Goal: Communication & Community: Answer question/provide support

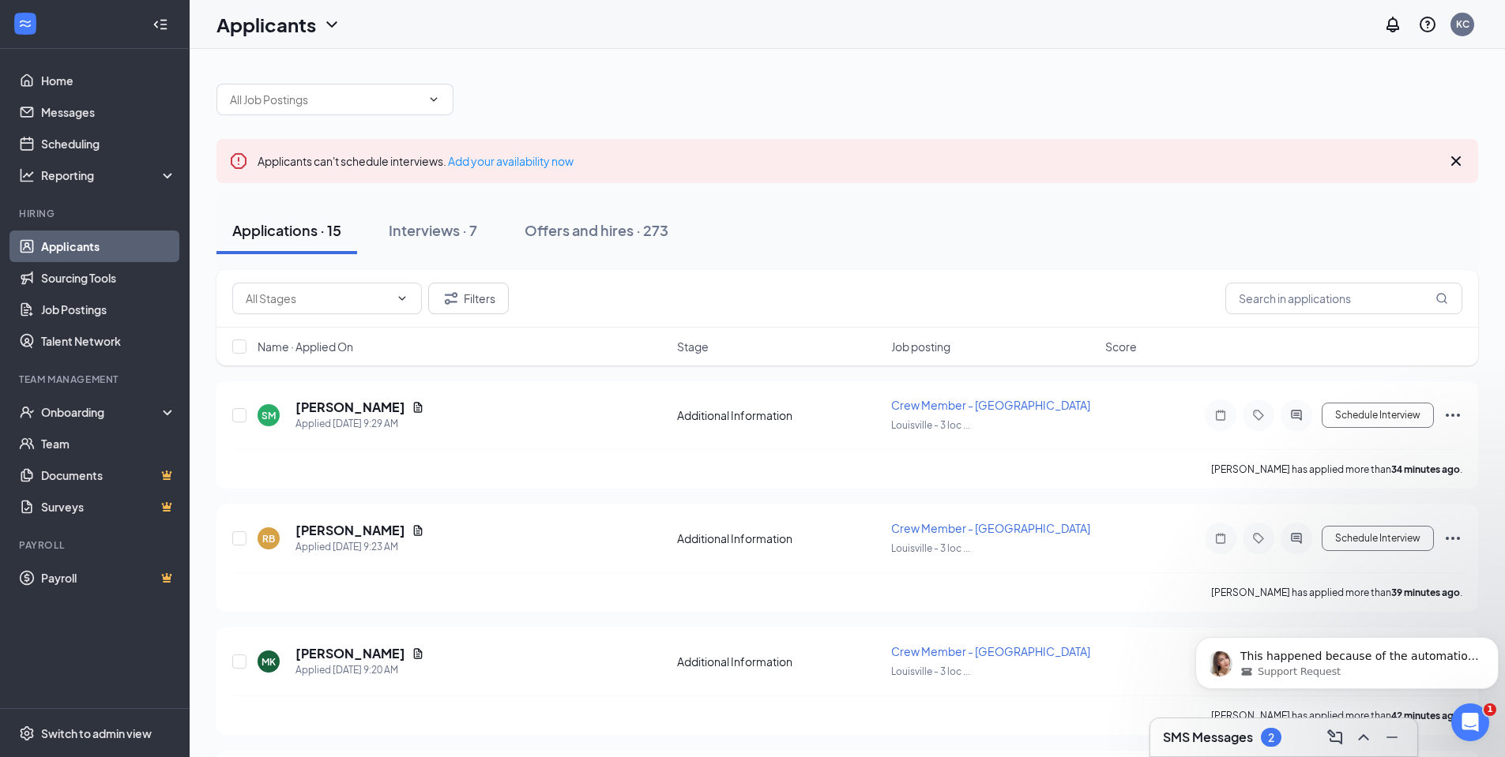
click at [1265, 739] on div "2" at bounding box center [1271, 737] width 21 height 19
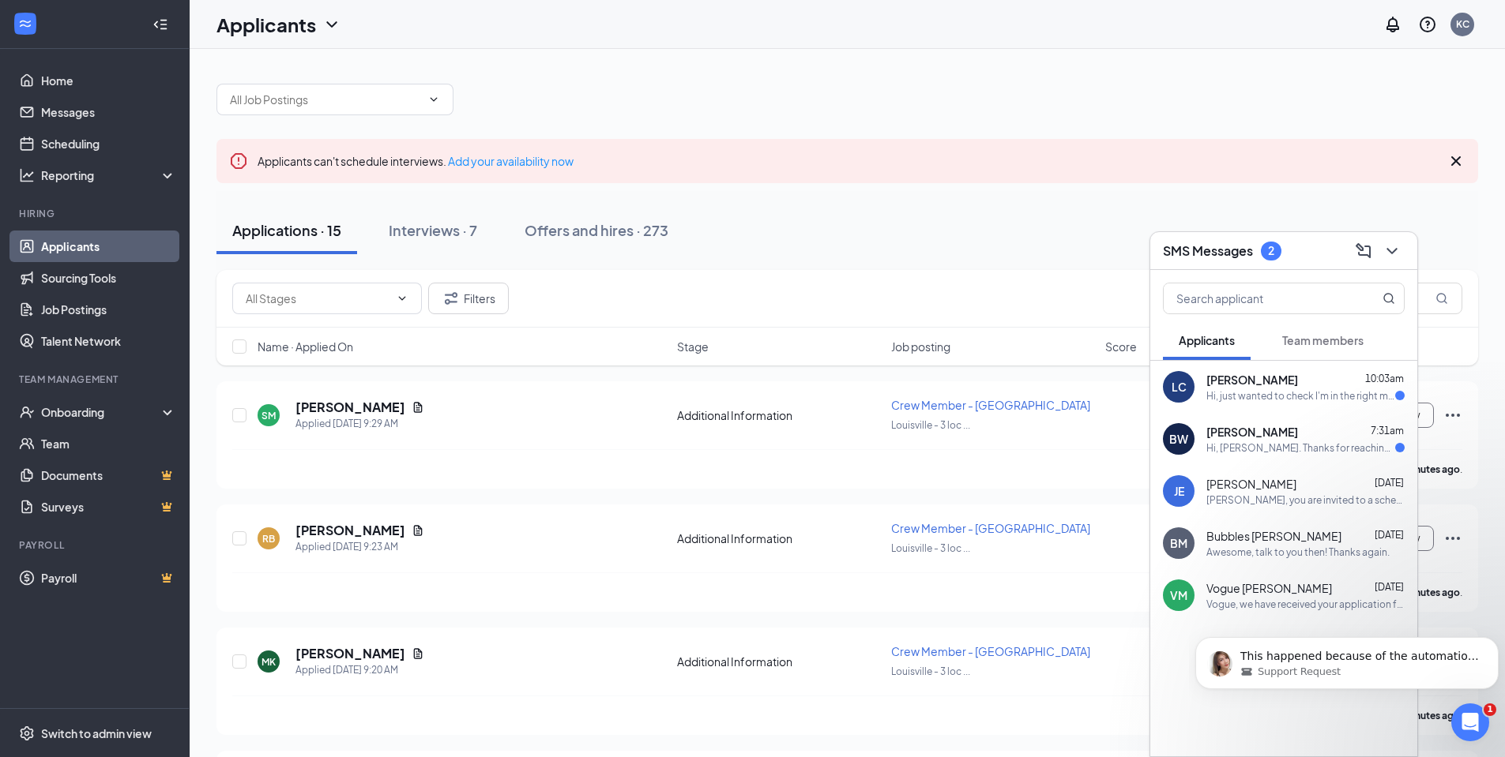
click at [1282, 400] on div "Hi, just wanted to check I'm in the right meeting!" at bounding box center [1300, 395] width 189 height 13
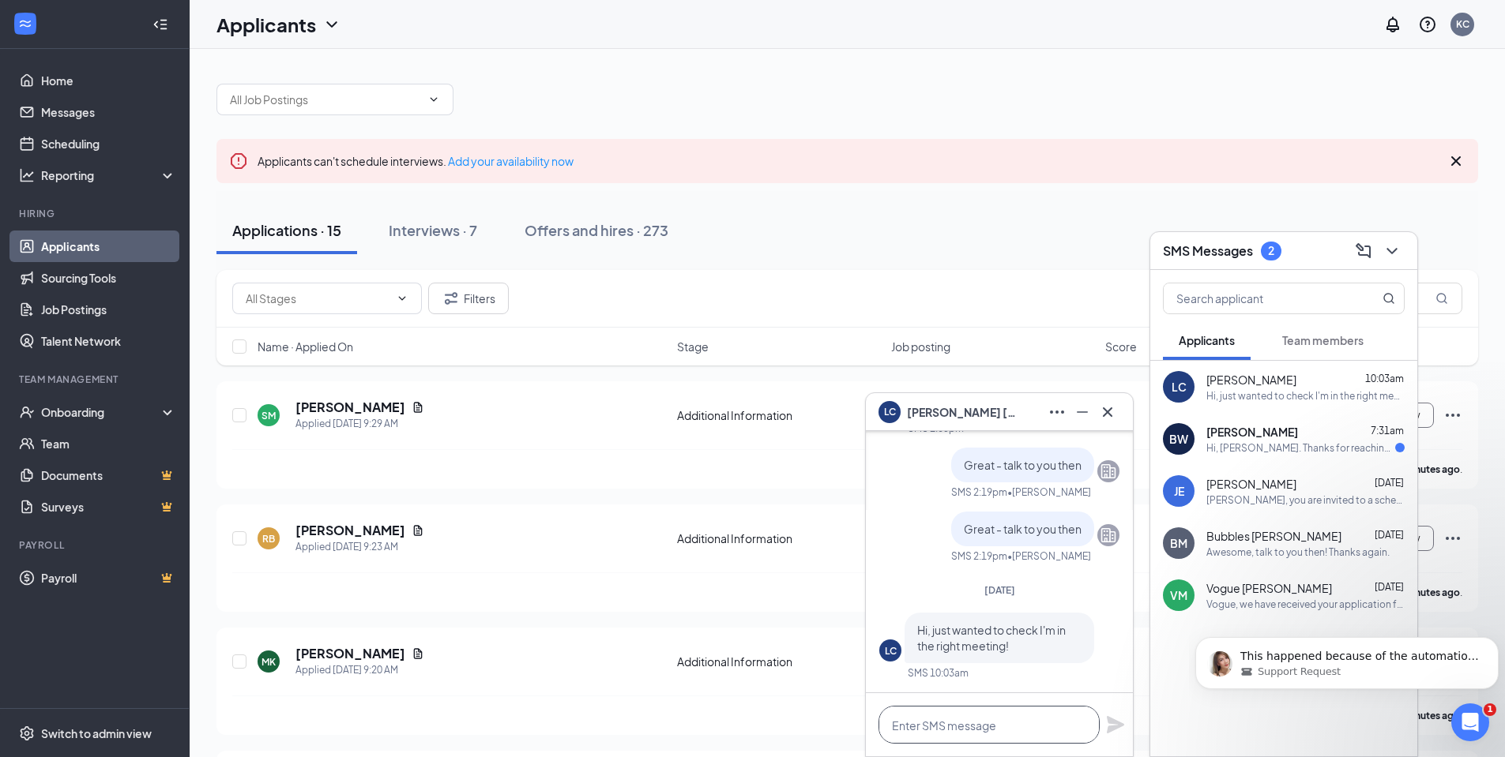
click at [984, 724] on textarea at bounding box center [988, 725] width 221 height 38
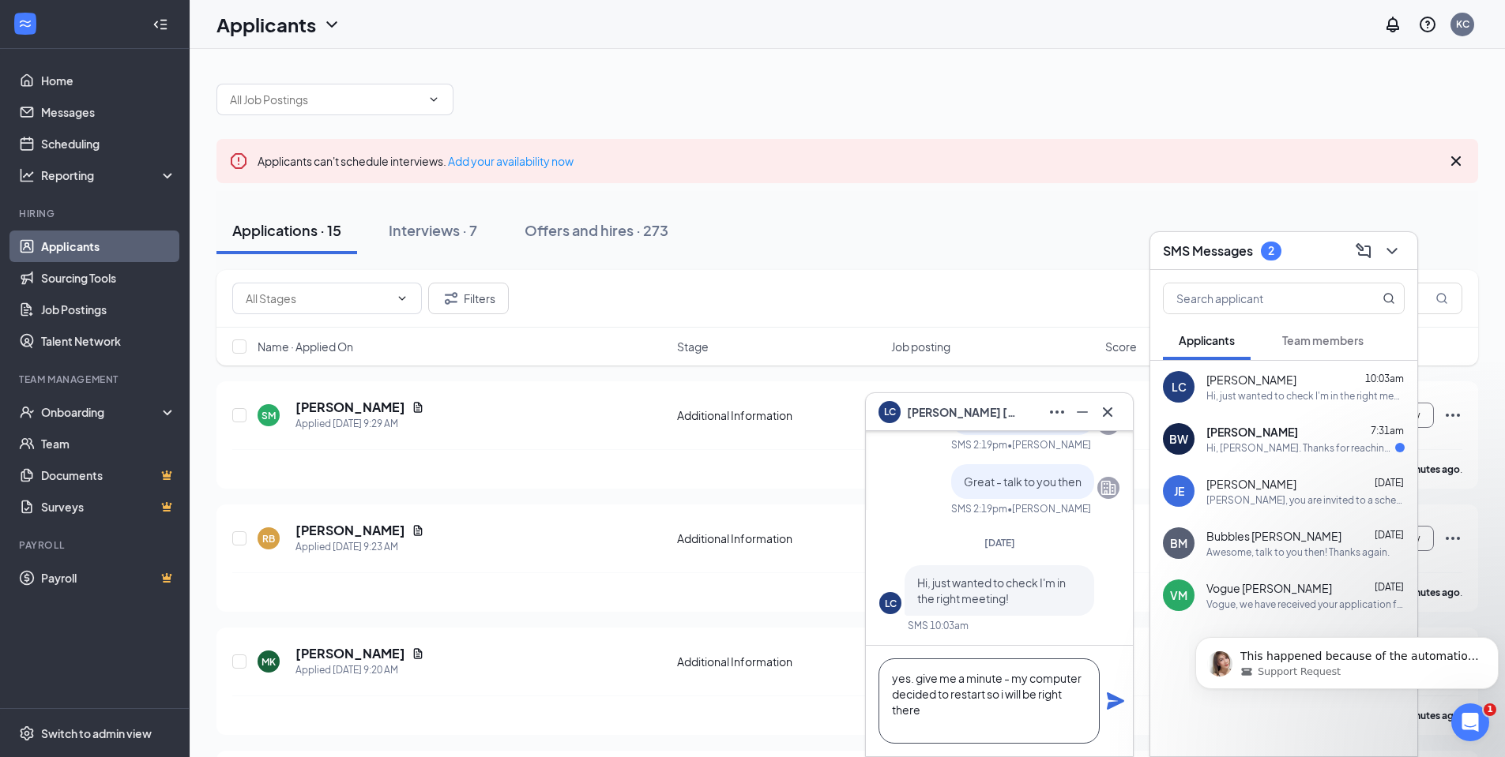
type textarea "yes. give me a minute - my computer decided to restart so i will be right there"
click at [1111, 704] on icon "Plane" at bounding box center [1115, 701] width 17 height 17
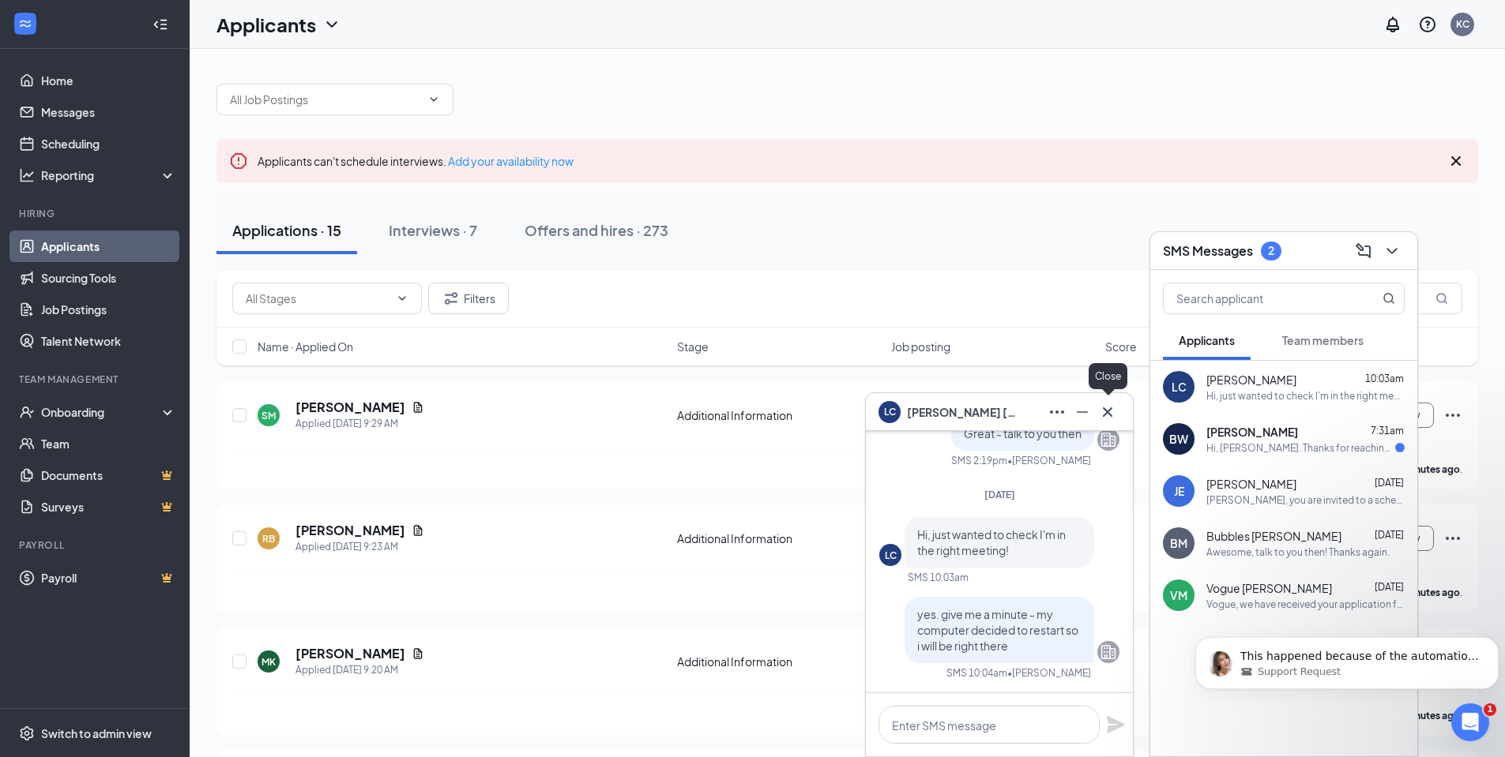
click at [1111, 410] on icon "Cross" at bounding box center [1107, 412] width 19 height 19
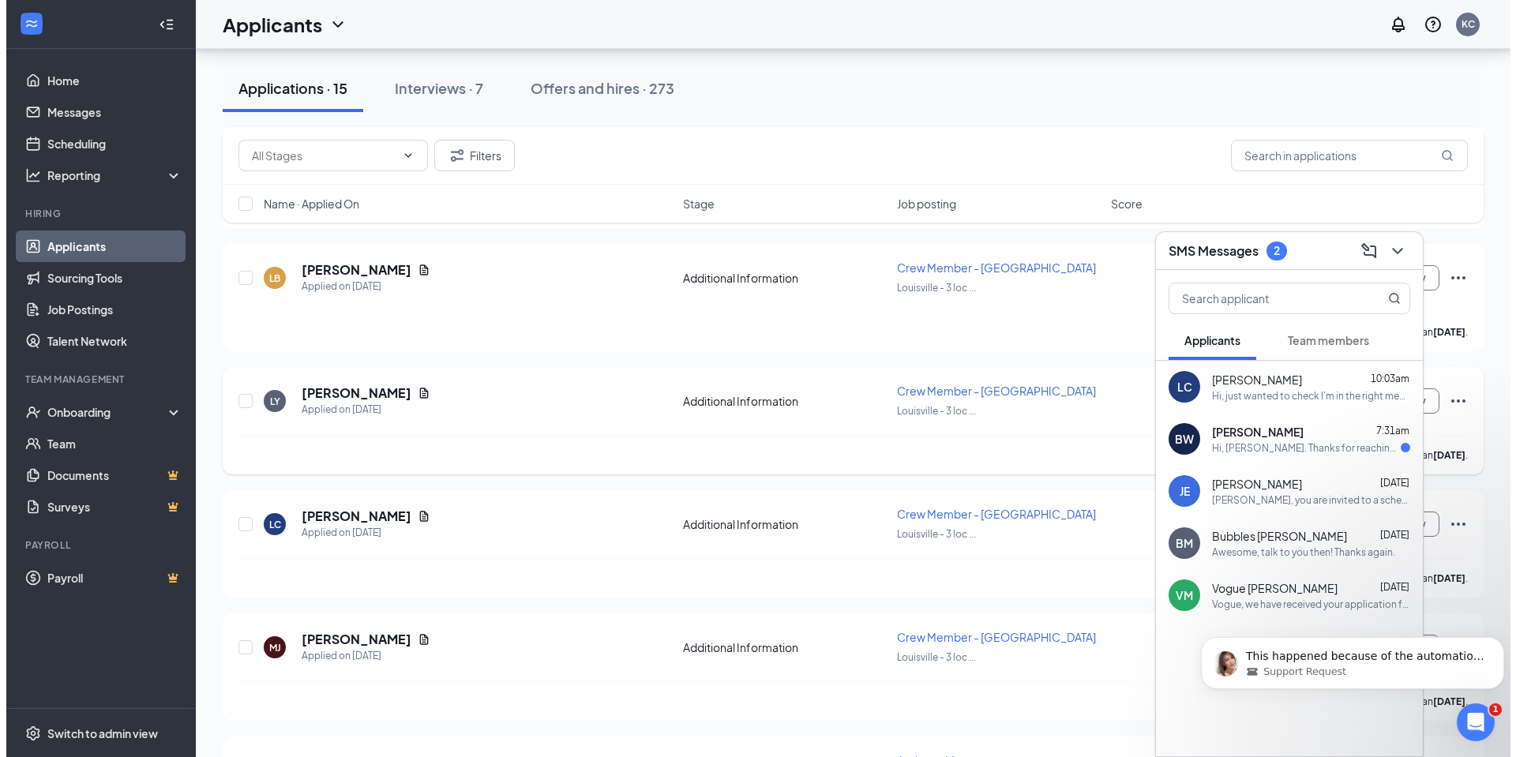
scroll to position [1264, 0]
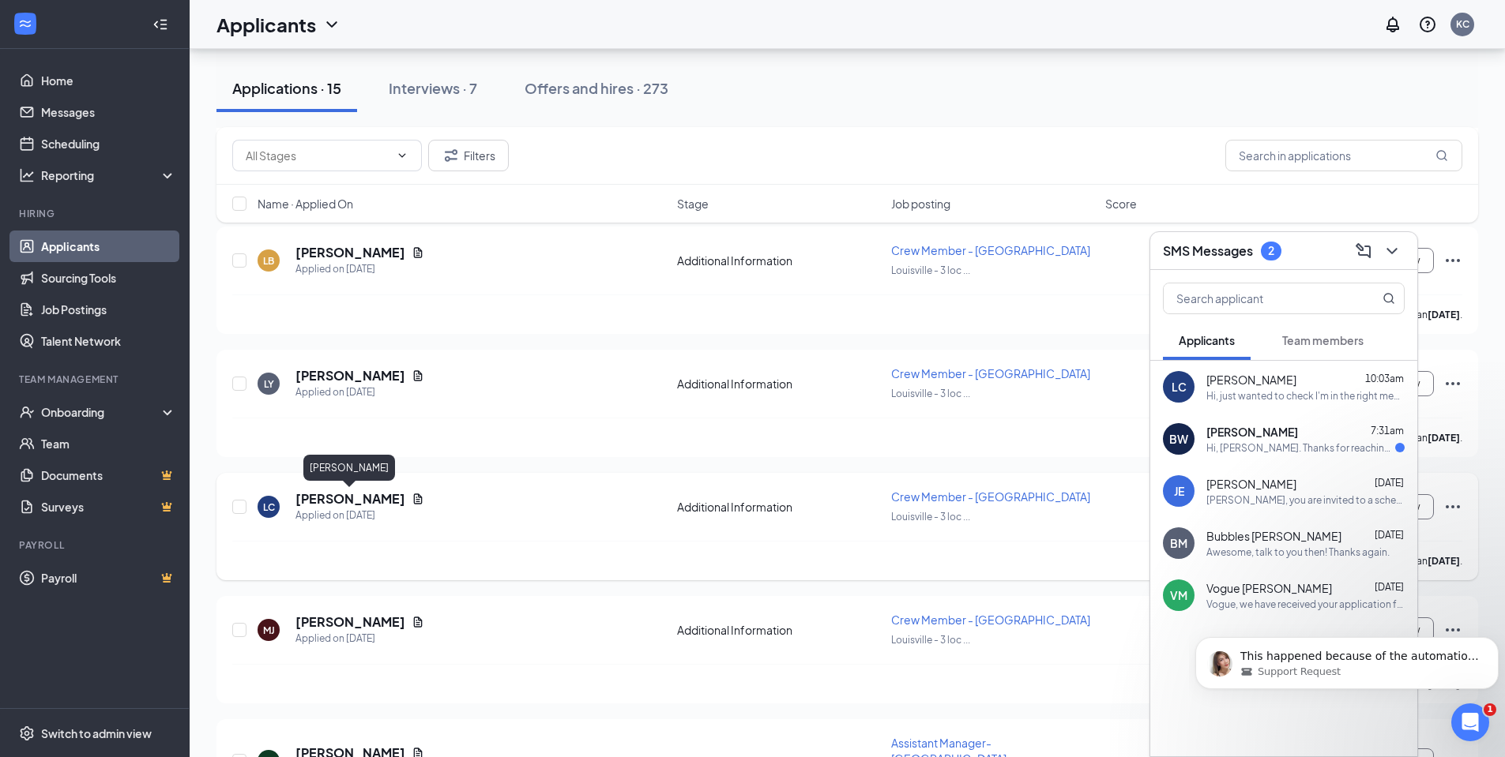
click at [355, 502] on h5 "[PERSON_NAME]" at bounding box center [350, 498] width 110 height 17
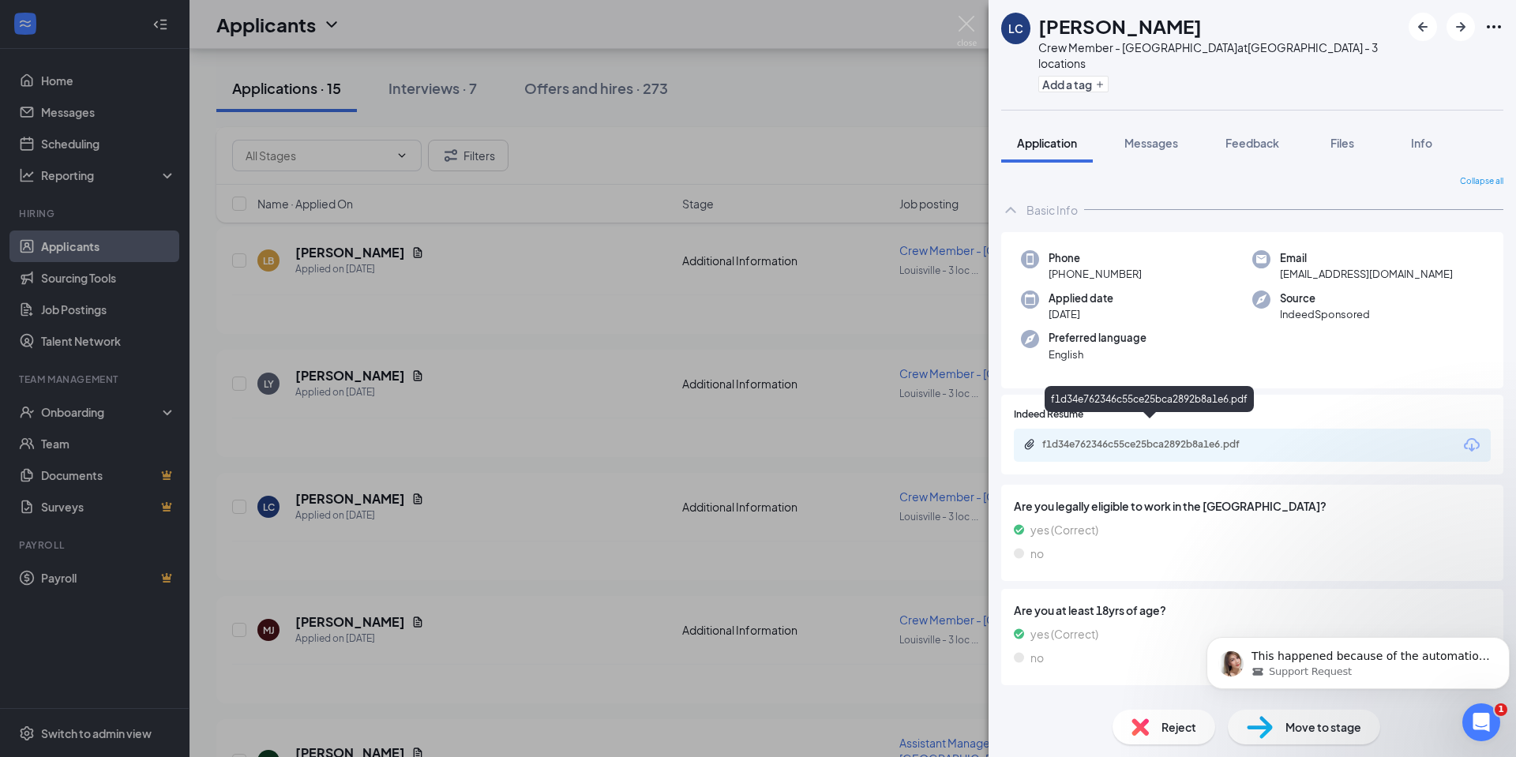
click at [1088, 438] on div "f1d34e762346c55ce25bca2892b8a1e6.pdf" at bounding box center [1153, 444] width 221 height 13
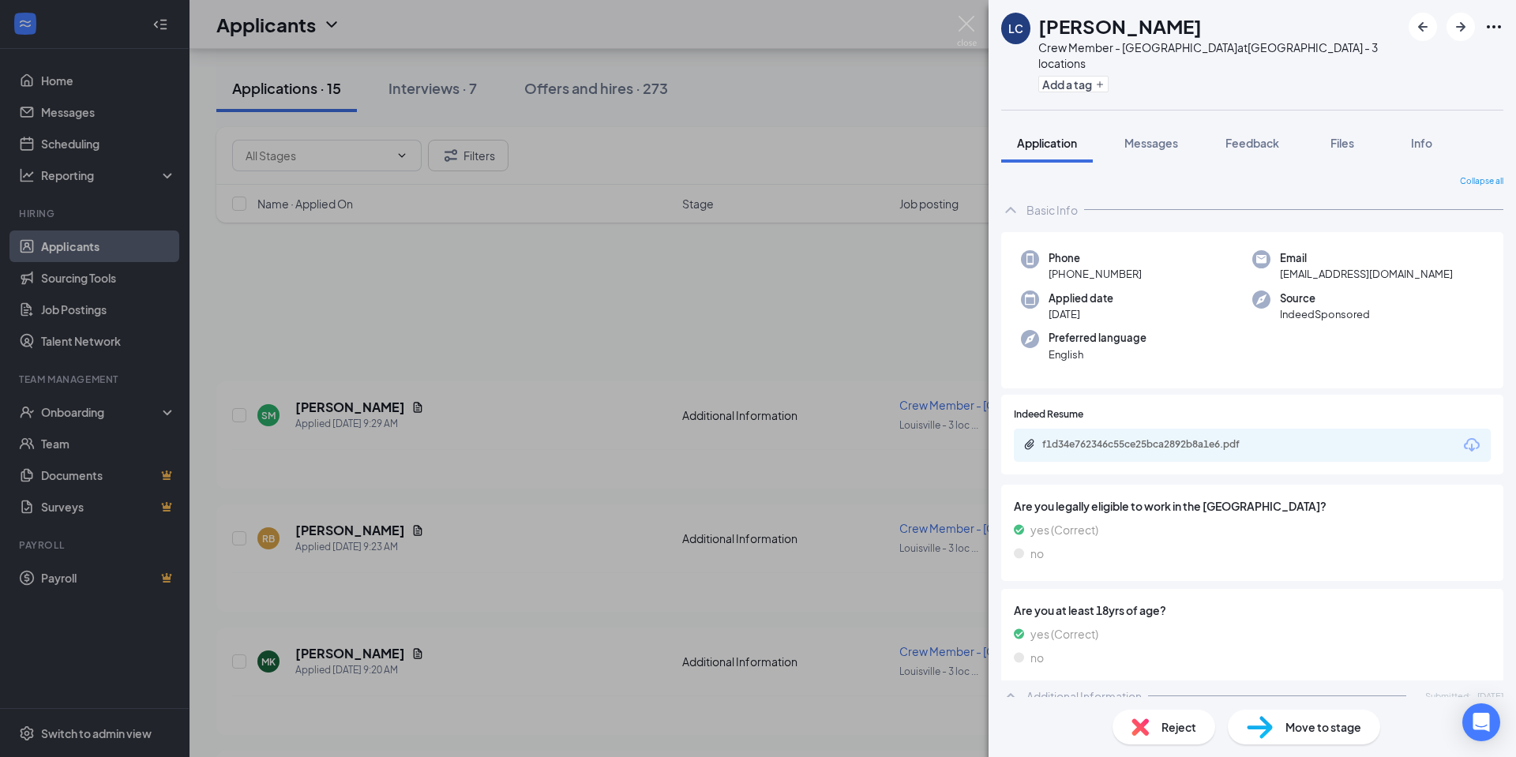
scroll to position [859, 0]
click at [1156, 136] on span "Messages" at bounding box center [1152, 143] width 54 height 14
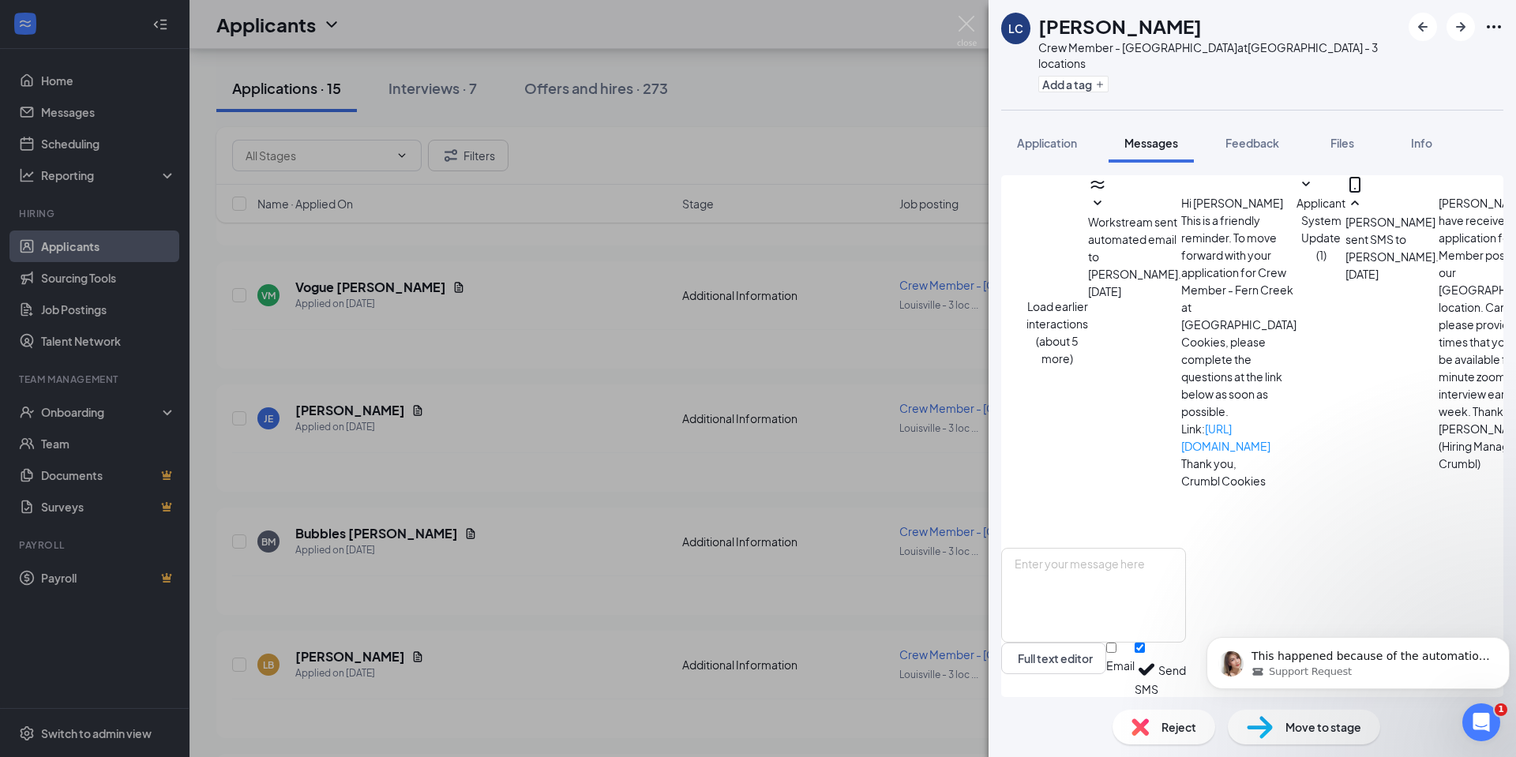
click at [1488, 719] on icon "Open Intercom Messenger" at bounding box center [1480, 721] width 26 height 26
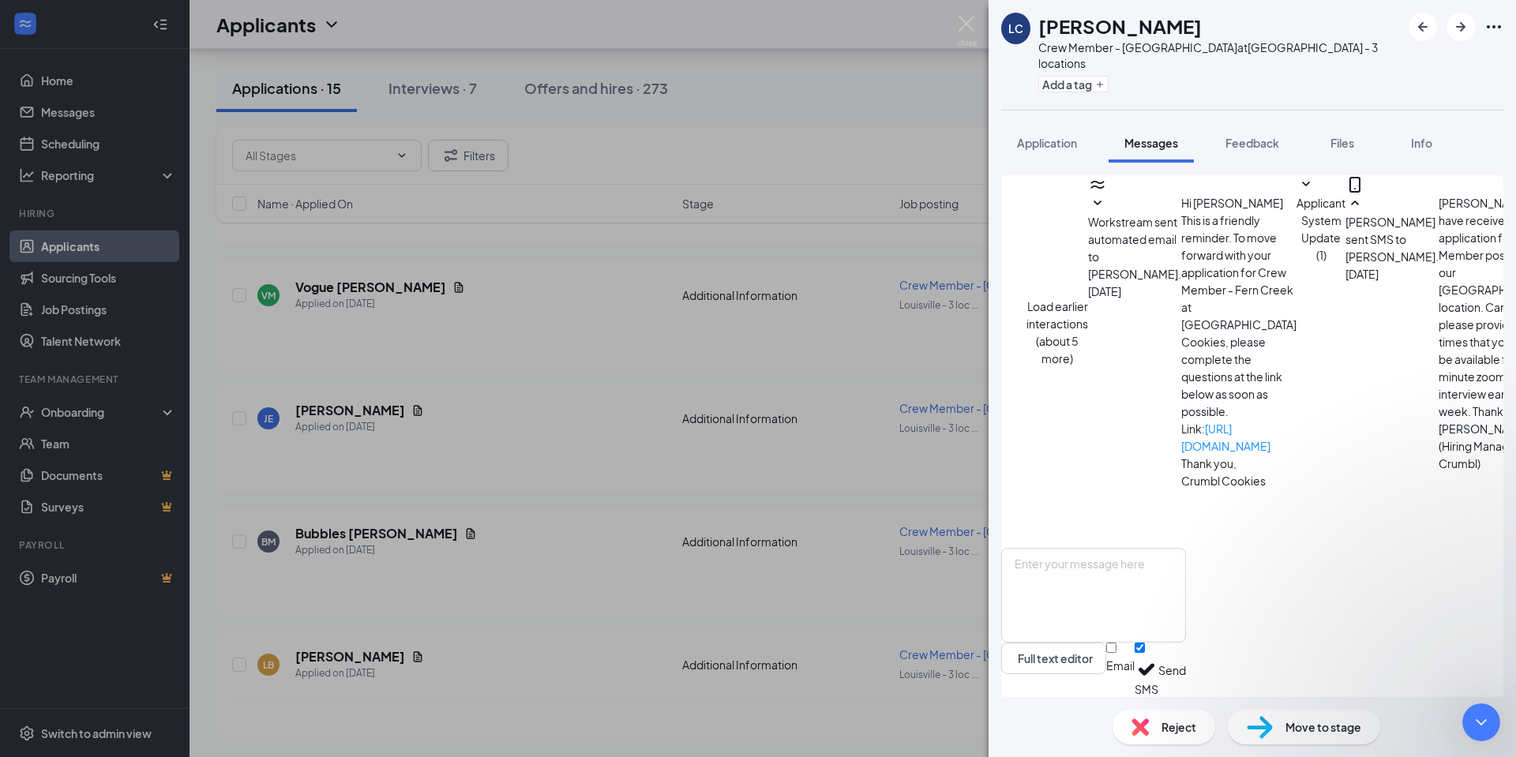
scroll to position [2395, 0]
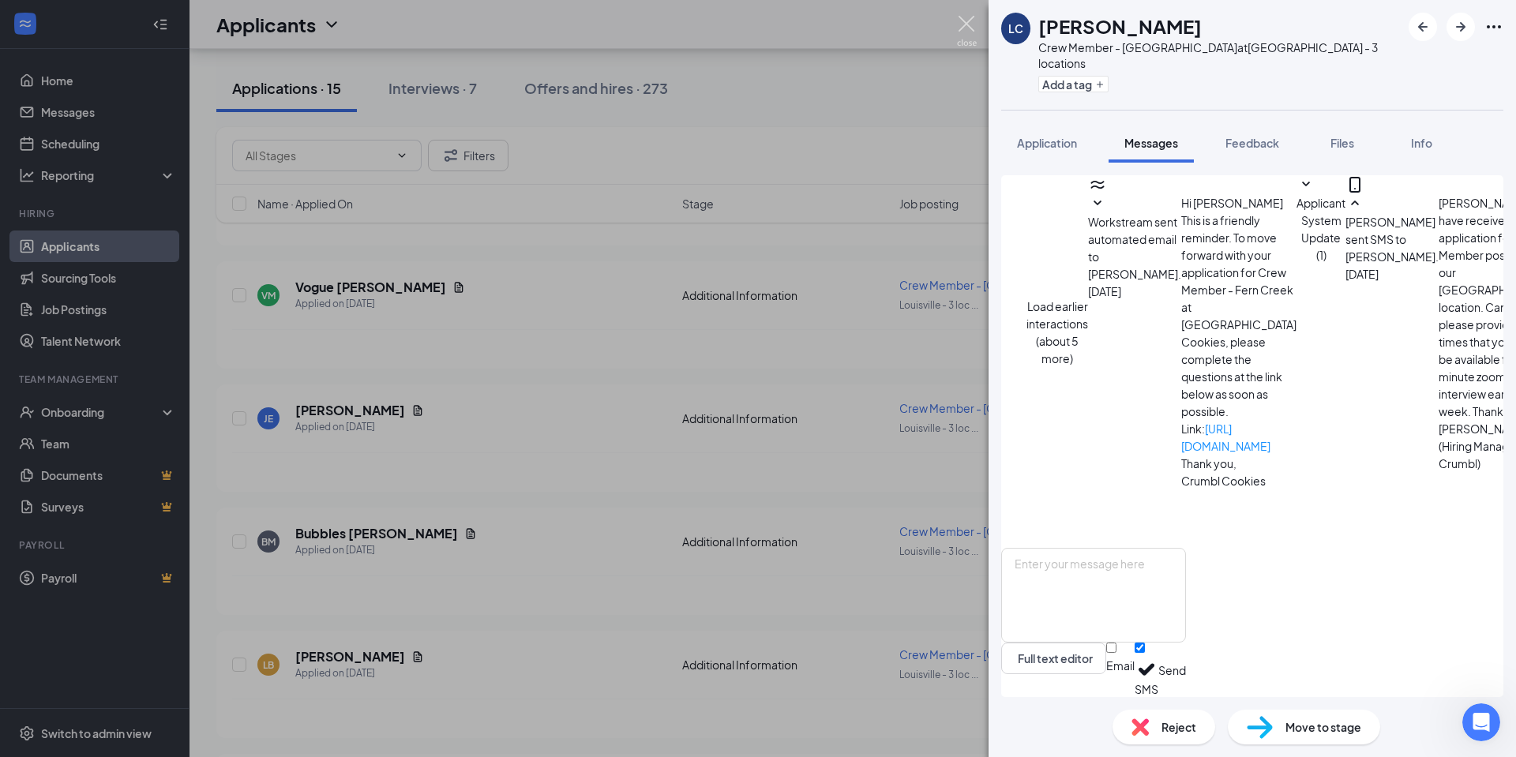
click at [974, 21] on img at bounding box center [967, 31] width 20 height 31
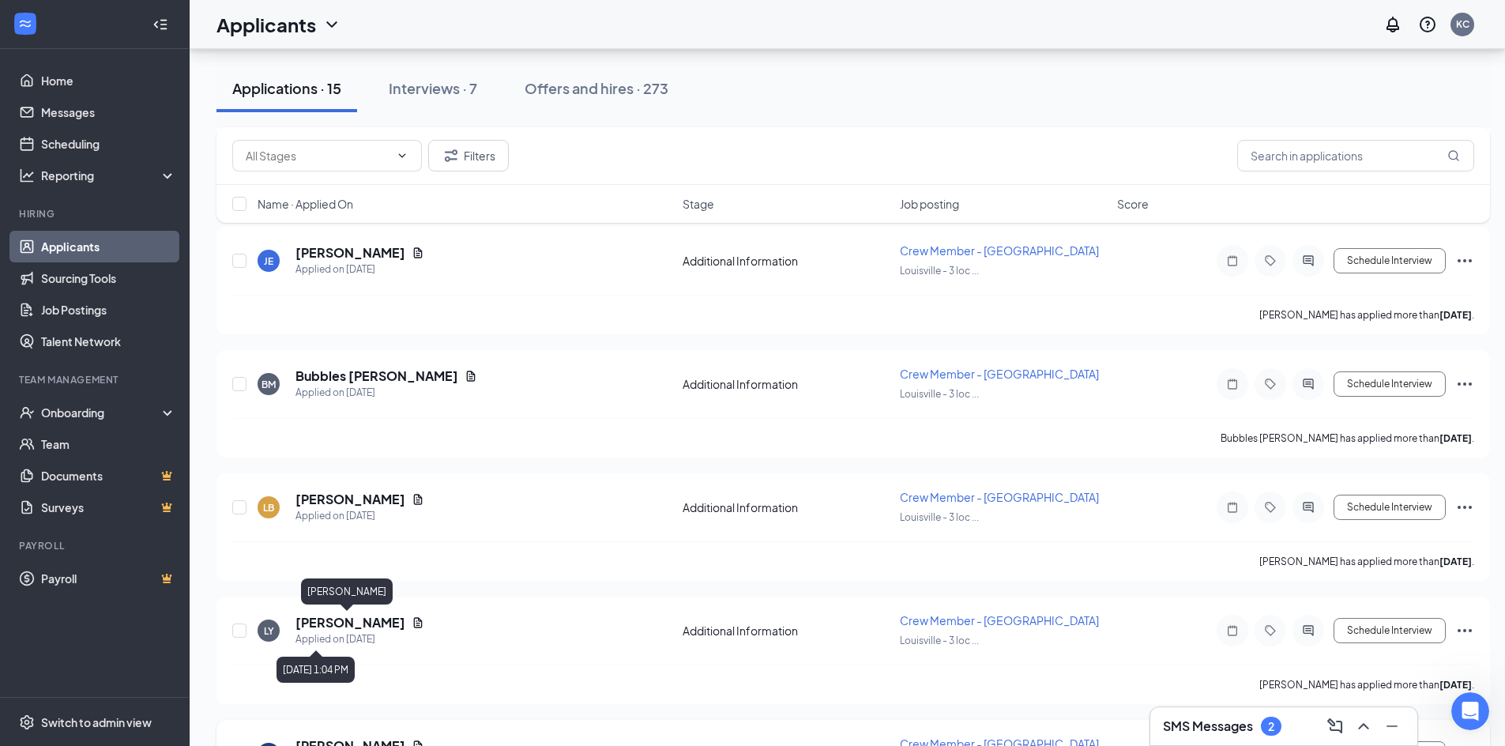
scroll to position [1175, 0]
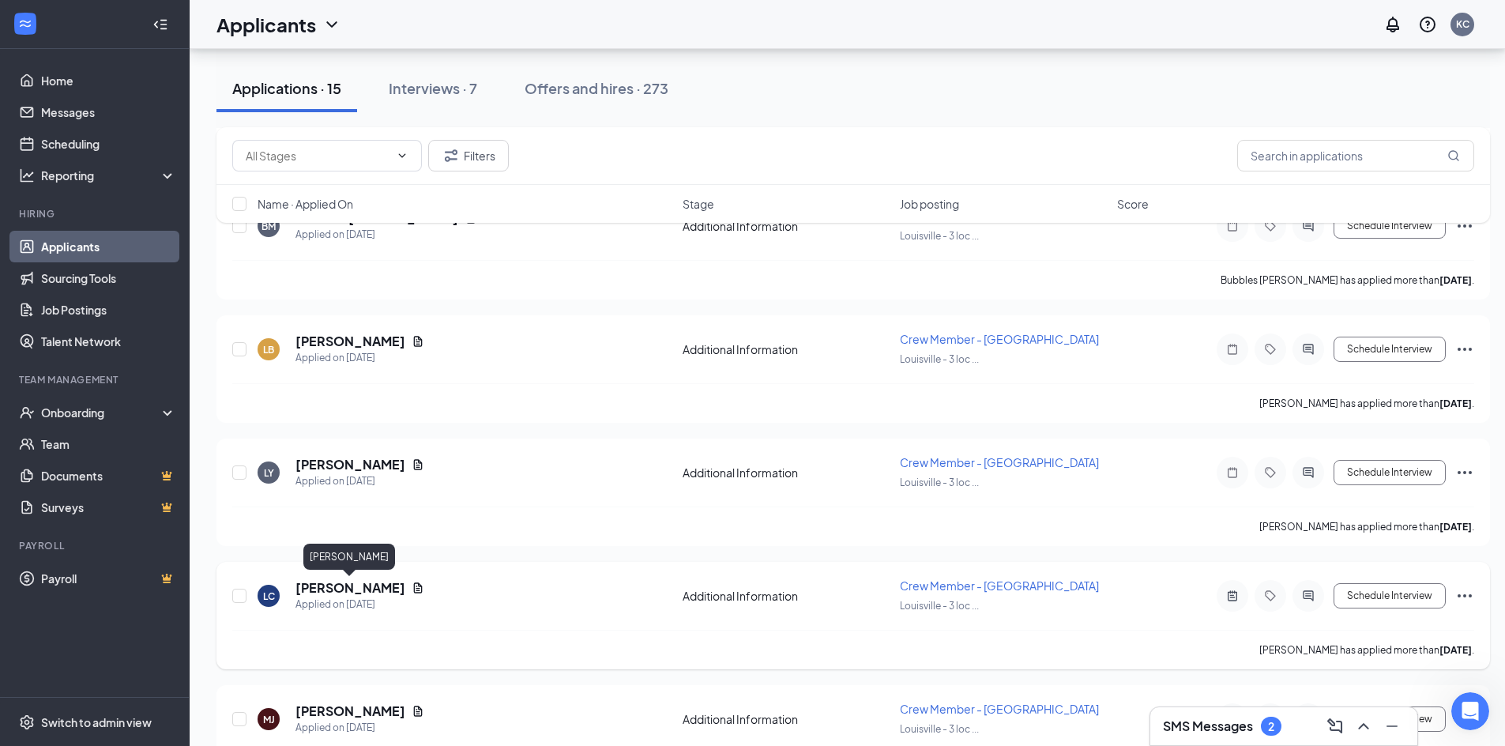
click at [368, 584] on h5 "[PERSON_NAME]" at bounding box center [350, 587] width 110 height 17
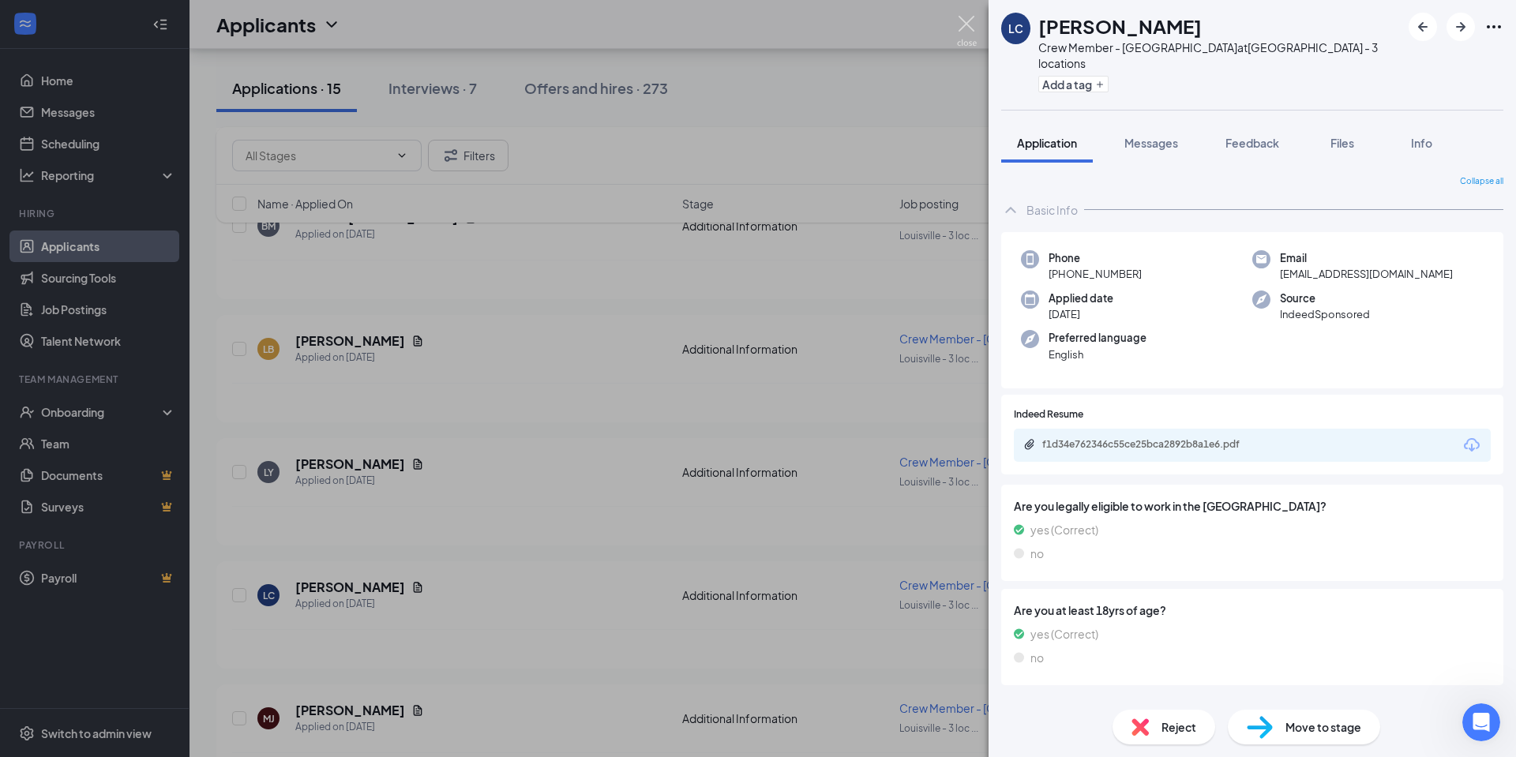
click at [975, 21] on img at bounding box center [967, 31] width 20 height 31
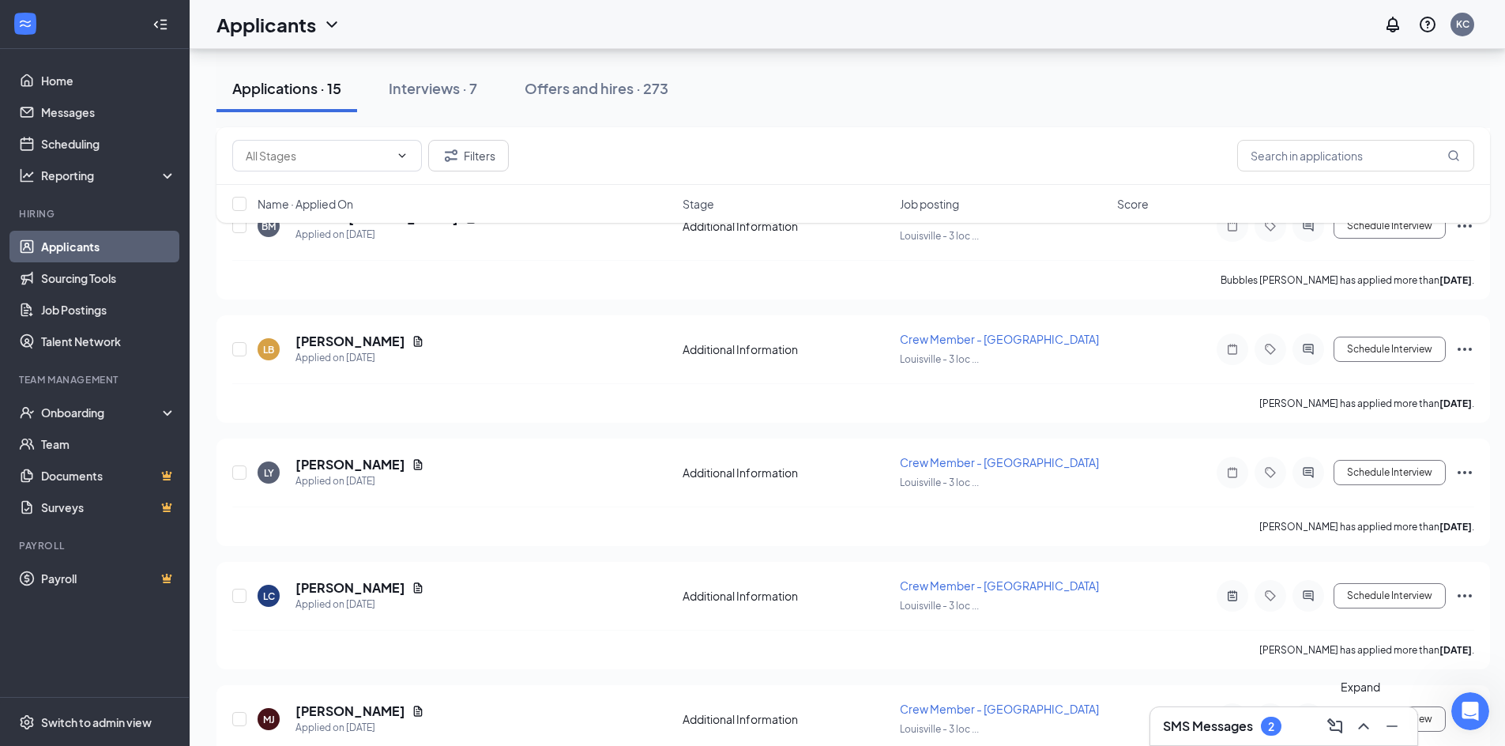
click at [1362, 727] on icon "ChevronUp" at bounding box center [1363, 725] width 19 height 19
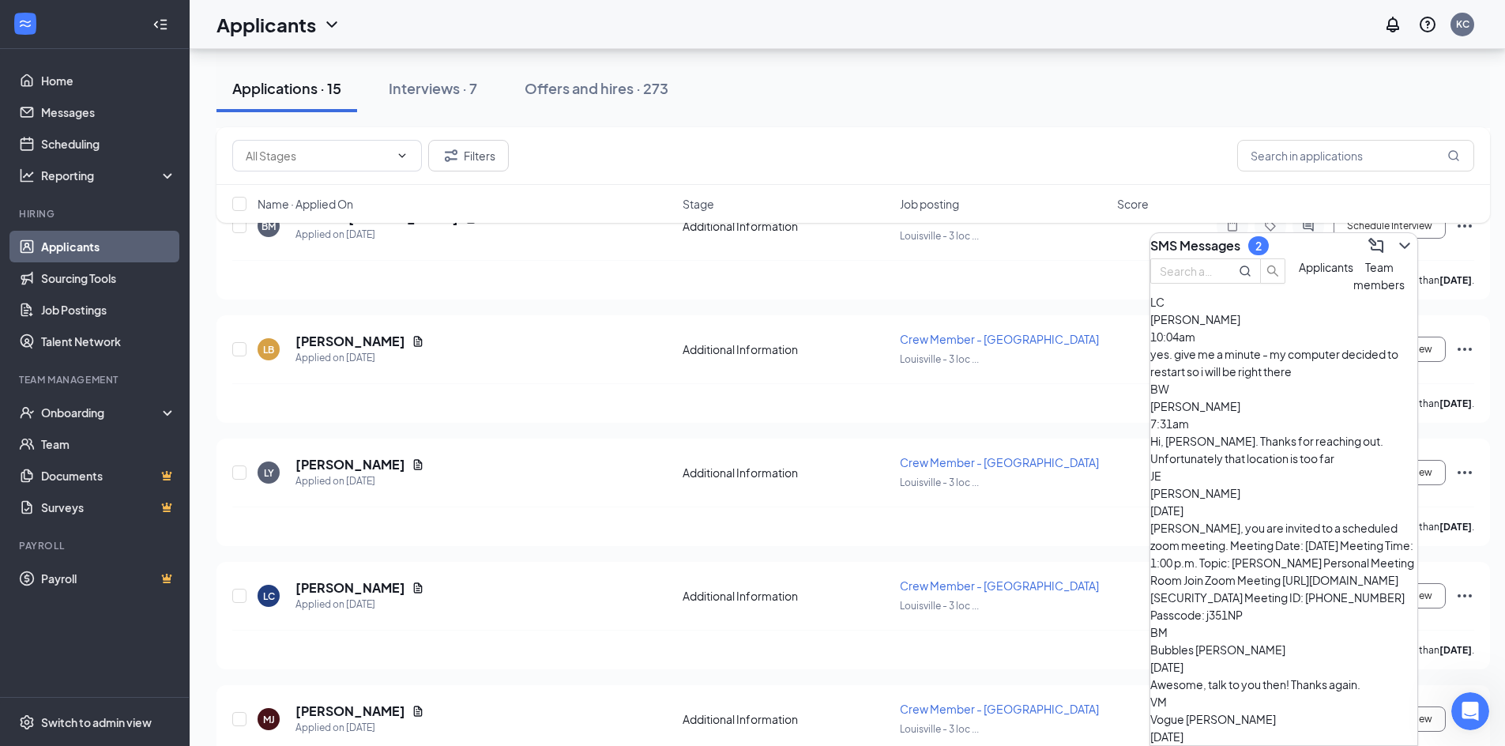
click at [1268, 437] on div "Hi, Kari. Thanks for reaching out. Unfortunately that location is too far" at bounding box center [1283, 449] width 267 height 35
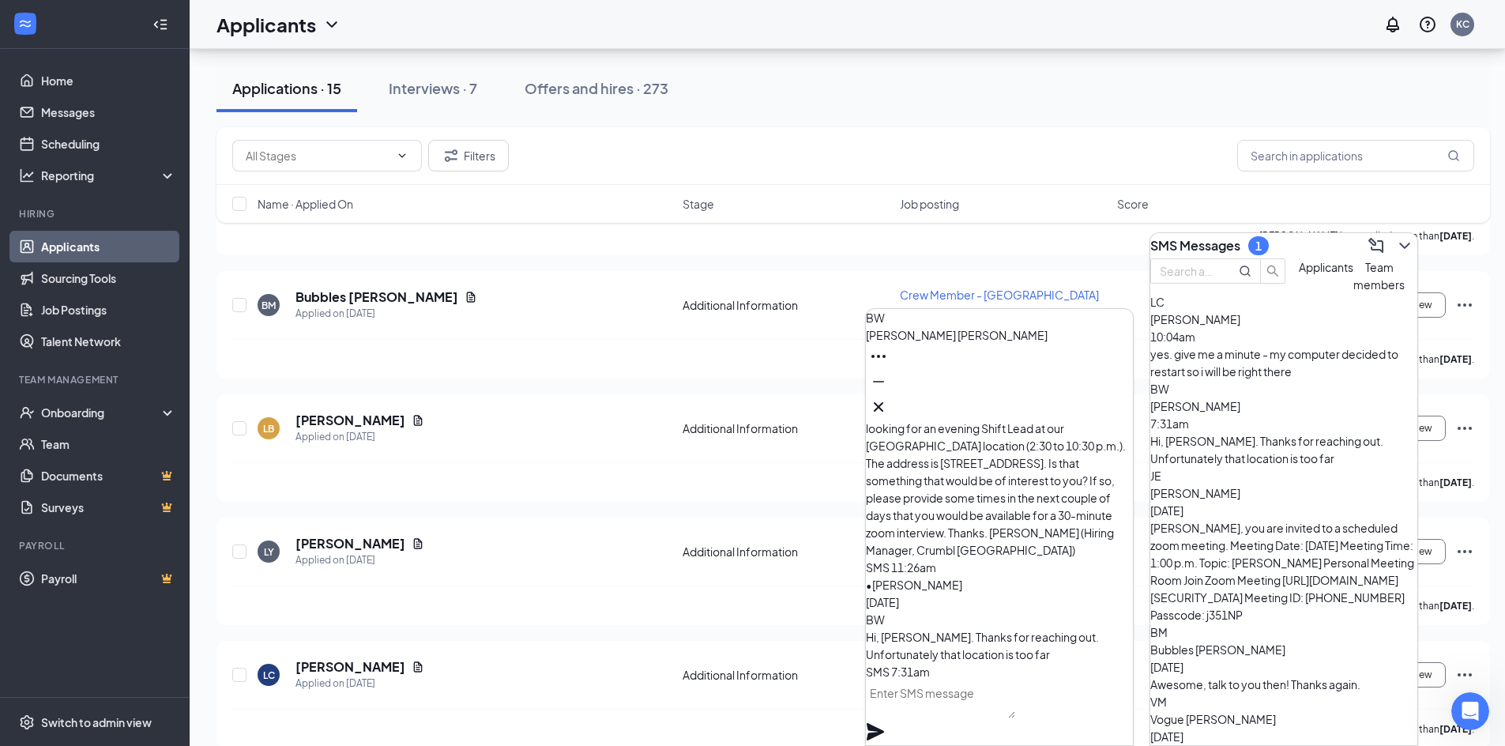
drag, startPoint x: 932, startPoint y: 699, endPoint x: 931, endPoint y: 678, distance: 20.6
click at [932, 697] on textarea at bounding box center [940, 699] width 149 height 38
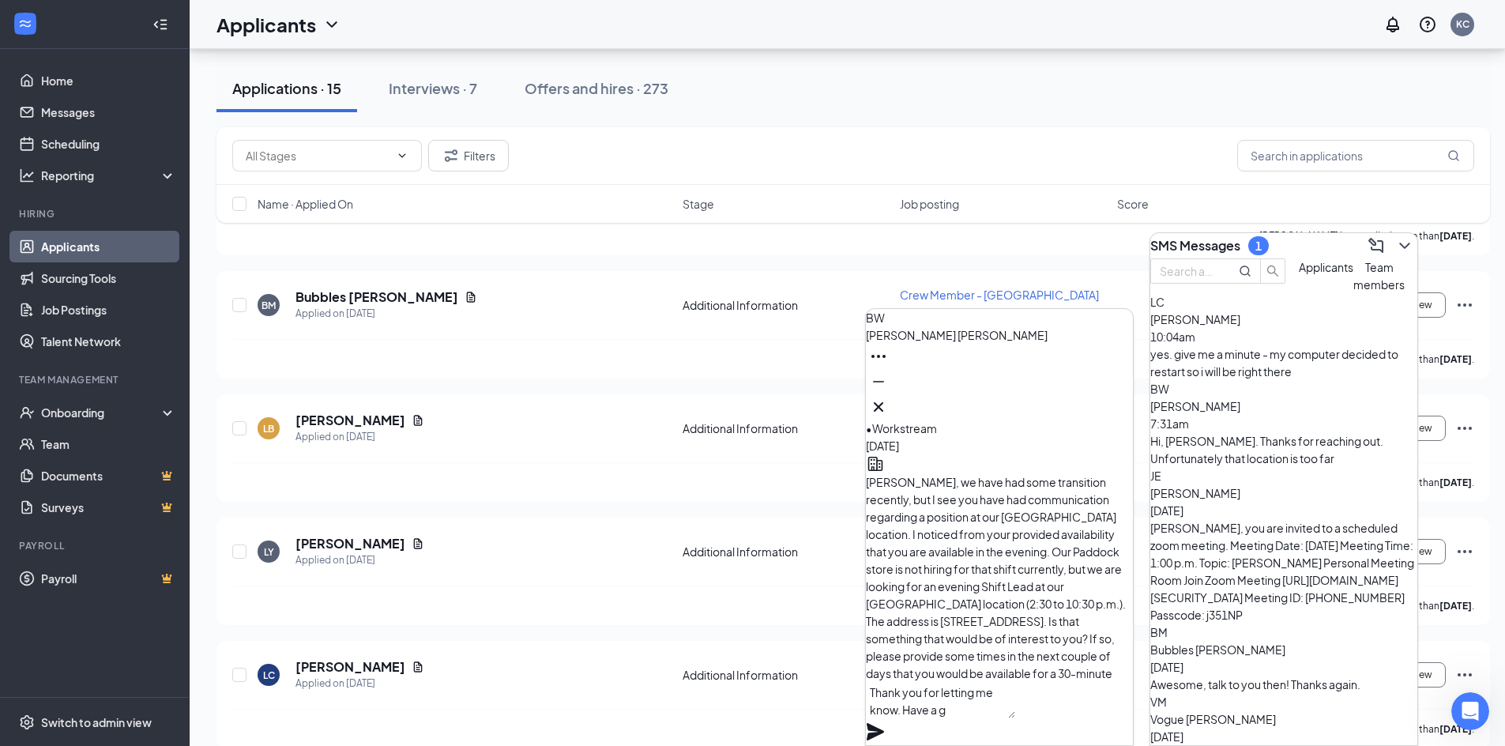
scroll to position [-174, 0]
type textarea "Thank you for letting me know. Have a great day! Kari - Crumbl"
click at [884, 723] on icon "Plane" at bounding box center [874, 731] width 17 height 17
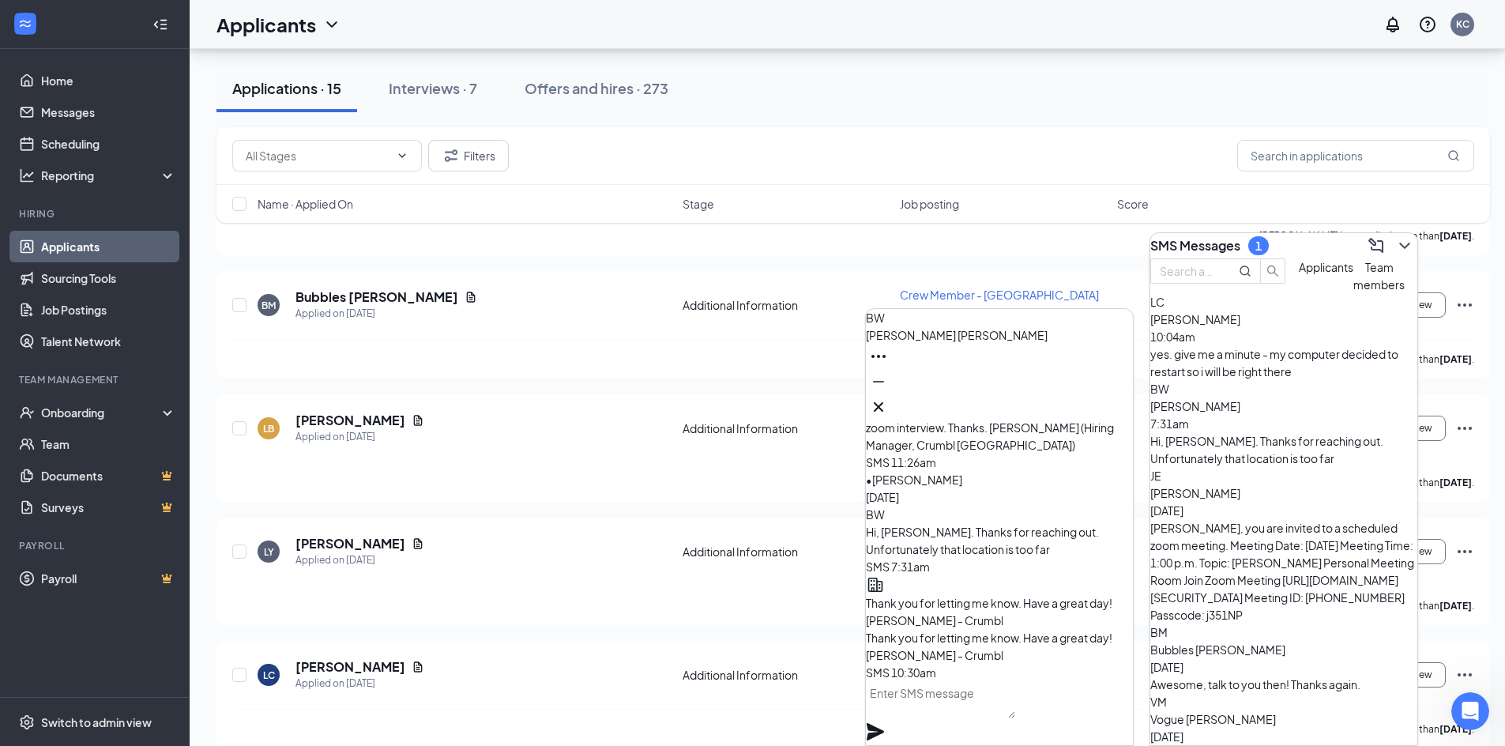
scroll to position [0, 0]
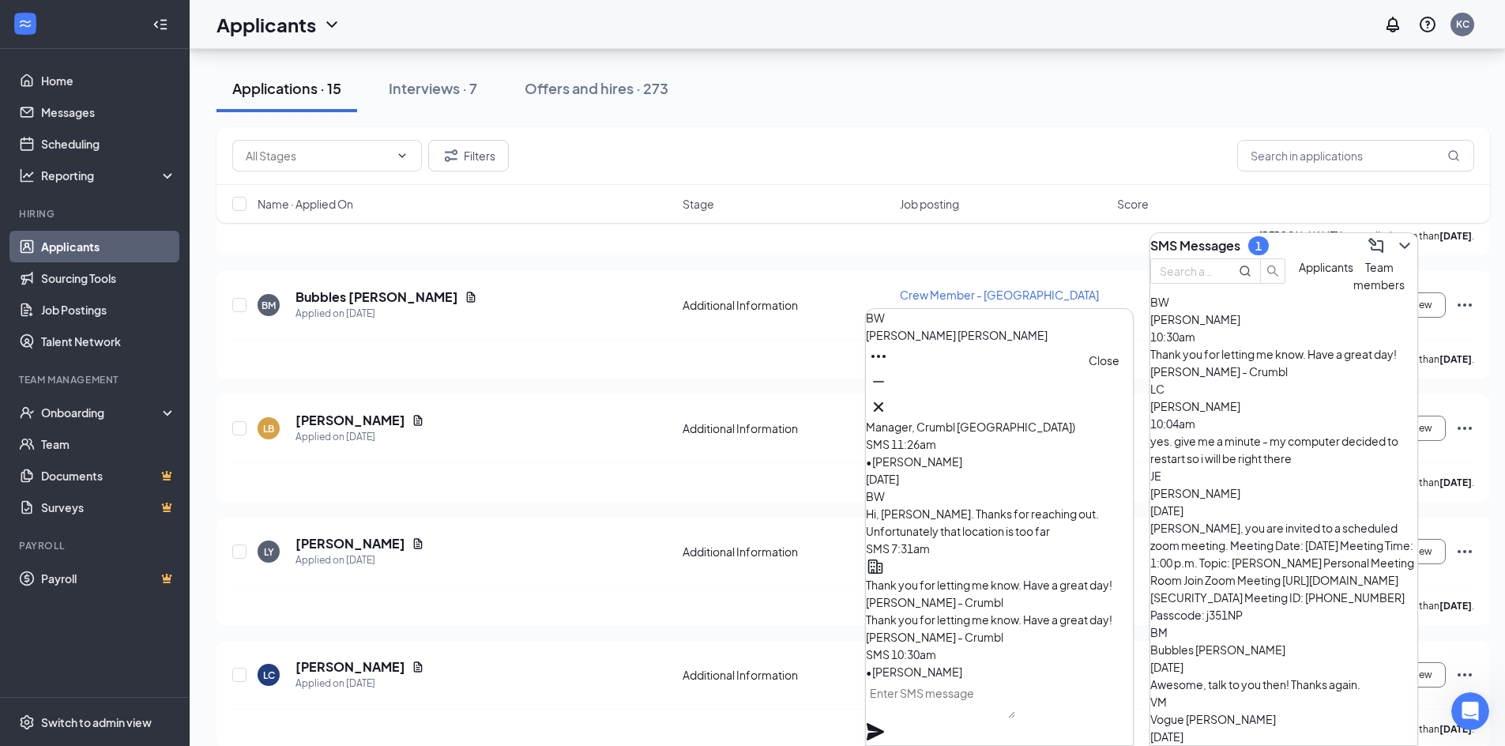
click at [888, 397] on icon "Cross" at bounding box center [878, 406] width 19 height 19
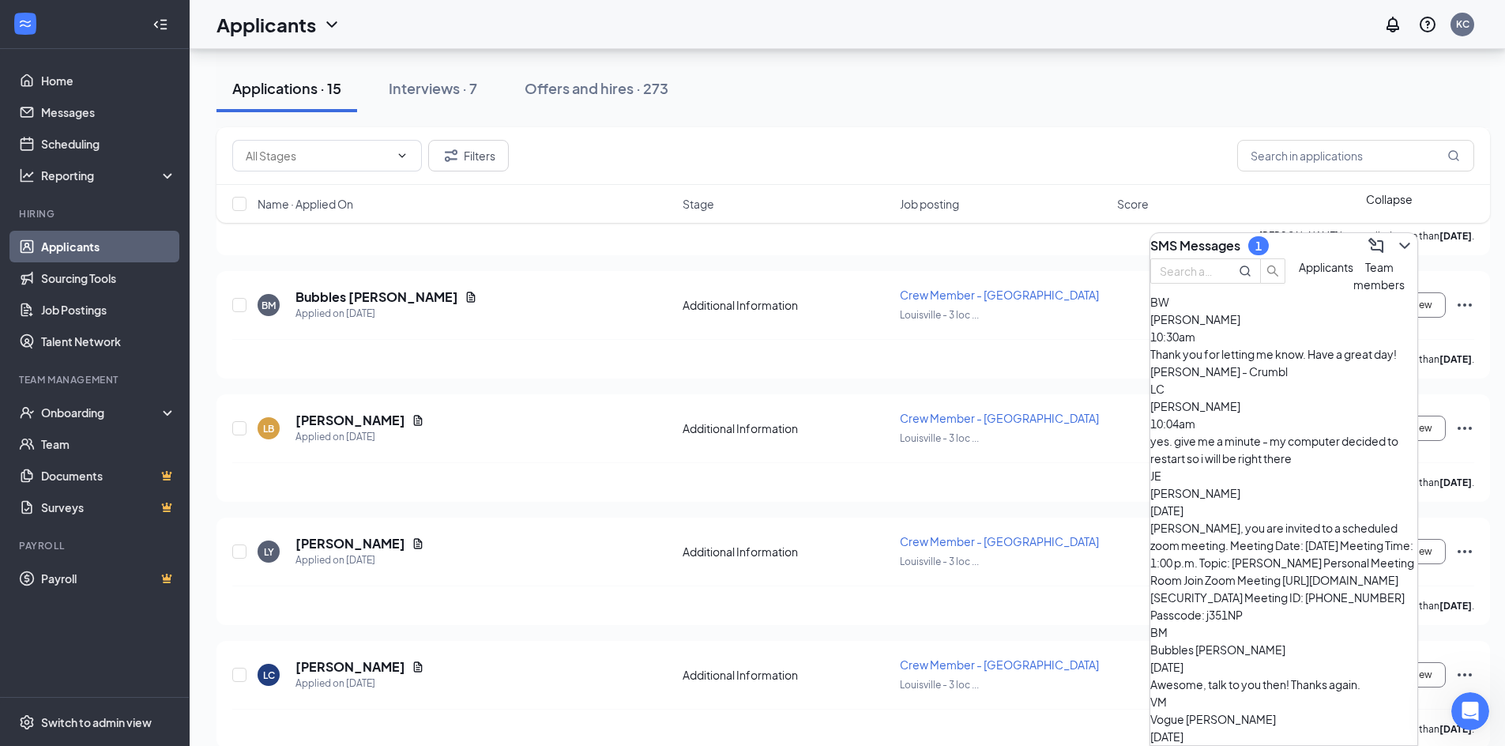
click at [1395, 238] on icon "ChevronDown" at bounding box center [1404, 245] width 19 height 19
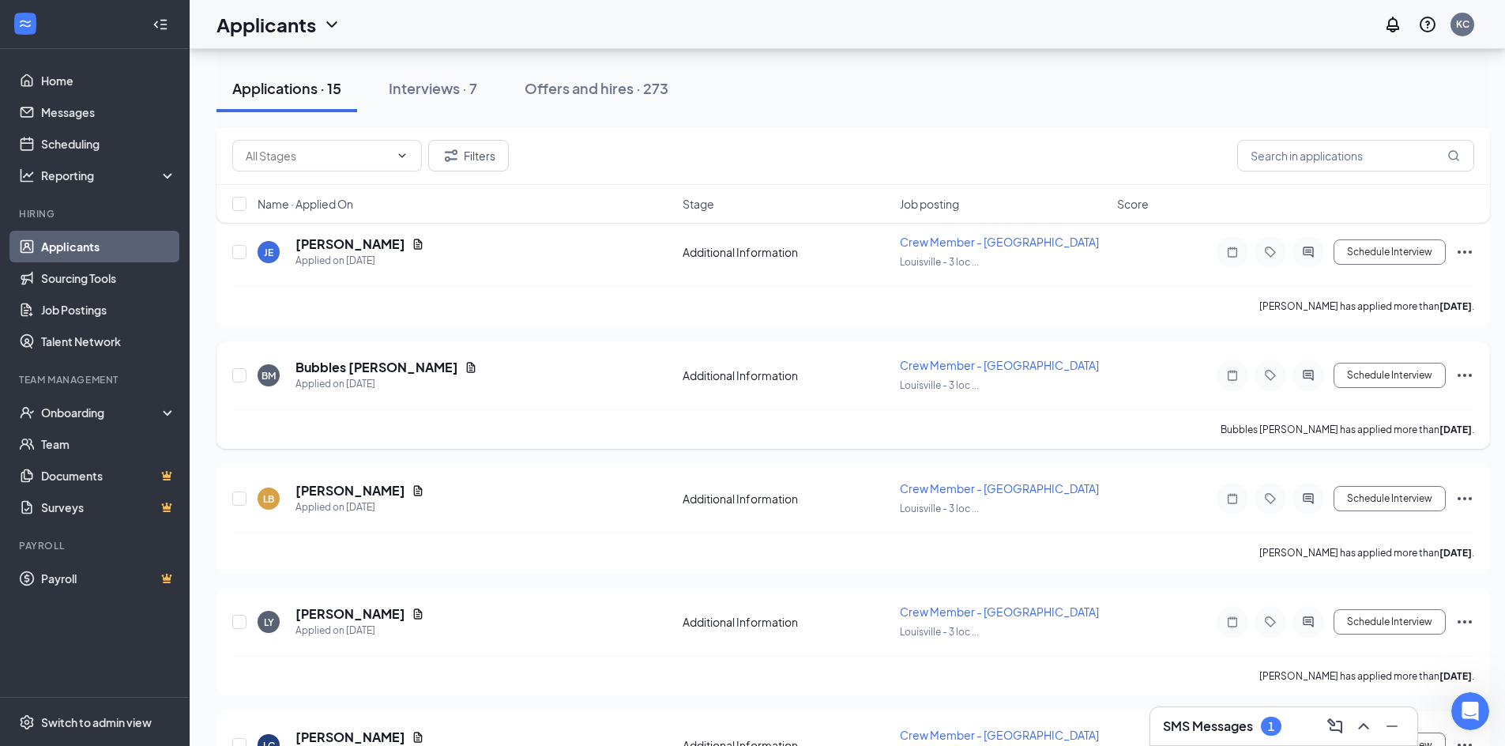
scroll to position [1013, 0]
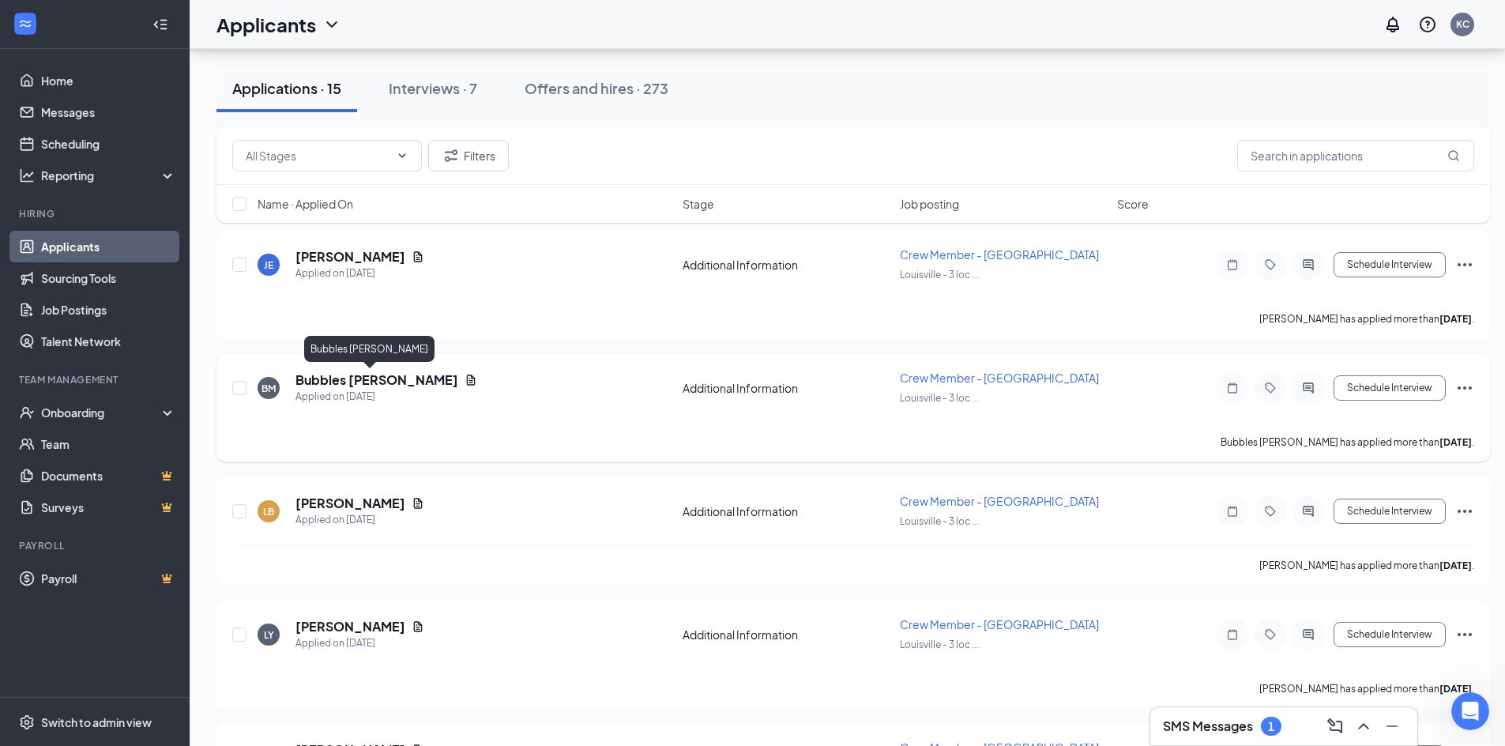
click at [374, 381] on h5 "Bubbles [PERSON_NAME]" at bounding box center [376, 379] width 163 height 17
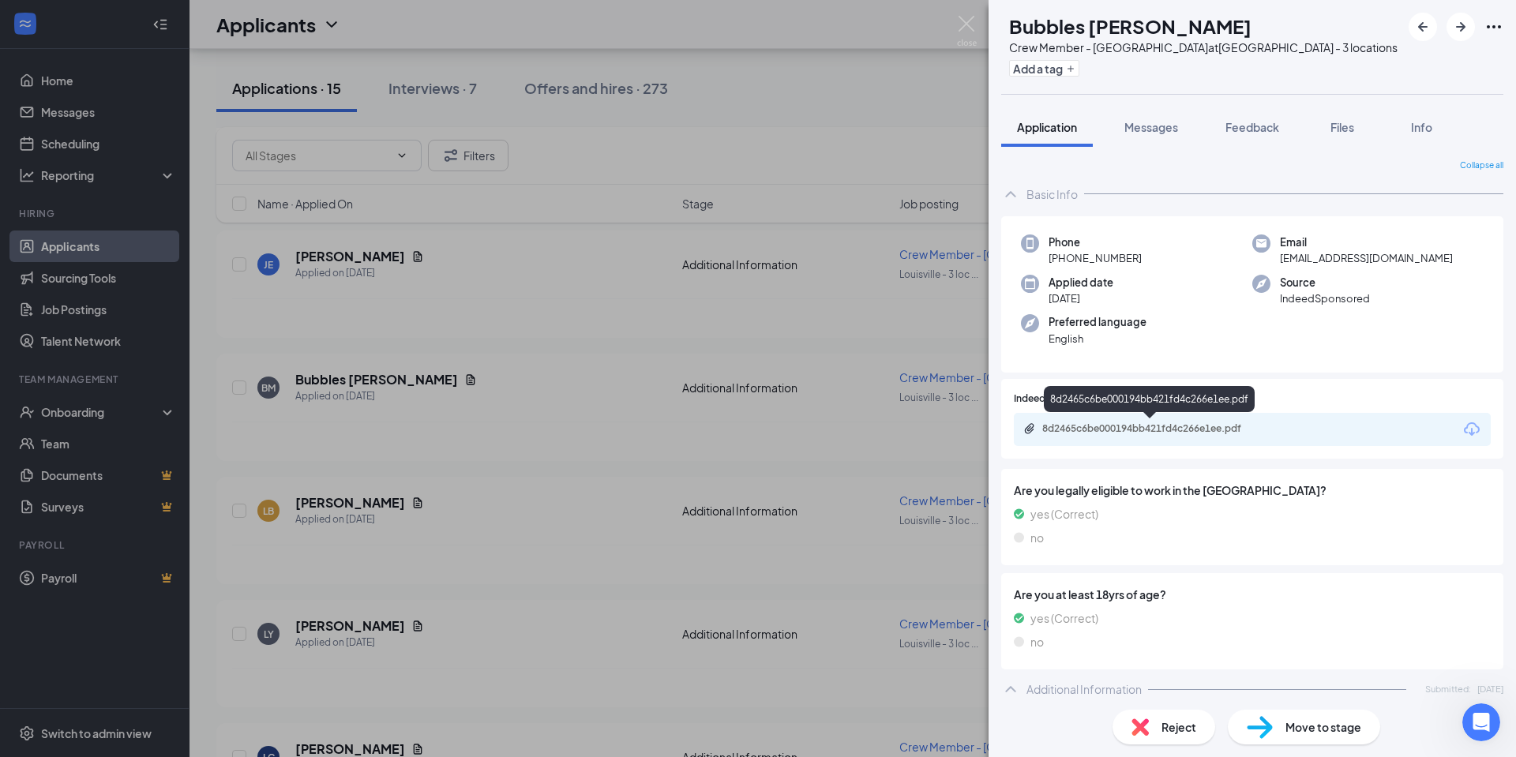
click at [1152, 427] on div "8d2465c6be000194bb421fd4c266e1ee.pdf" at bounding box center [1153, 429] width 221 height 13
click at [966, 26] on img at bounding box center [967, 31] width 20 height 31
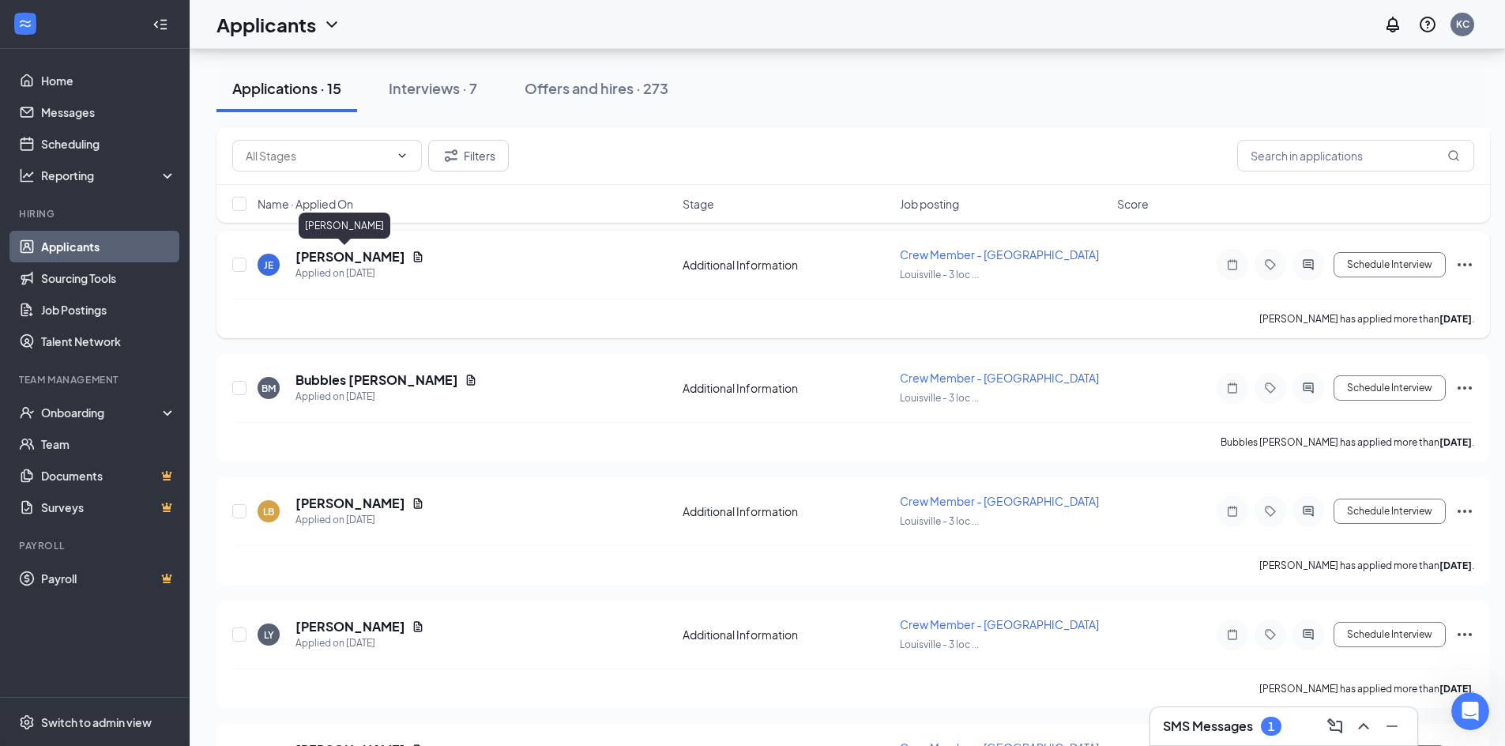
click at [340, 256] on h5 "[PERSON_NAME]" at bounding box center [350, 256] width 110 height 17
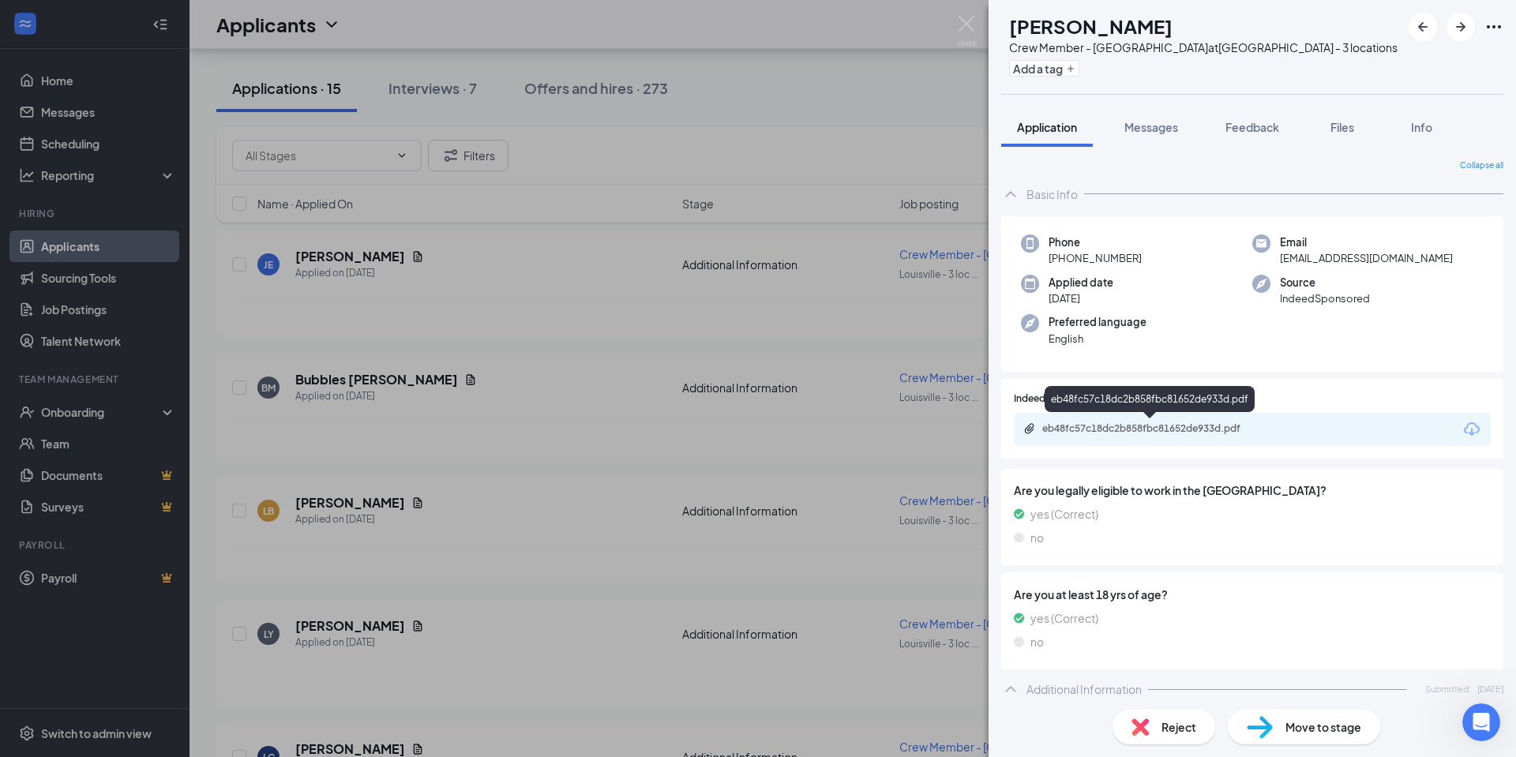
click at [1201, 430] on div "eb48fc57c18dc2b858fbc81652de933d.pdf" at bounding box center [1153, 429] width 221 height 13
click at [966, 27] on img at bounding box center [967, 31] width 20 height 31
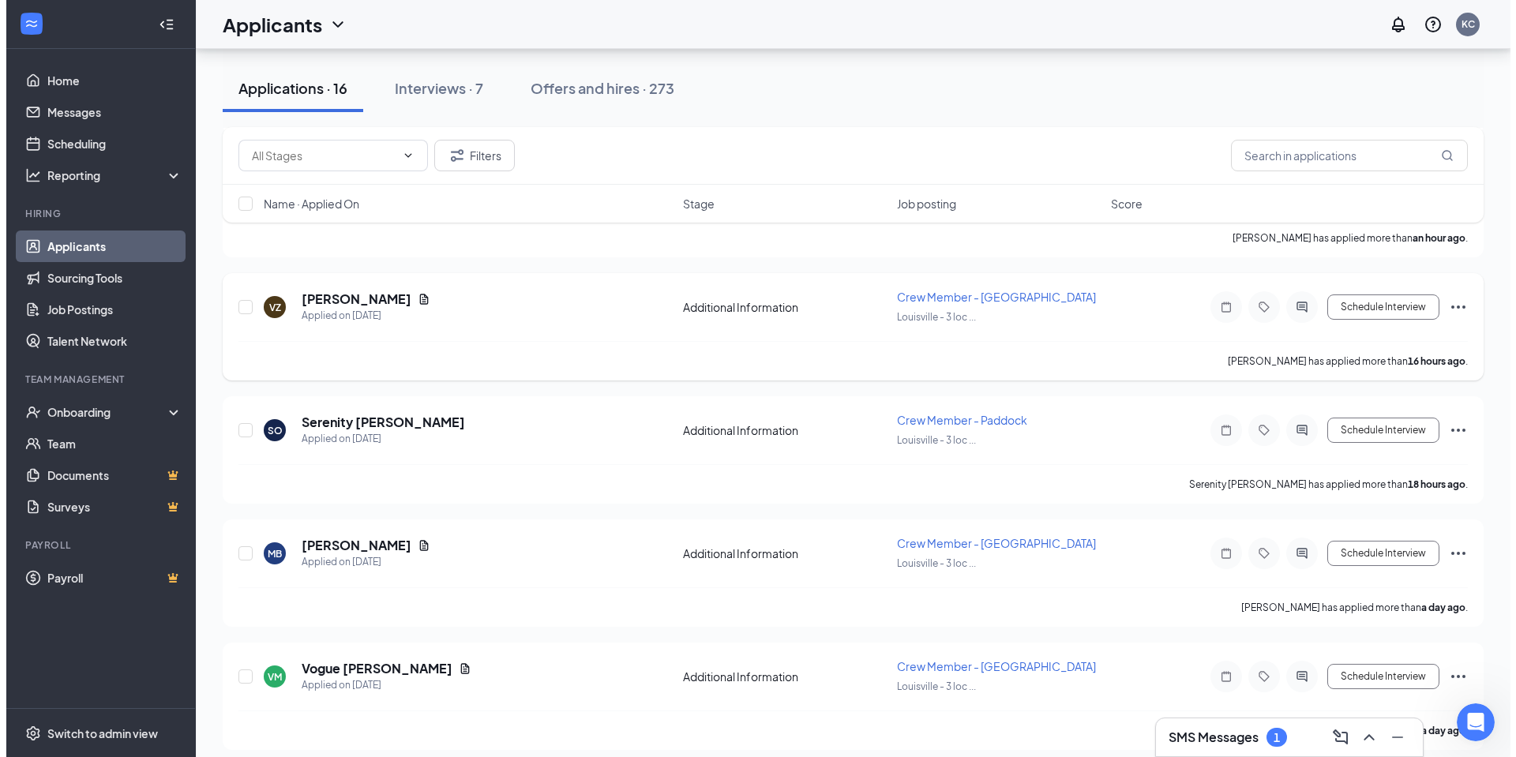
scroll to position [553, 0]
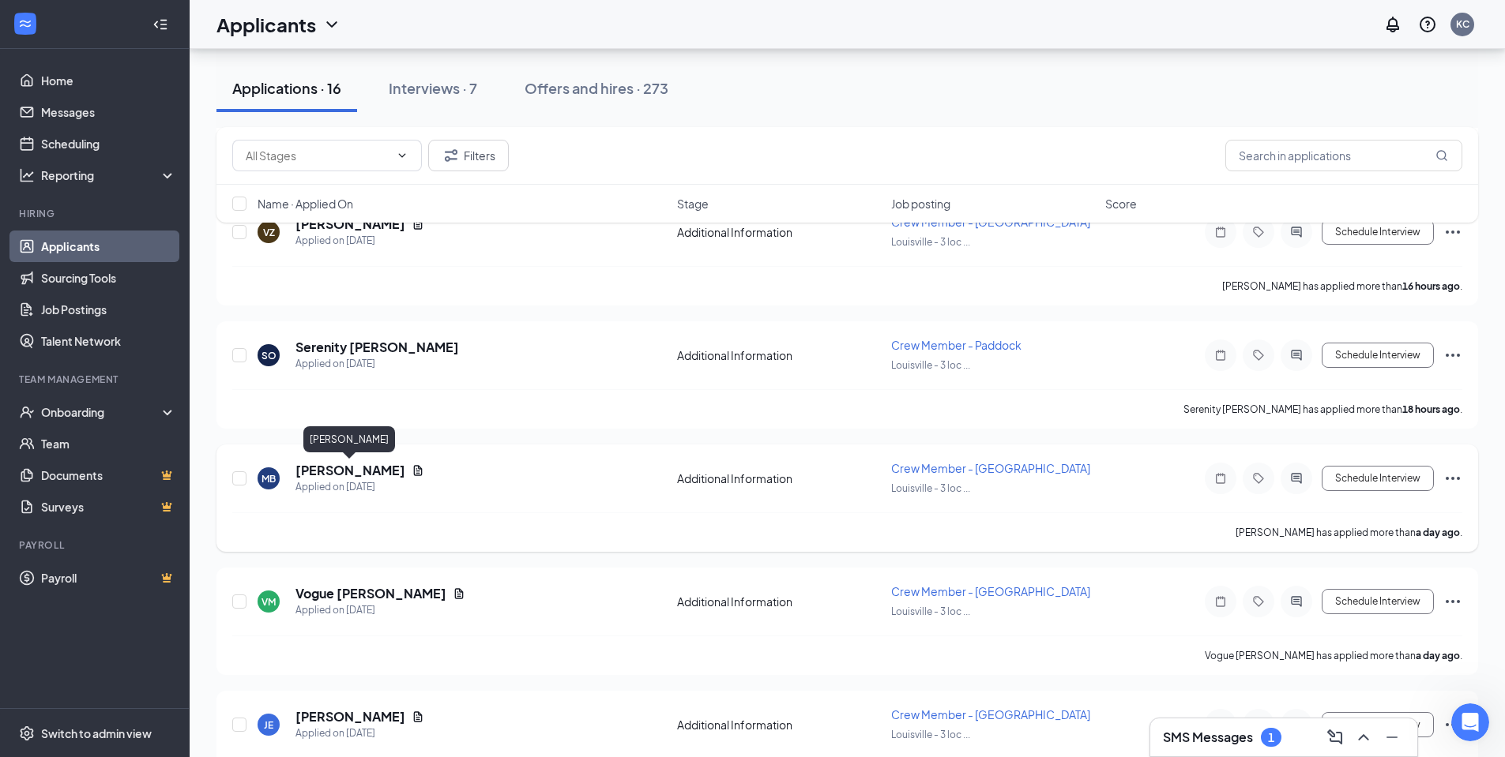
click at [340, 474] on h5 "Mercedes Burgin" at bounding box center [350, 470] width 110 height 17
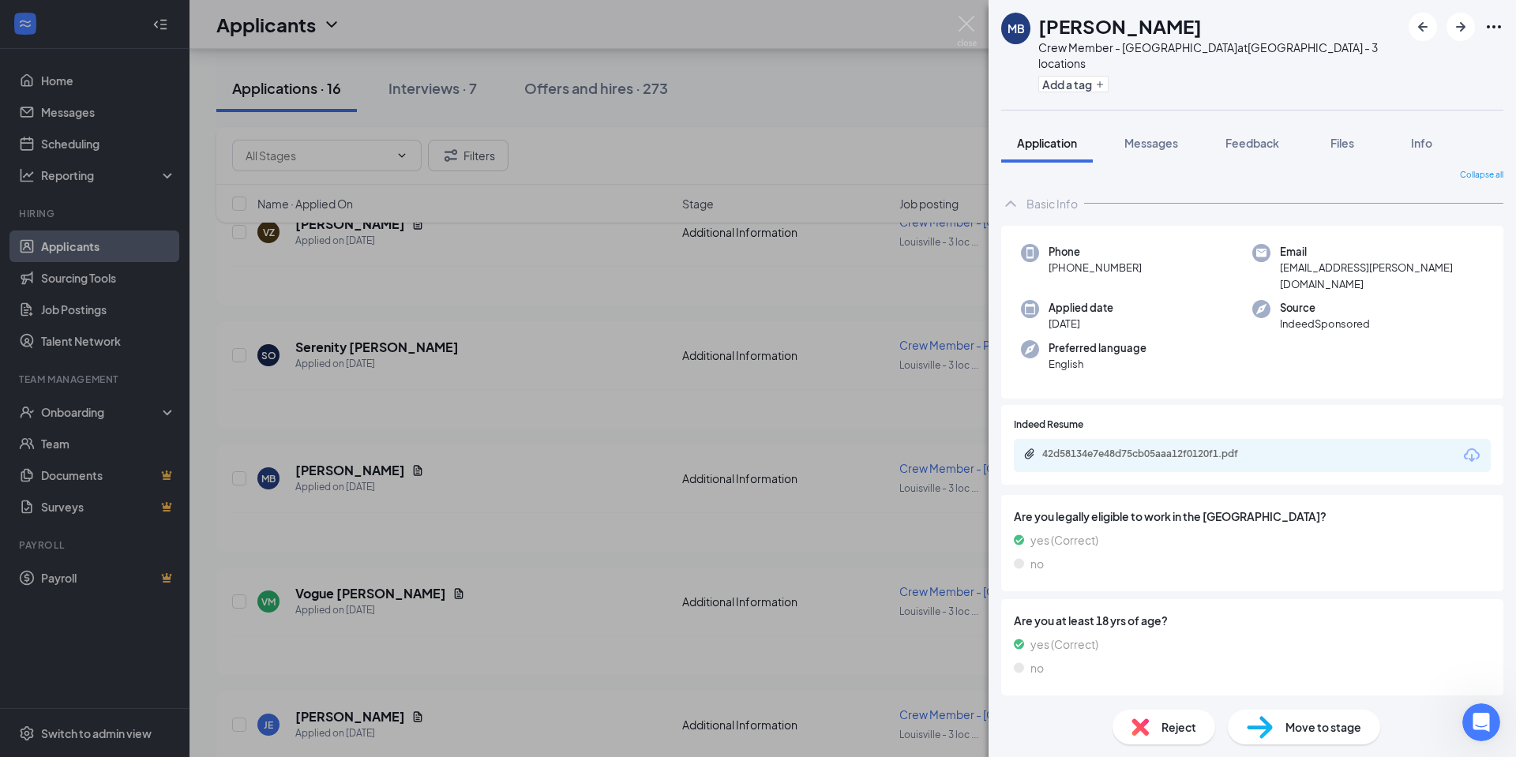
scroll to position [8, 0]
click at [1141, 136] on span "Messages" at bounding box center [1152, 143] width 54 height 14
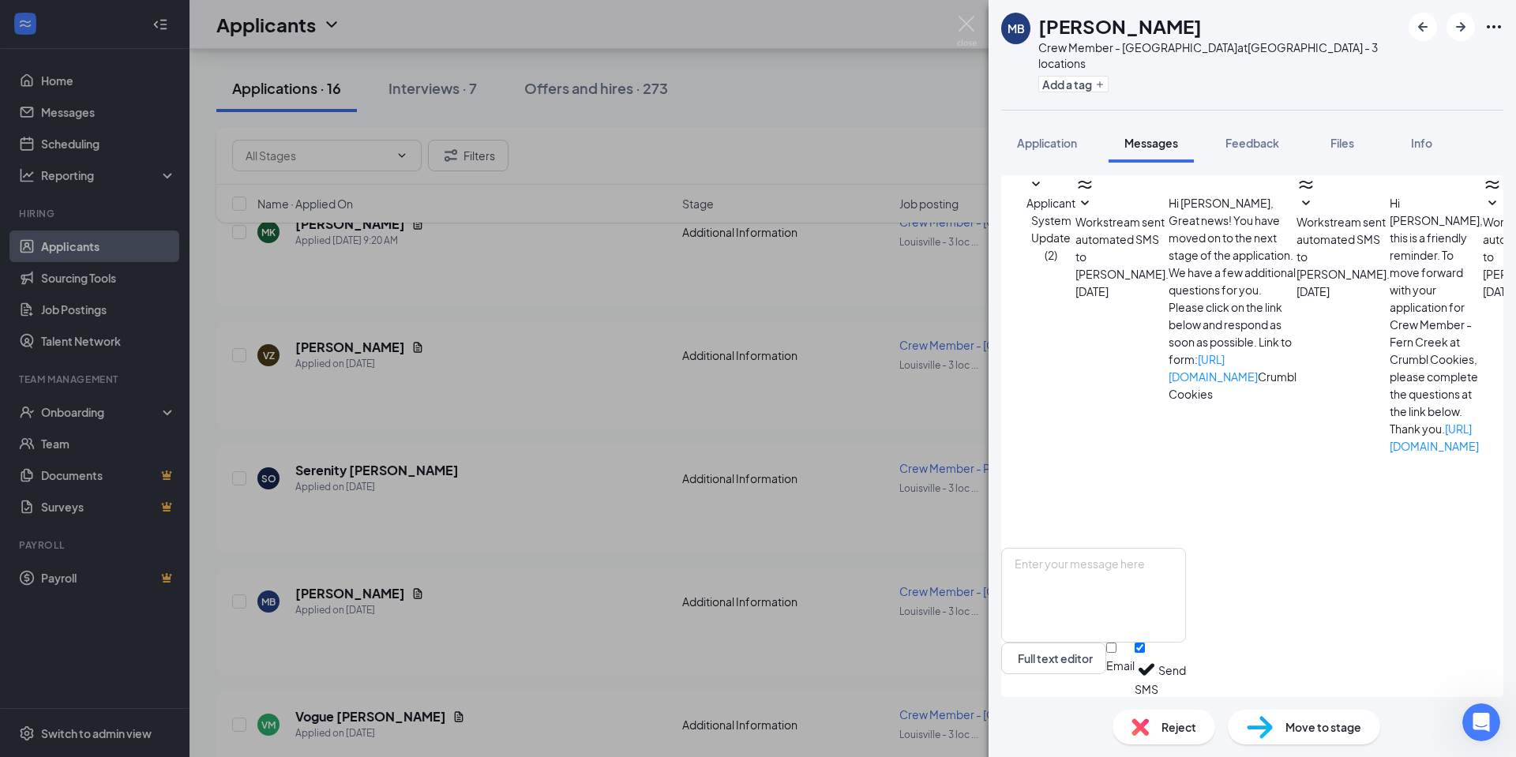
click at [1489, 205] on icon "SmallChevronDown" at bounding box center [1493, 203] width 8 height 5
click at [1483, 213] on icon "SmallChevronUp" at bounding box center [1492, 203] width 19 height 19
click at [1095, 213] on icon "SmallChevronDown" at bounding box center [1085, 203] width 19 height 19
click at [1089, 205] on icon "SmallChevronUp" at bounding box center [1085, 203] width 8 height 5
click at [965, 22] on img at bounding box center [967, 31] width 20 height 31
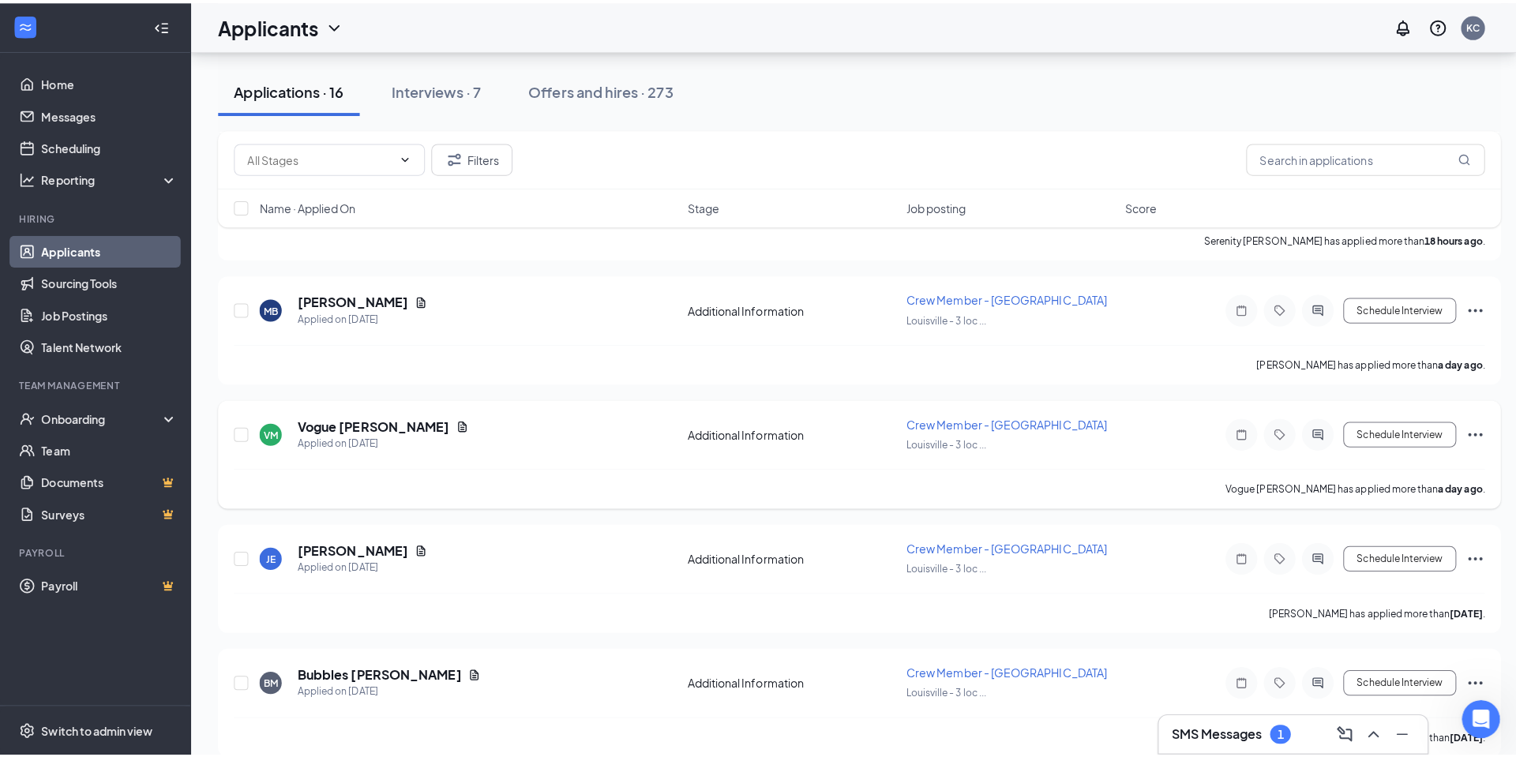
scroll to position [869, 0]
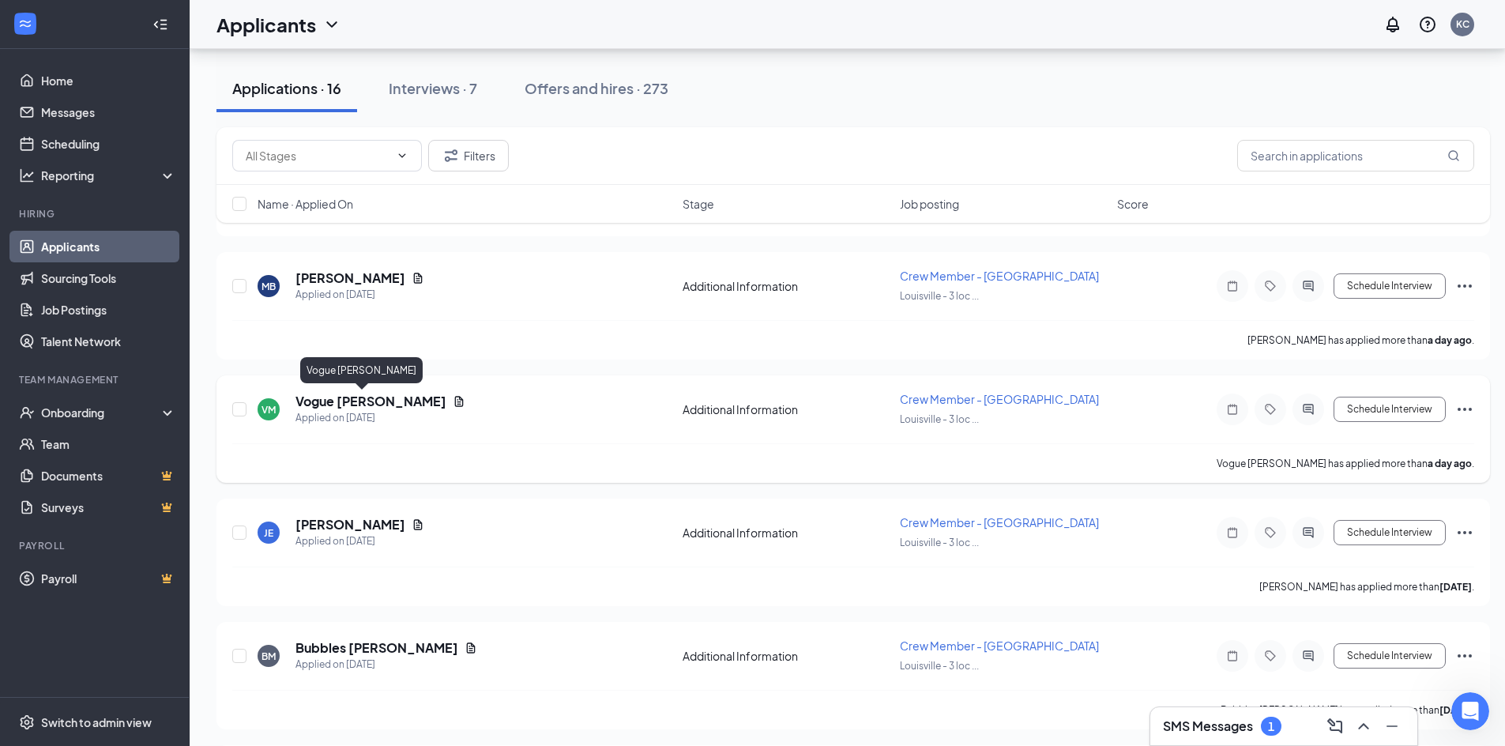
click at [336, 404] on h5 "Vogue [PERSON_NAME]" at bounding box center [370, 401] width 151 height 17
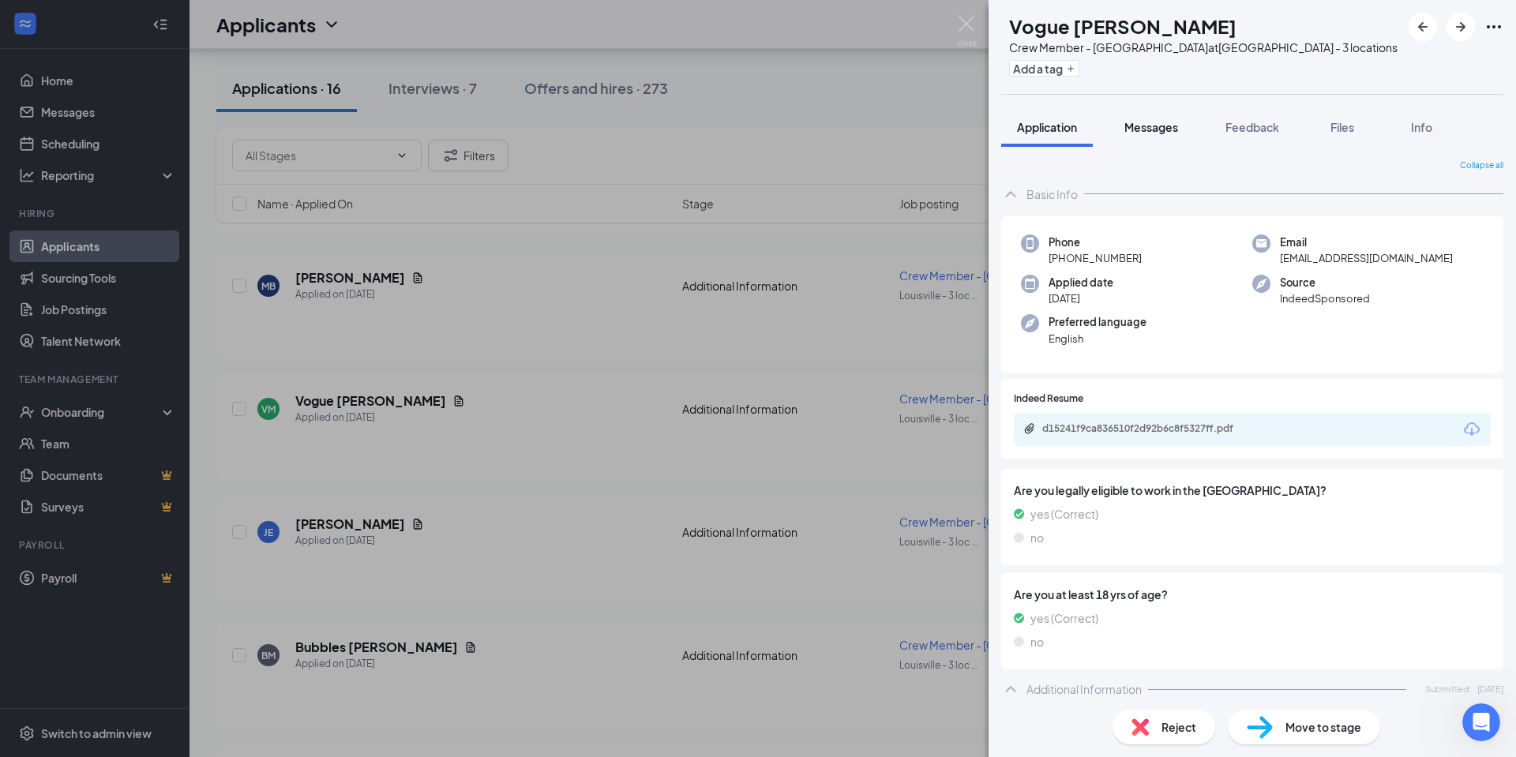
click at [1147, 129] on span "Messages" at bounding box center [1152, 127] width 54 height 14
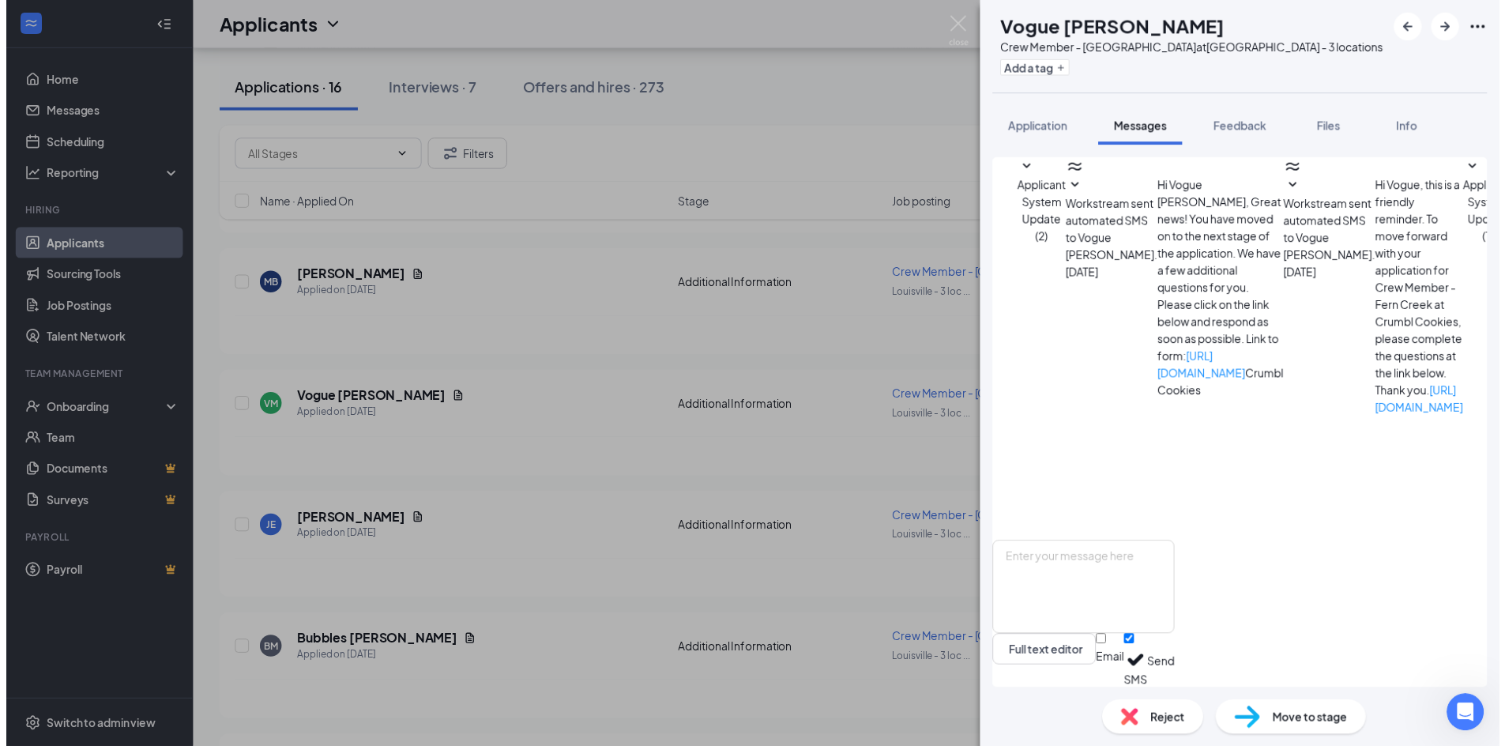
scroll to position [19, 0]
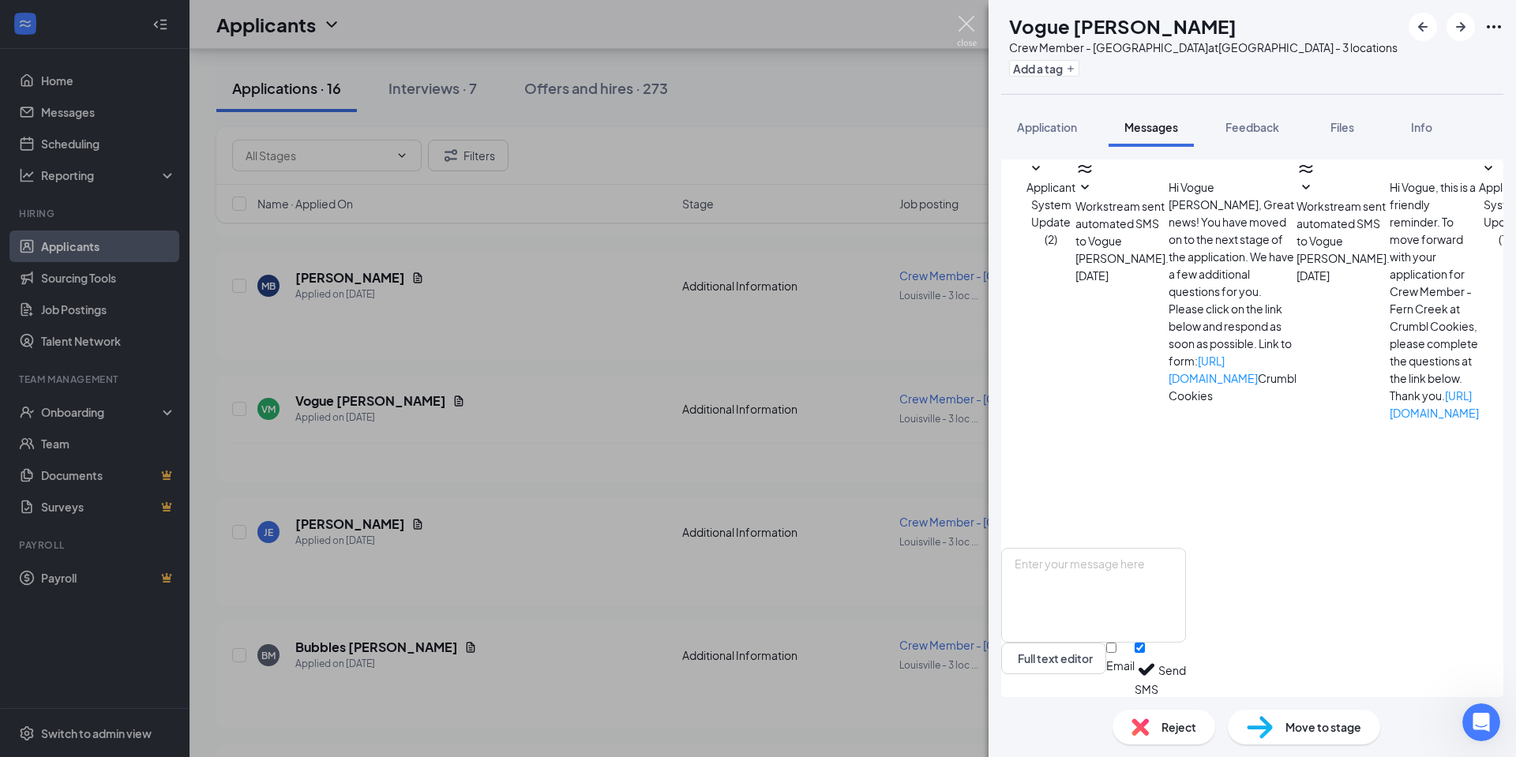
click at [967, 25] on img at bounding box center [967, 31] width 20 height 31
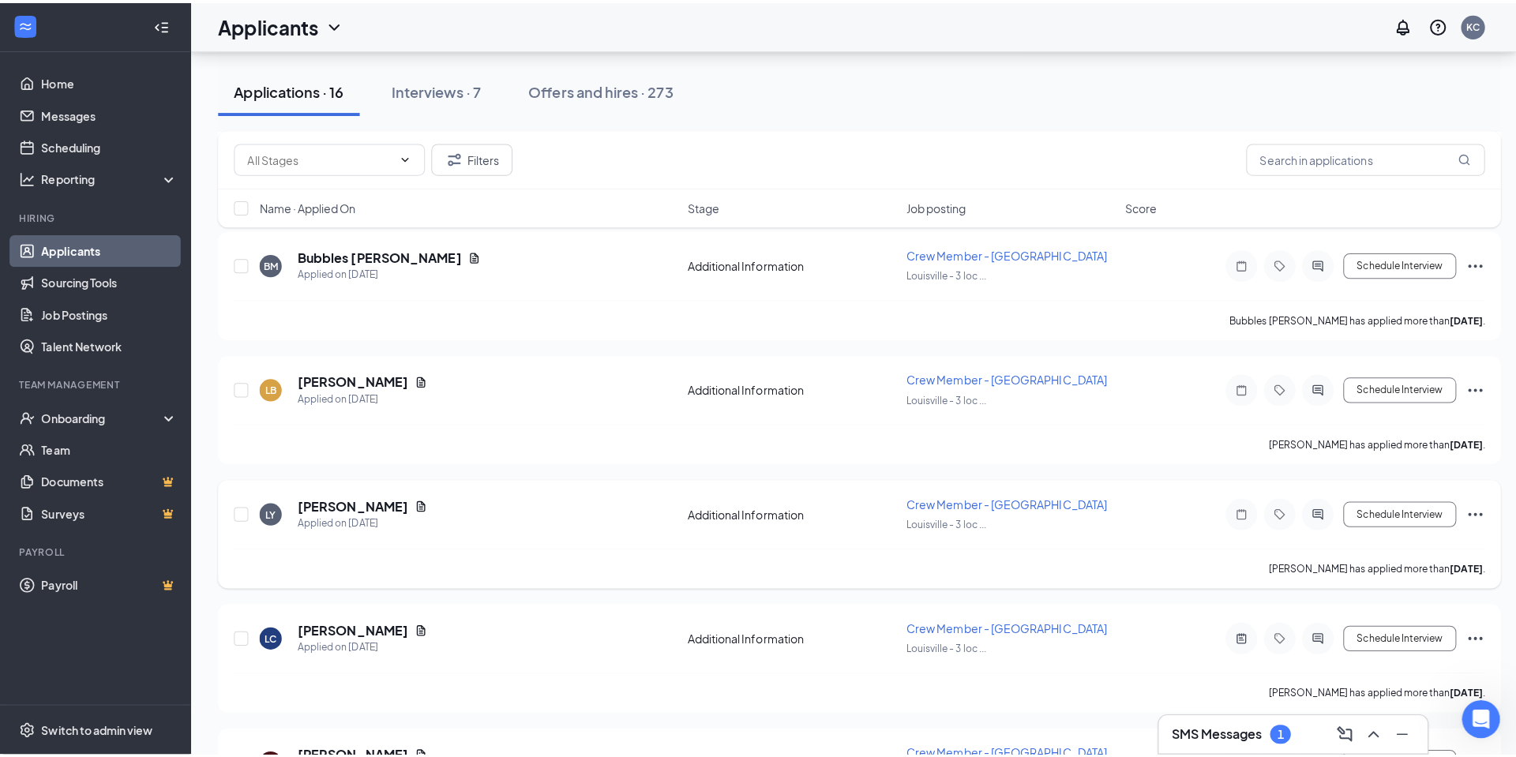
scroll to position [1264, 0]
click at [323, 375] on h5 "LATASHA BROWN" at bounding box center [350, 375] width 110 height 17
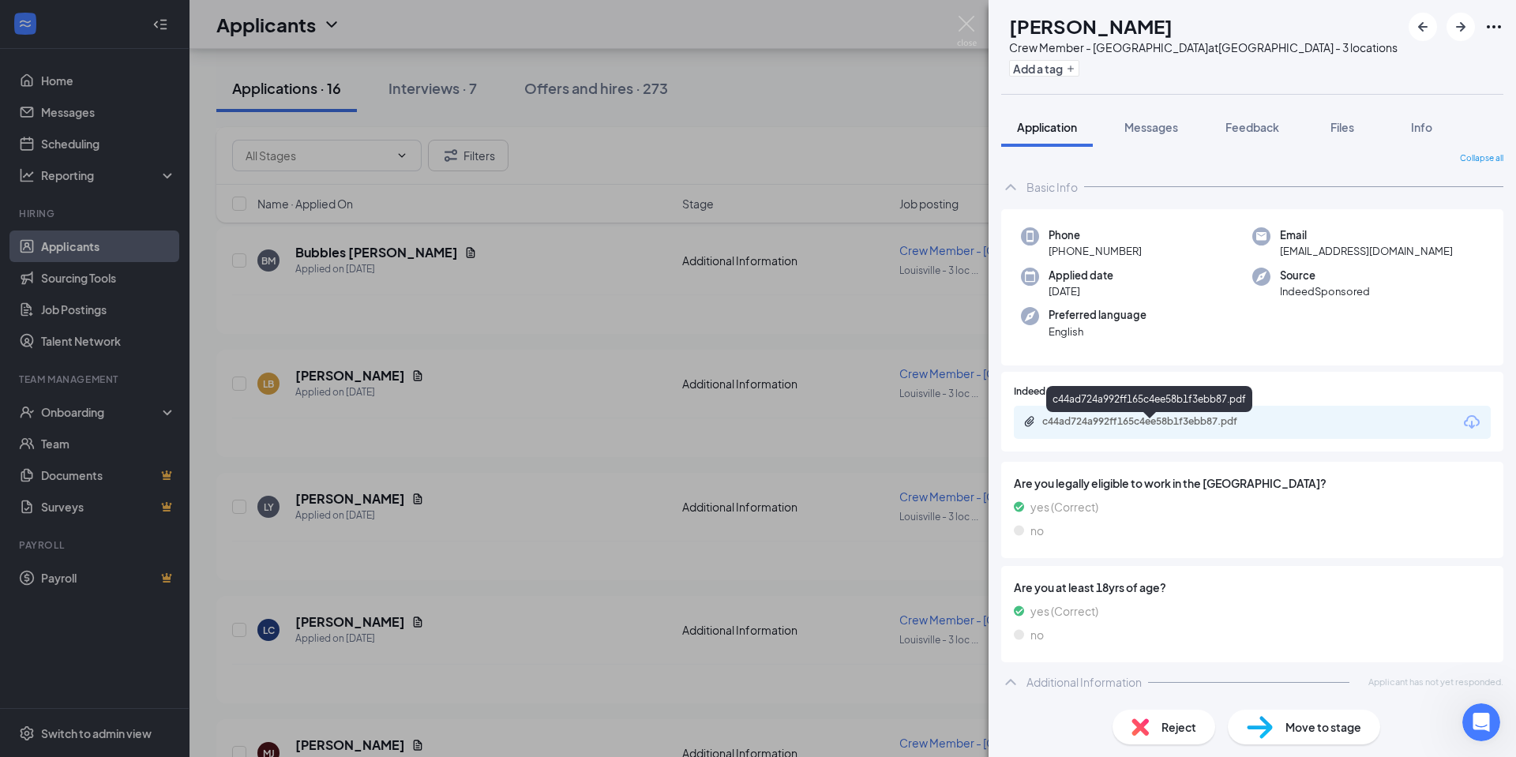
scroll to position [8, 0]
click at [971, 21] on img at bounding box center [967, 31] width 20 height 31
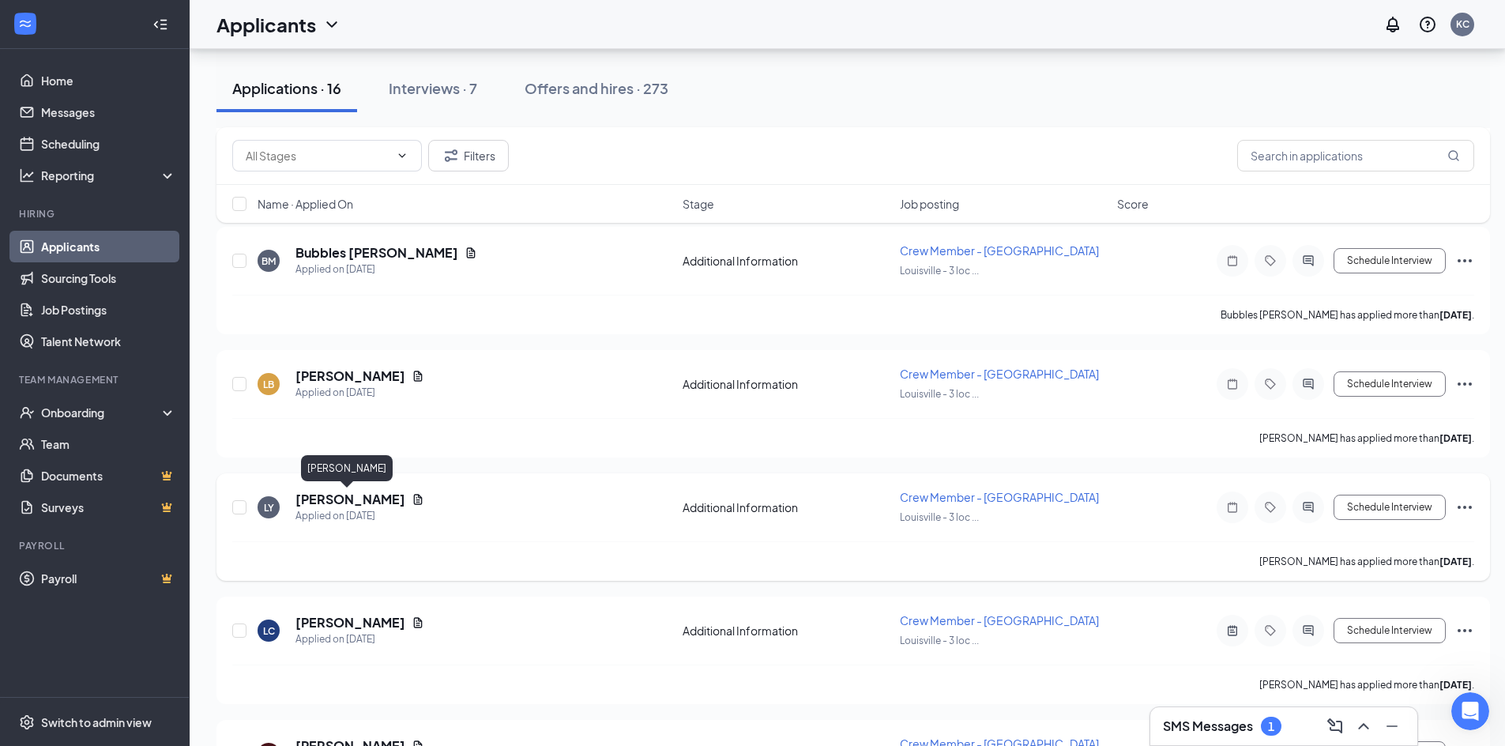
click at [336, 502] on h5 "Lyndia Yarnell" at bounding box center [350, 498] width 110 height 17
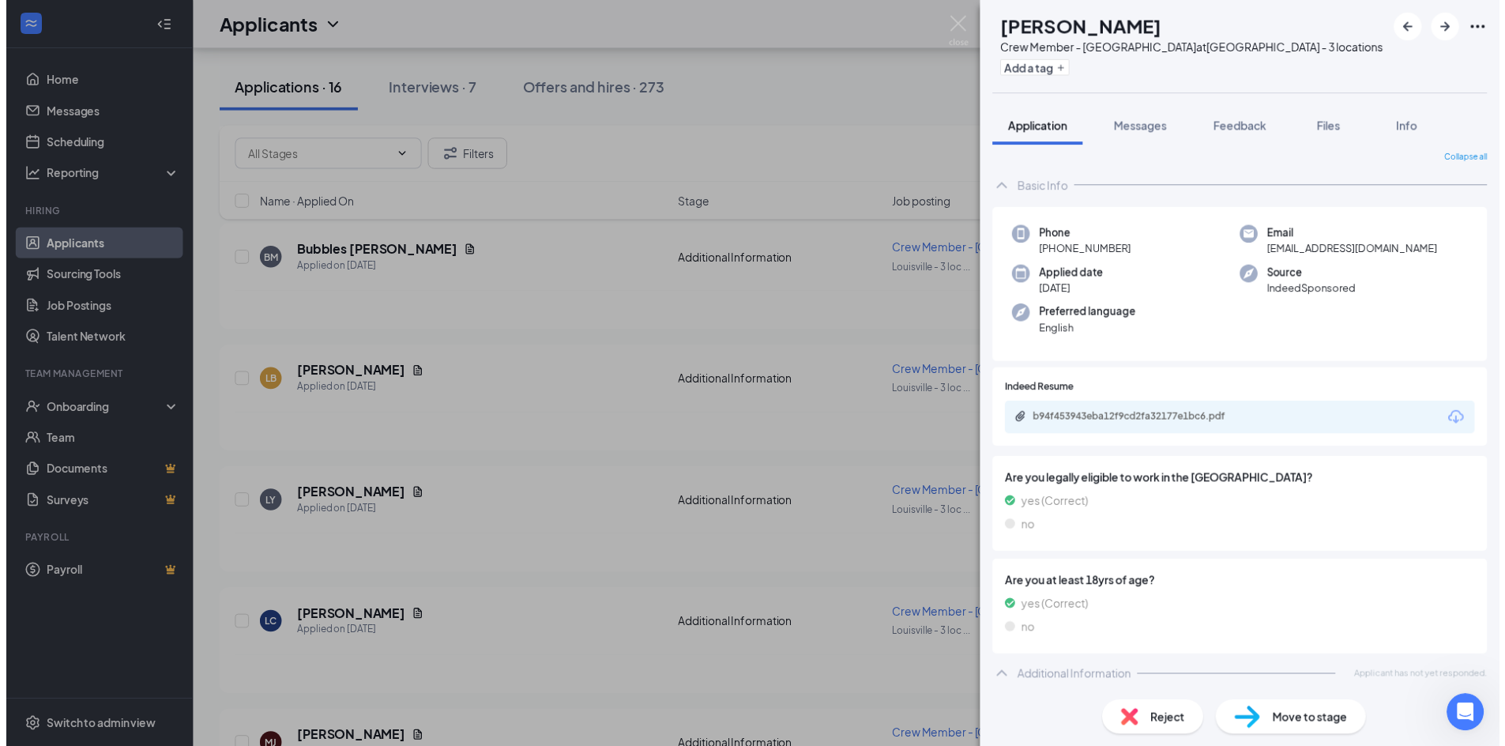
scroll to position [8, 0]
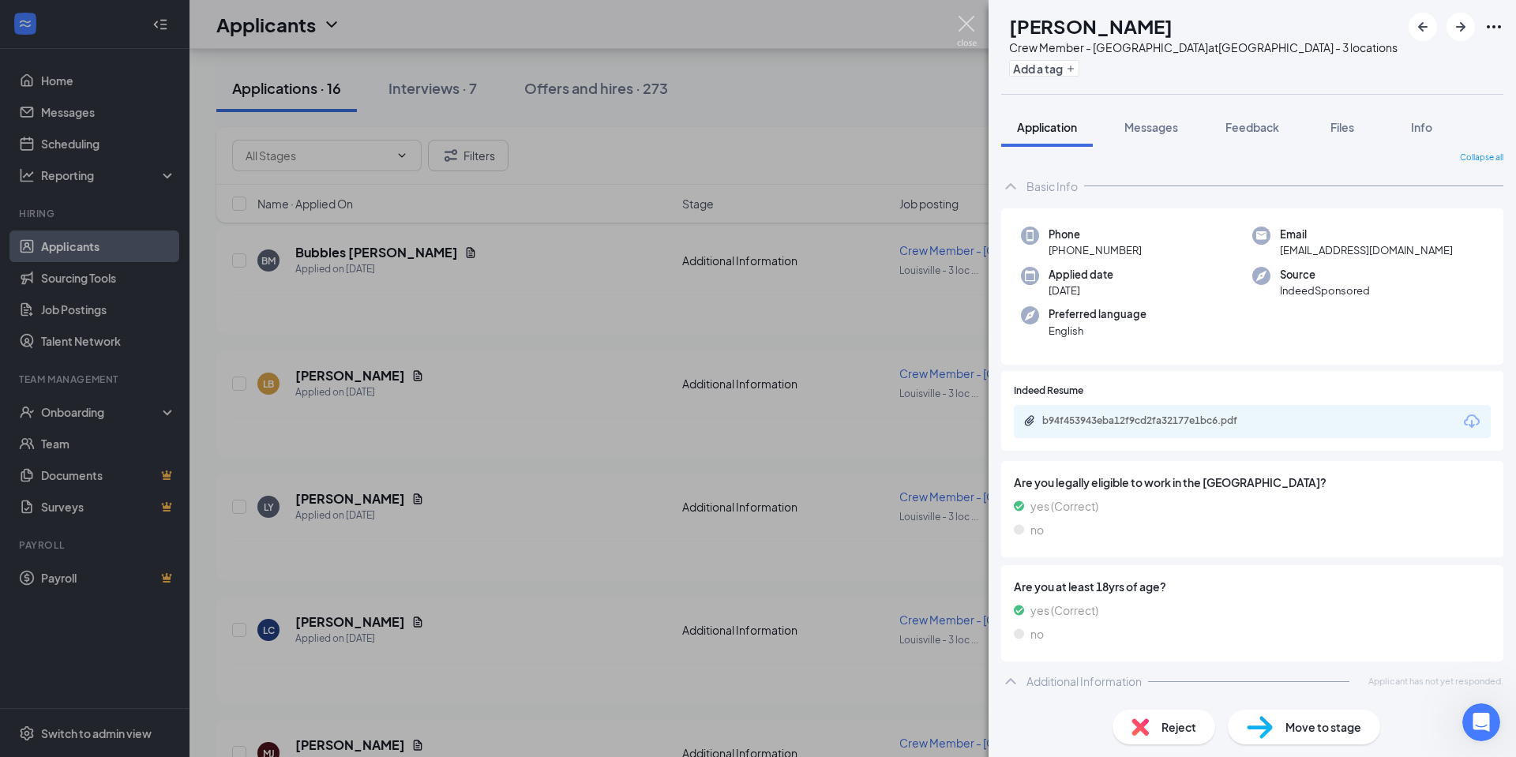
click at [968, 25] on img at bounding box center [967, 31] width 20 height 31
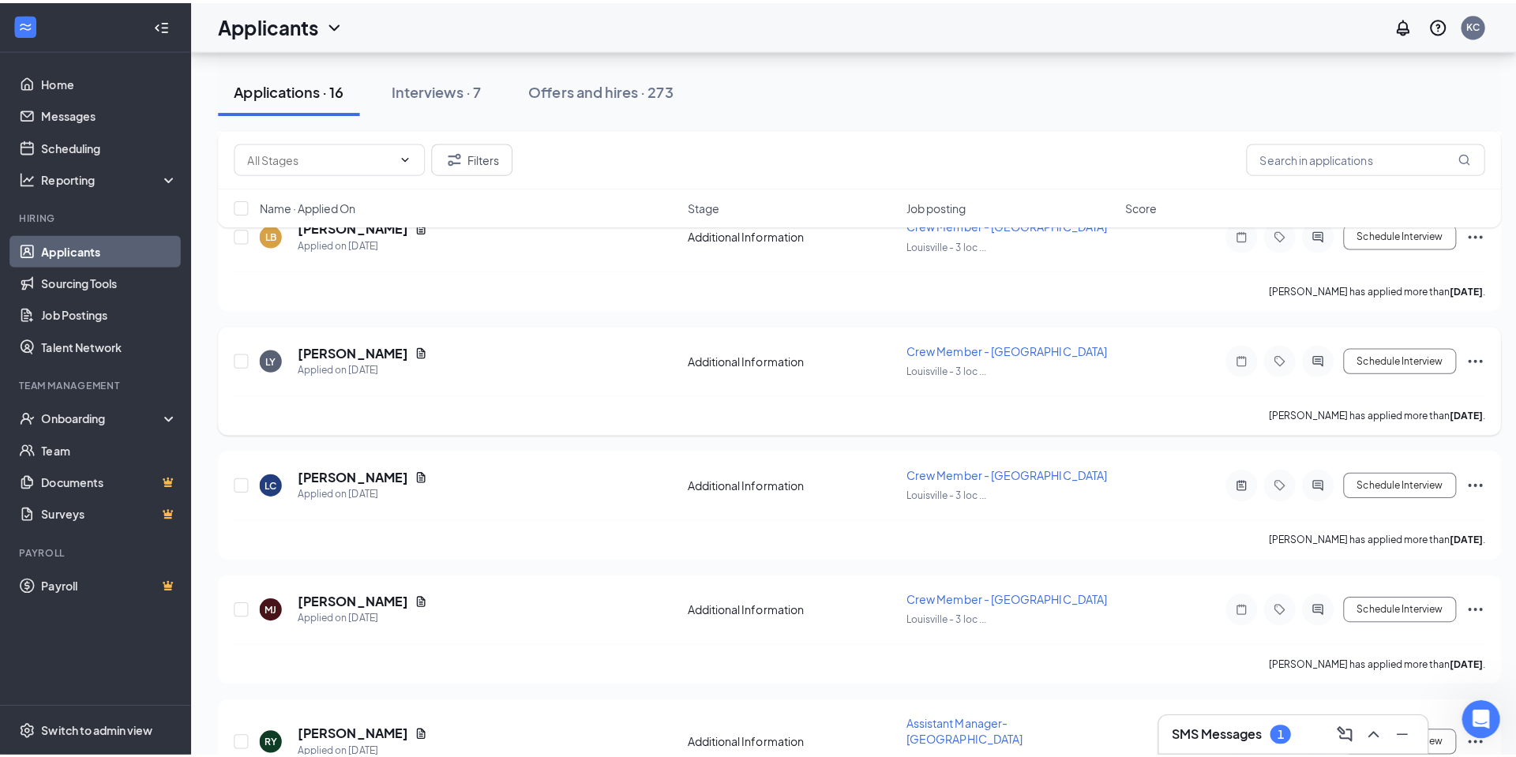
scroll to position [1422, 0]
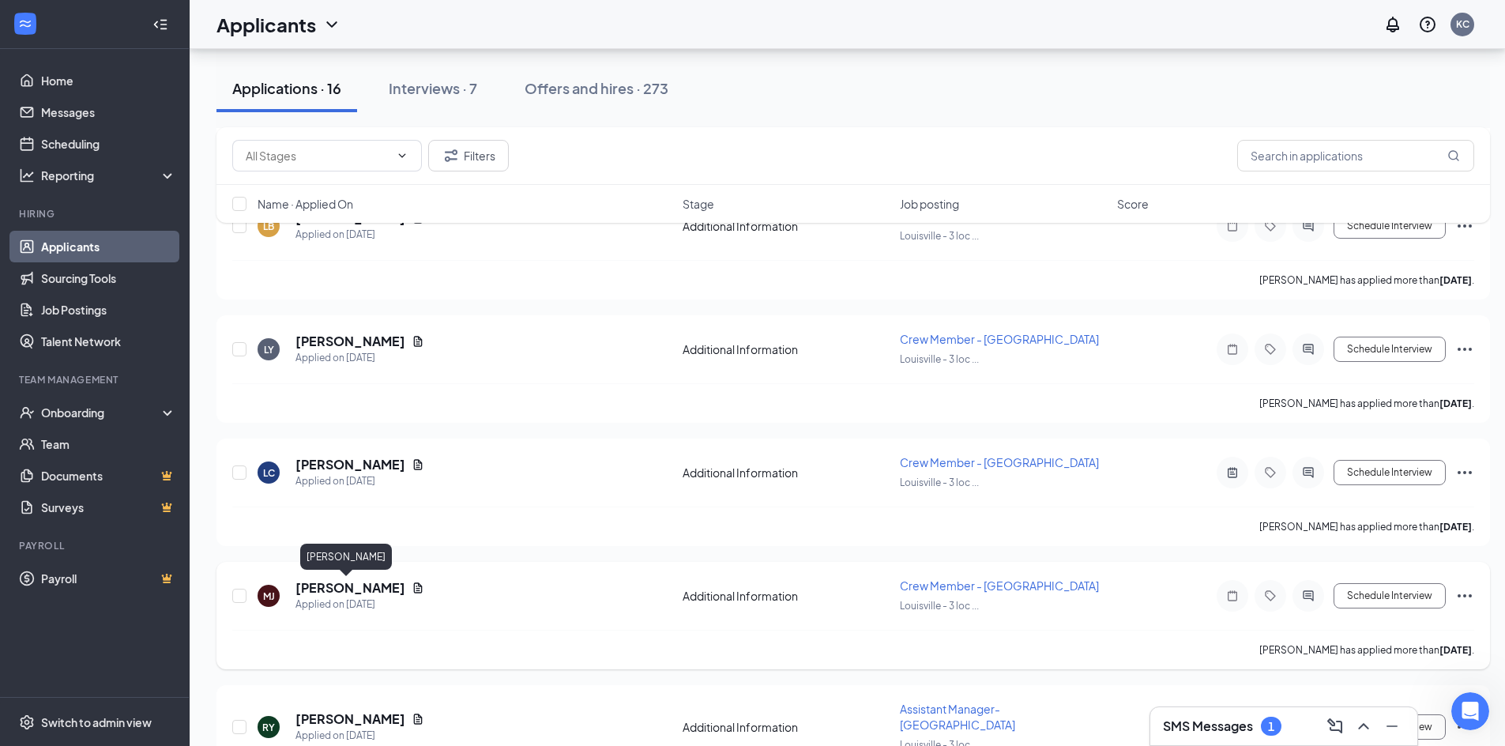
click at [354, 591] on h5 "Maleea James" at bounding box center [350, 587] width 110 height 17
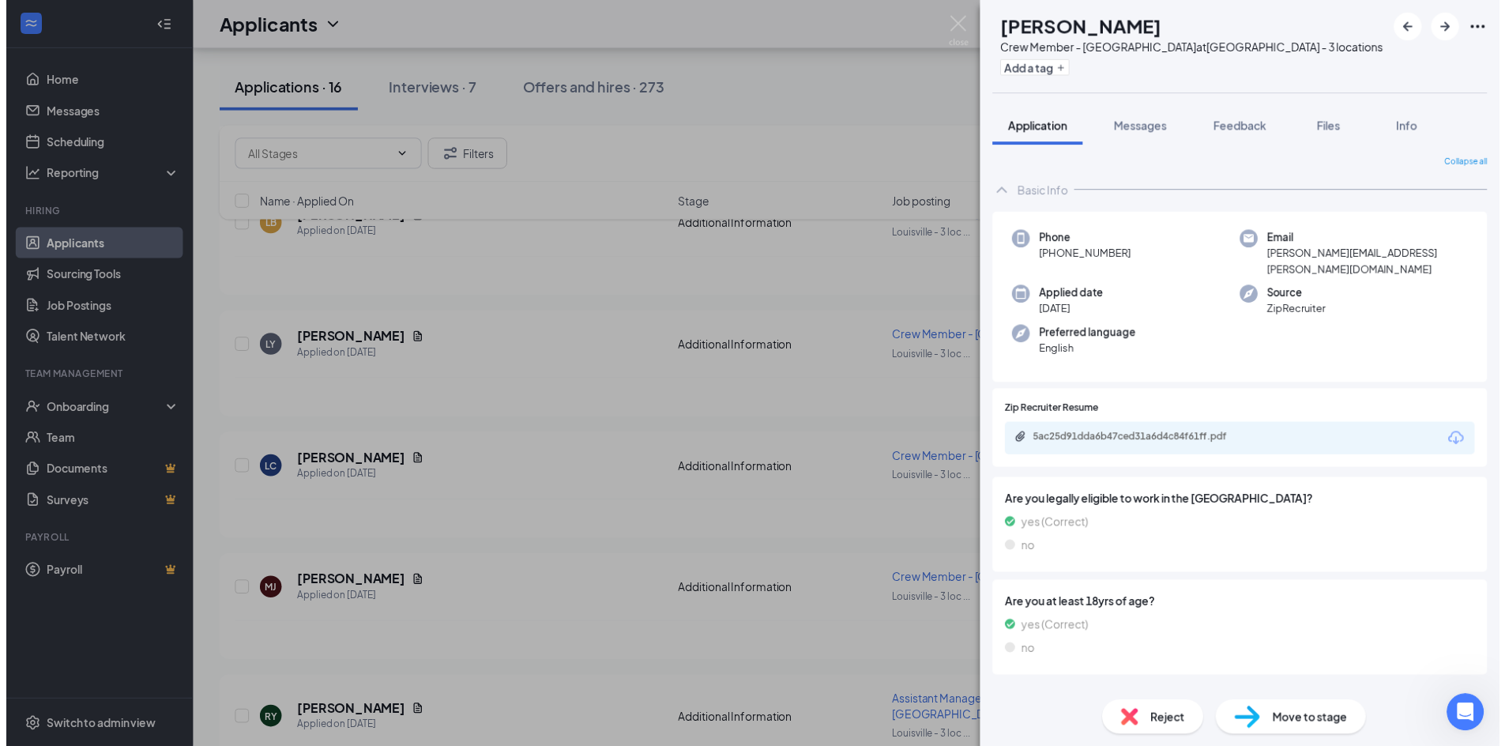
scroll to position [8, 0]
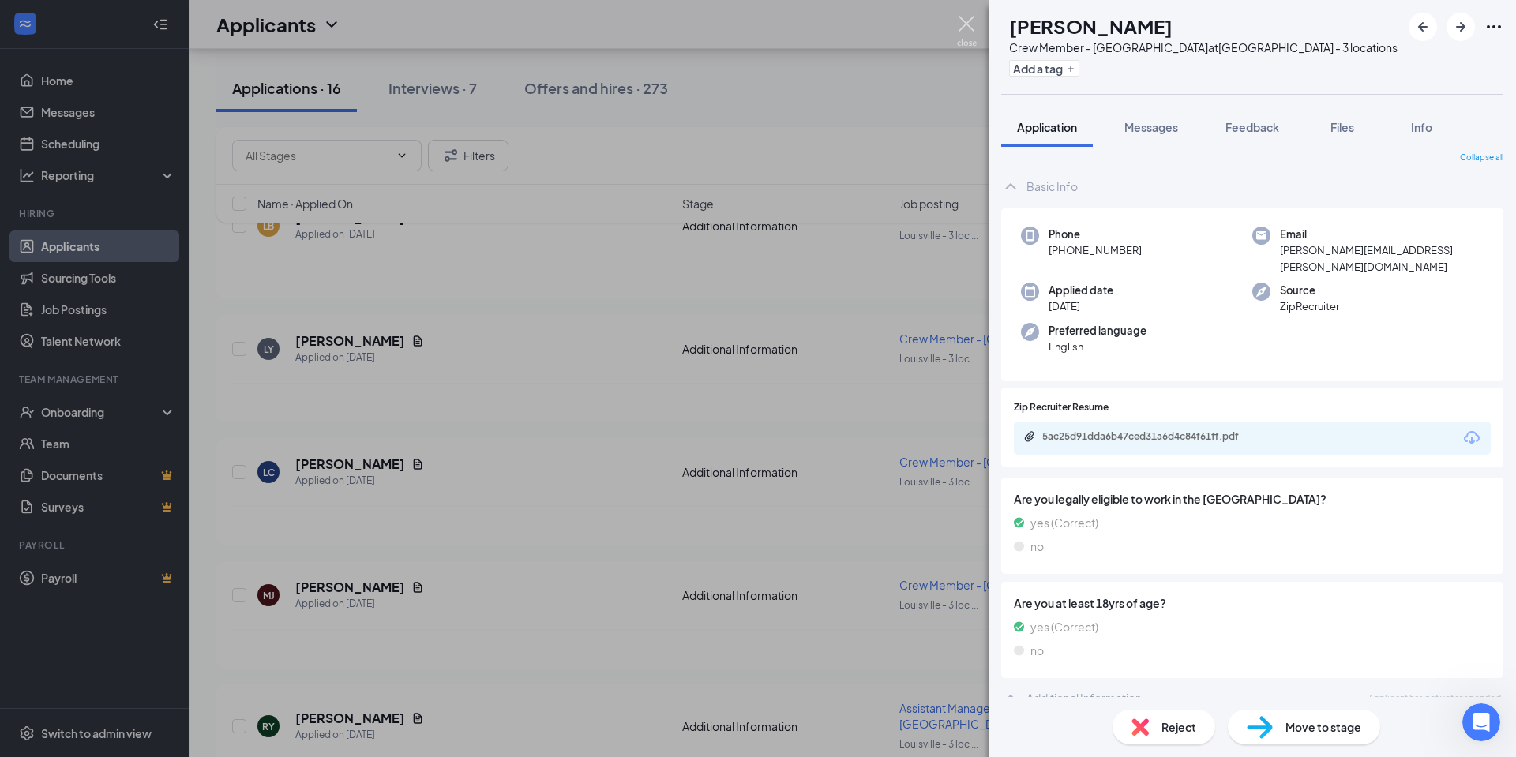
click at [968, 22] on img at bounding box center [967, 31] width 20 height 31
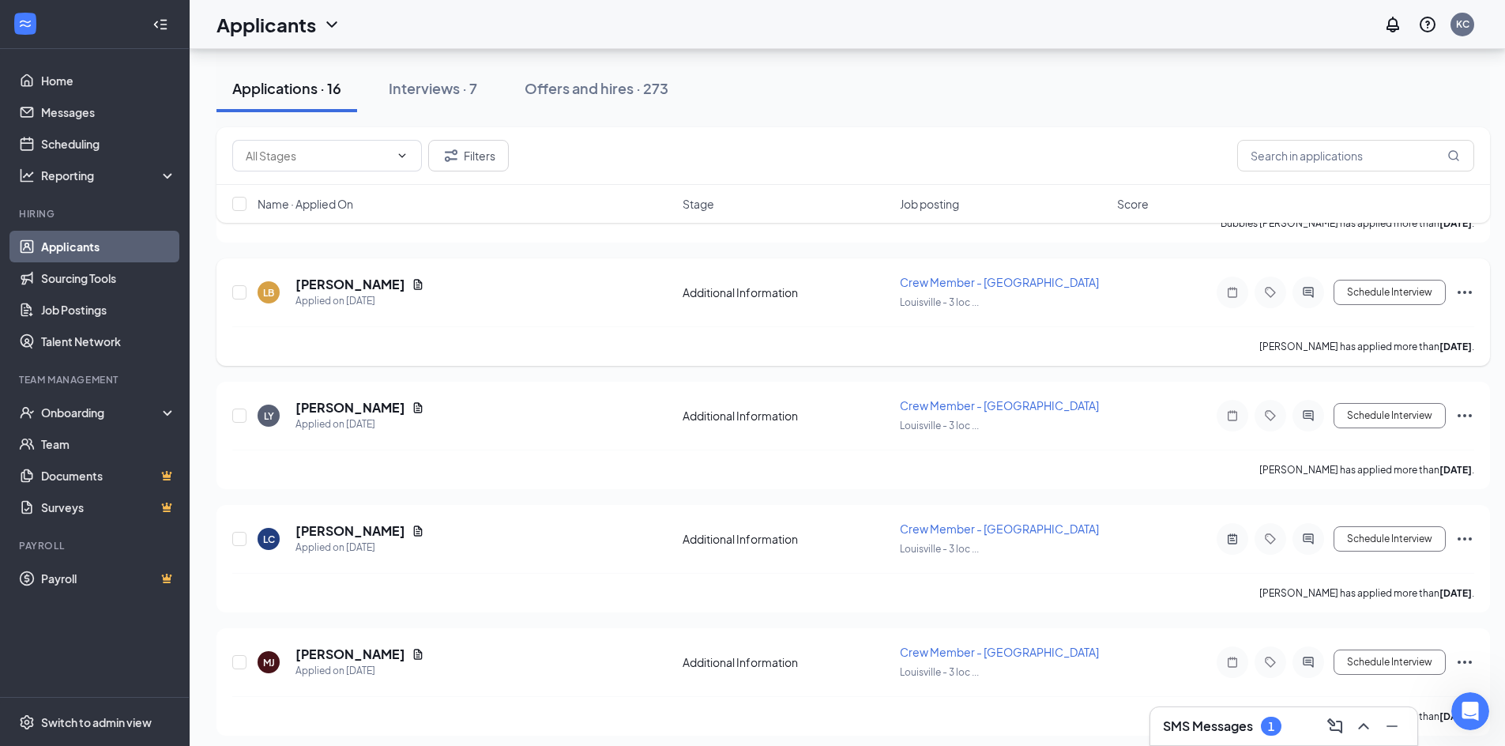
scroll to position [1264, 0]
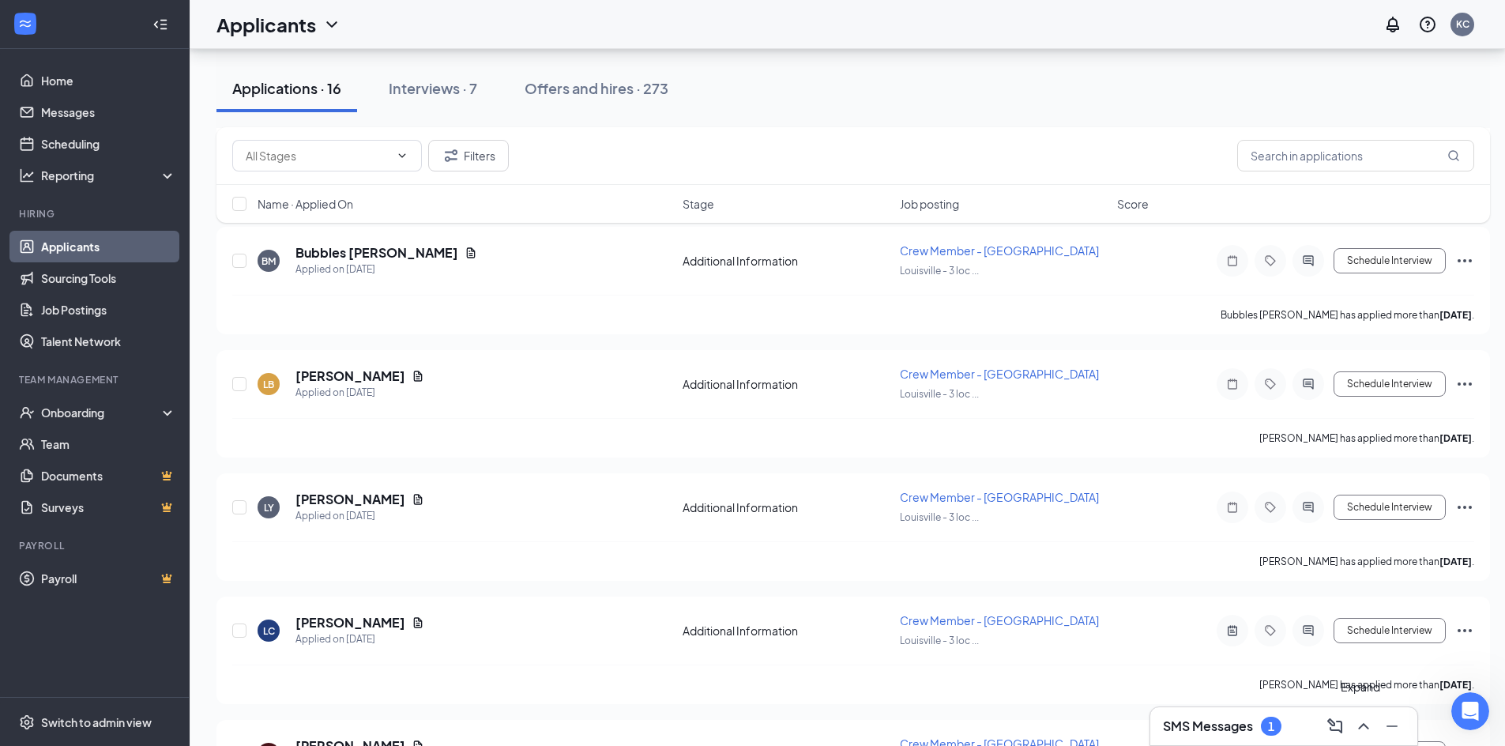
click at [1362, 723] on icon "ChevronUp" at bounding box center [1363, 725] width 19 height 19
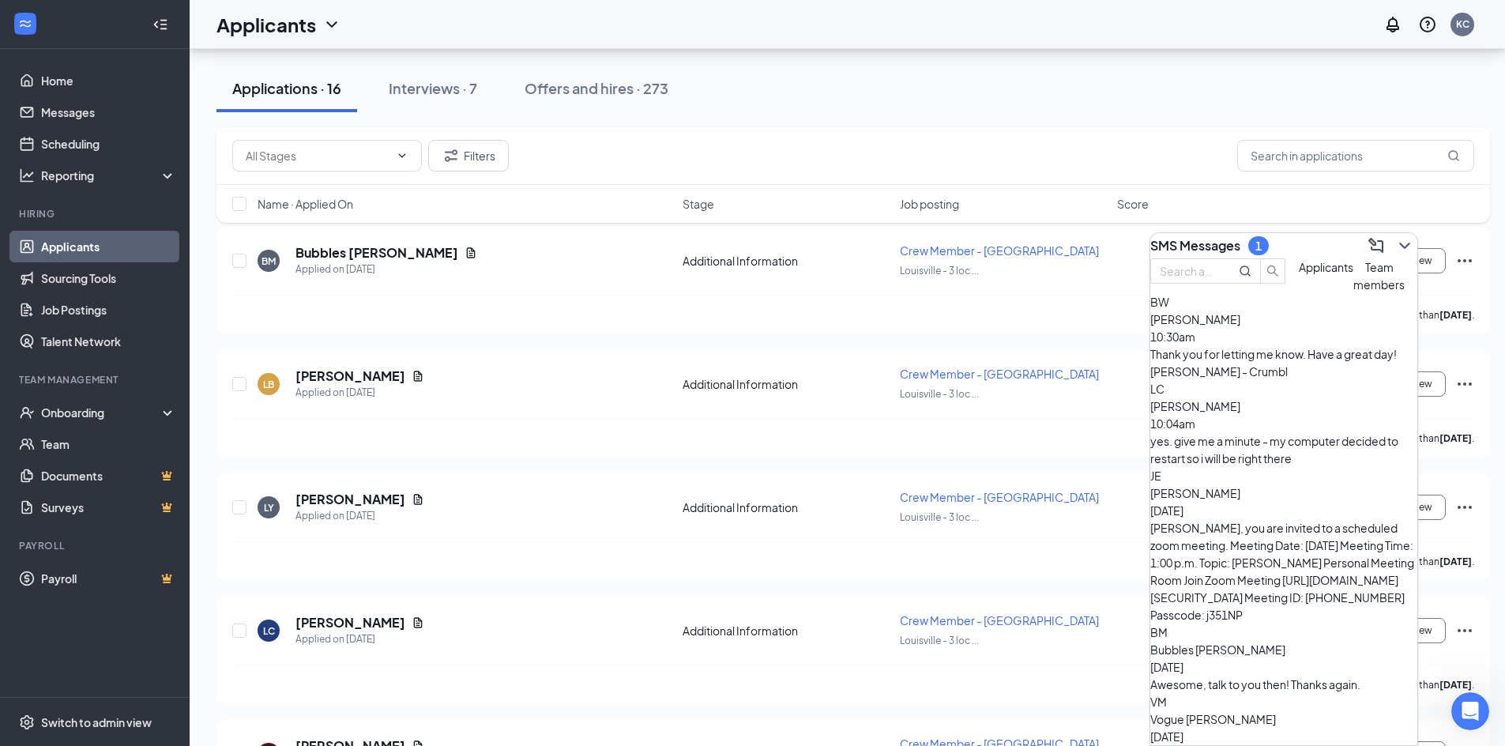
click at [1272, 642] on span "Bubbles [PERSON_NAME]" at bounding box center [1217, 649] width 135 height 14
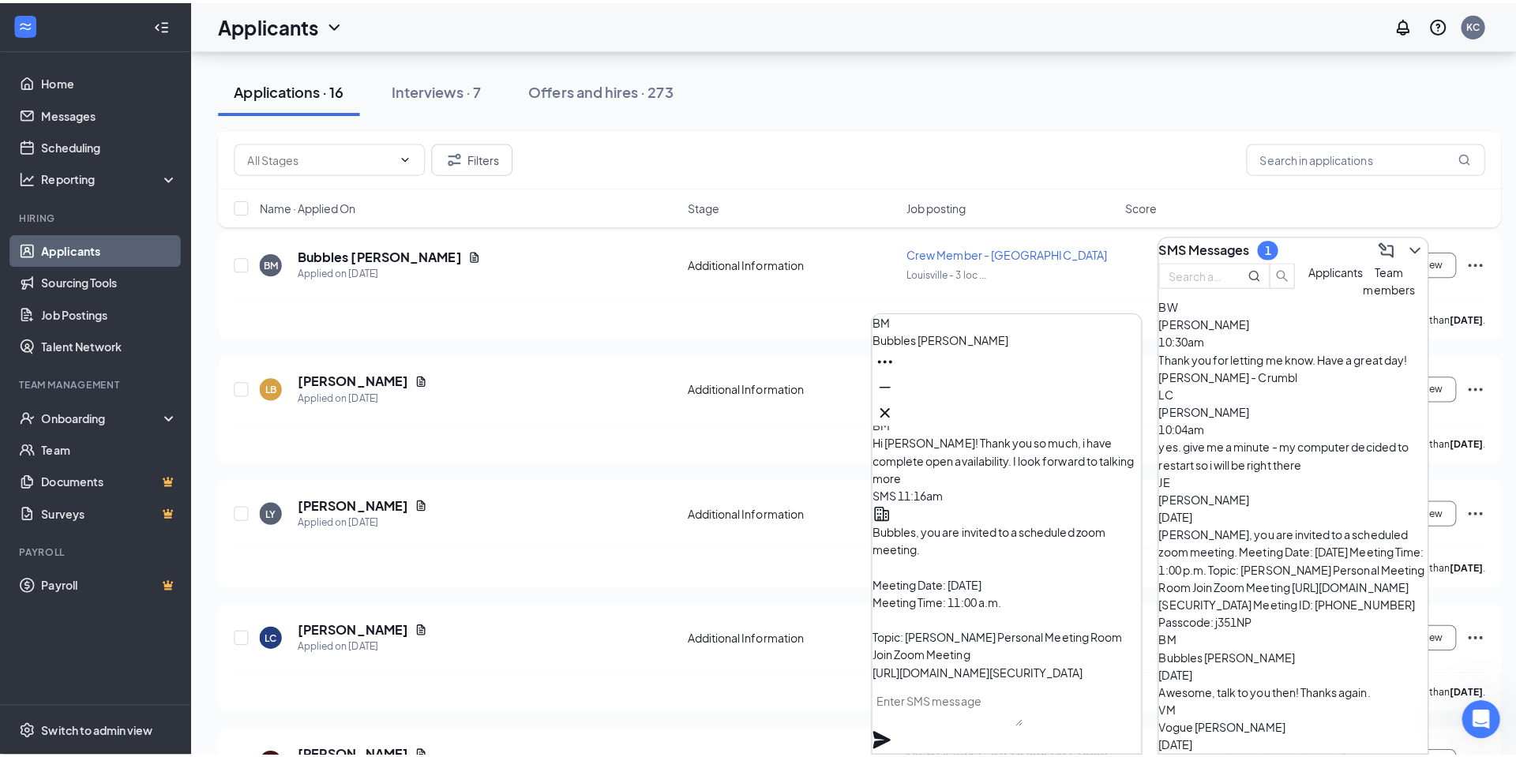
scroll to position [-158, 0]
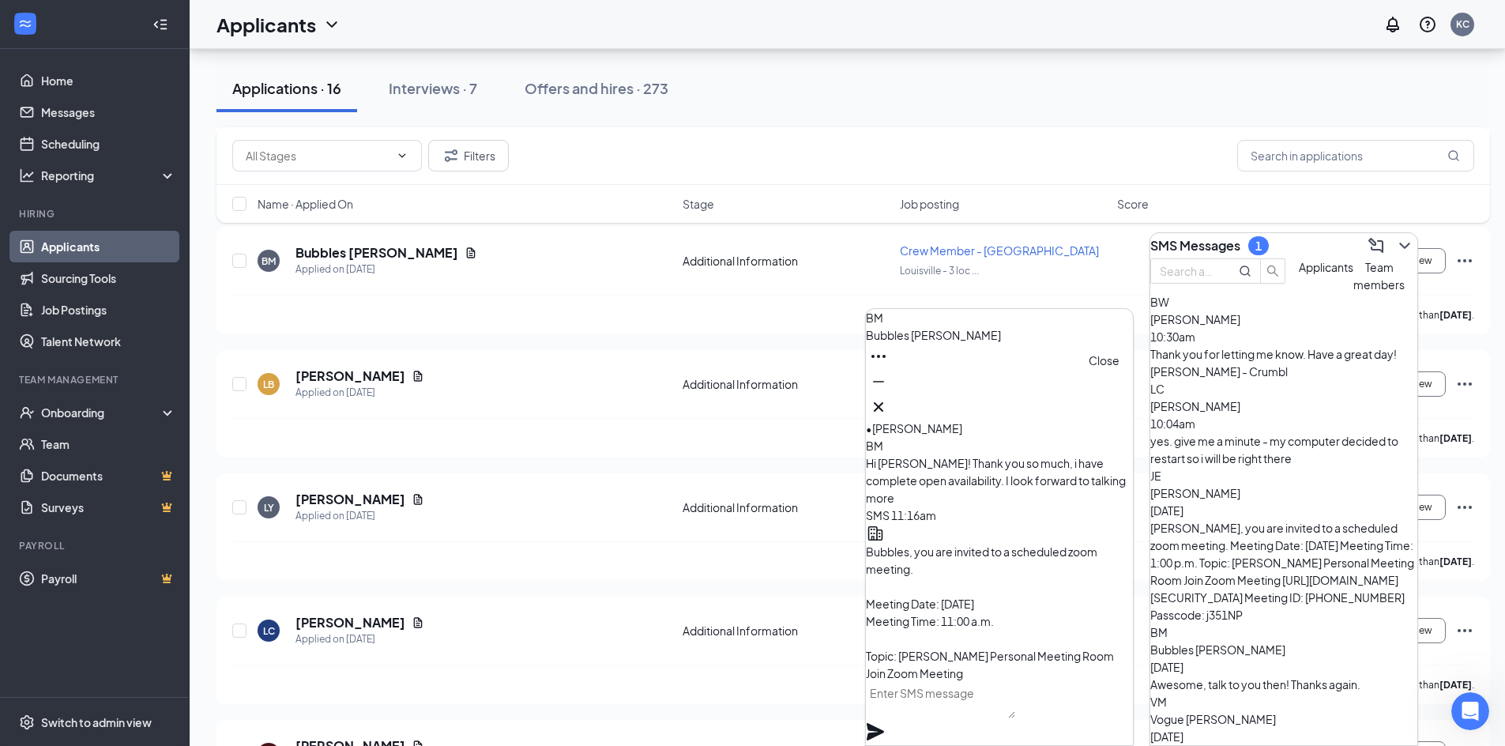
click at [888, 400] on icon "Cross" at bounding box center [878, 406] width 19 height 19
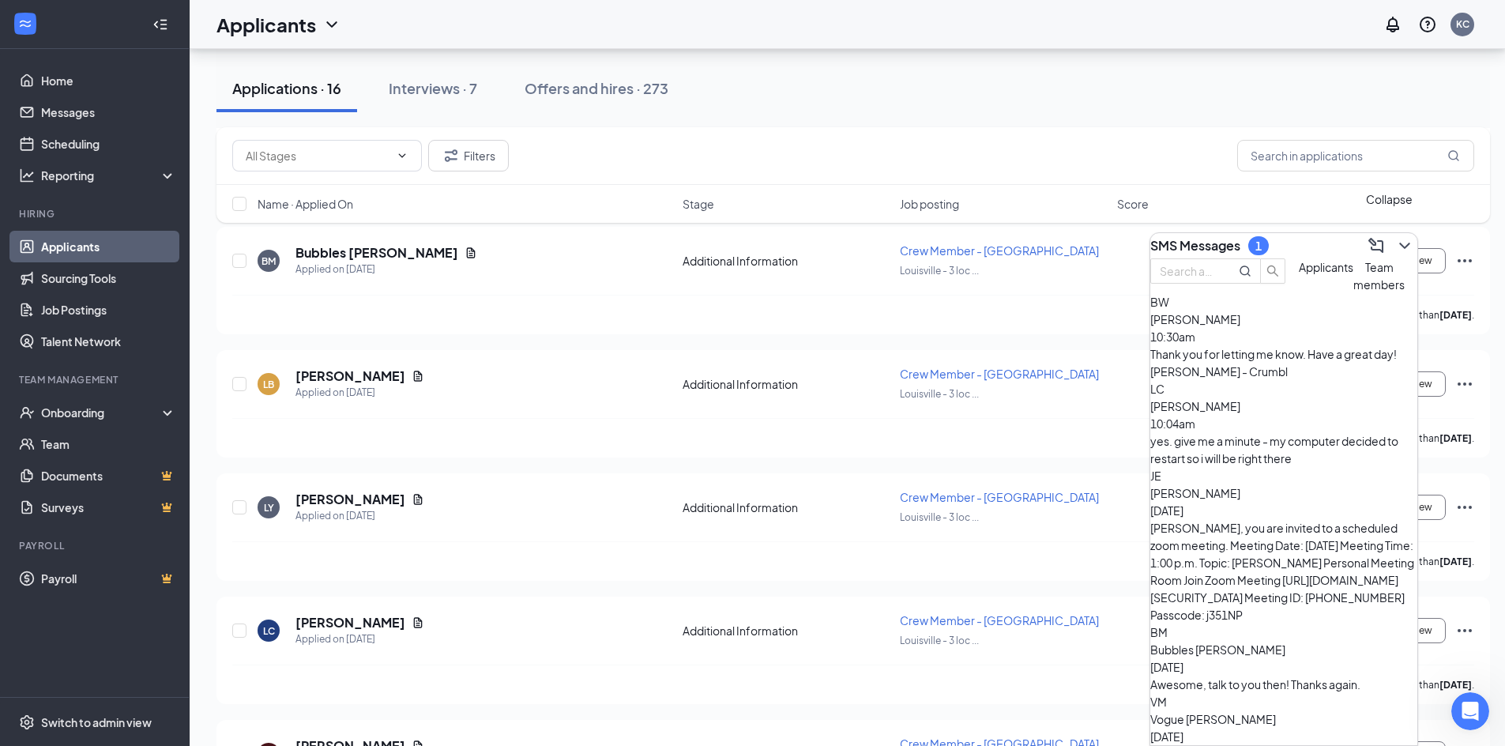
click at [1396, 241] on icon "ChevronDown" at bounding box center [1404, 245] width 19 height 19
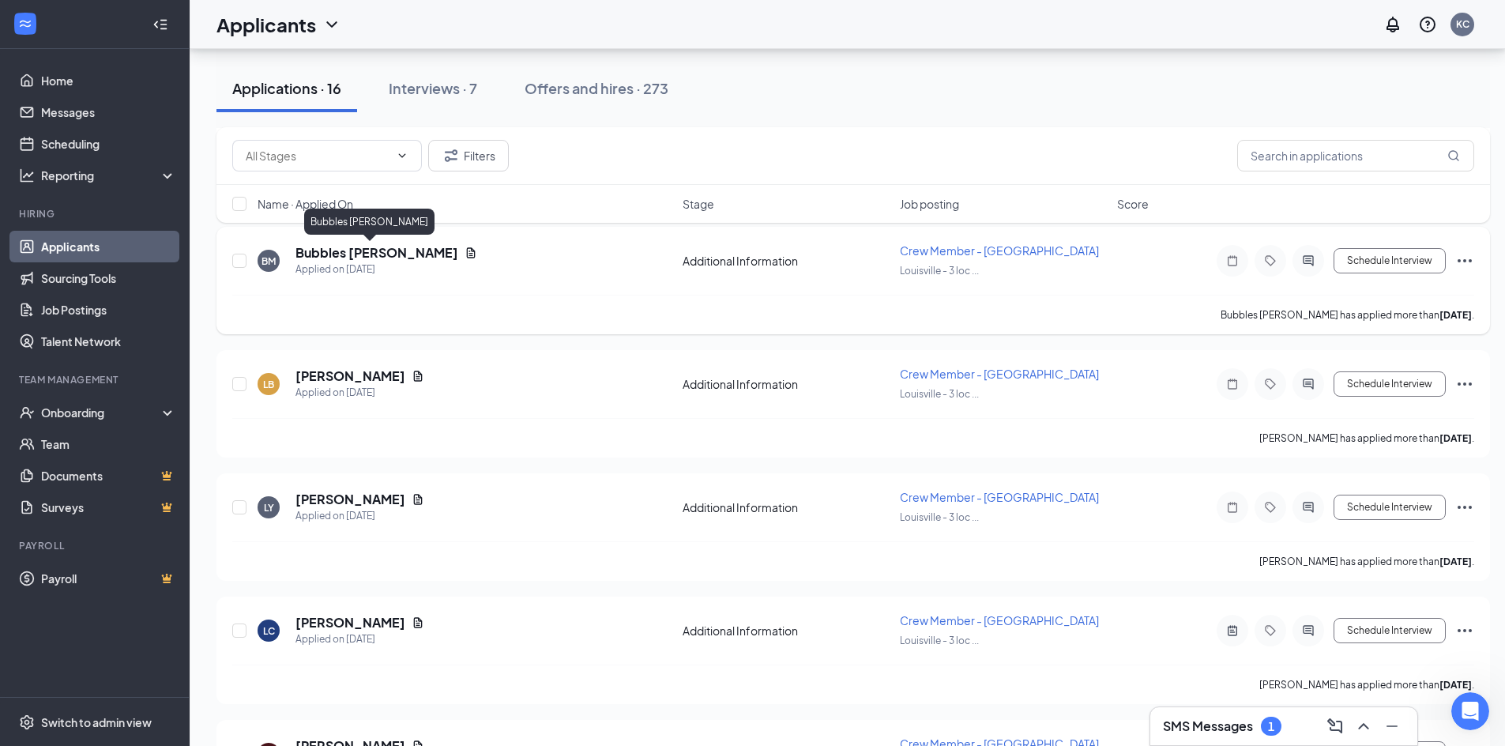
click at [353, 256] on h5 "Bubbles [PERSON_NAME]" at bounding box center [376, 252] width 163 height 17
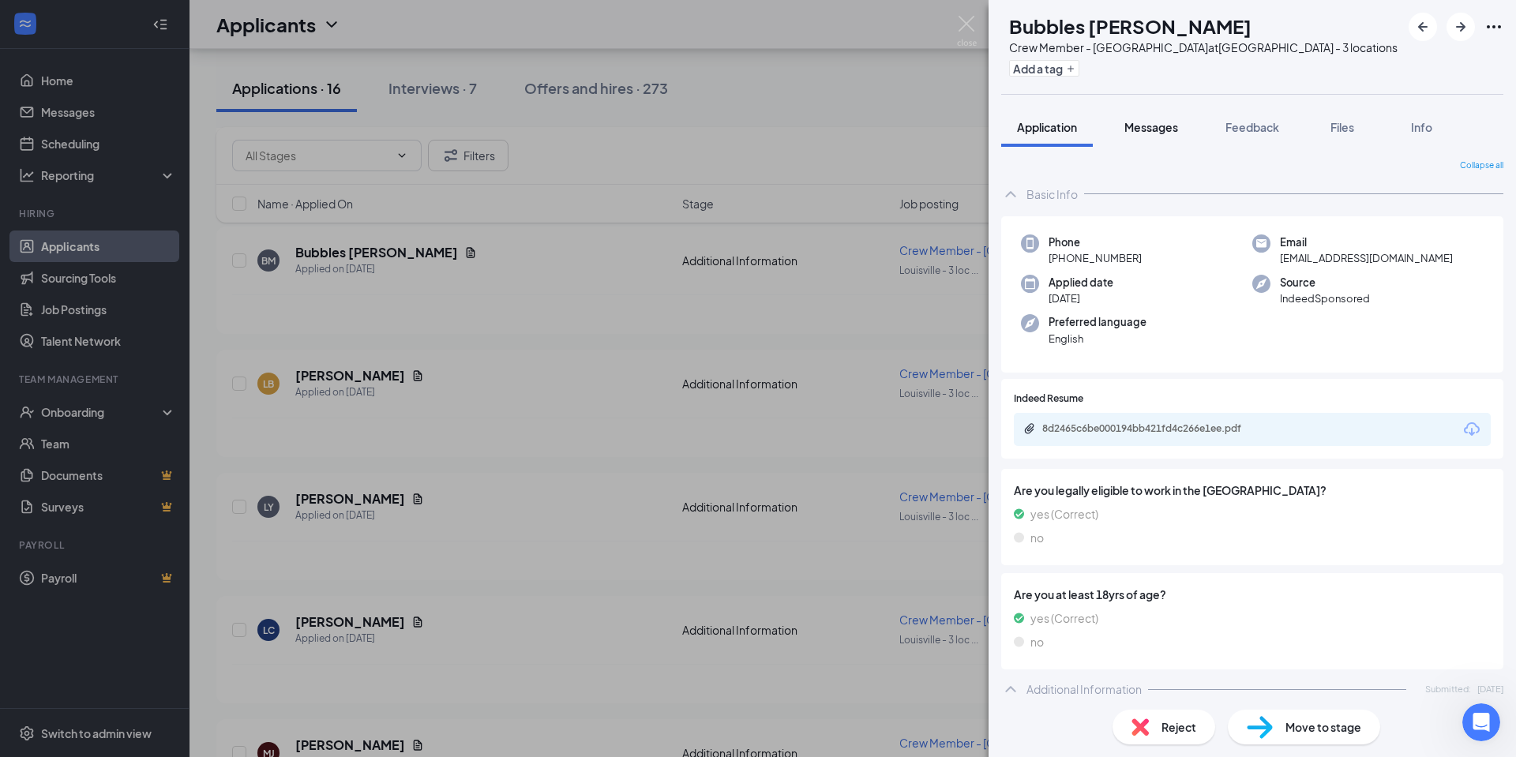
click at [1154, 126] on span "Messages" at bounding box center [1152, 127] width 54 height 14
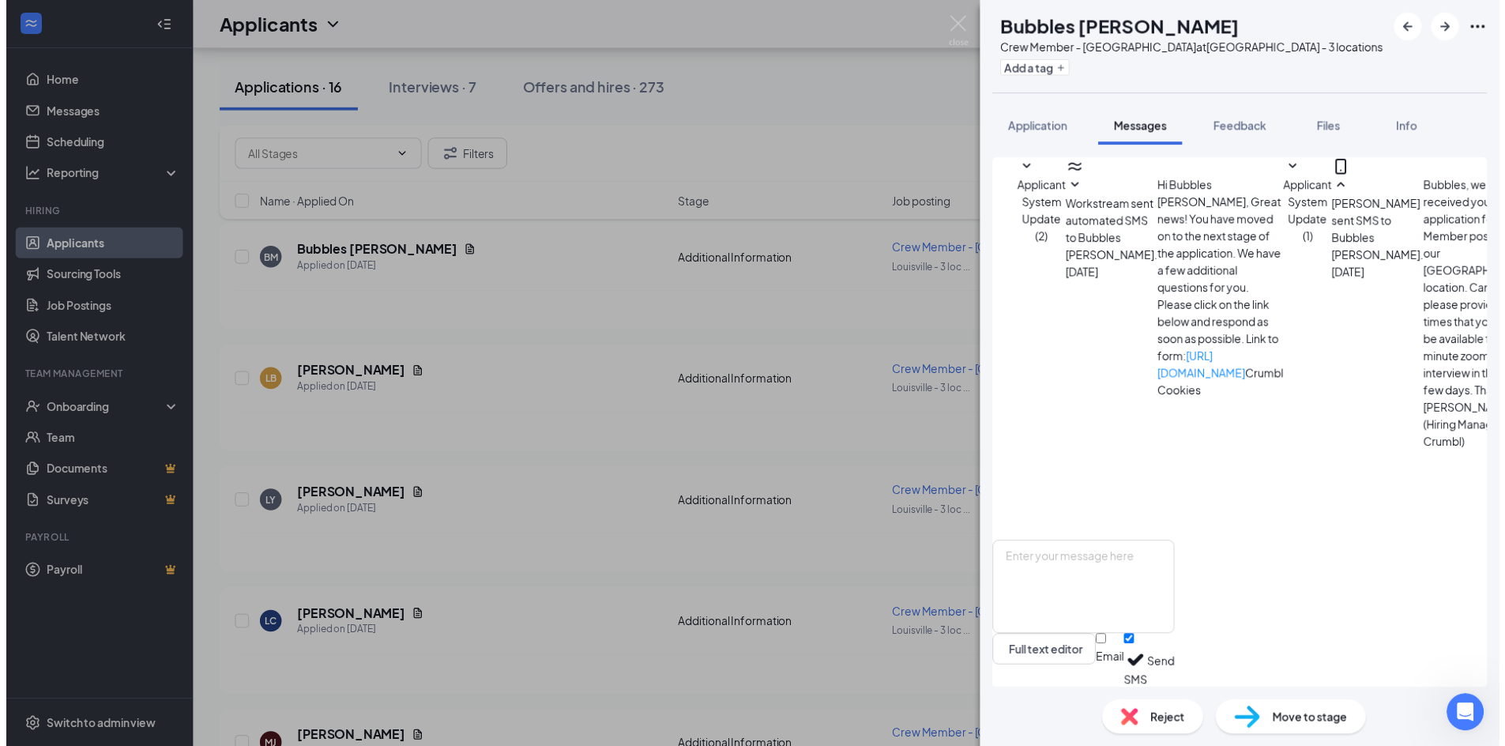
scroll to position [441, 0]
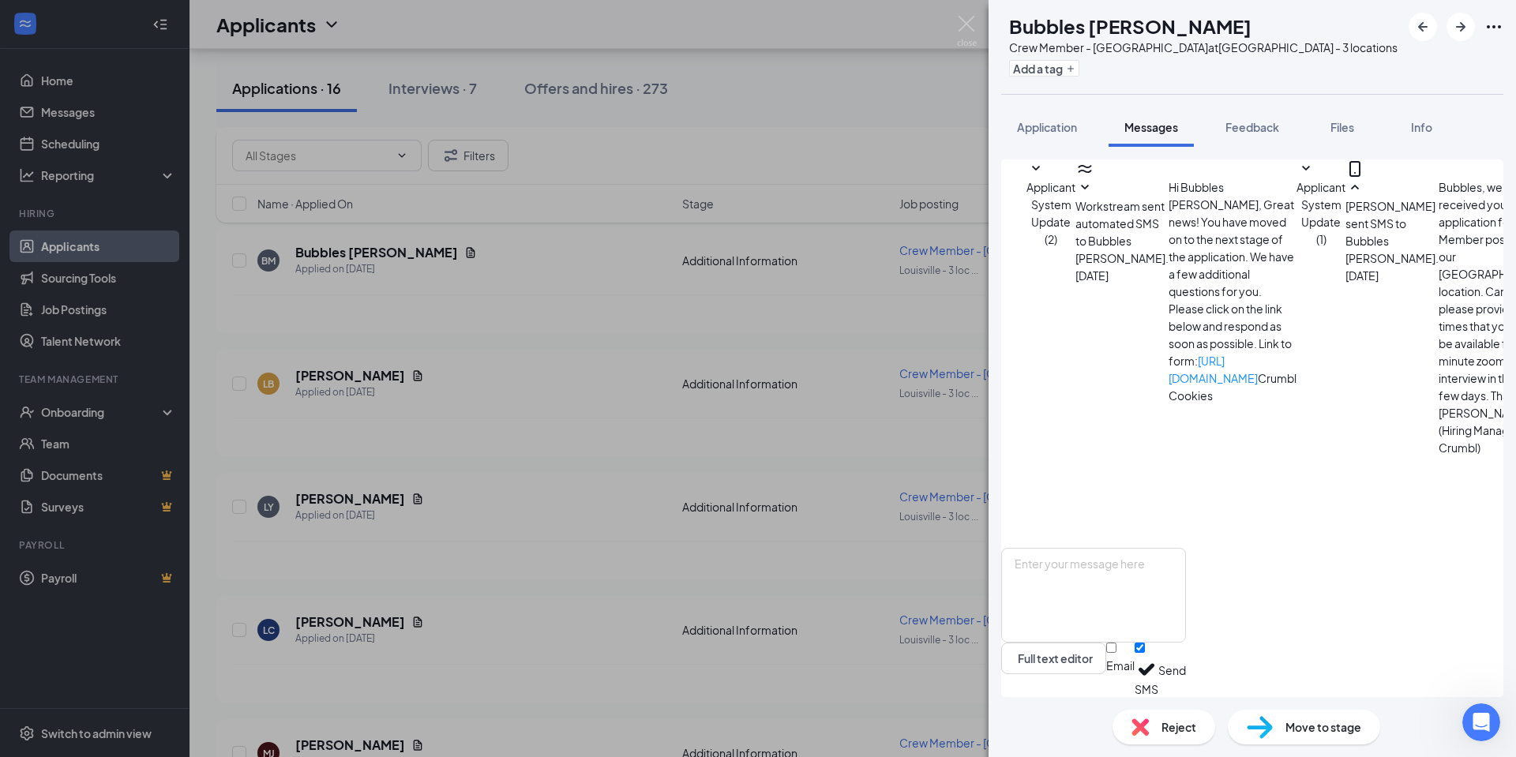
click at [965, 24] on img at bounding box center [967, 31] width 20 height 31
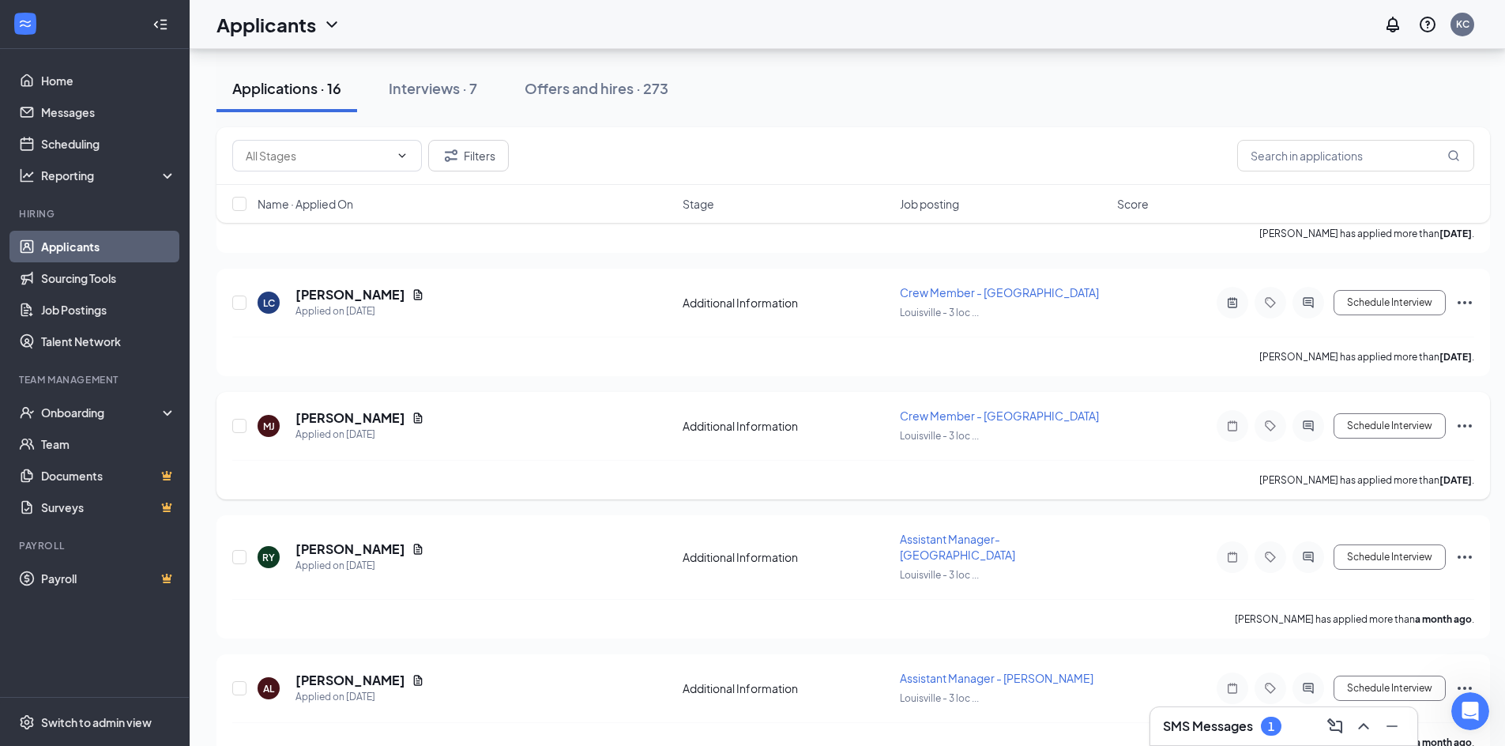
scroll to position [1610, 0]
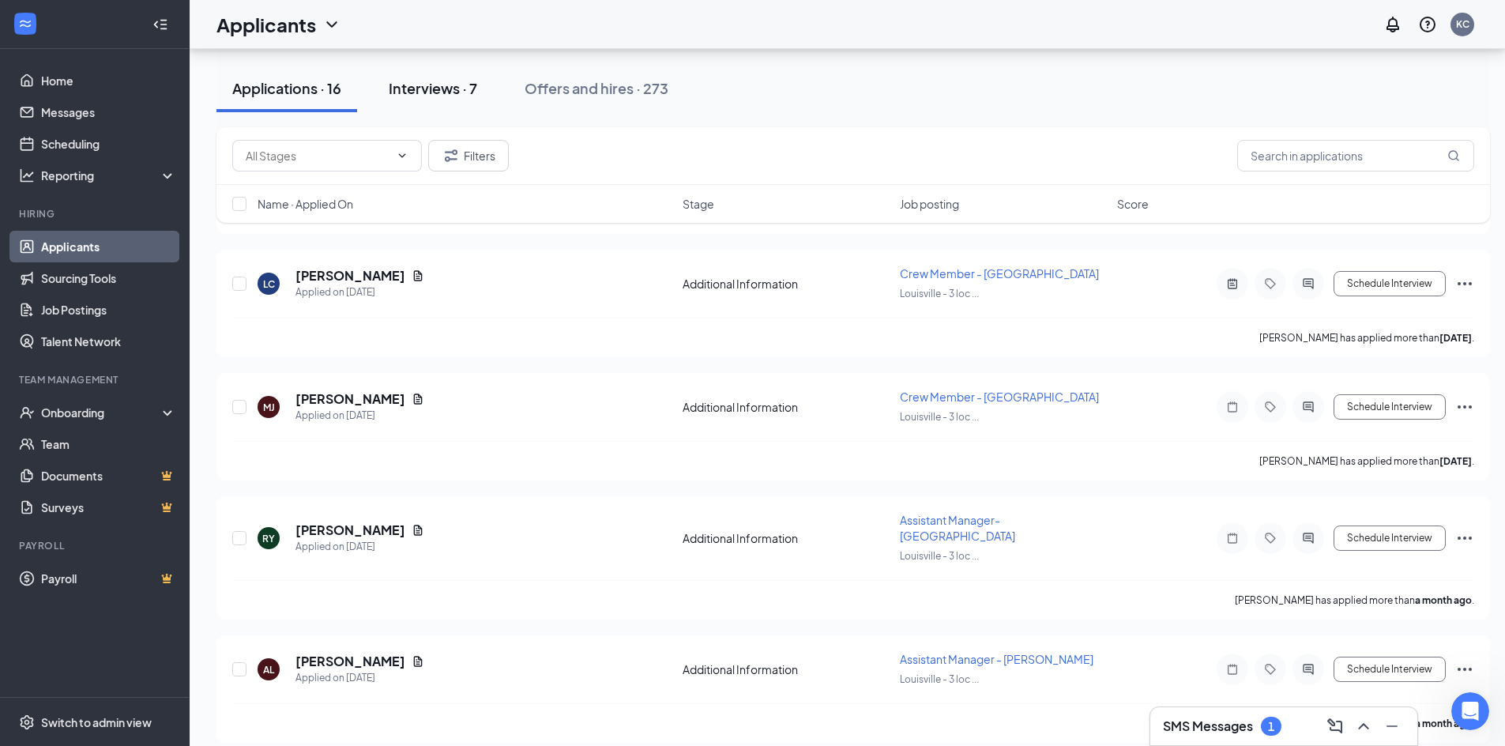
click at [424, 88] on div "Interviews · 7" at bounding box center [433, 88] width 88 height 20
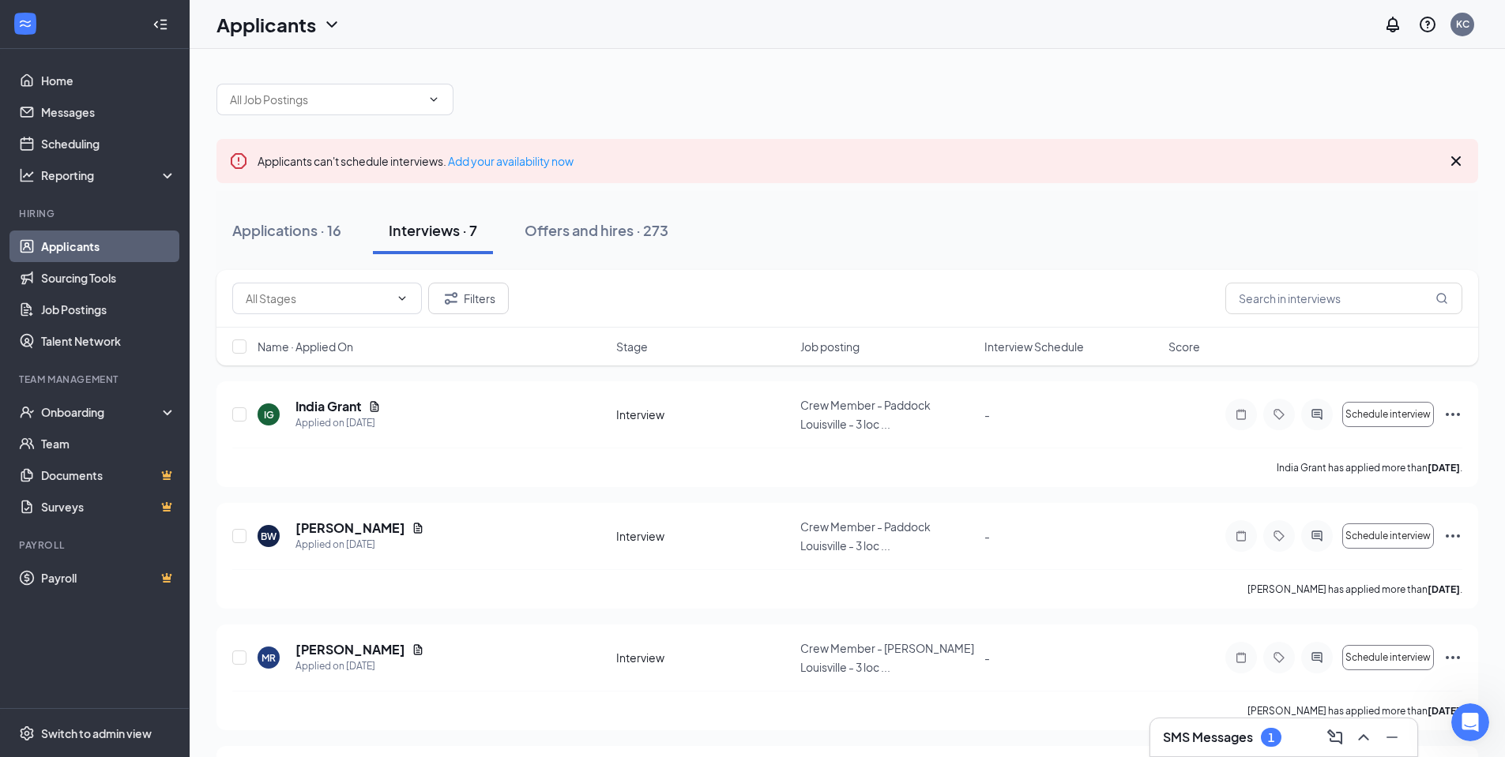
drag, startPoint x: 435, startPoint y: 91, endPoint x: 502, endPoint y: 255, distance: 177.2
drag, startPoint x: 502, startPoint y: 255, endPoint x: 844, endPoint y: 52, distance: 397.7
click at [844, 52] on div "Applicants can't schedule interviews. Add your availability now Applications · …" at bounding box center [847, 642] width 1315 height 1187
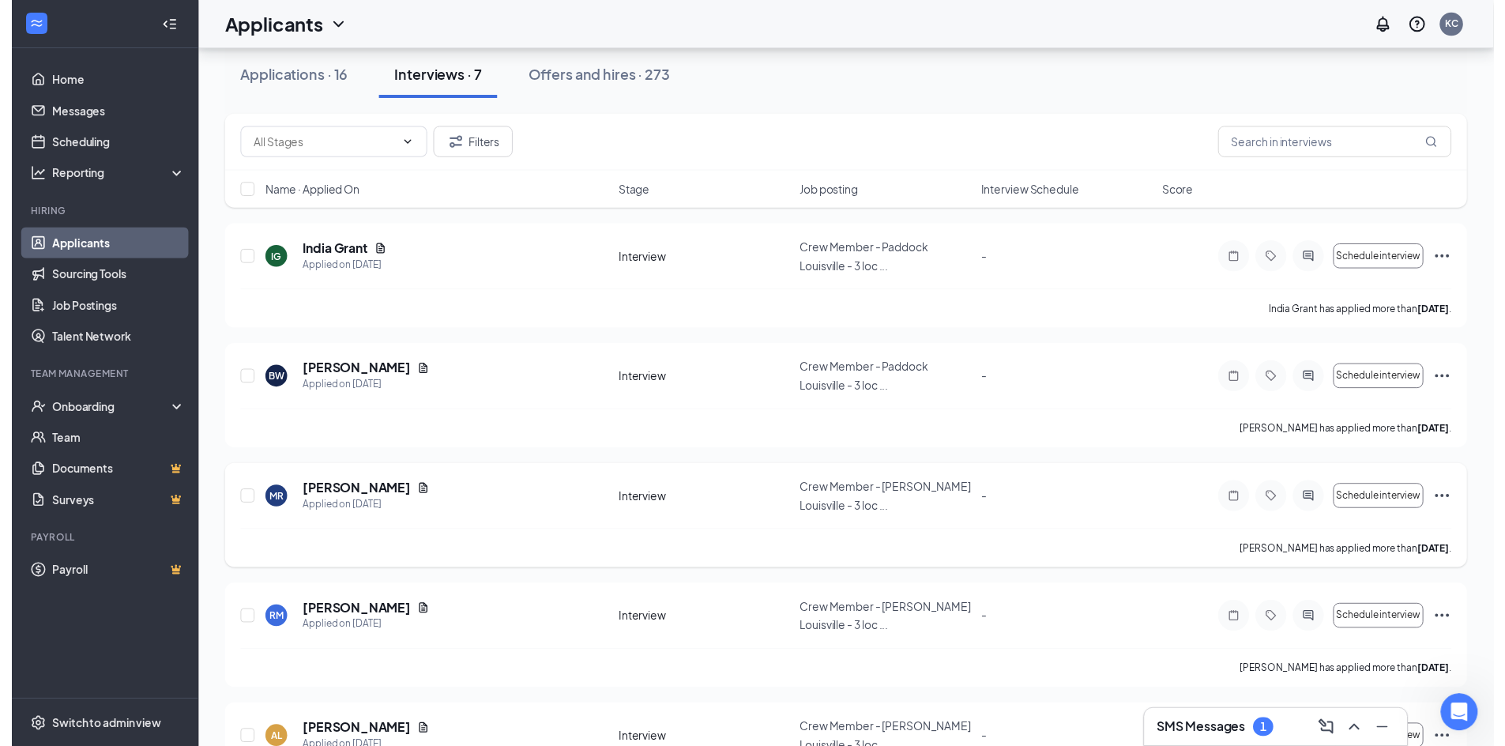
scroll to position [158, 0]
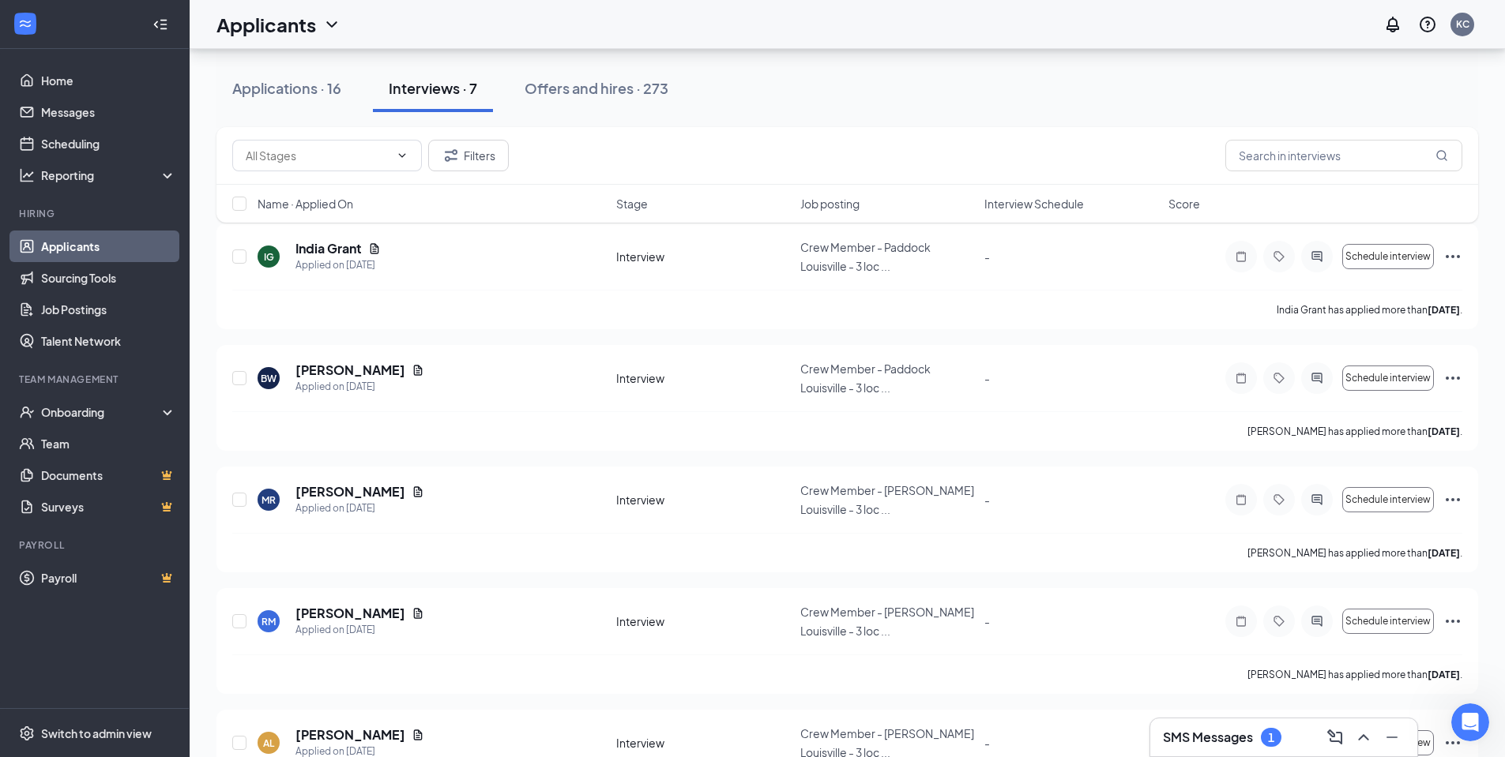
click at [1207, 738] on h3 "SMS Messages" at bounding box center [1208, 737] width 90 height 17
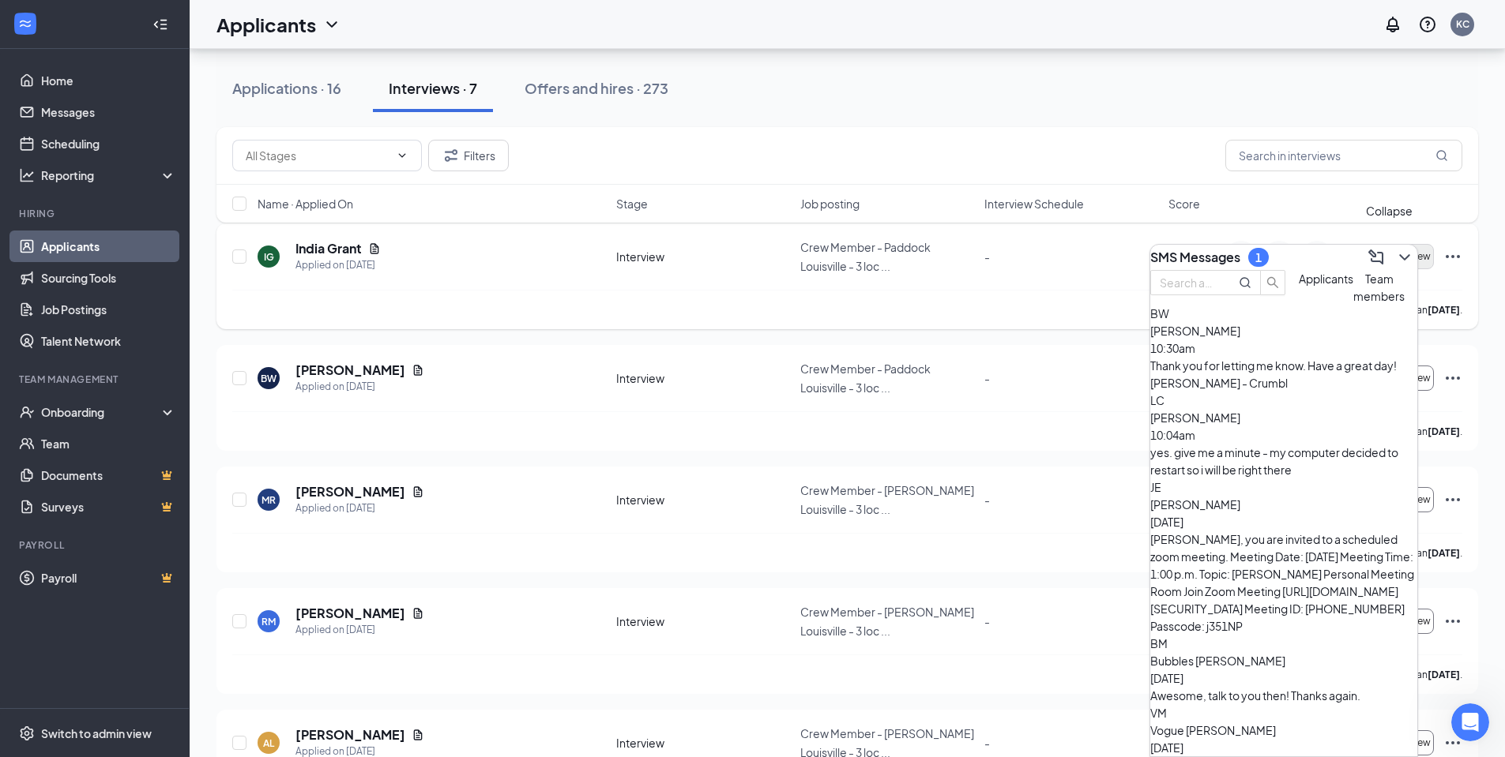
click at [1395, 248] on icon "ChevronDown" at bounding box center [1404, 257] width 19 height 19
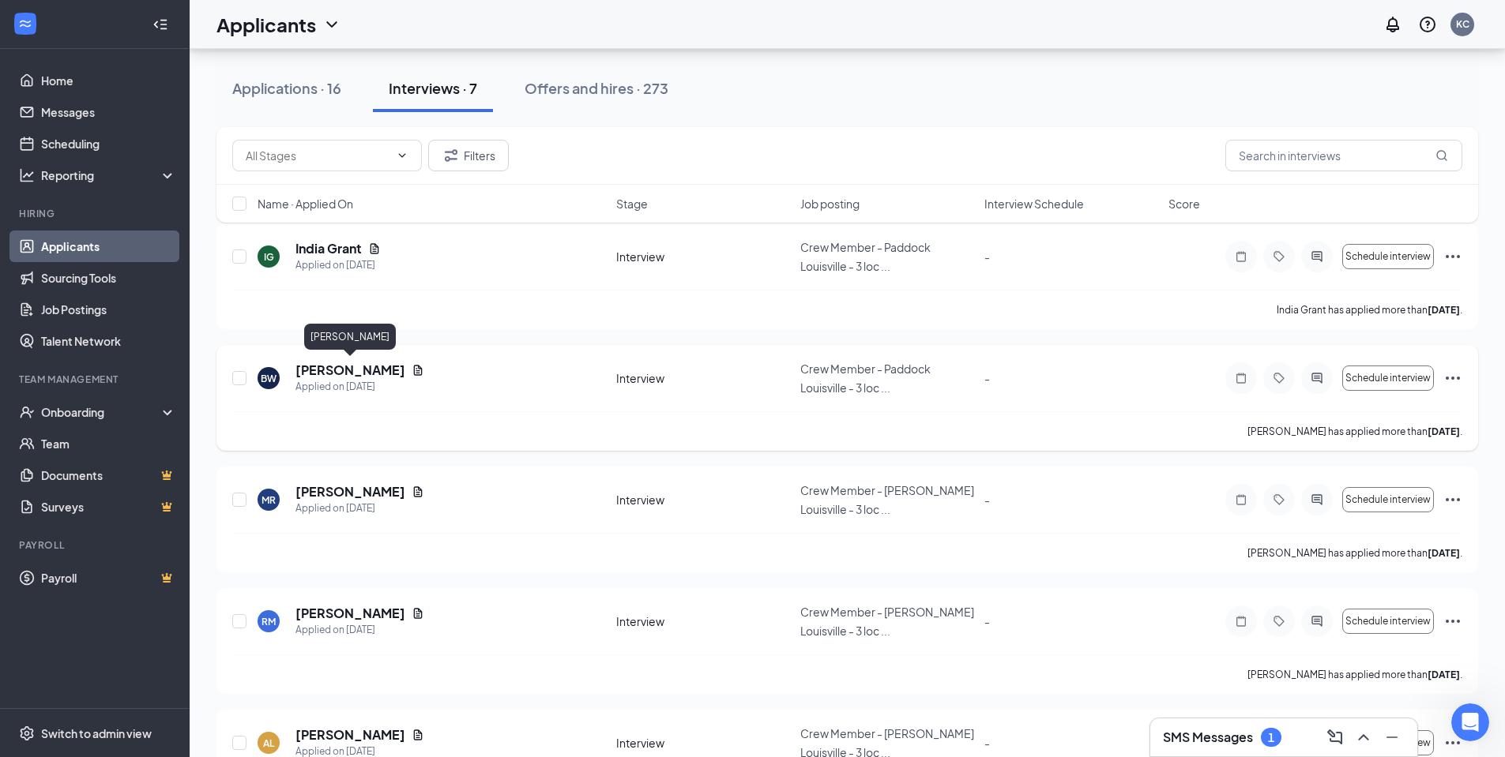
click at [363, 372] on h5 "Benjamin Waddell" at bounding box center [350, 370] width 110 height 17
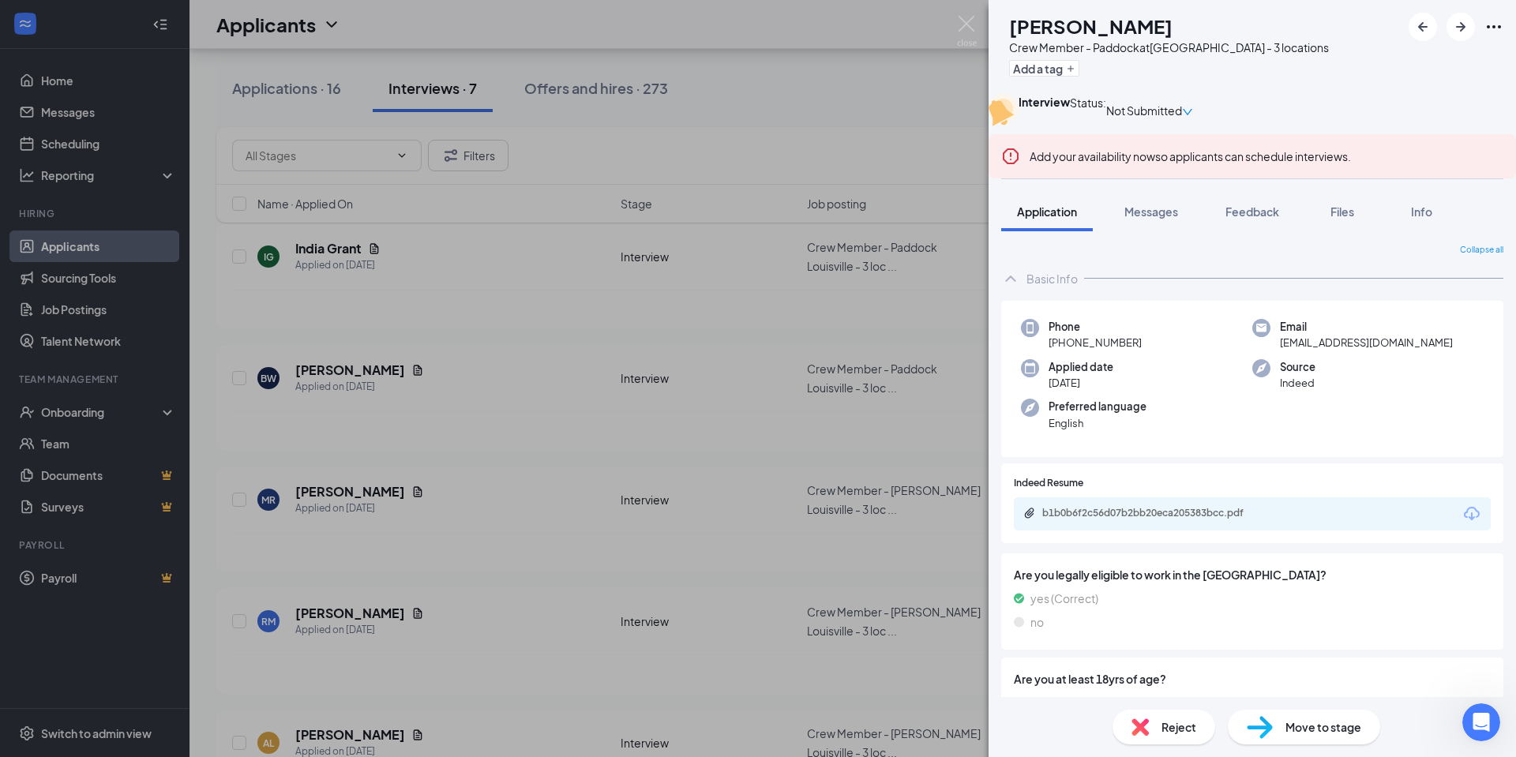
click at [1175, 730] on span "Reject" at bounding box center [1179, 727] width 35 height 17
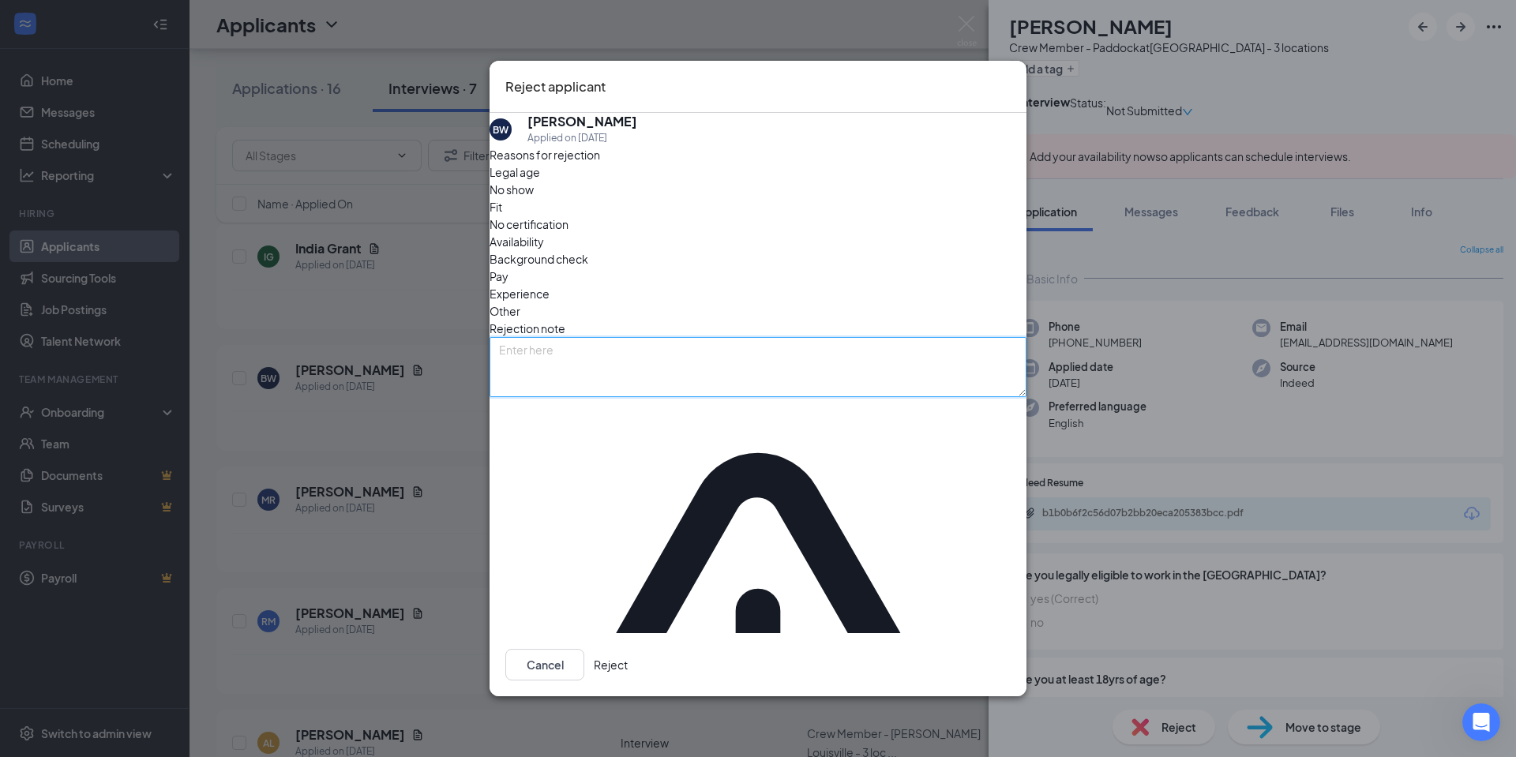
click at [589, 383] on textarea at bounding box center [758, 367] width 537 height 60
type textarea "Schedule did not work with needed availability"
click at [628, 649] on button "Reject" at bounding box center [611, 665] width 34 height 32
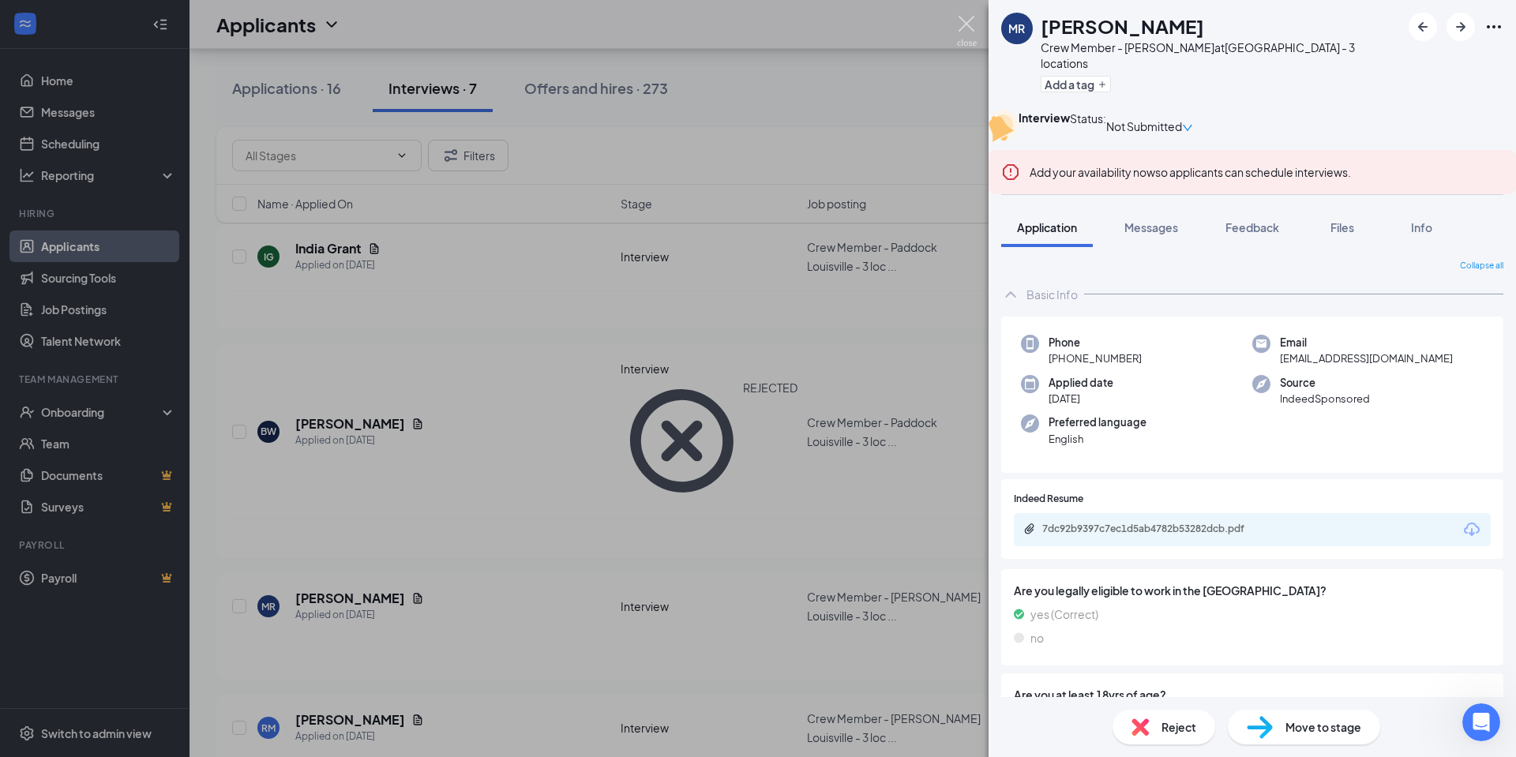
click at [965, 21] on img at bounding box center [967, 31] width 20 height 31
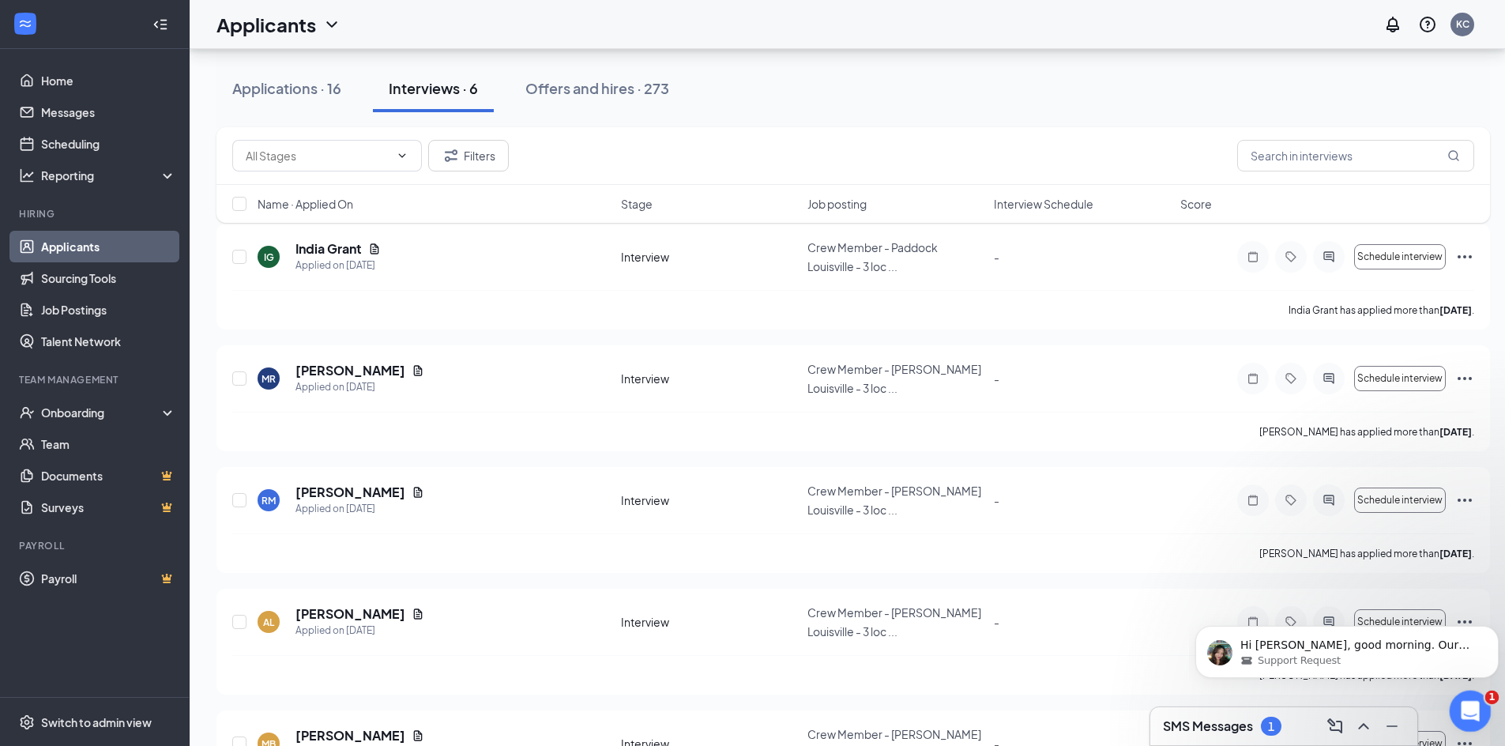
click at [1479, 705] on icon "Open Intercom Messenger" at bounding box center [1468, 709] width 26 height 26
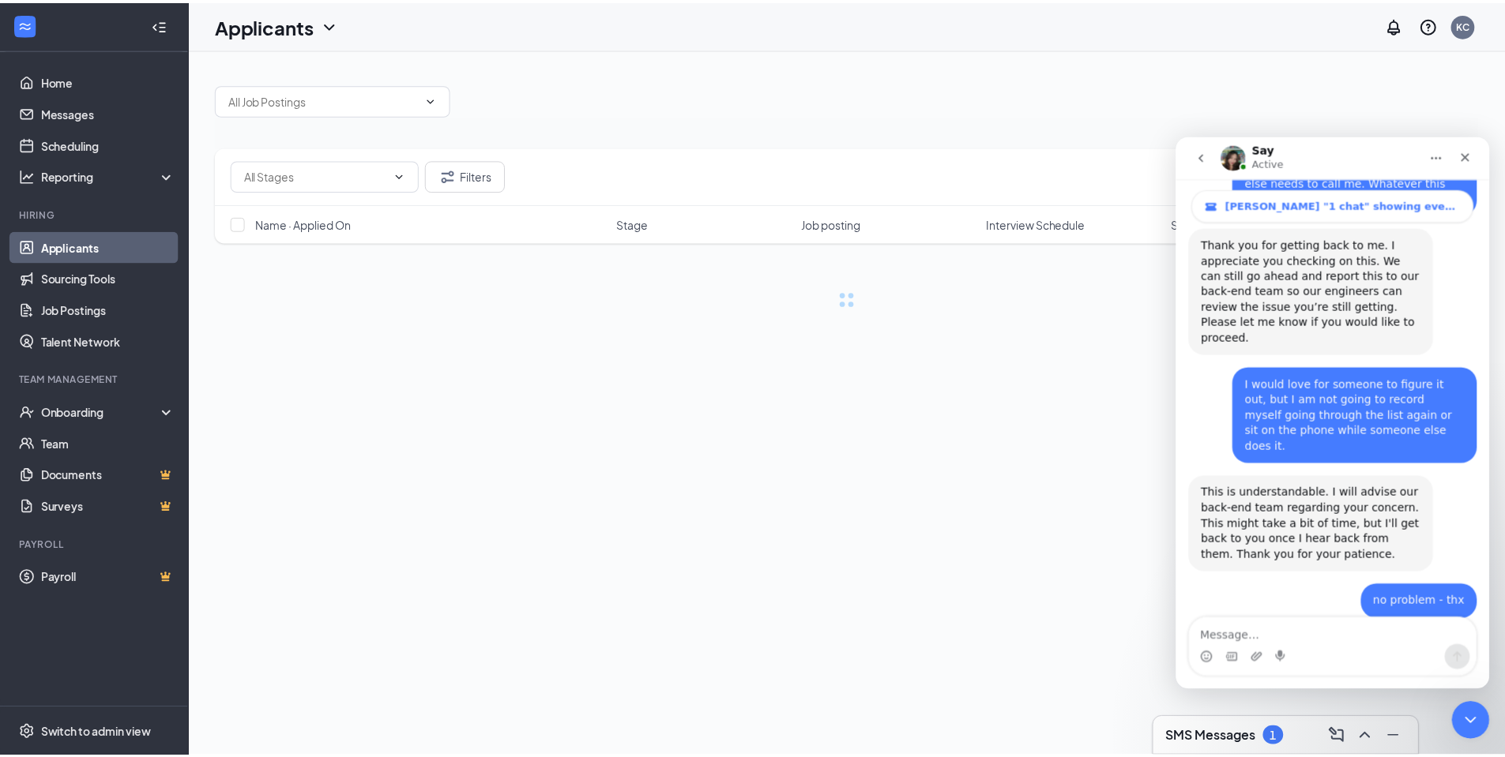
scroll to position [3081, 0]
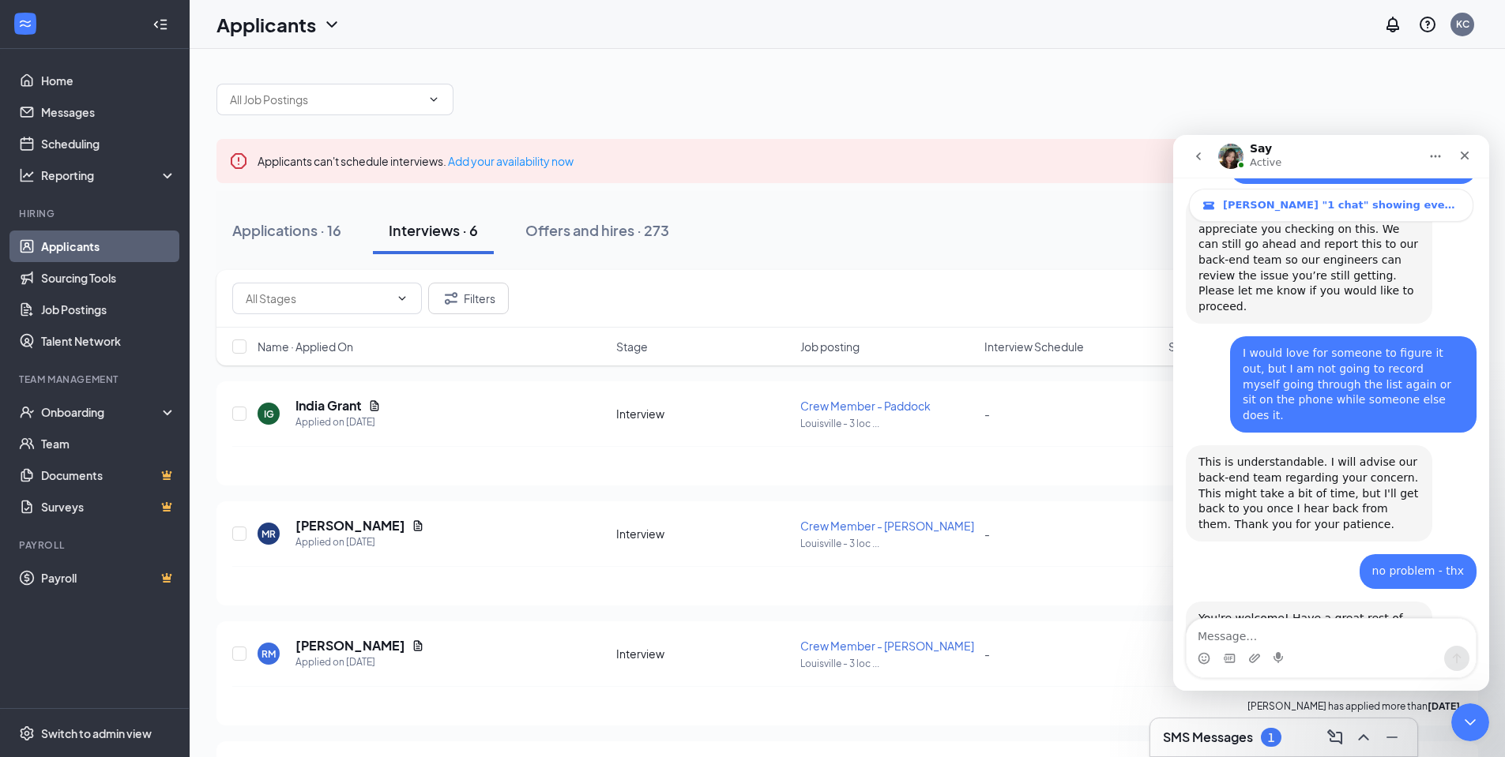
click at [1276, 740] on div "1" at bounding box center [1271, 737] width 21 height 19
click at [1159, 264] on div "SMS Messages 1" at bounding box center [1283, 251] width 267 height 38
click at [1227, 741] on h3 "SMS Messages" at bounding box center [1208, 737] width 90 height 17
click at [1166, 261] on div "SMS Messages 1" at bounding box center [1284, 251] width 242 height 24
click at [1460, 712] on icon "Close Intercom Messenger" at bounding box center [1467, 720] width 19 height 19
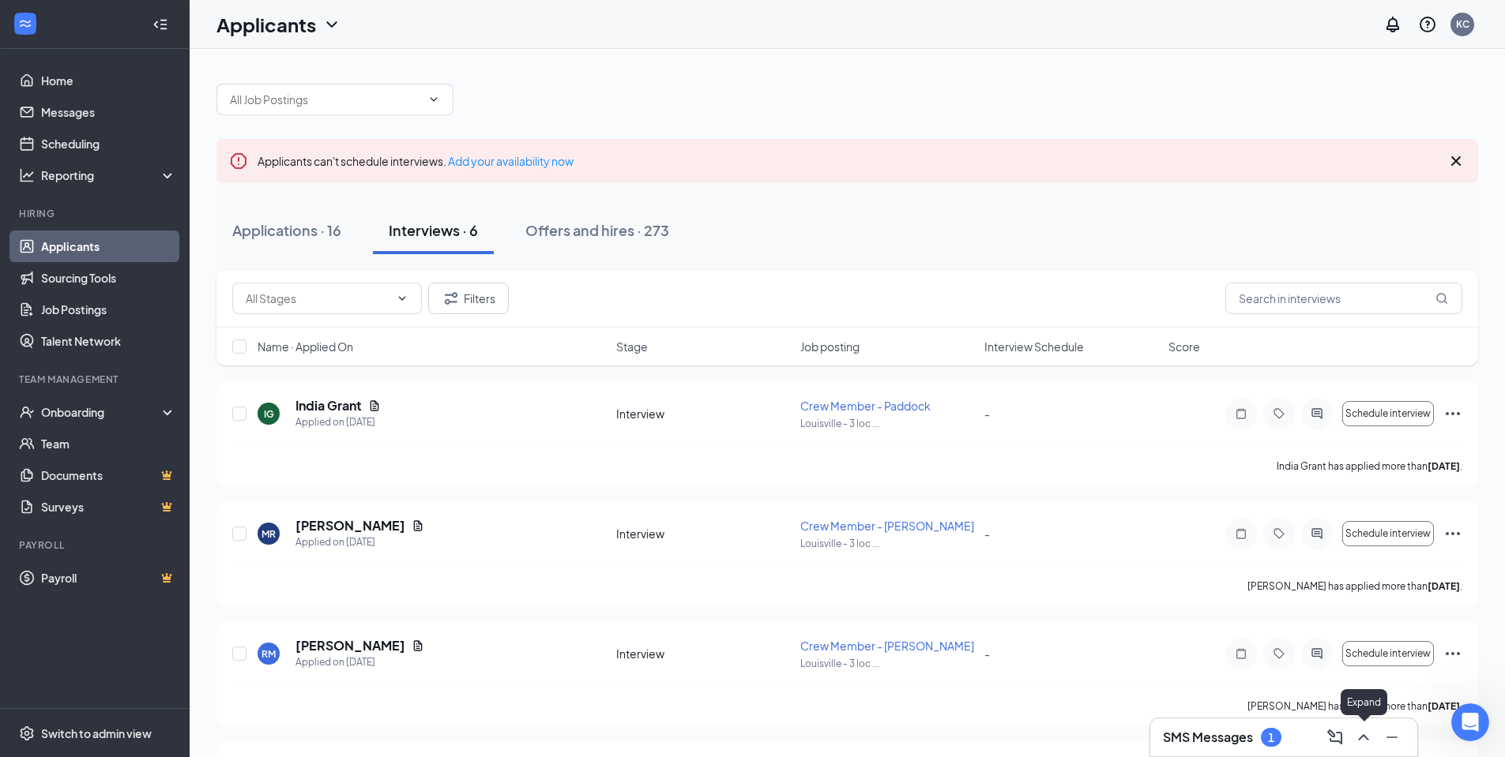
click at [1361, 736] on icon "ChevronUp" at bounding box center [1363, 737] width 19 height 19
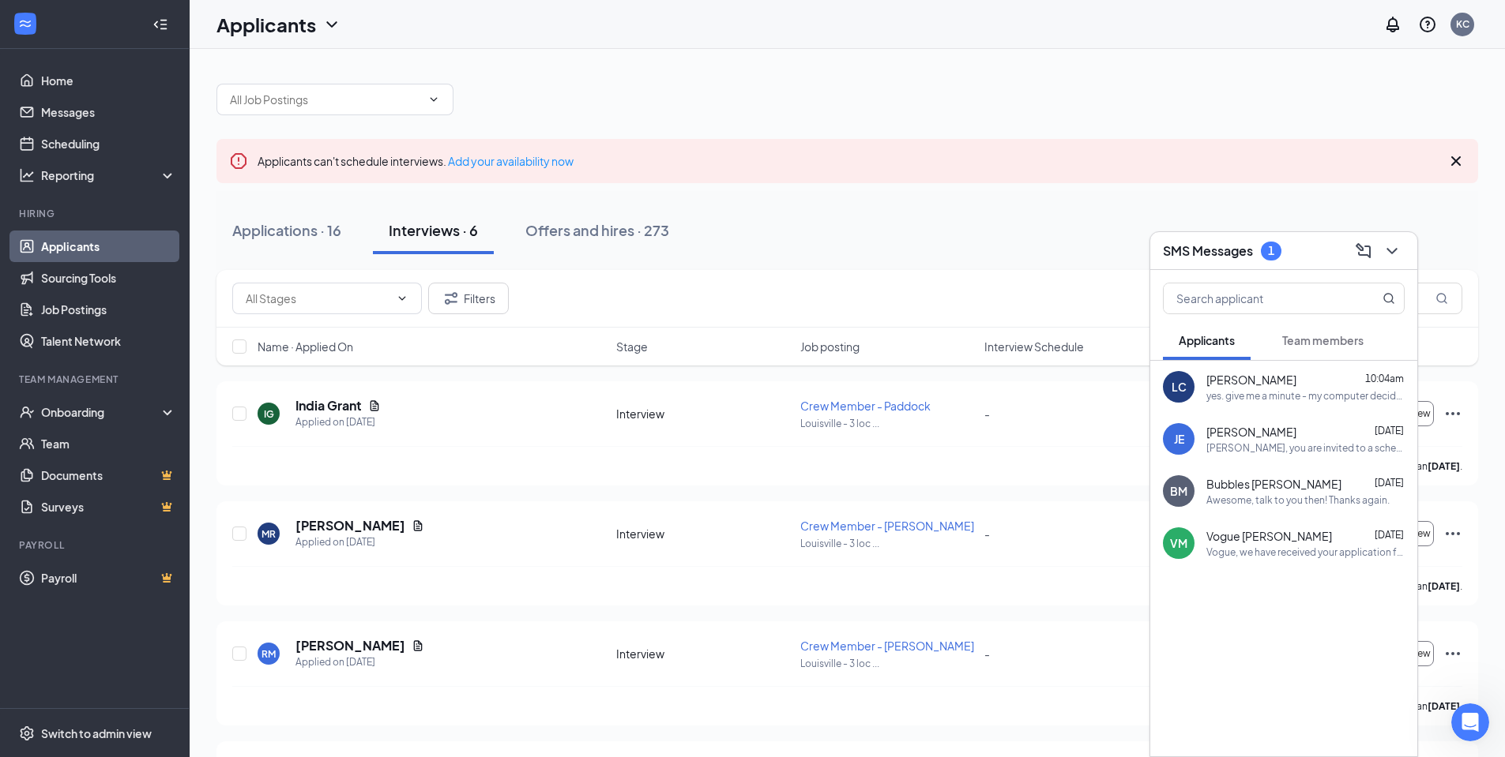
click at [1311, 345] on span "Team members" at bounding box center [1322, 340] width 81 height 14
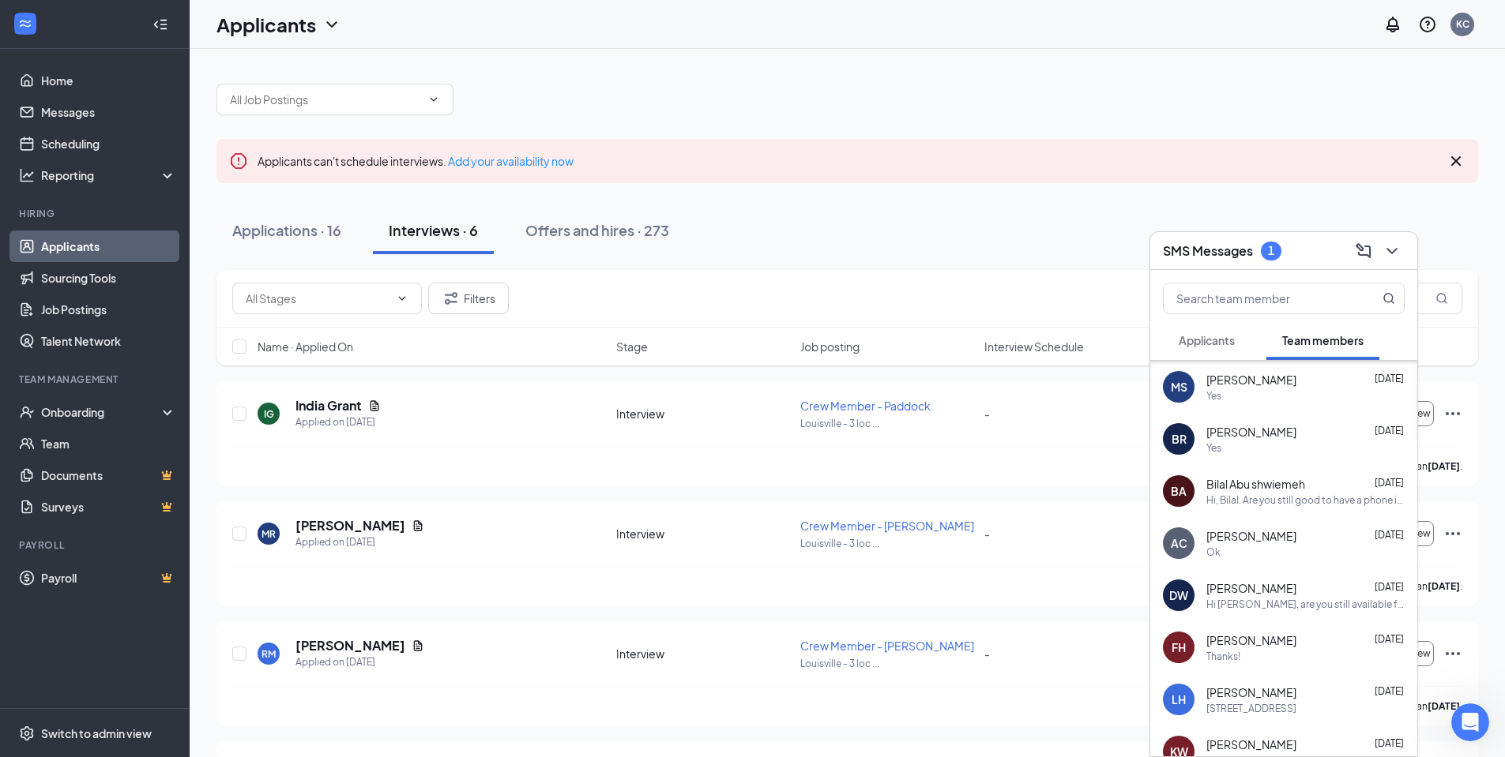
scroll to position [1422, 0]
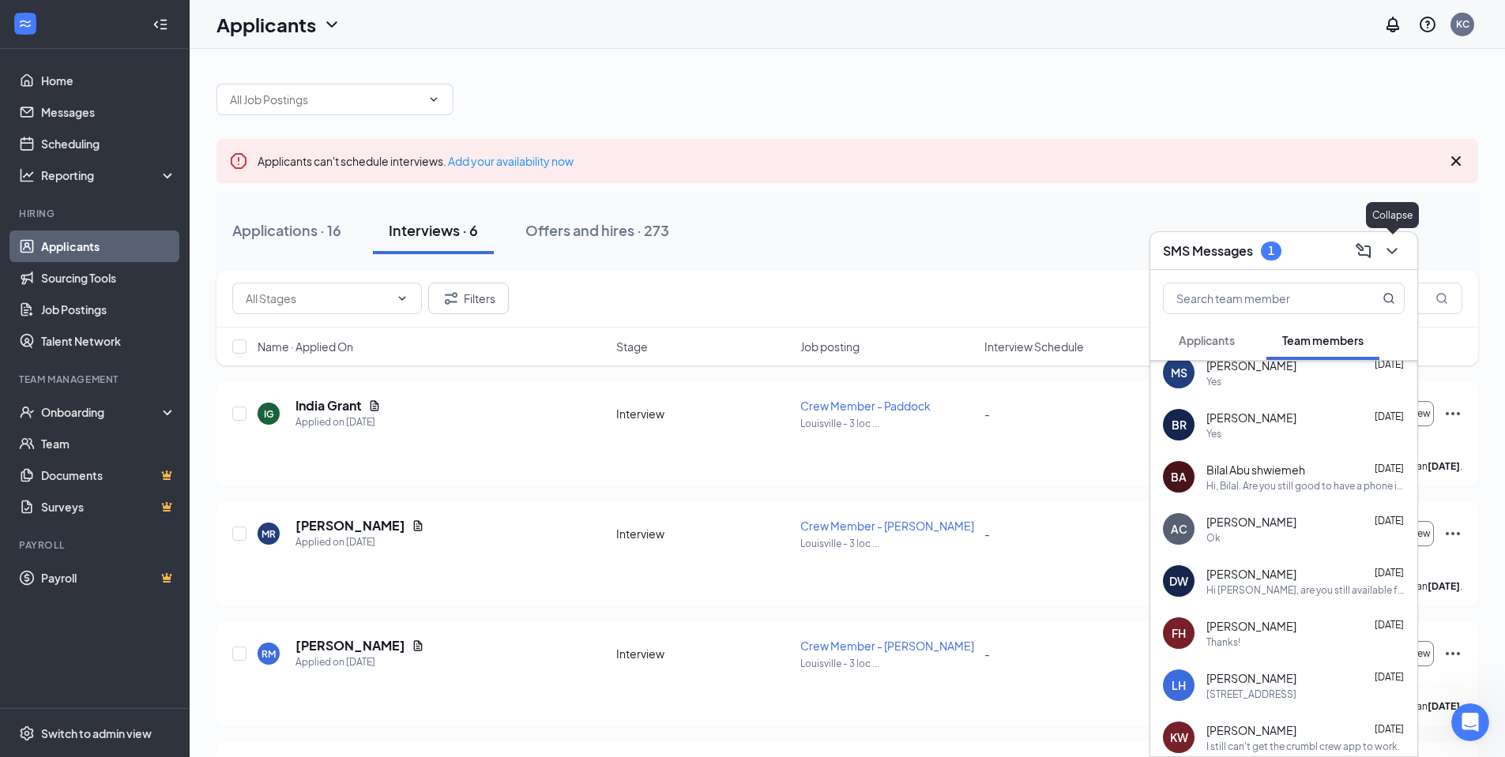
click at [1393, 256] on icon "ChevronDown" at bounding box center [1391, 251] width 19 height 19
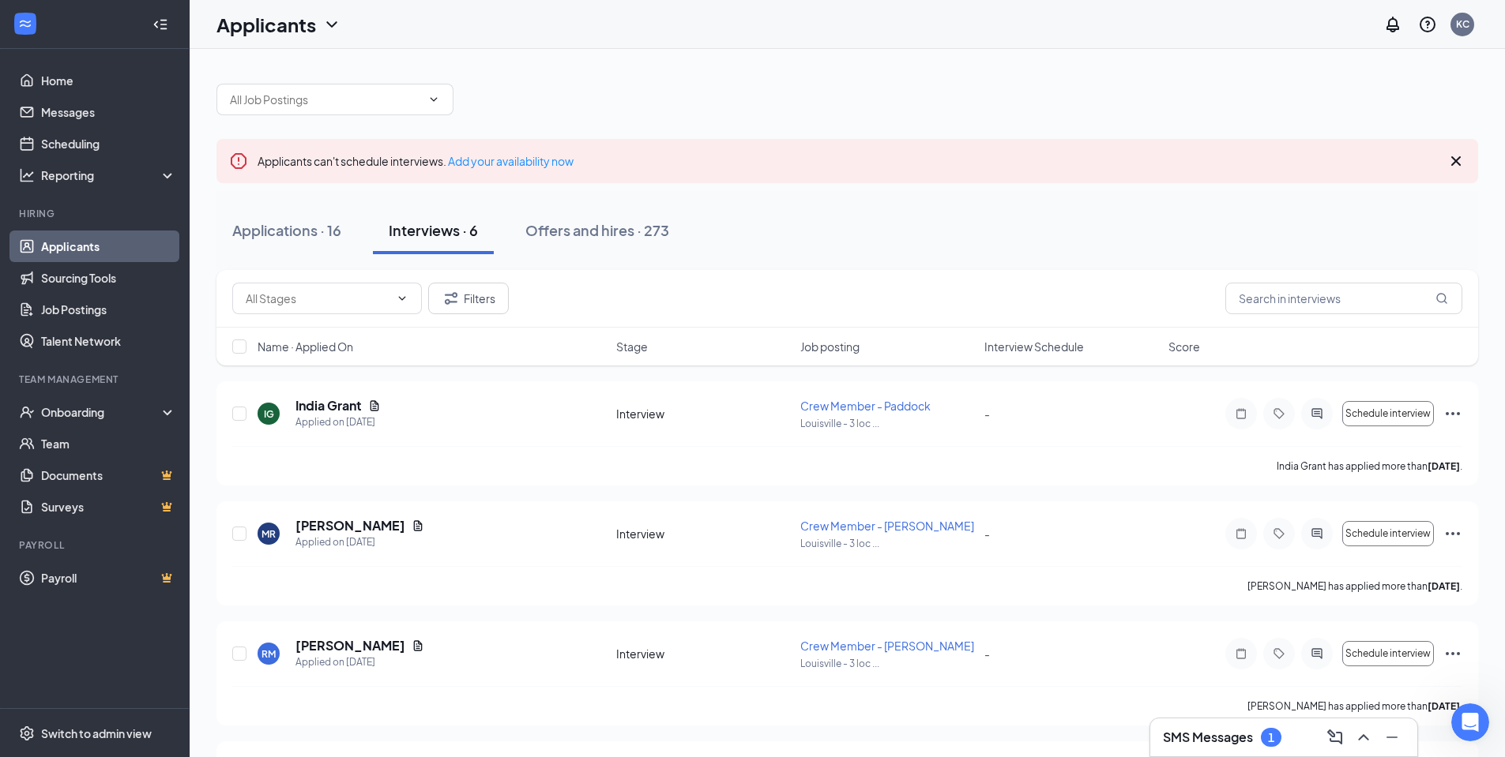
scroll to position [0, 0]
click at [1461, 720] on icon "Open Intercom Messenger" at bounding box center [1468, 721] width 26 height 26
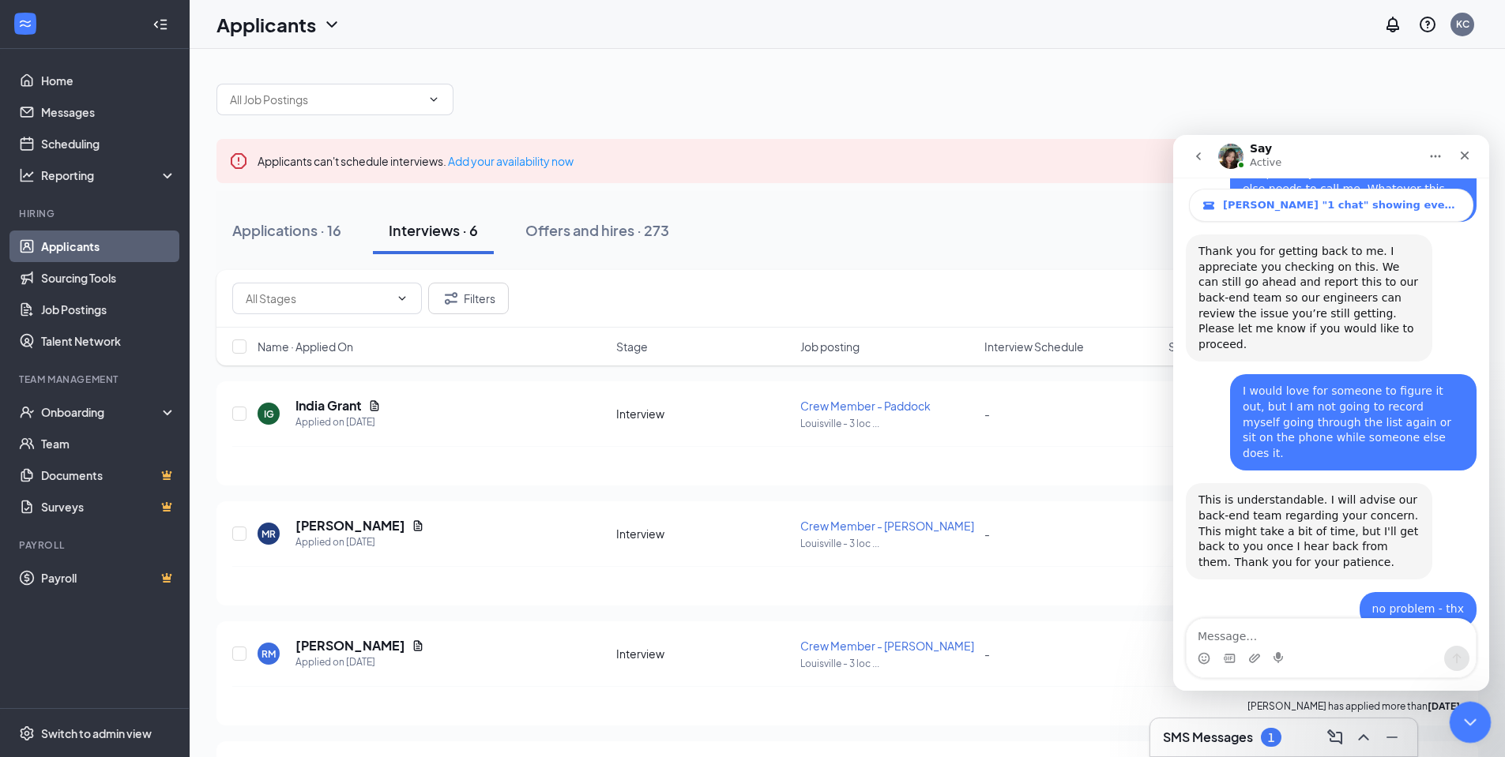
scroll to position [3081, 0]
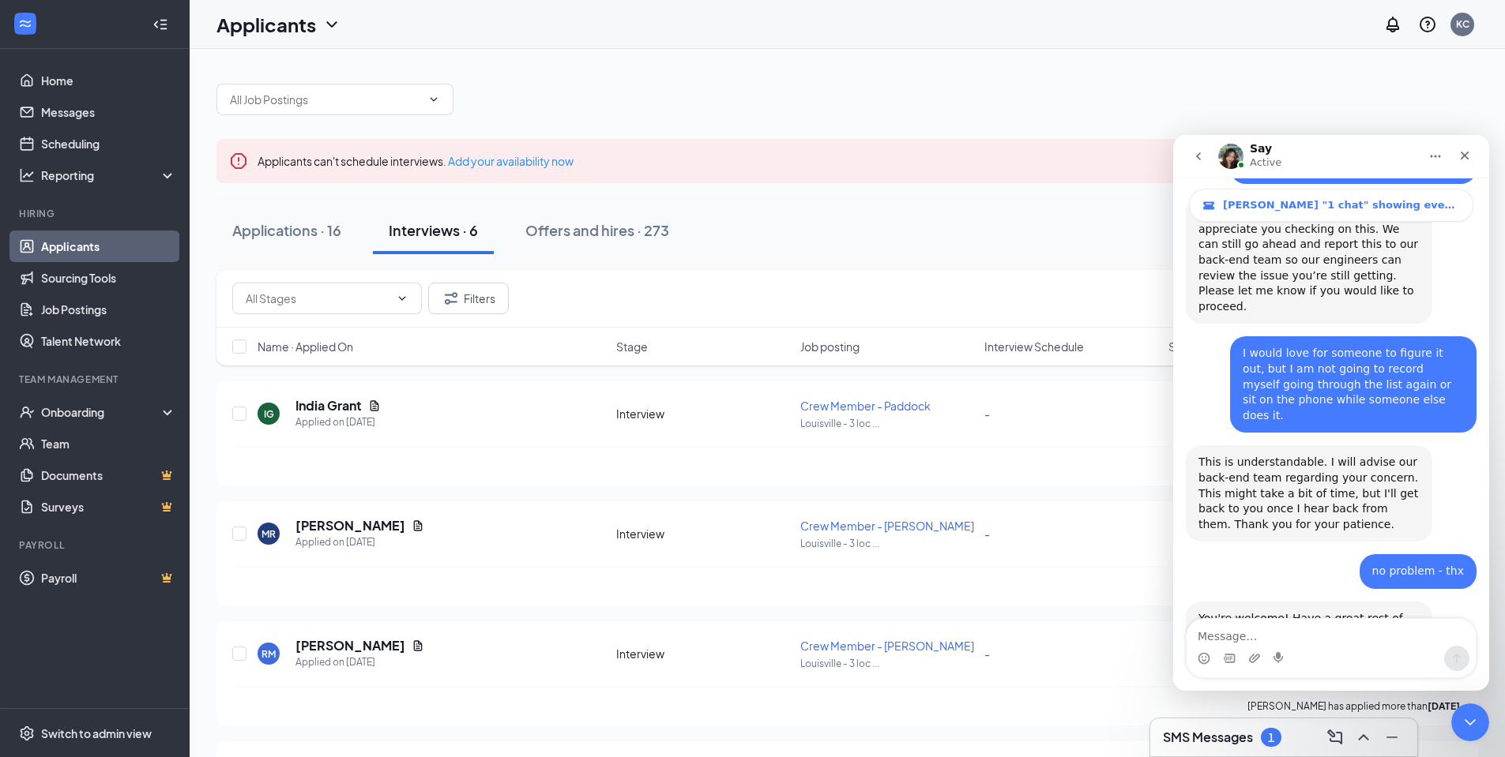
click at [1388, 635] on textarea "Message…" at bounding box center [1330, 632] width 289 height 27
type textarea "I still have the 1 chat showing"
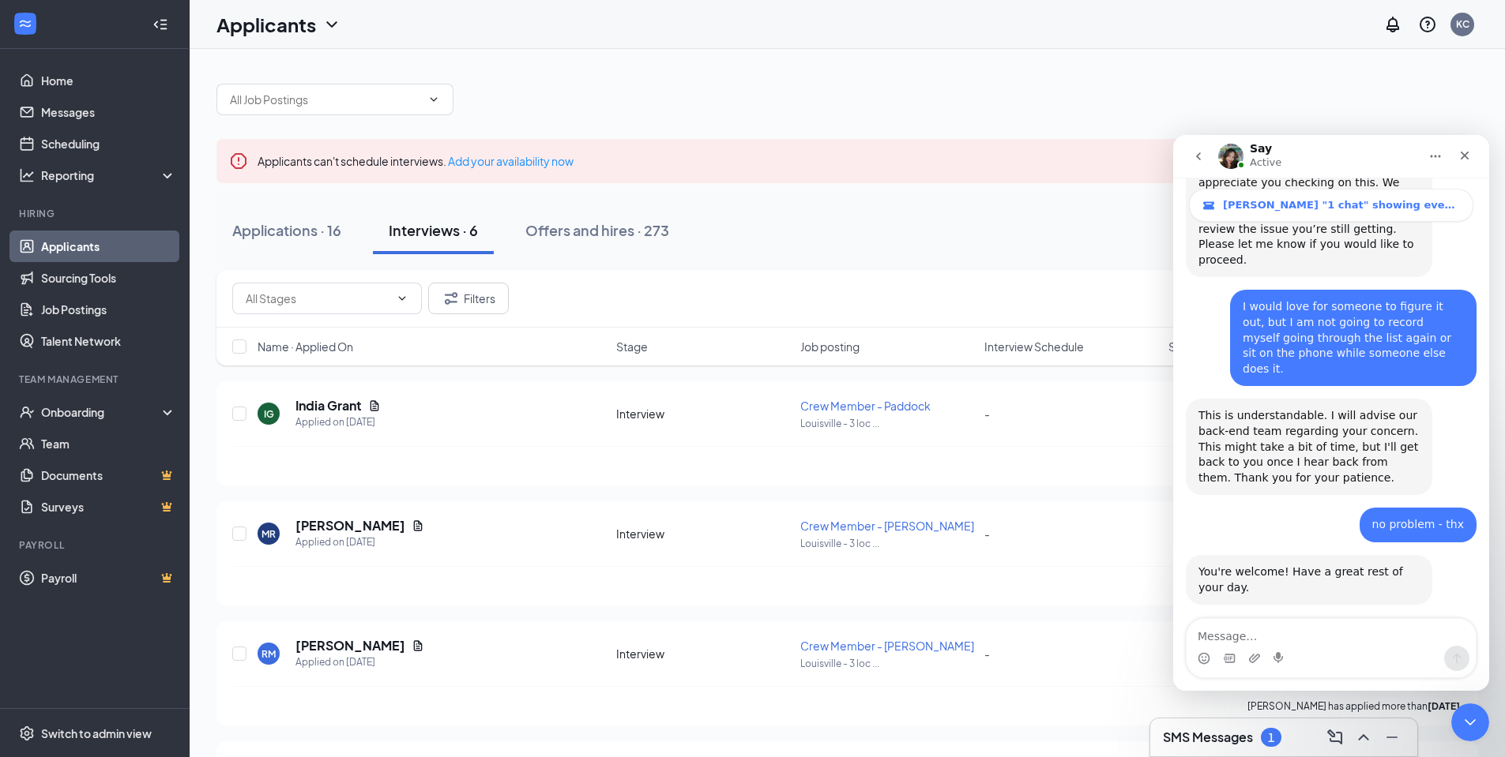
scroll to position [3189, 0]
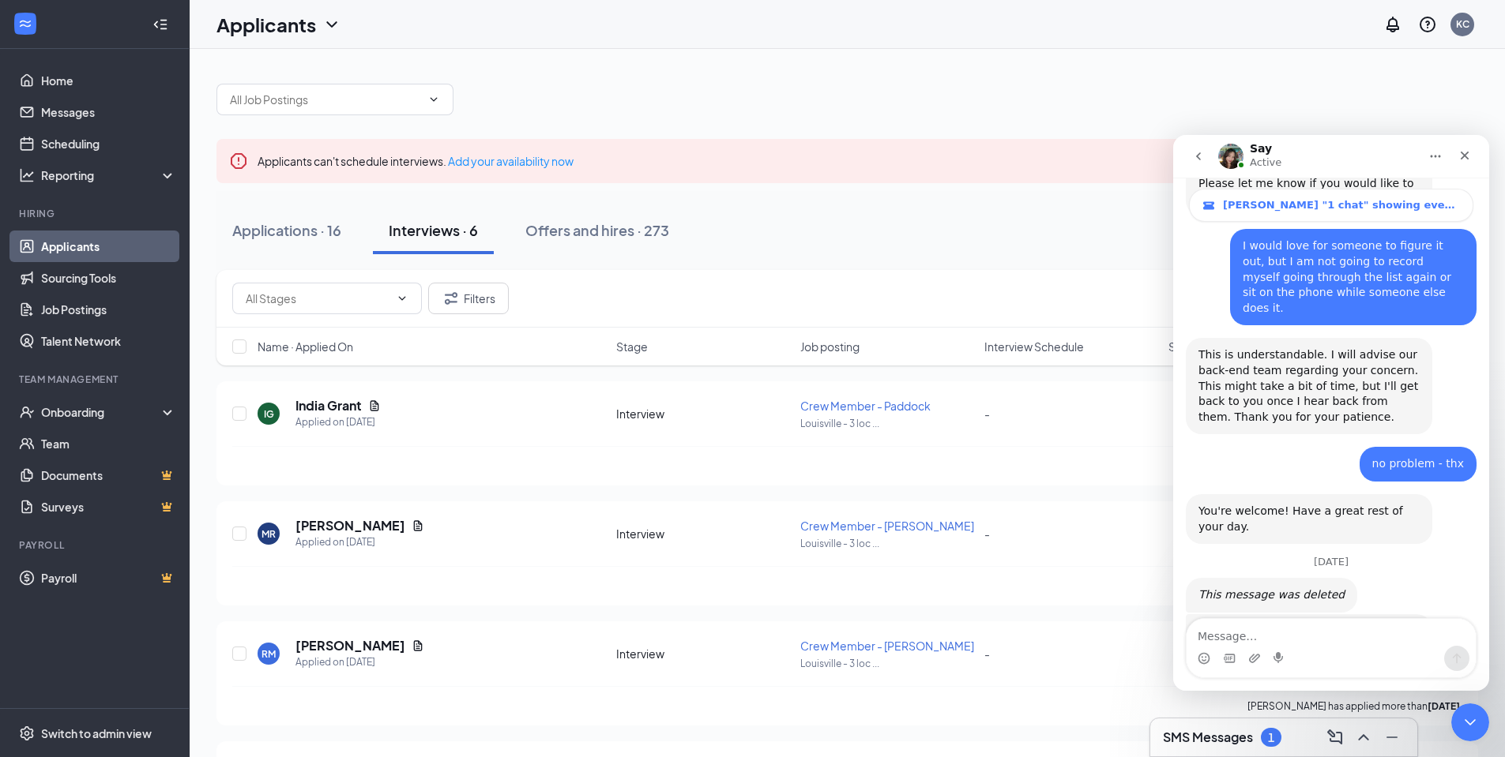
click at [1193, 150] on icon "go back" at bounding box center [1198, 156] width 13 height 13
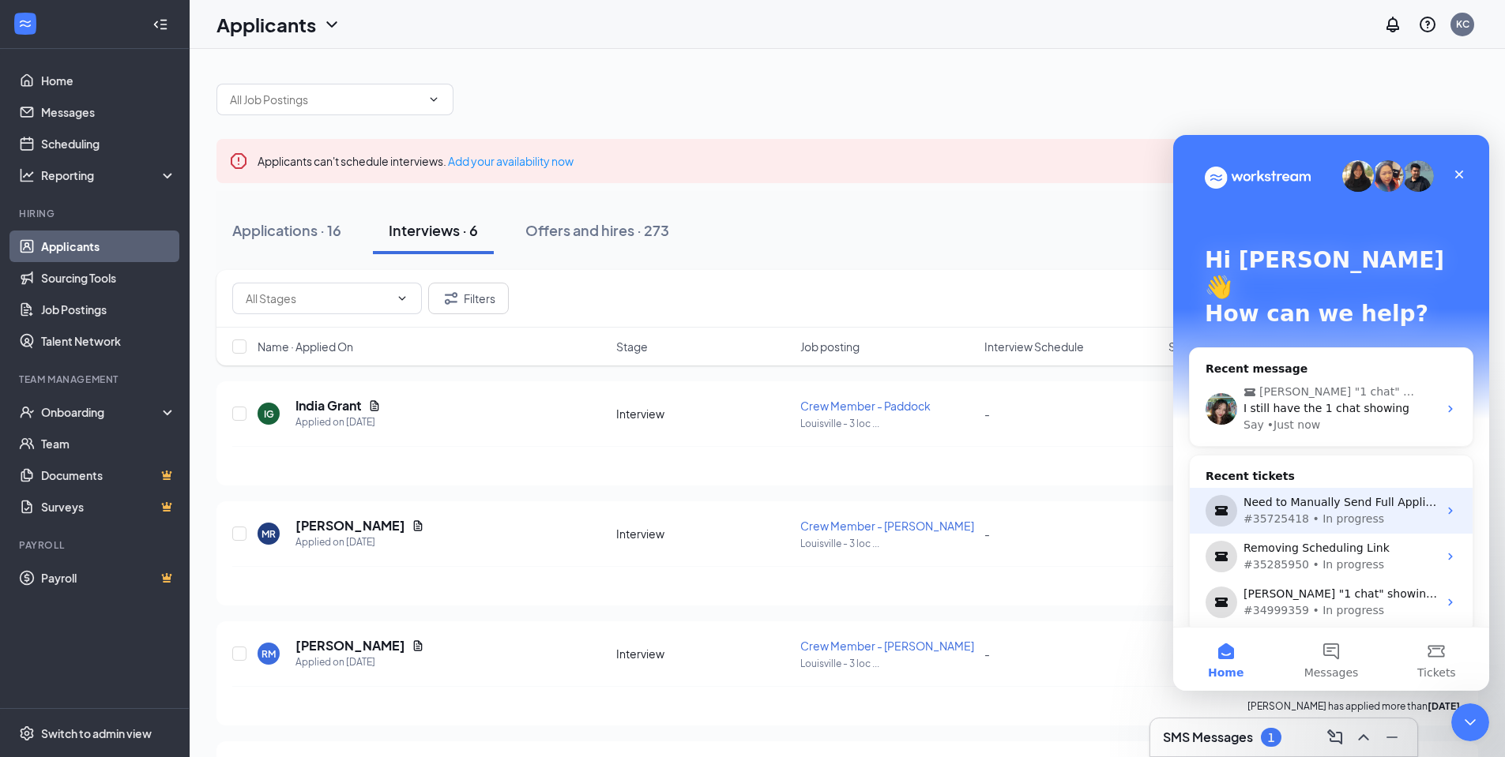
click at [1374, 511] on div "#35725418 • In progress" at bounding box center [1340, 519] width 194 height 17
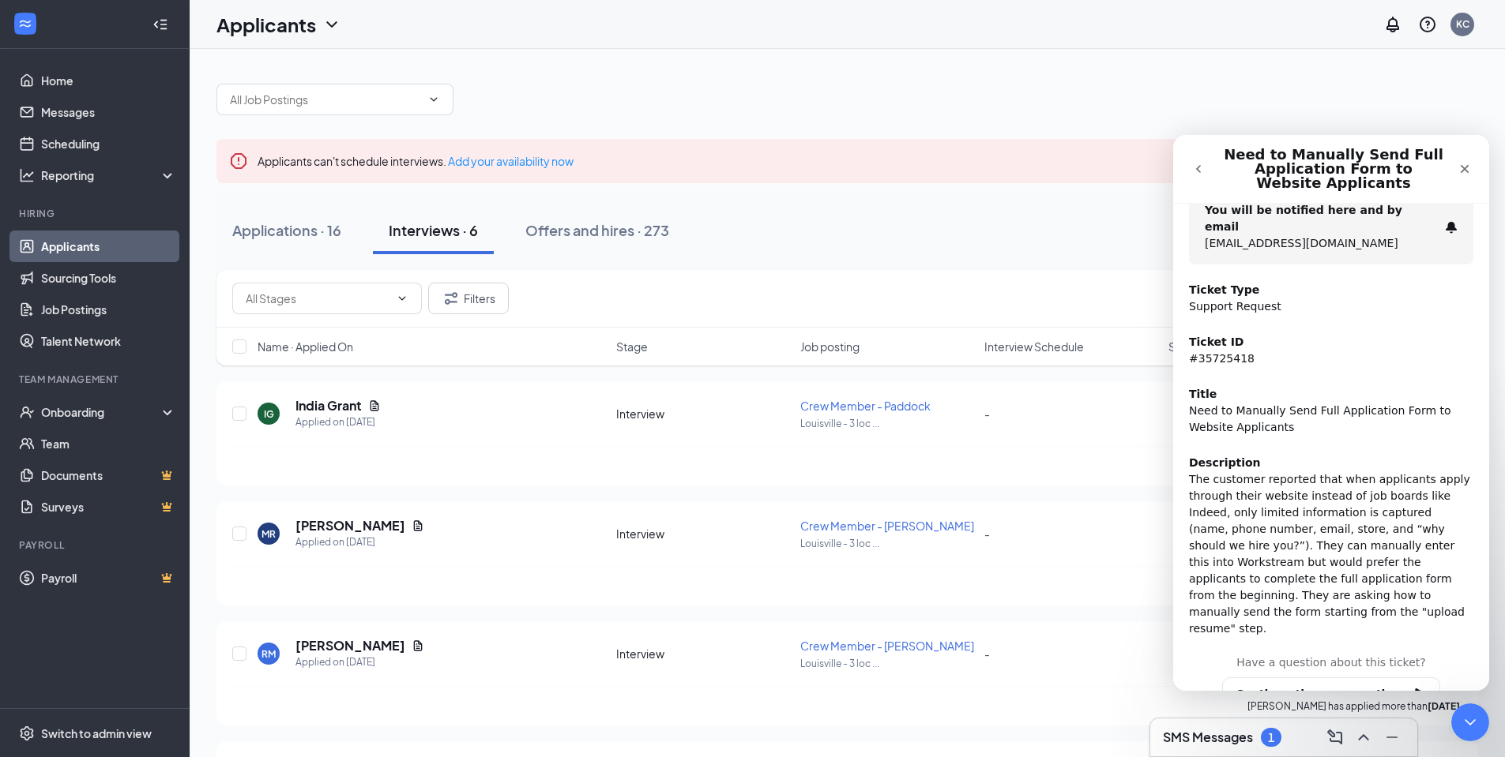
scroll to position [171, 0]
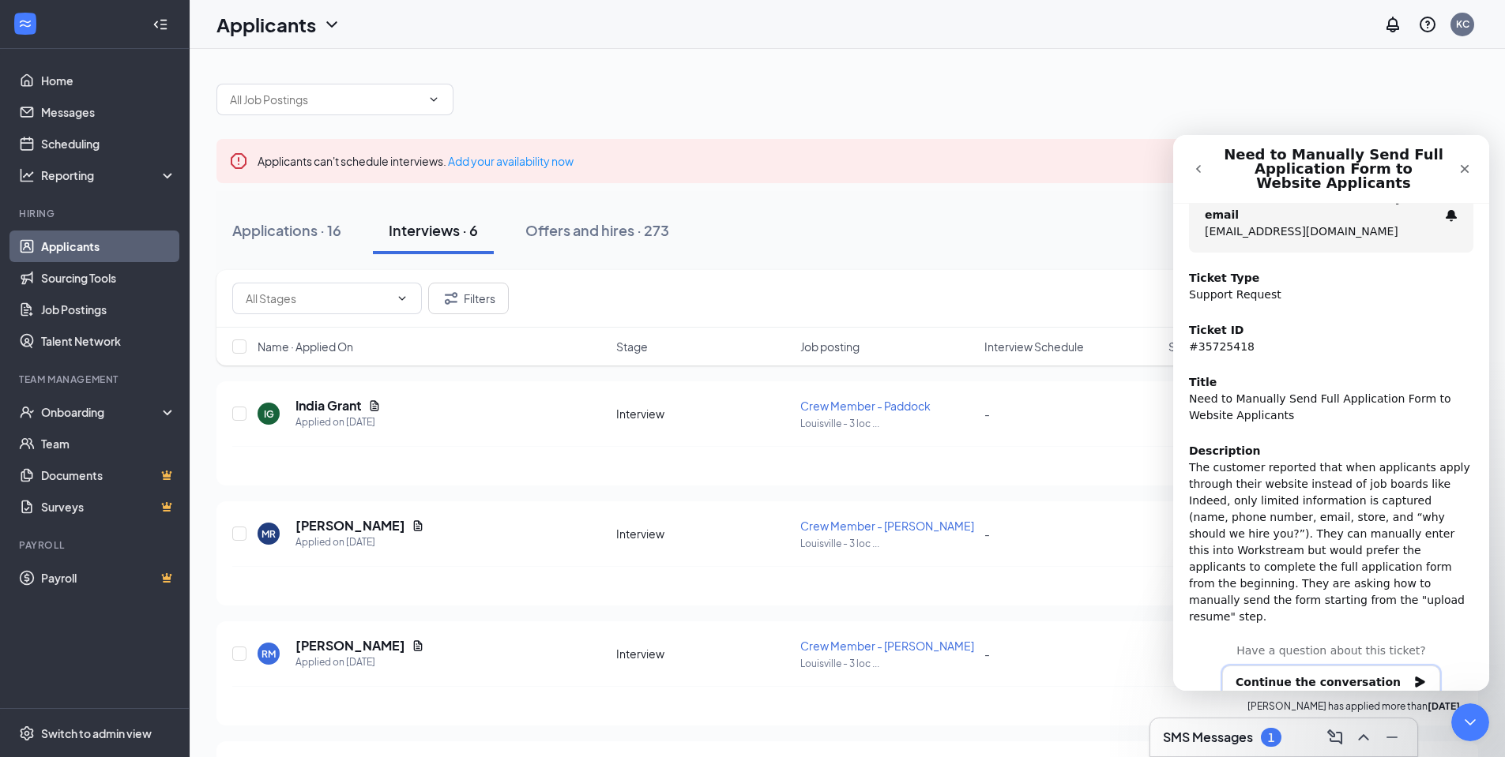
click at [1381, 666] on button "Continue the conversation" at bounding box center [1331, 682] width 218 height 33
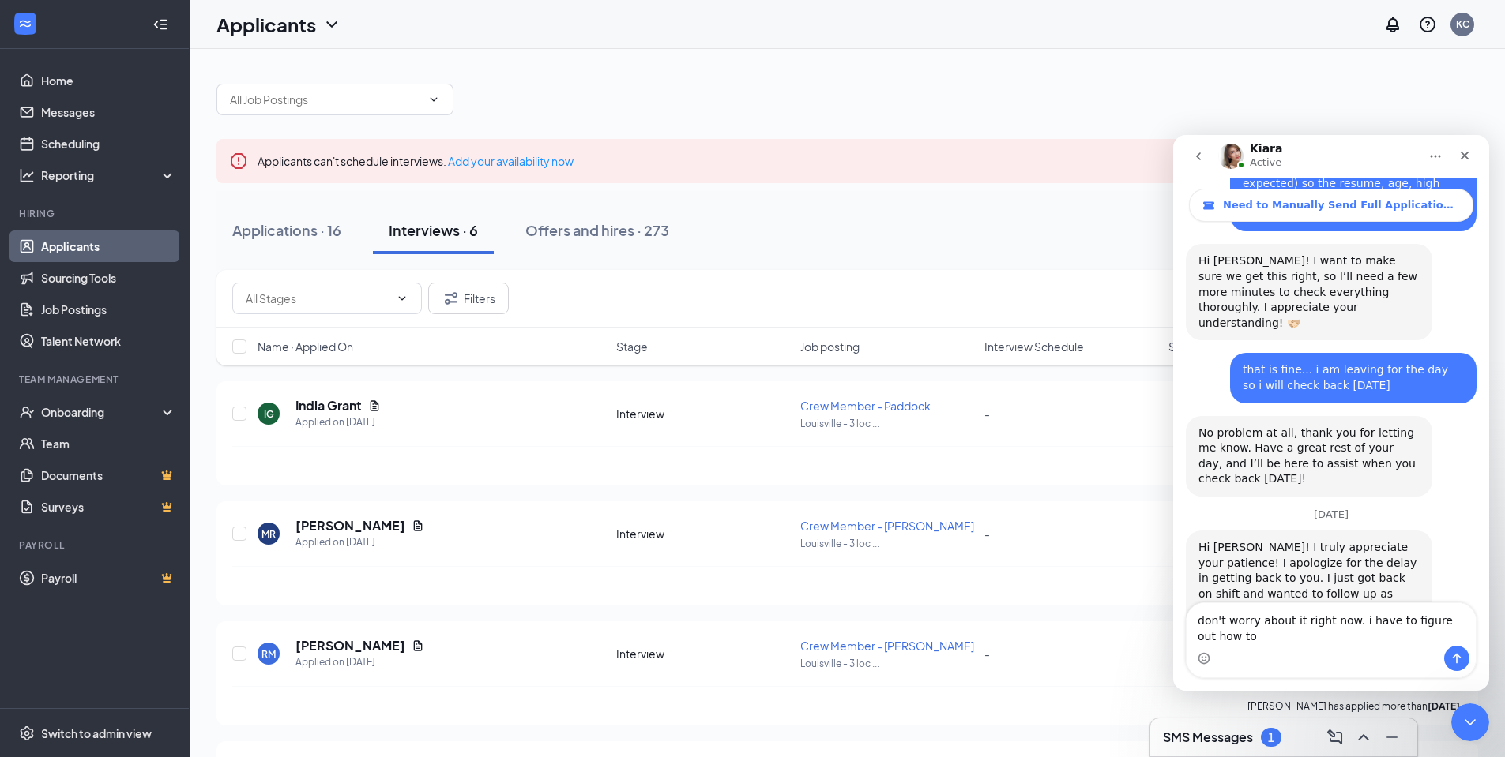
scroll to position [2411, 0]
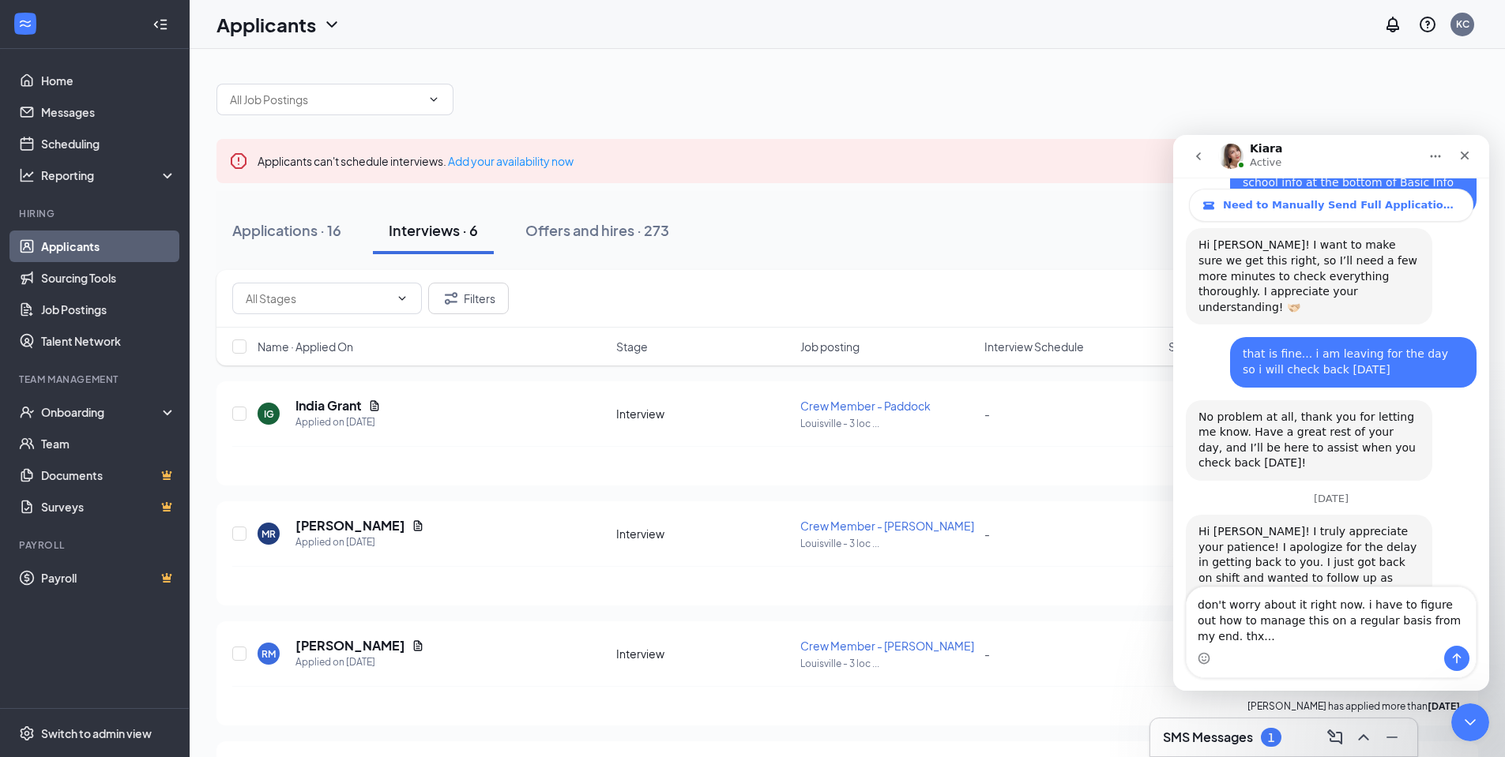
type textarea "don't worry about it right now. i have to figure out how to manage this on a re…"
click at [1455, 662] on icon "Send a message…" at bounding box center [1456, 658] width 13 height 13
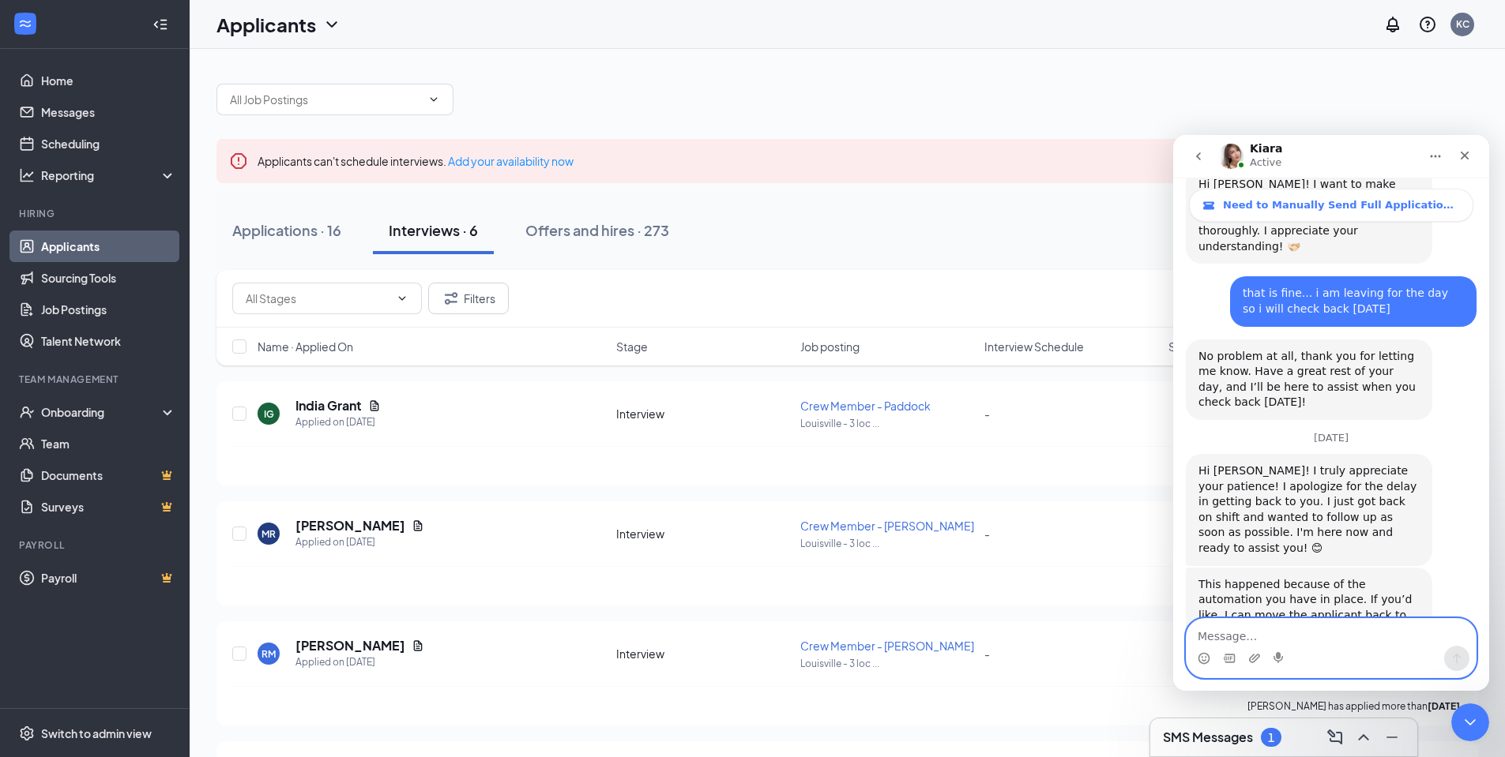
scroll to position [2472, 0]
click at [1460, 711] on icon "Close Intercom Messenger" at bounding box center [1467, 720] width 19 height 19
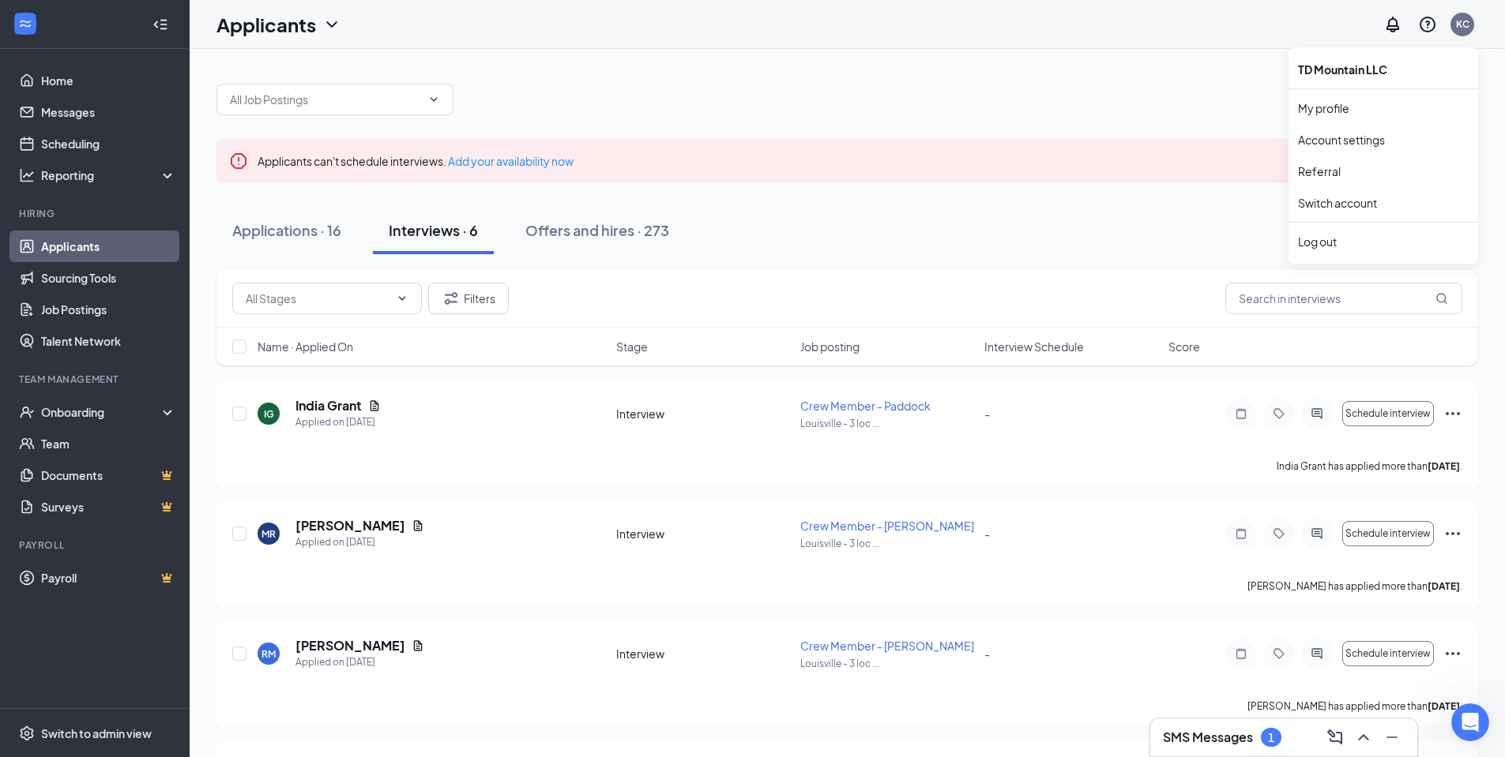
click at [1464, 24] on div "KC" at bounding box center [1462, 23] width 13 height 13
click at [1465, 27] on div "KC" at bounding box center [1462, 23] width 13 height 13
click at [1321, 111] on link "My profile" at bounding box center [1383, 108] width 171 height 16
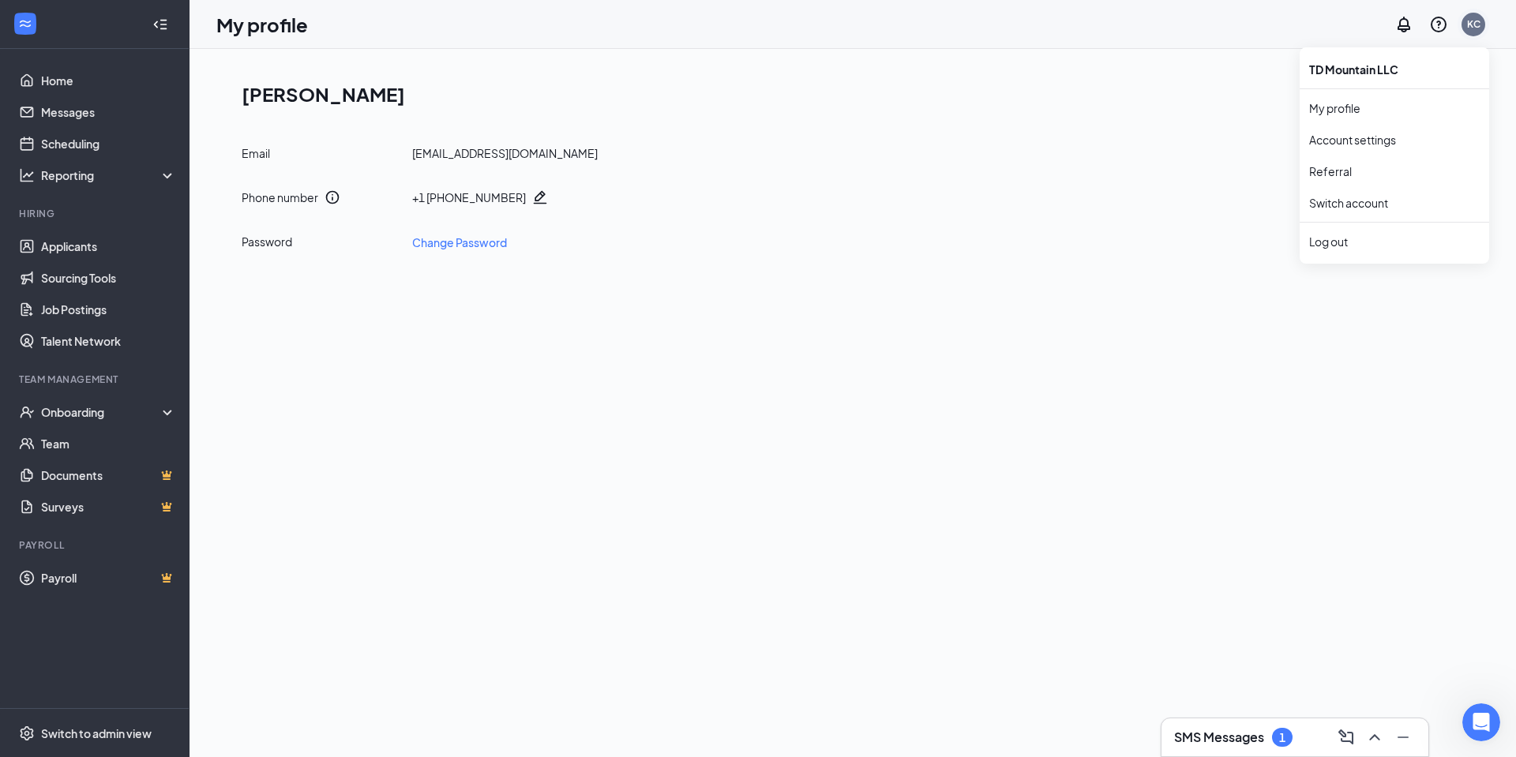
click at [1475, 22] on div "KC" at bounding box center [1474, 23] width 13 height 13
click at [1384, 137] on link "Account settings" at bounding box center [1395, 140] width 171 height 16
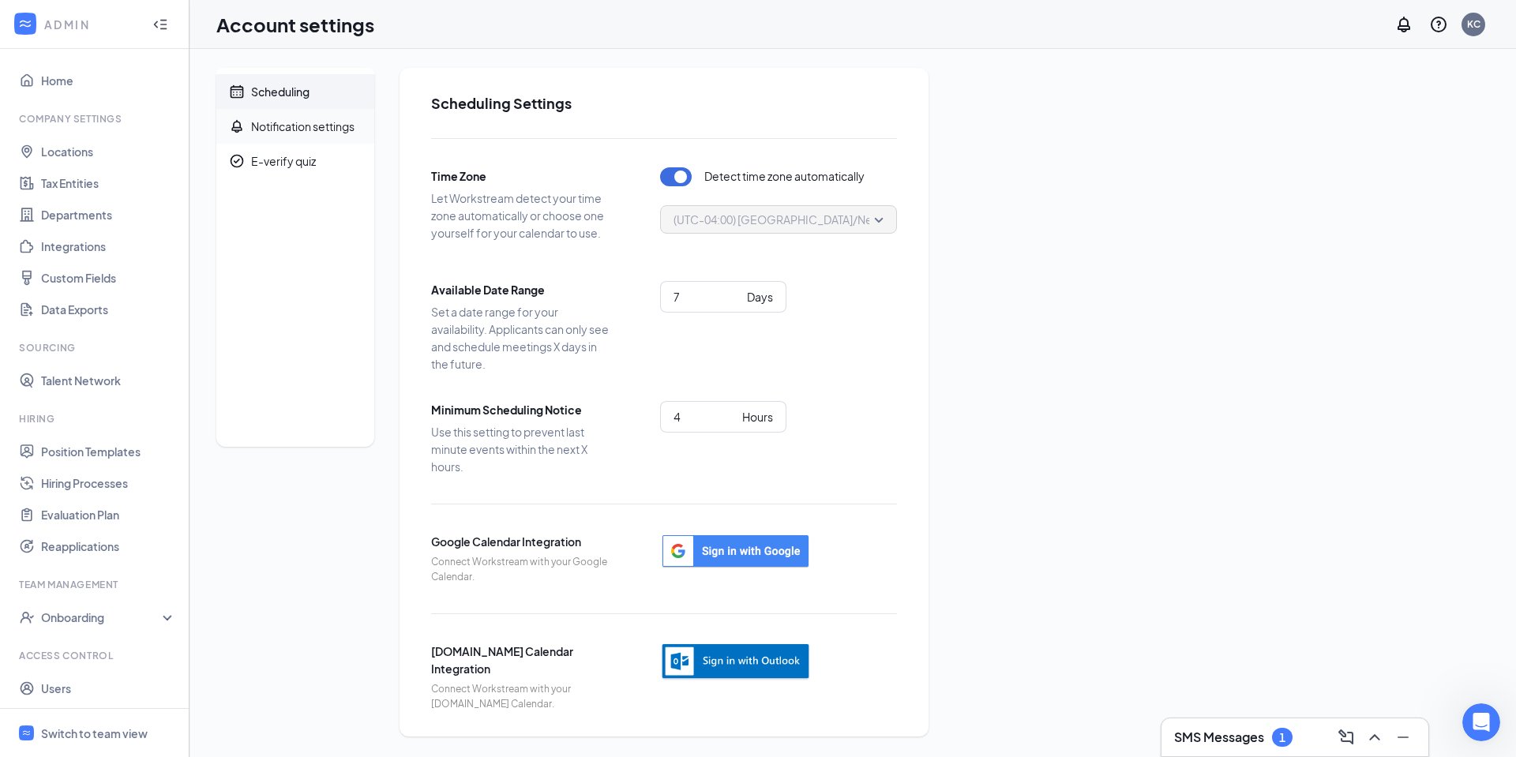
click at [312, 133] on div "Notification settings" at bounding box center [302, 126] width 103 height 16
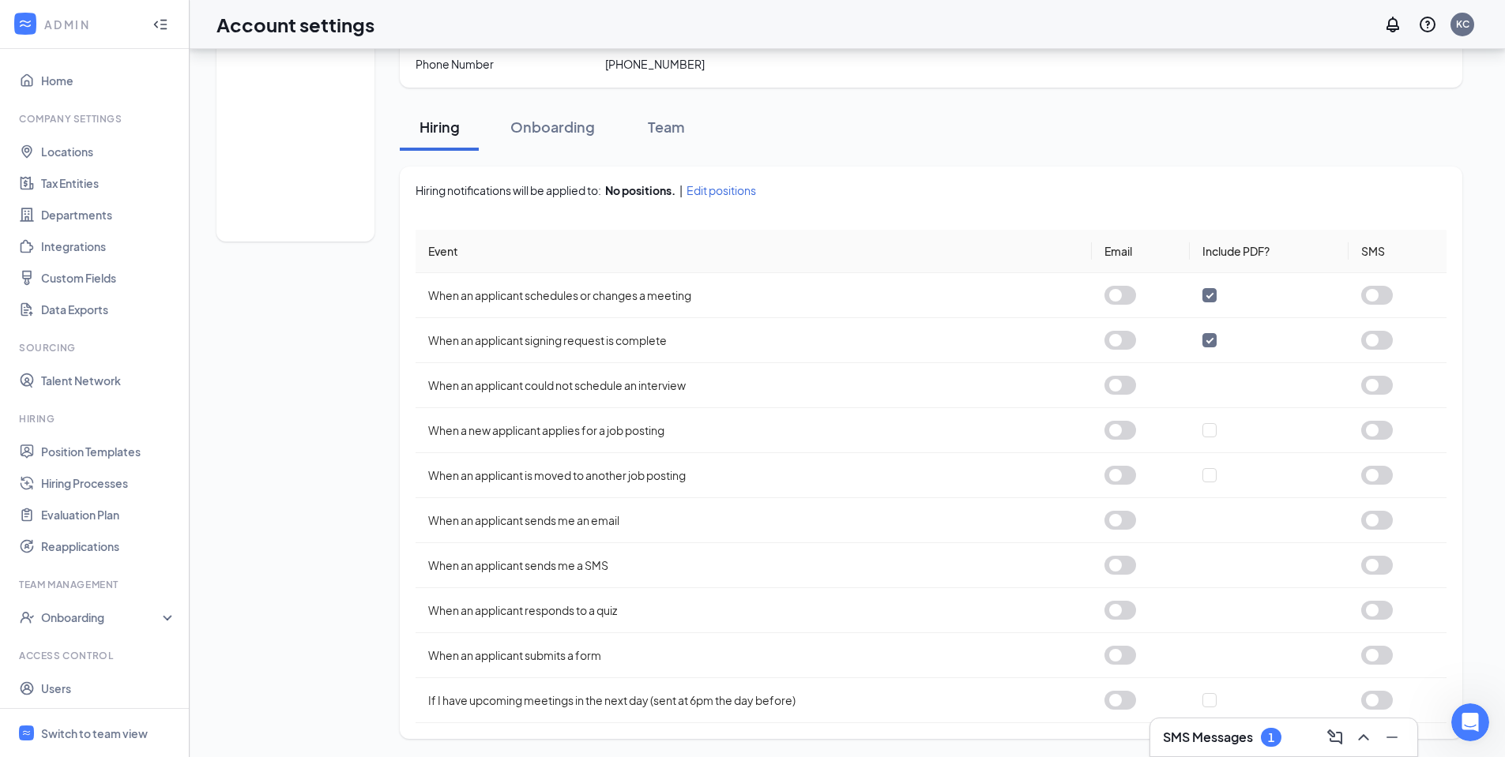
scroll to position [206, 0]
click at [576, 130] on div "Onboarding" at bounding box center [552, 126] width 85 height 20
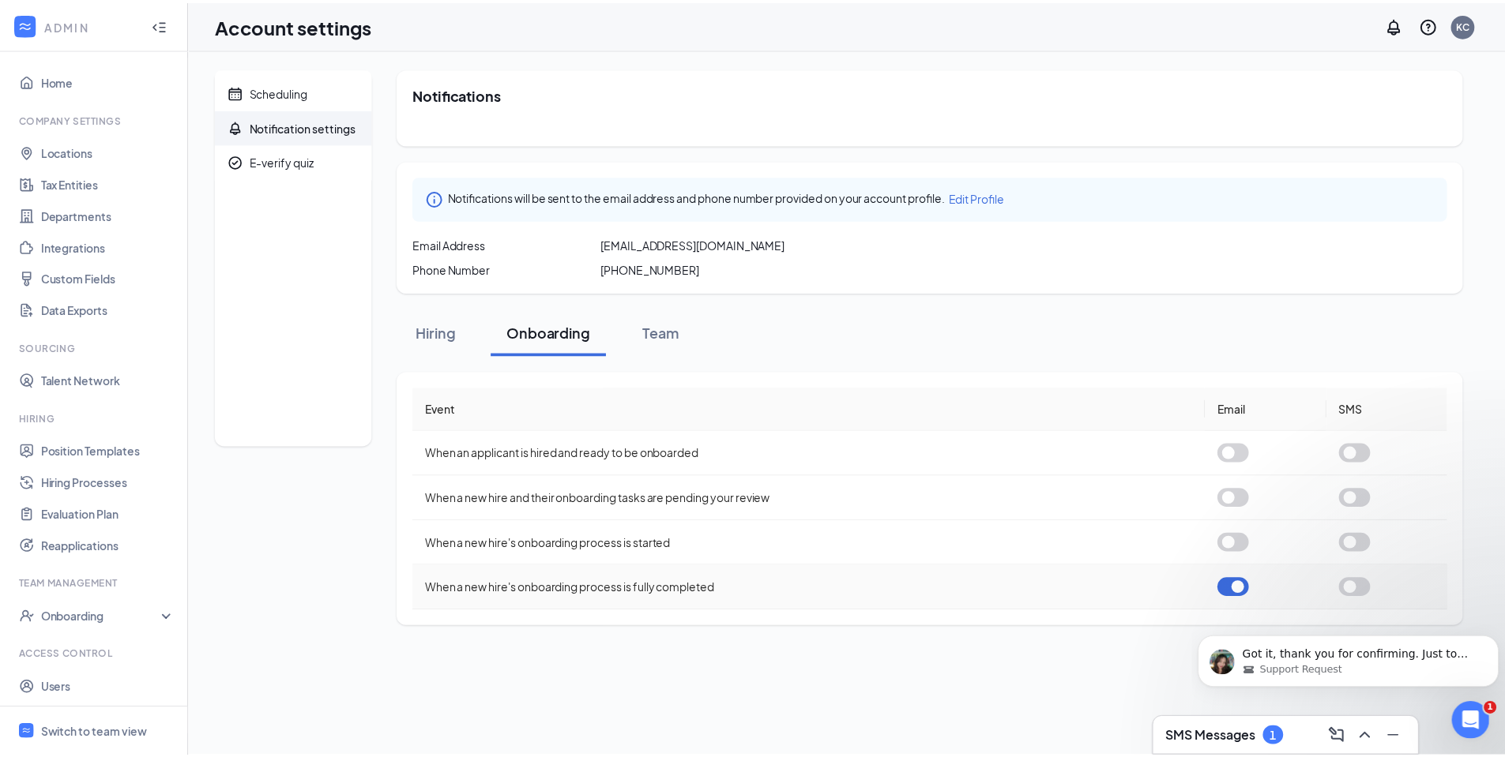
scroll to position [0, 0]
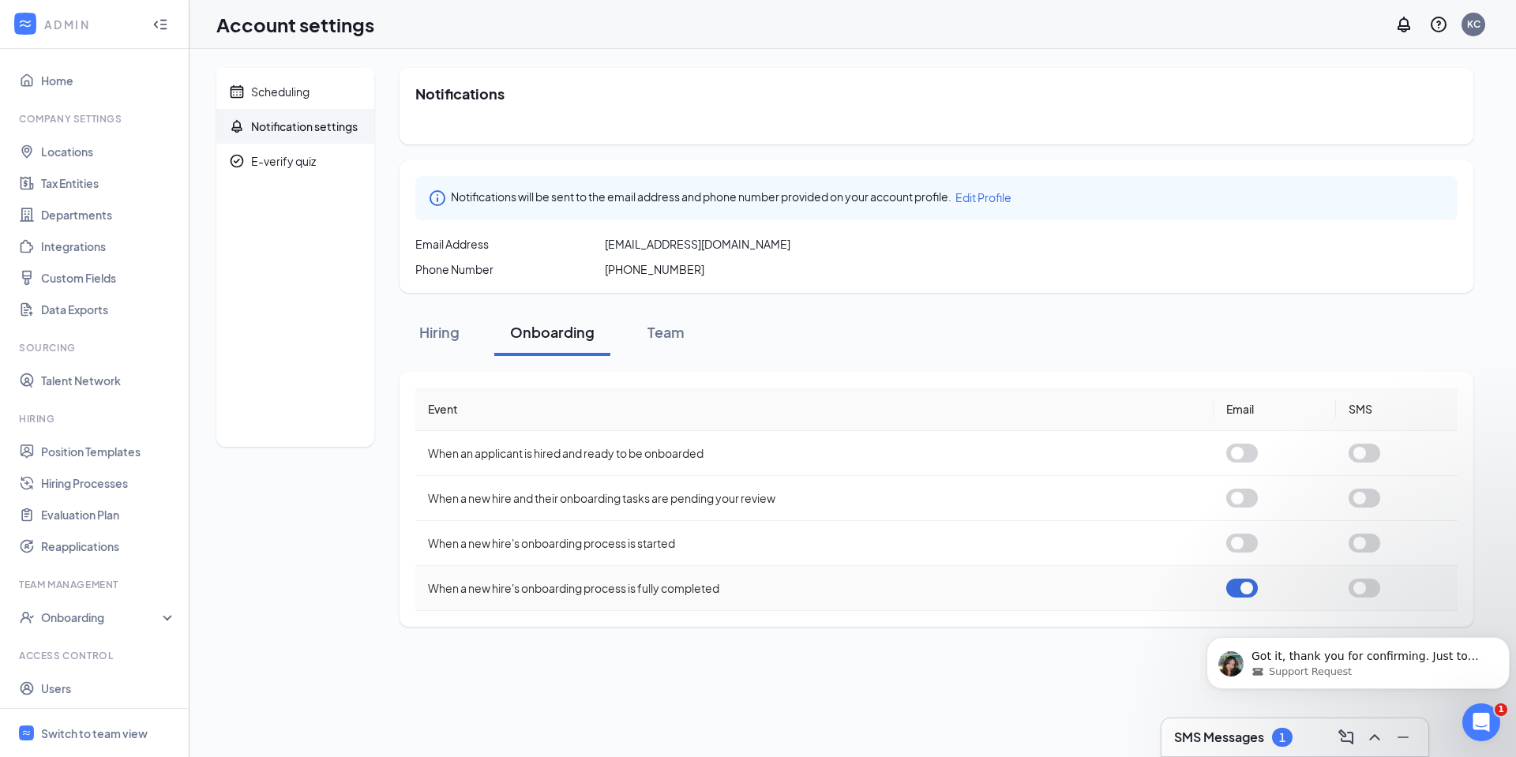
click at [1246, 586] on button "button" at bounding box center [1243, 588] width 32 height 19
click at [670, 338] on div "Team" at bounding box center [665, 332] width 47 height 20
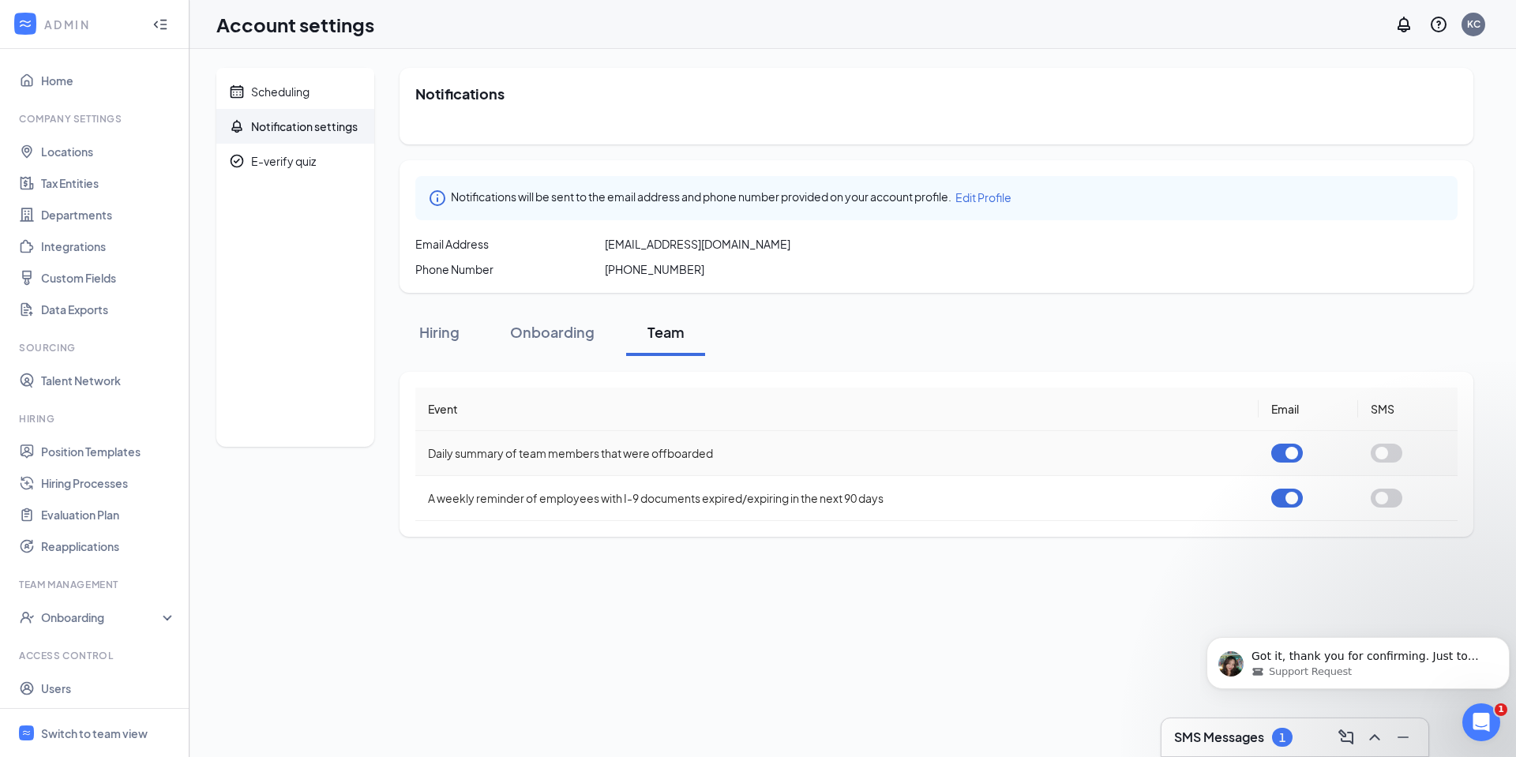
click at [1295, 449] on button "button" at bounding box center [1288, 453] width 32 height 19
click at [1292, 495] on button "button" at bounding box center [1288, 498] width 32 height 19
click at [288, 89] on div "Scheduling" at bounding box center [280, 92] width 58 height 16
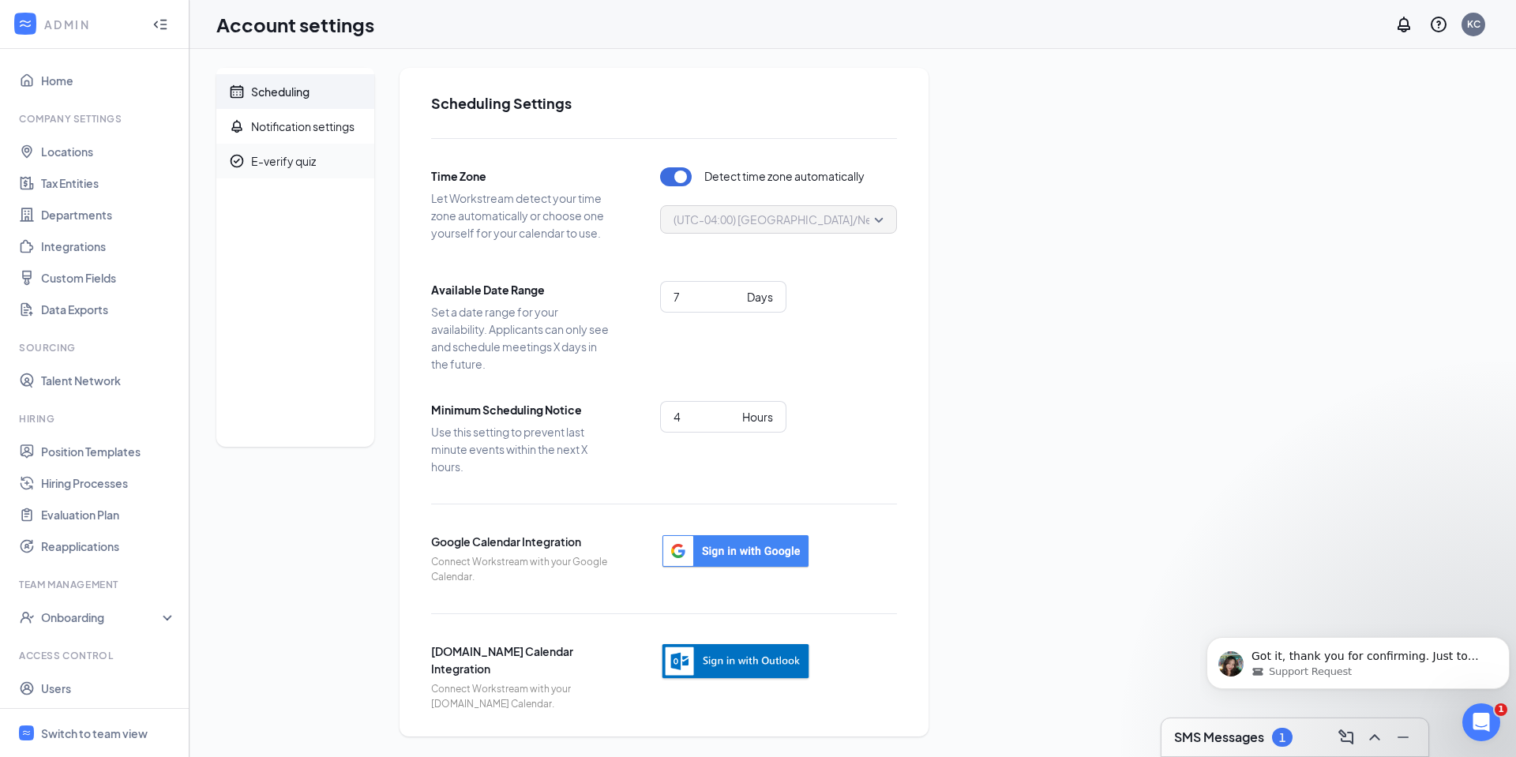
click at [313, 165] on div "E-verify quiz" at bounding box center [283, 161] width 65 height 16
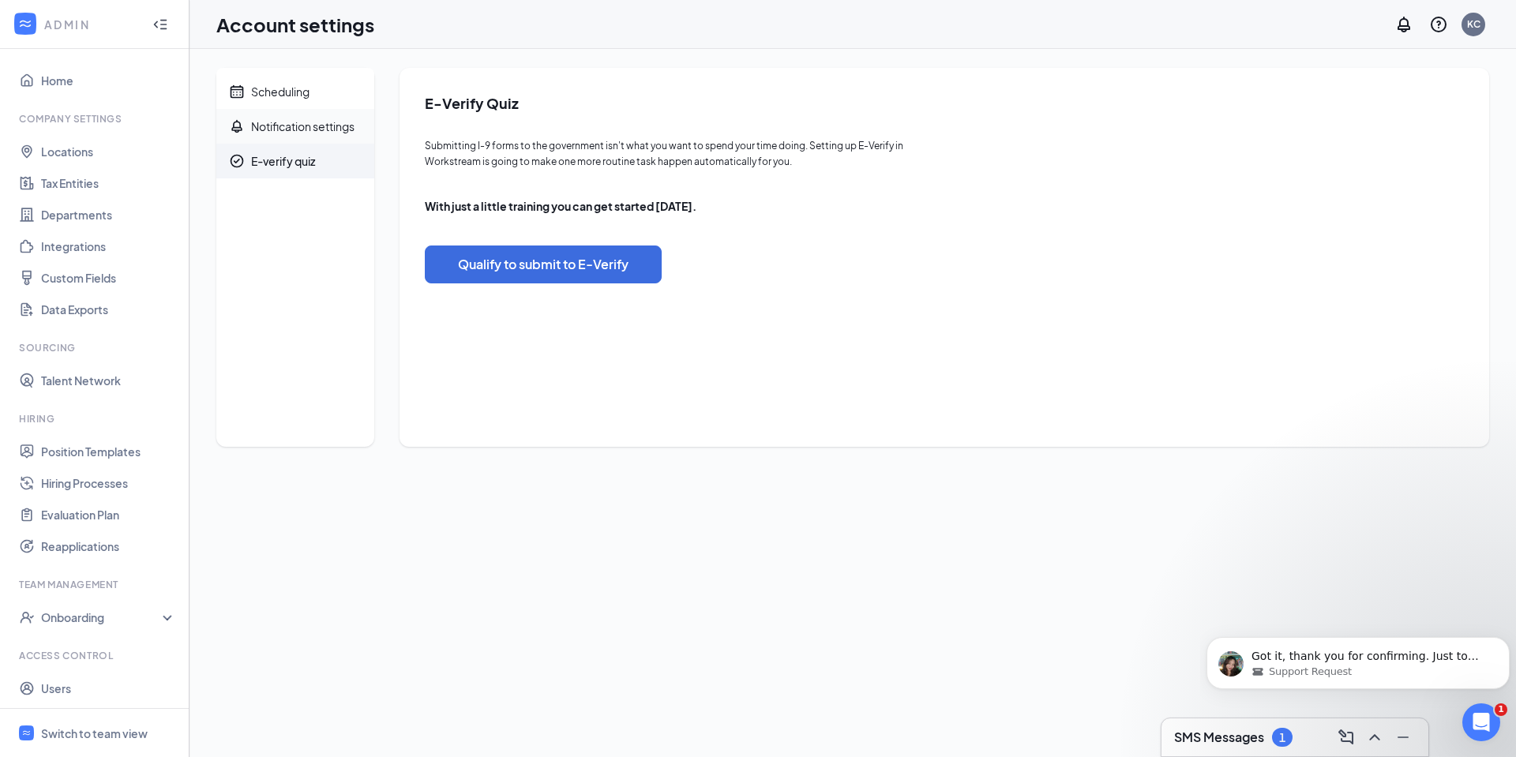
click at [293, 130] on div "Notification settings" at bounding box center [302, 126] width 103 height 16
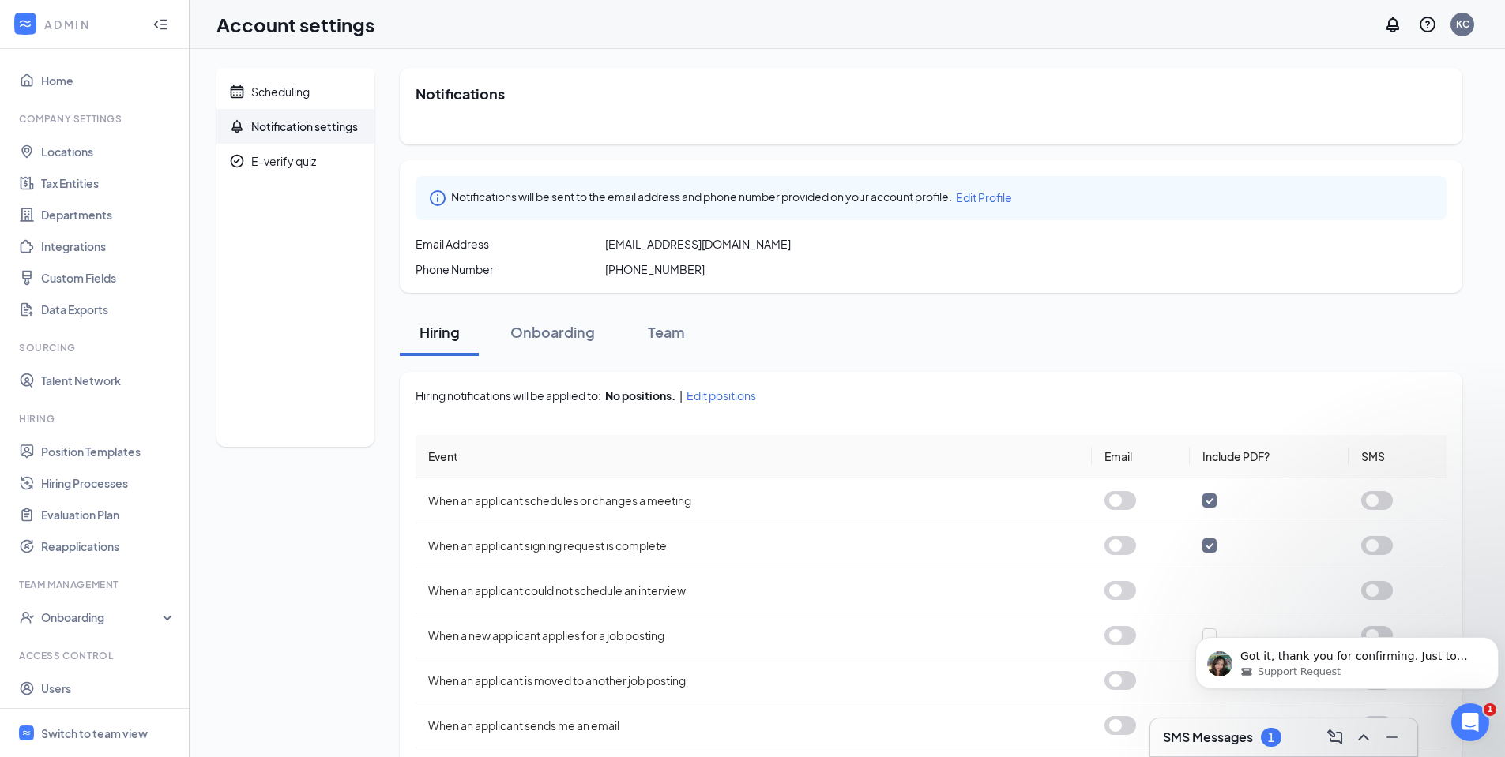
click at [998, 197] on span "Edit Profile" at bounding box center [984, 197] width 56 height 14
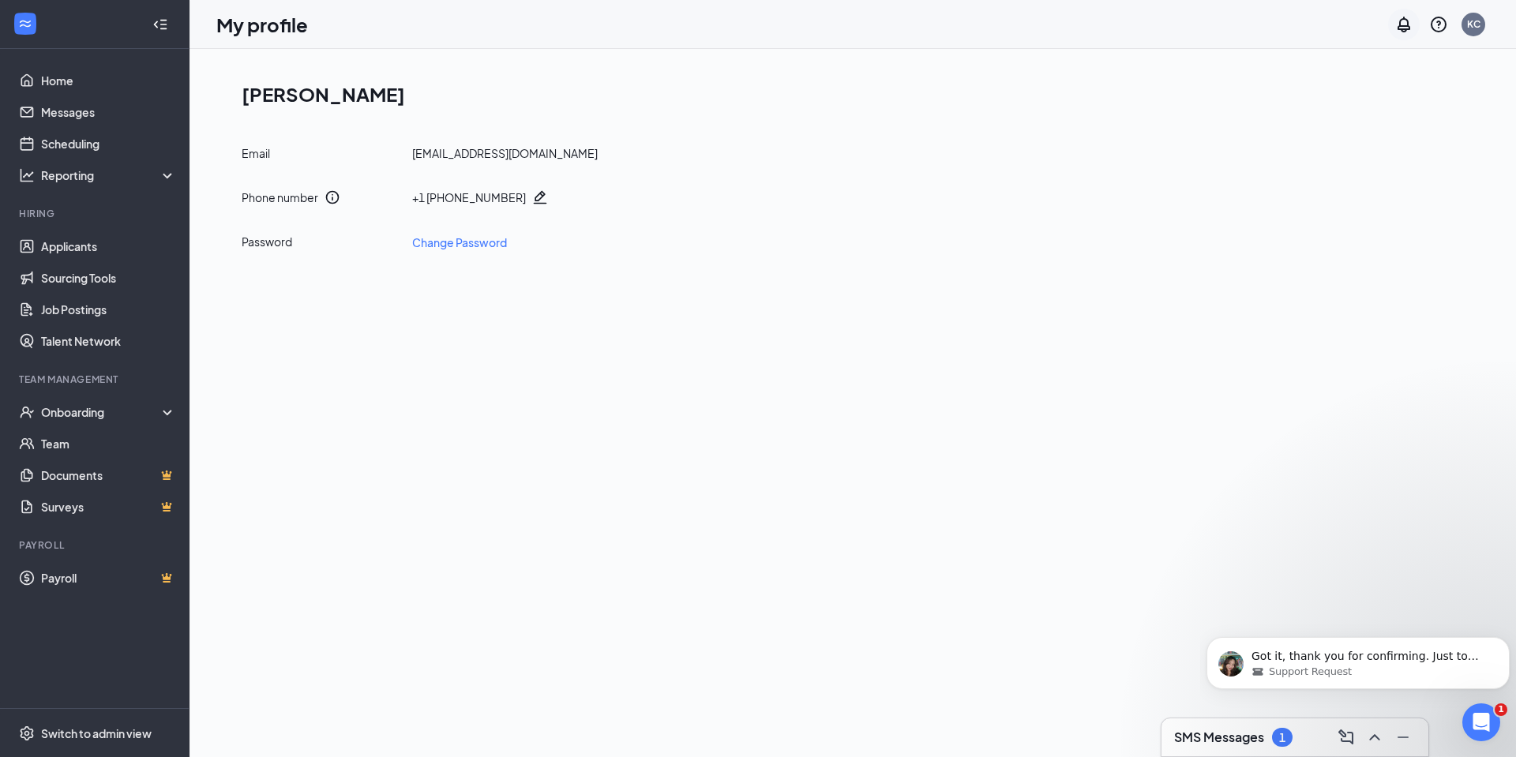
click at [1403, 21] on icon "Notifications" at bounding box center [1404, 24] width 19 height 19
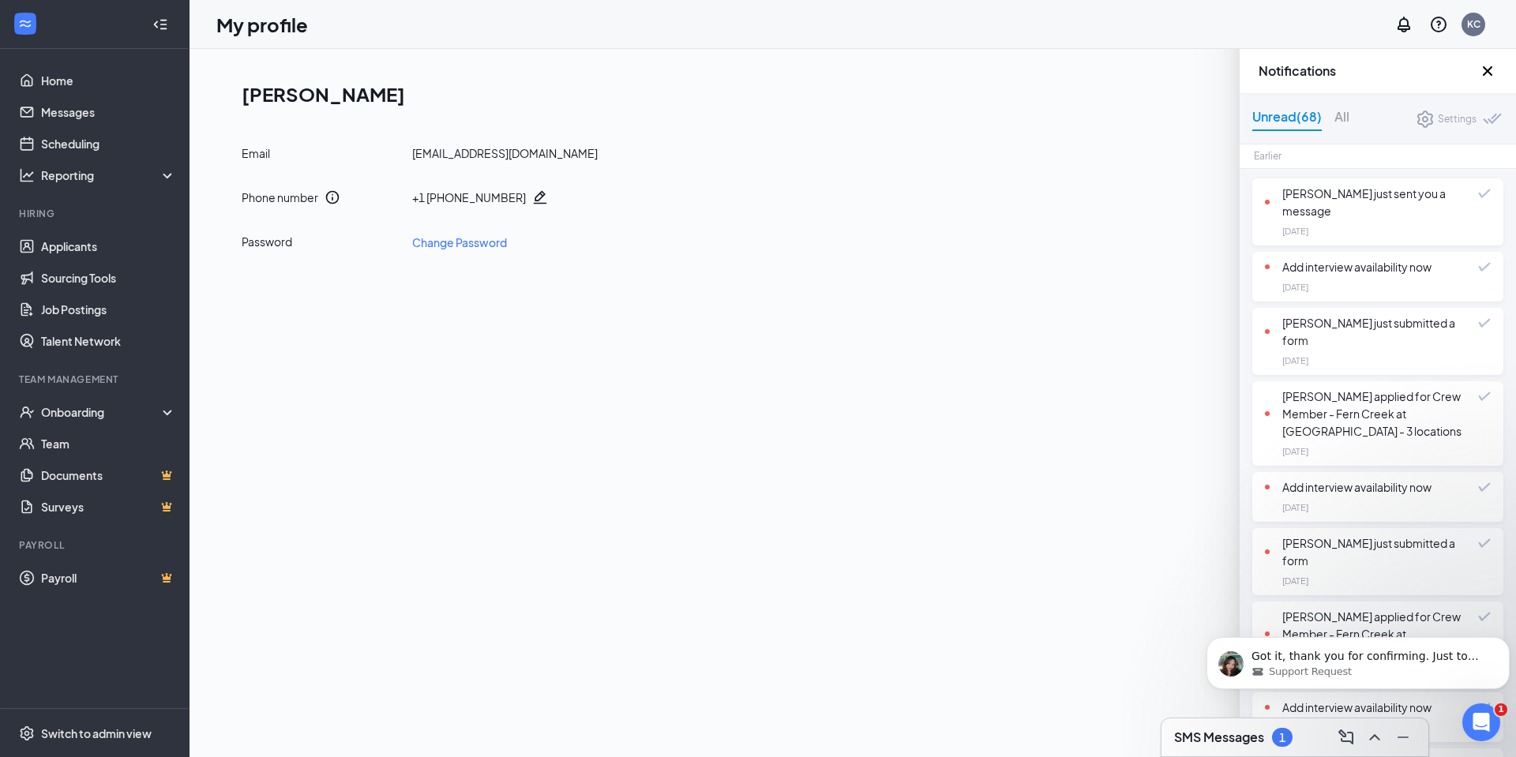
click at [1318, 195] on div "[PERSON_NAME] just sent you a message" at bounding box center [1371, 202] width 213 height 35
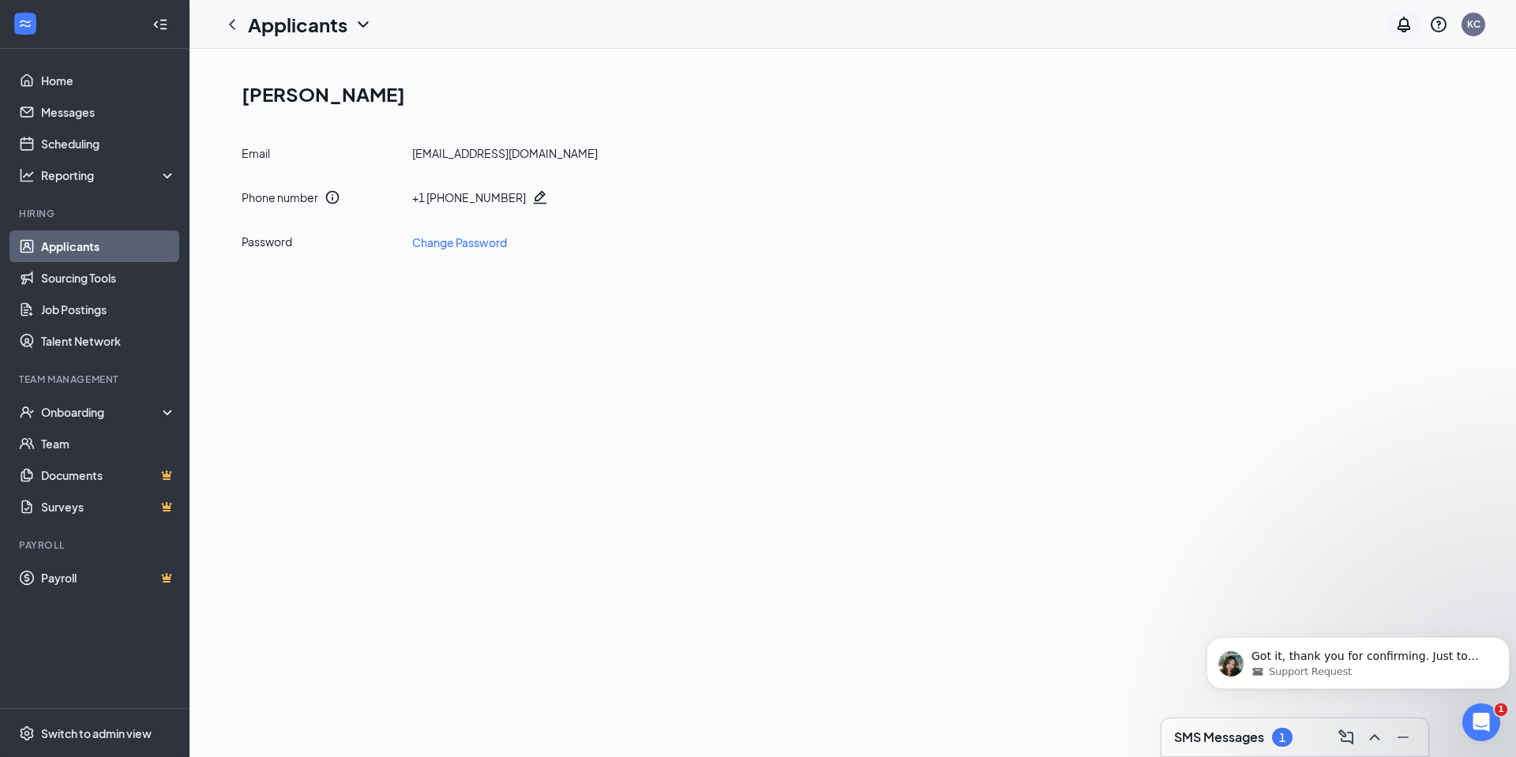
click at [1403, 26] on icon "Notifications" at bounding box center [1404, 25] width 13 height 16
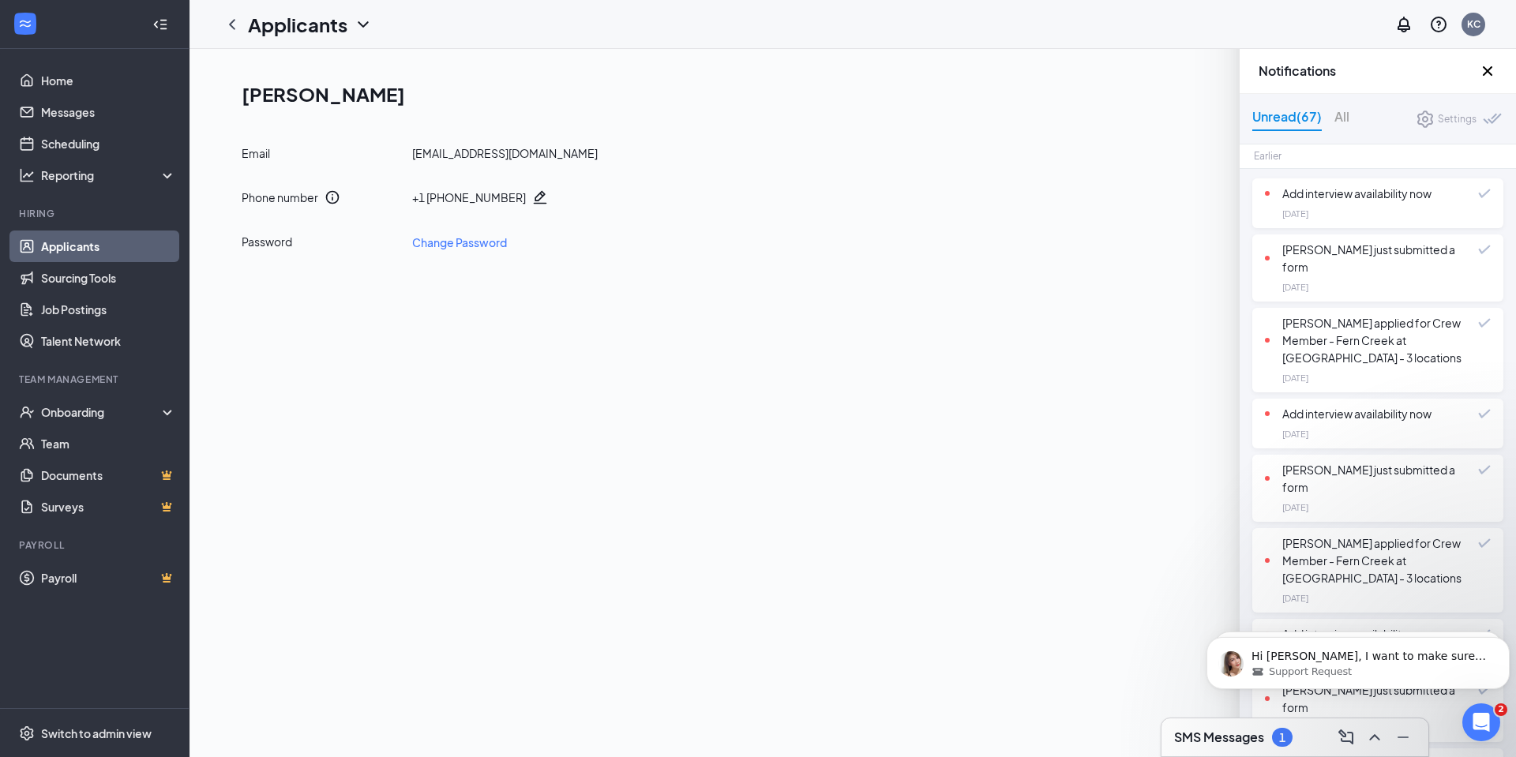
scroll to position [2566, 0]
click at [1308, 342] on div "[PERSON_NAME] applied for Crew Member - Fern Creek at [GEOGRAPHIC_DATA] - 3 loc…" at bounding box center [1371, 340] width 213 height 52
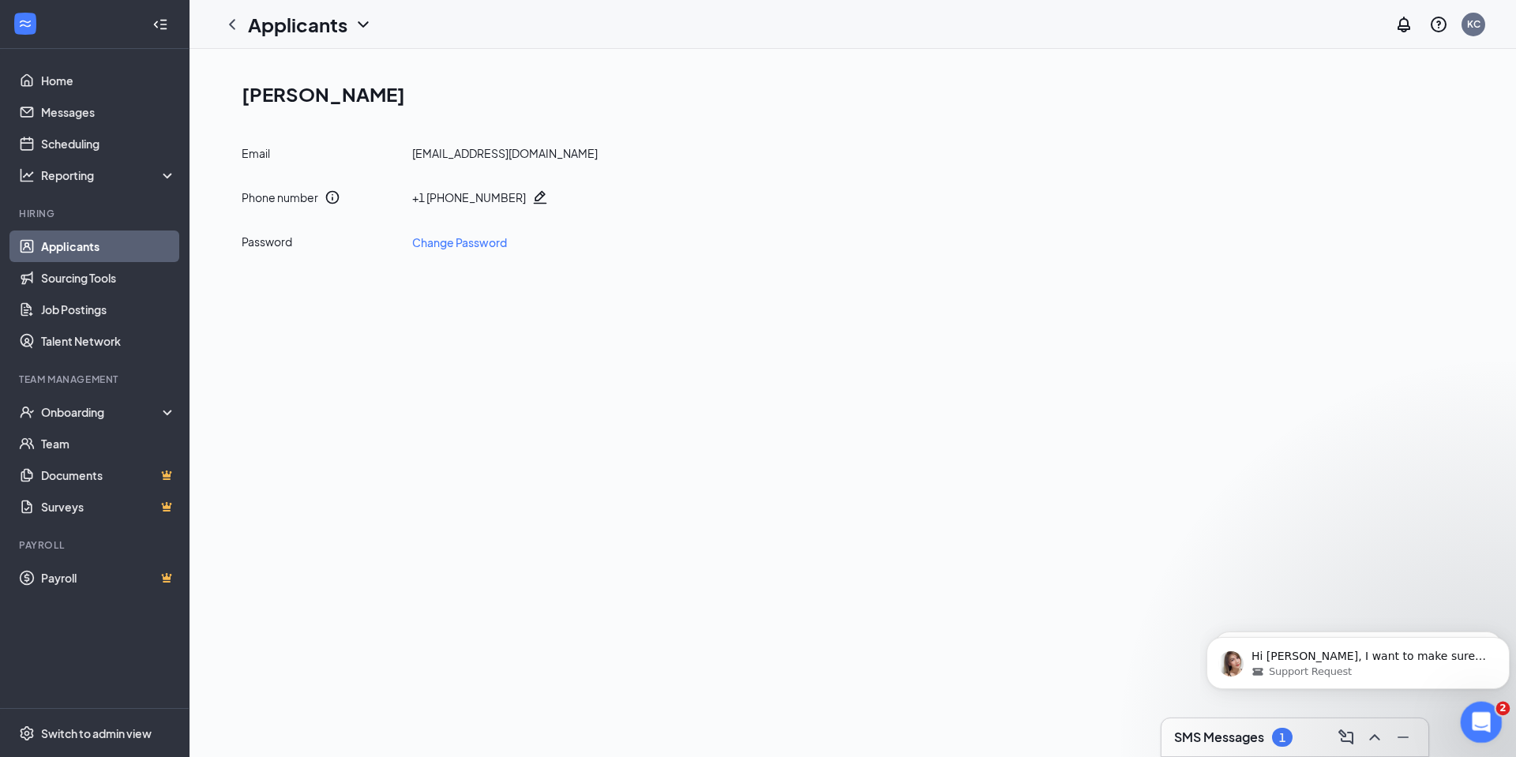
click at [1481, 712] on icon "Open Intercom Messenger" at bounding box center [1480, 721] width 26 height 26
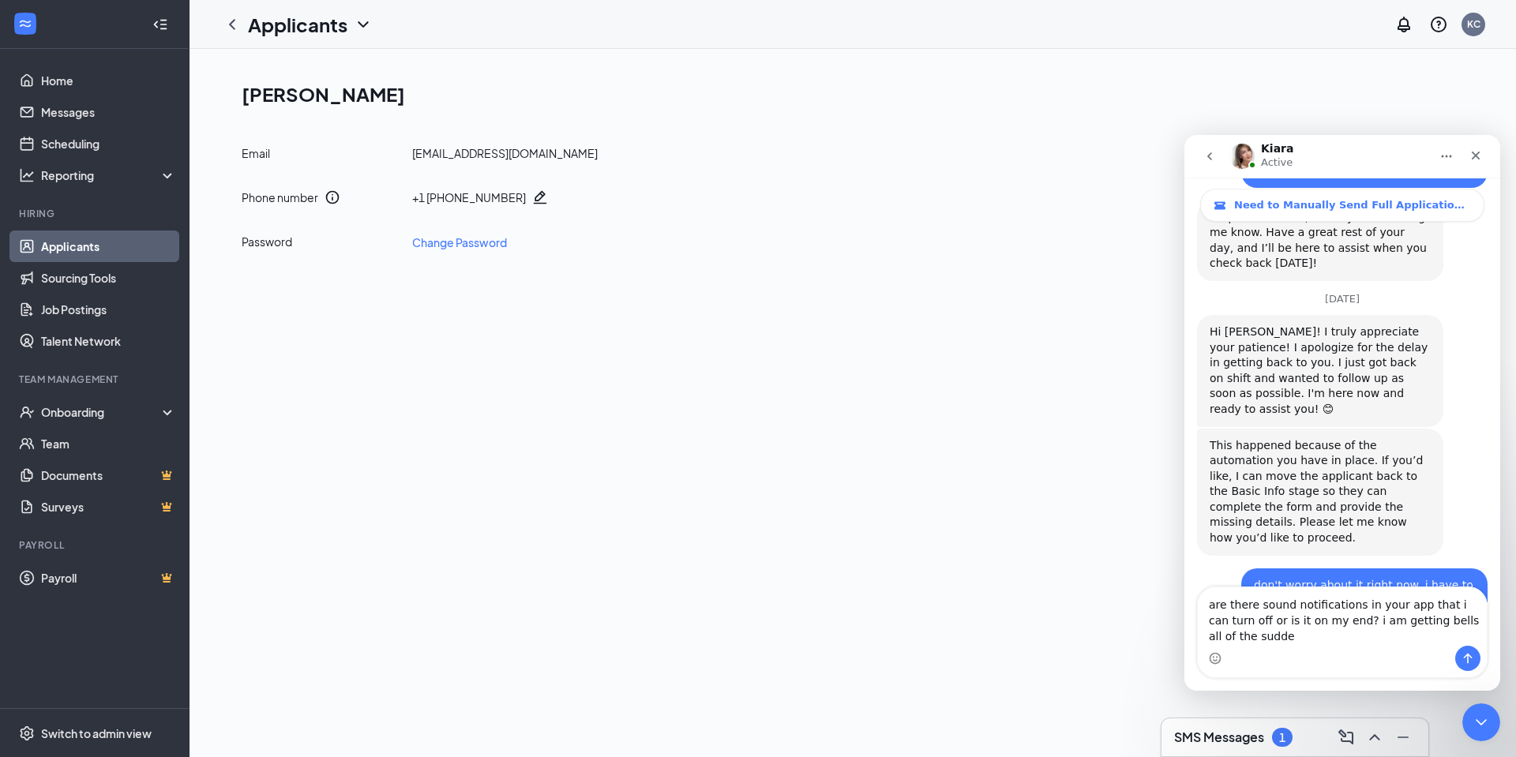
scroll to position [2624, 0]
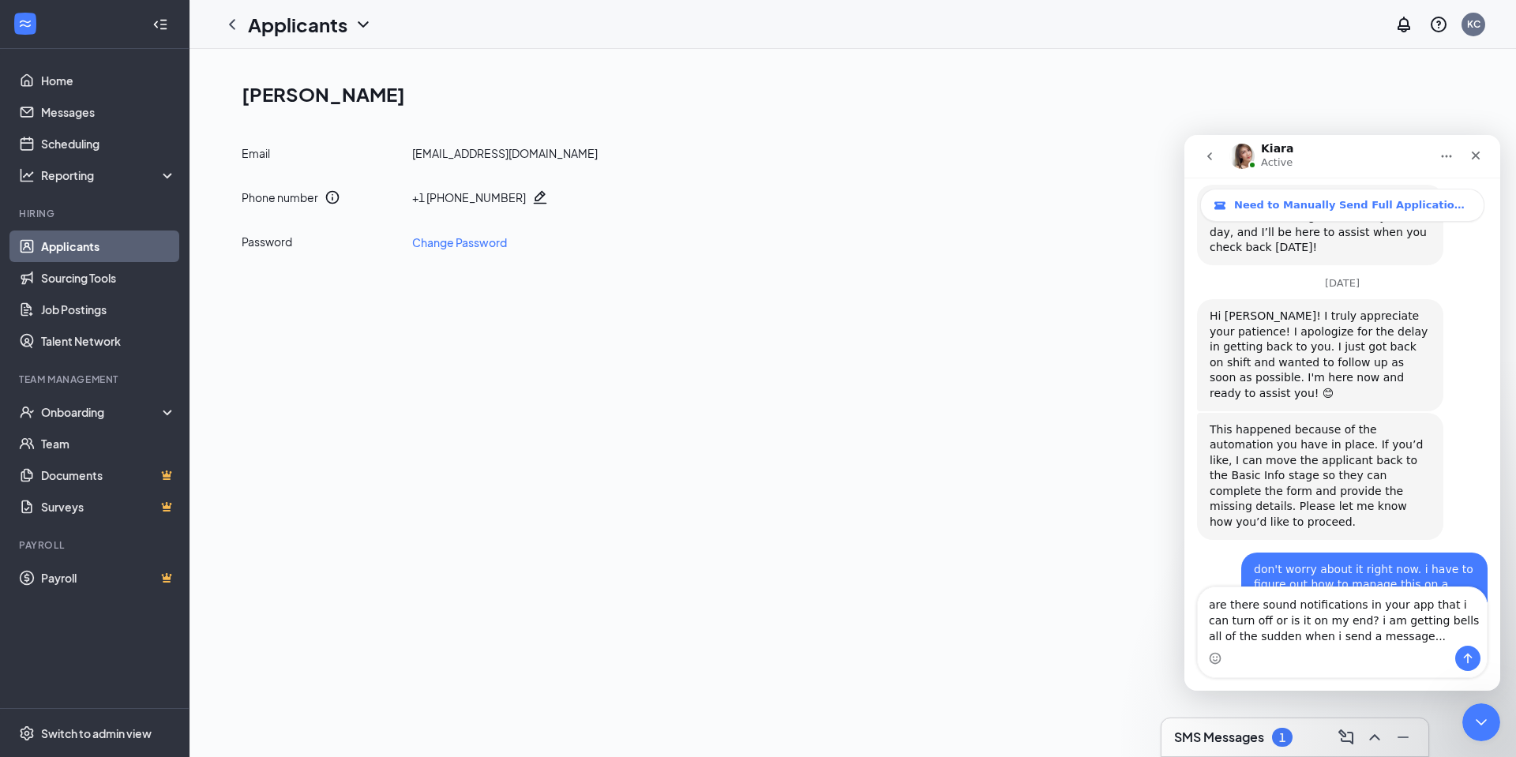
type textarea "are there sound notifications in your app that i can turn off or is it on my en…"
click at [1470, 657] on icon "Send a message…" at bounding box center [1468, 658] width 13 height 13
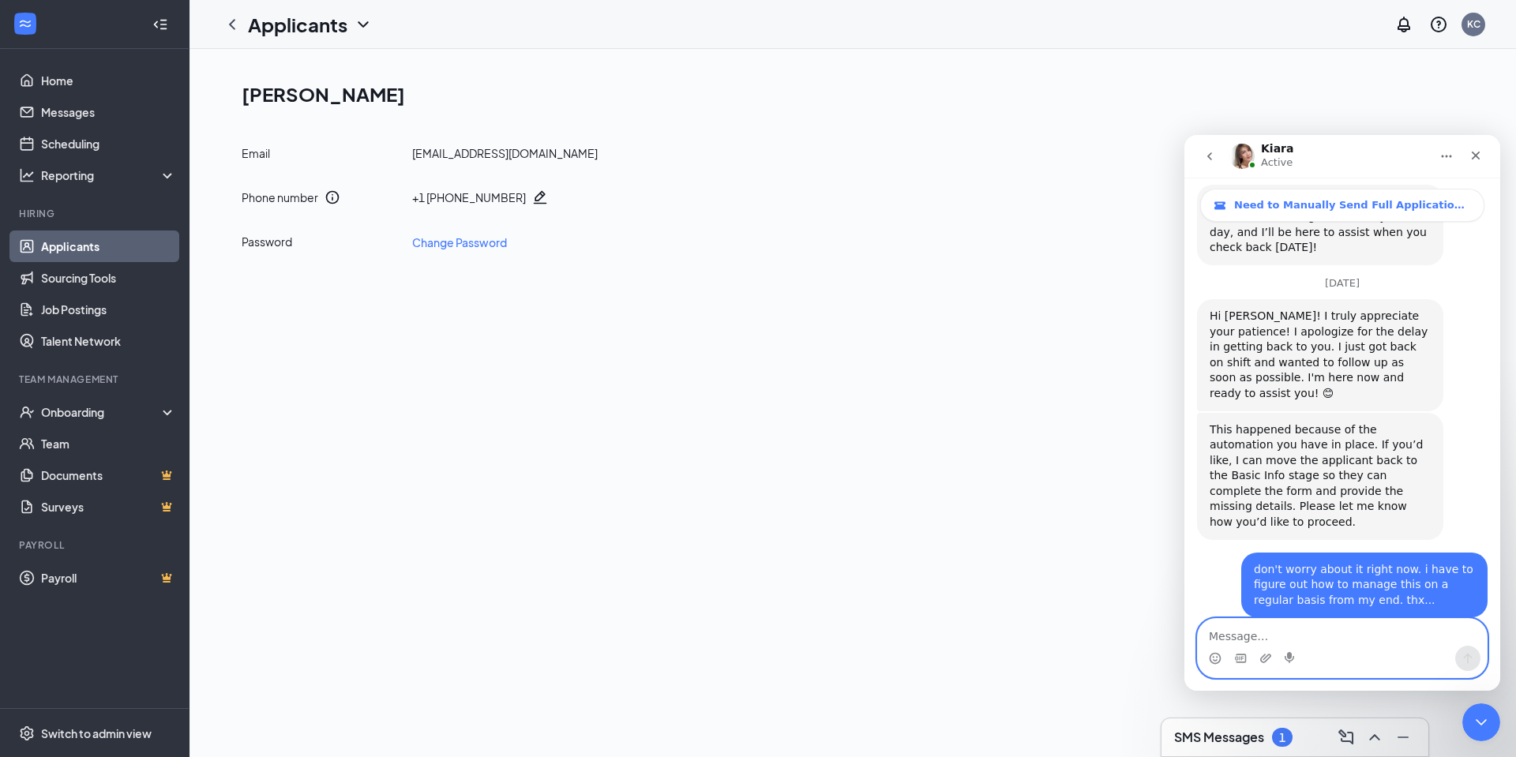
scroll to position [2659, 0]
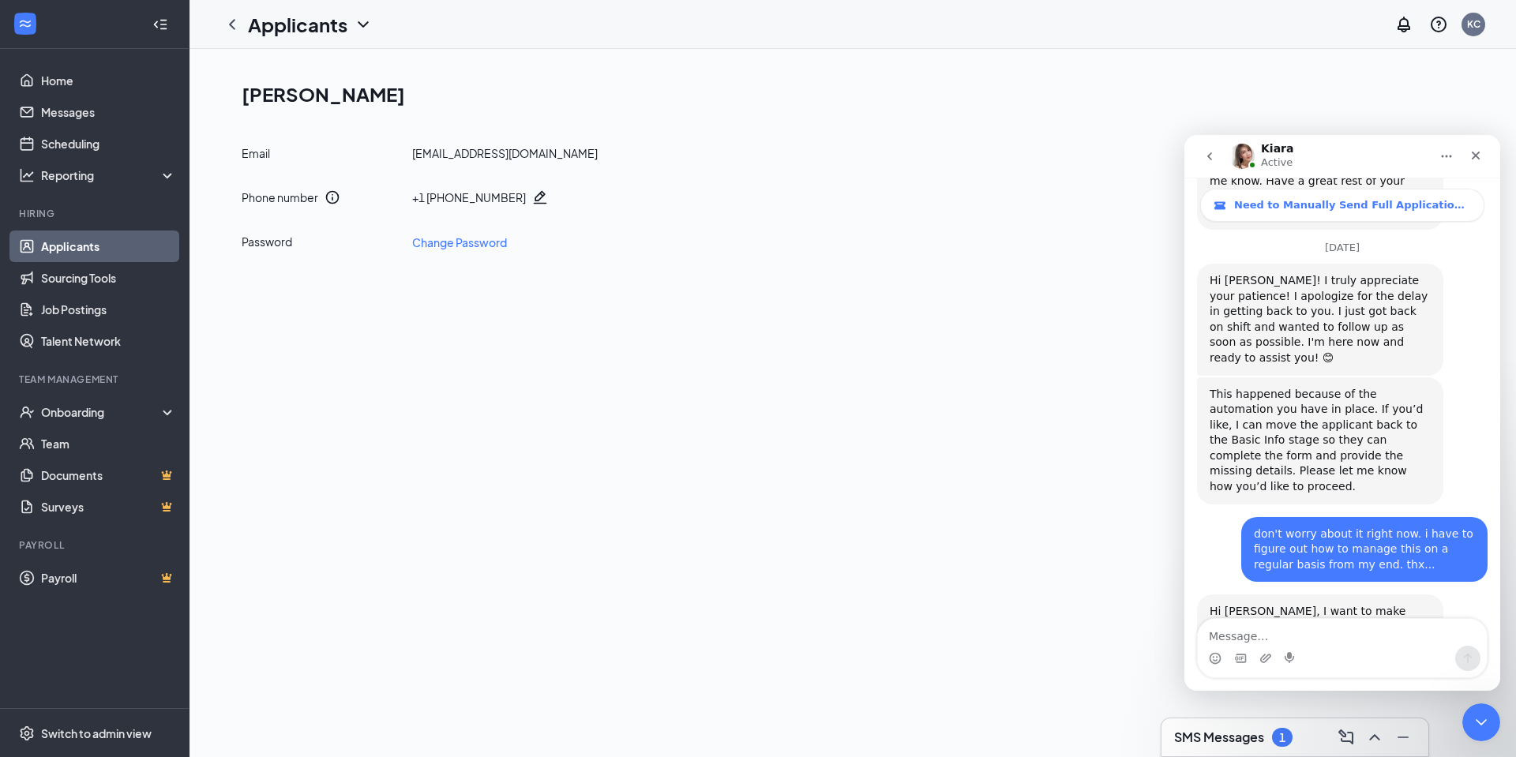
click at [1215, 157] on icon "go back" at bounding box center [1210, 156] width 13 height 13
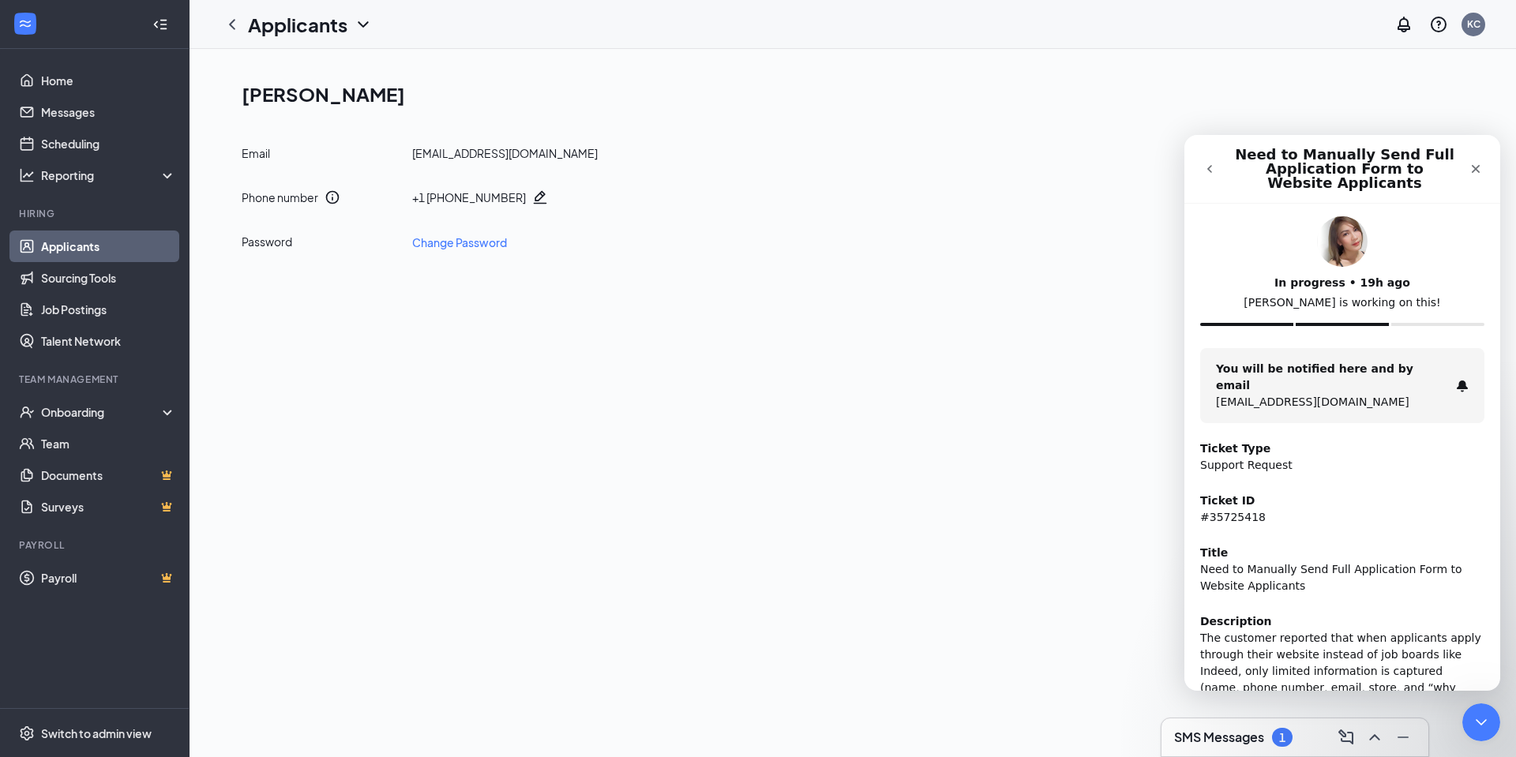
scroll to position [0, 0]
click at [1212, 169] on icon "go back" at bounding box center [1210, 169] width 13 height 13
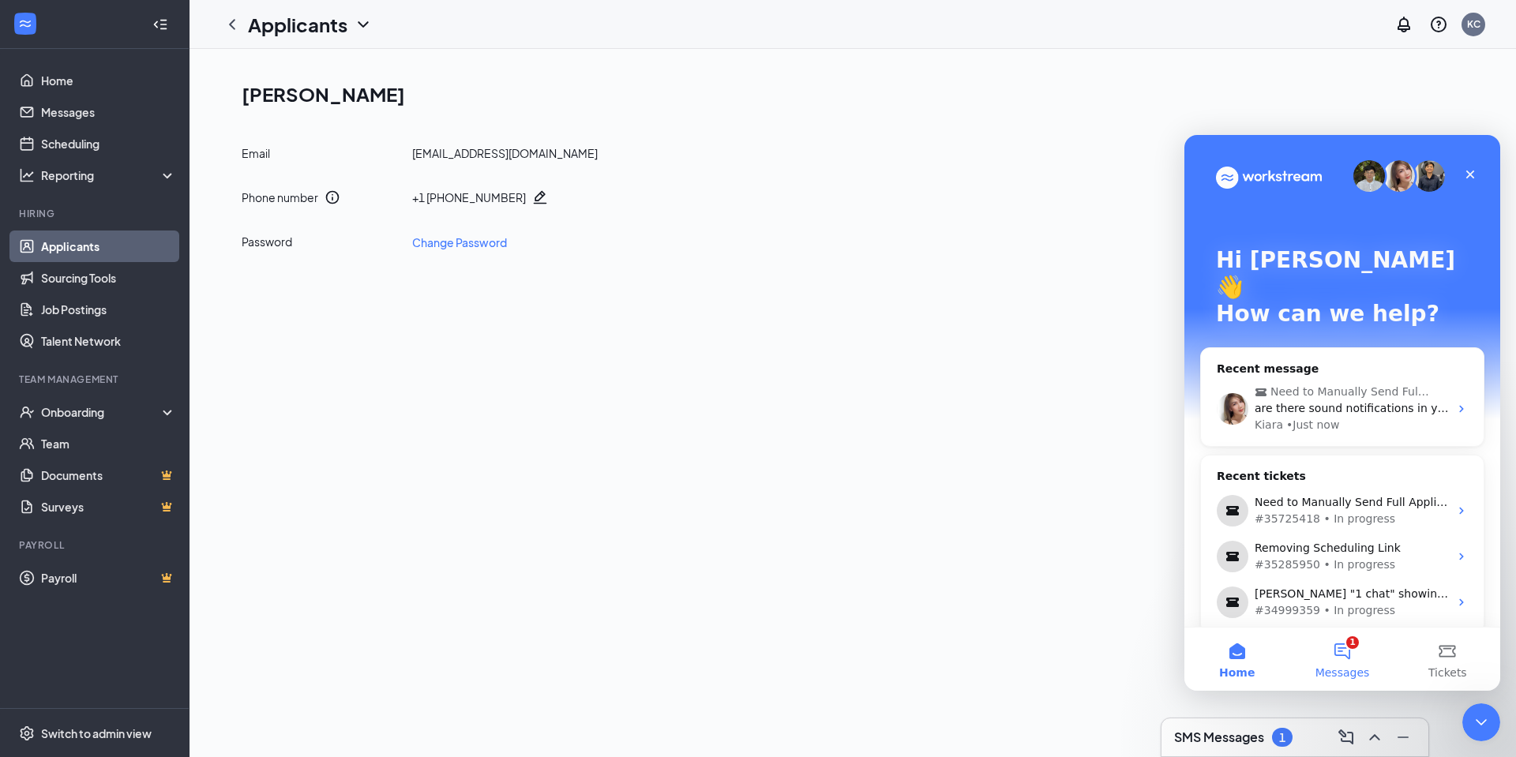
click at [1338, 648] on button "1 Messages" at bounding box center [1342, 659] width 105 height 63
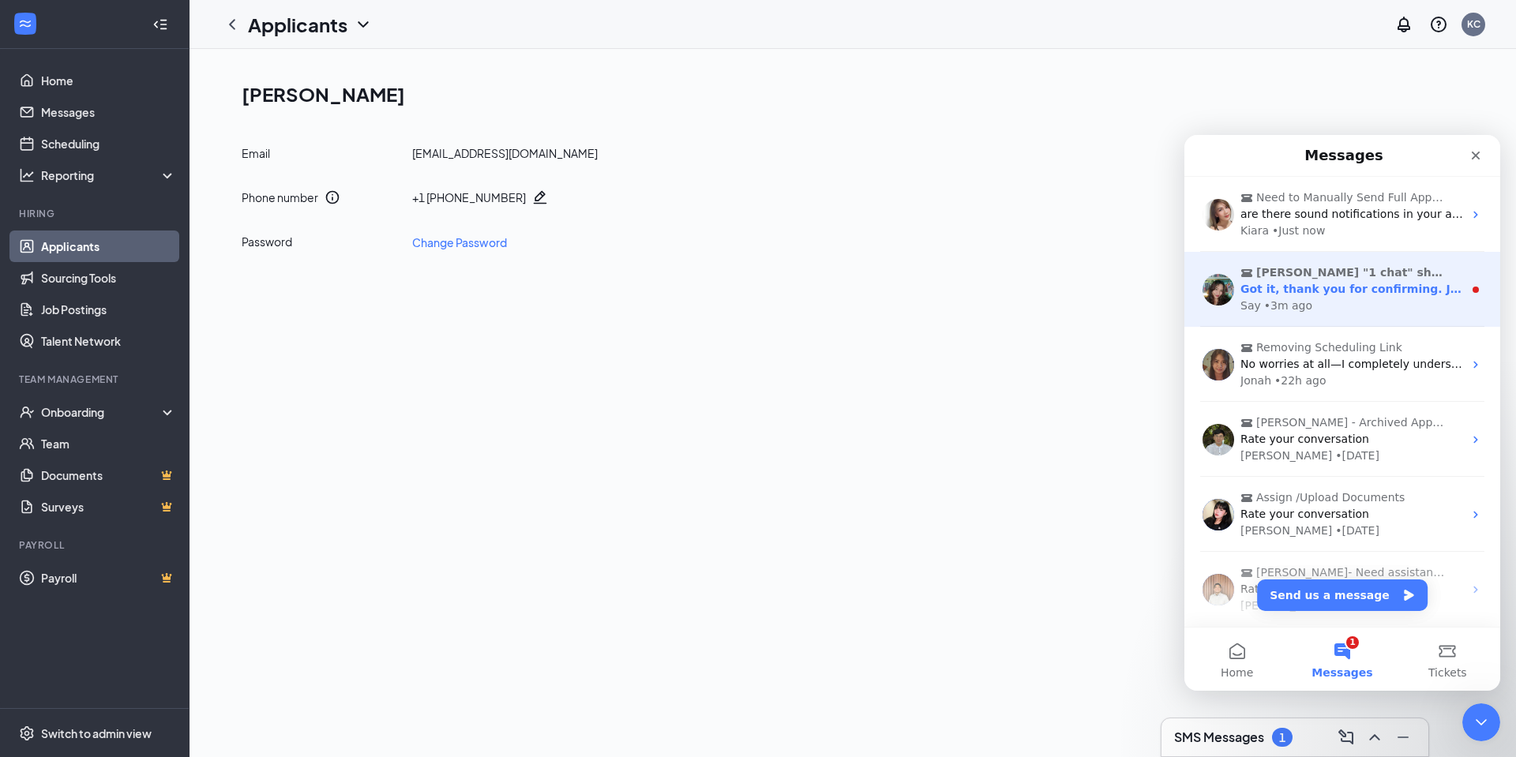
click at [1332, 299] on div "Say • 3m ago" at bounding box center [1352, 306] width 223 height 17
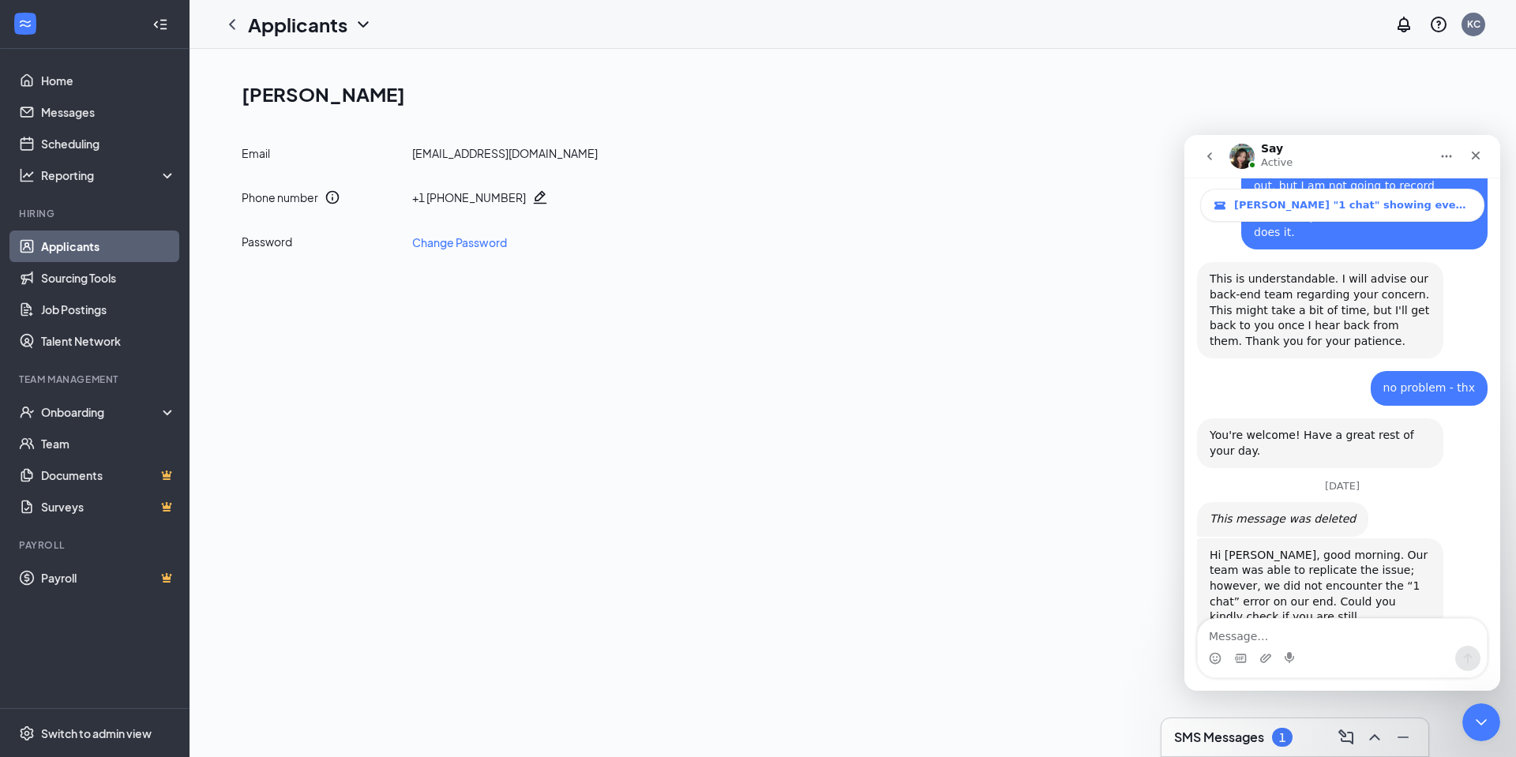
scroll to position [3263, 0]
type textarea "correct"
click at [1468, 662] on icon "Send a message…" at bounding box center [1468, 659] width 9 height 10
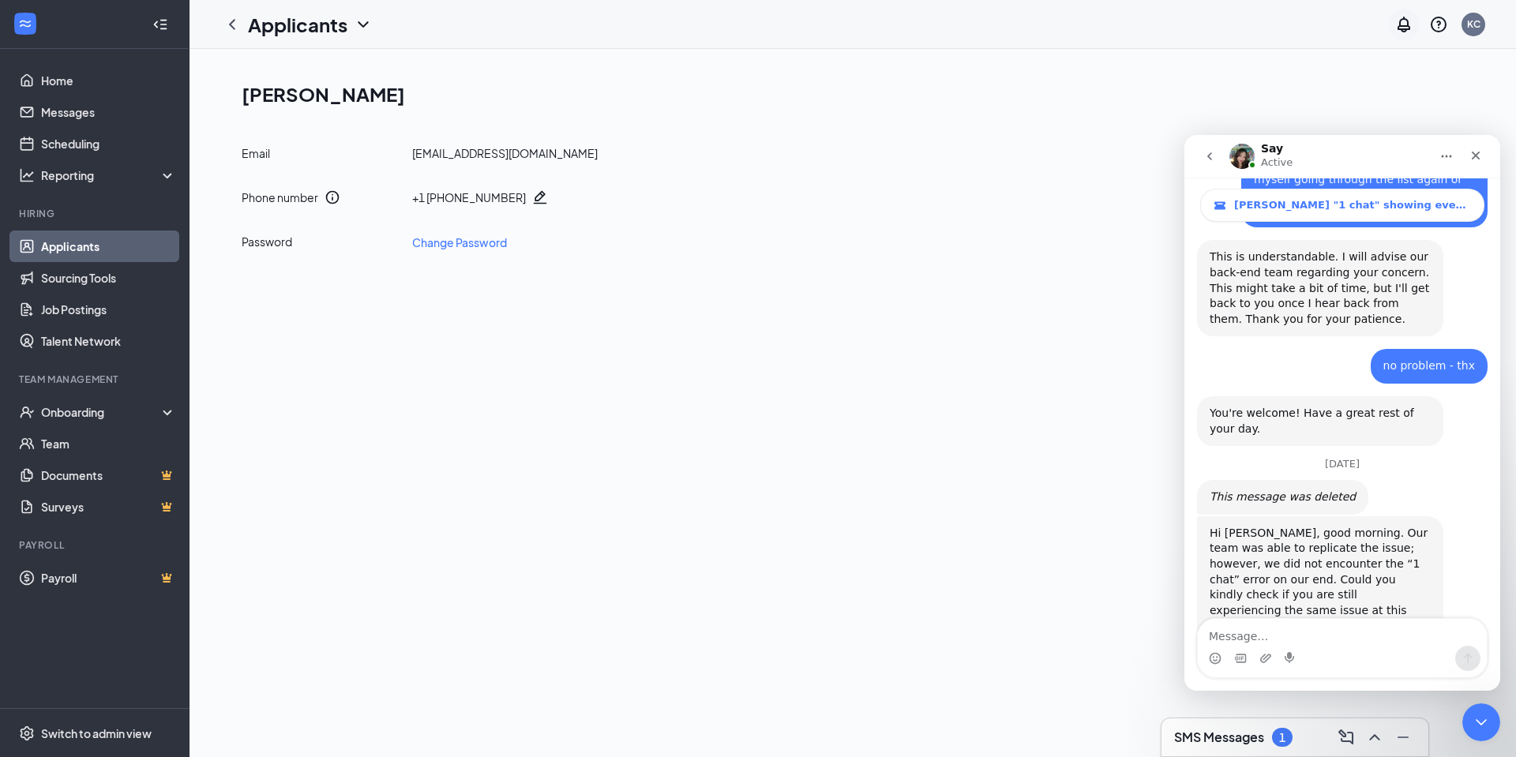
click at [1401, 28] on icon "Notifications" at bounding box center [1404, 24] width 19 height 19
click at [1480, 712] on icon "Close Intercom Messenger" at bounding box center [1479, 720] width 19 height 19
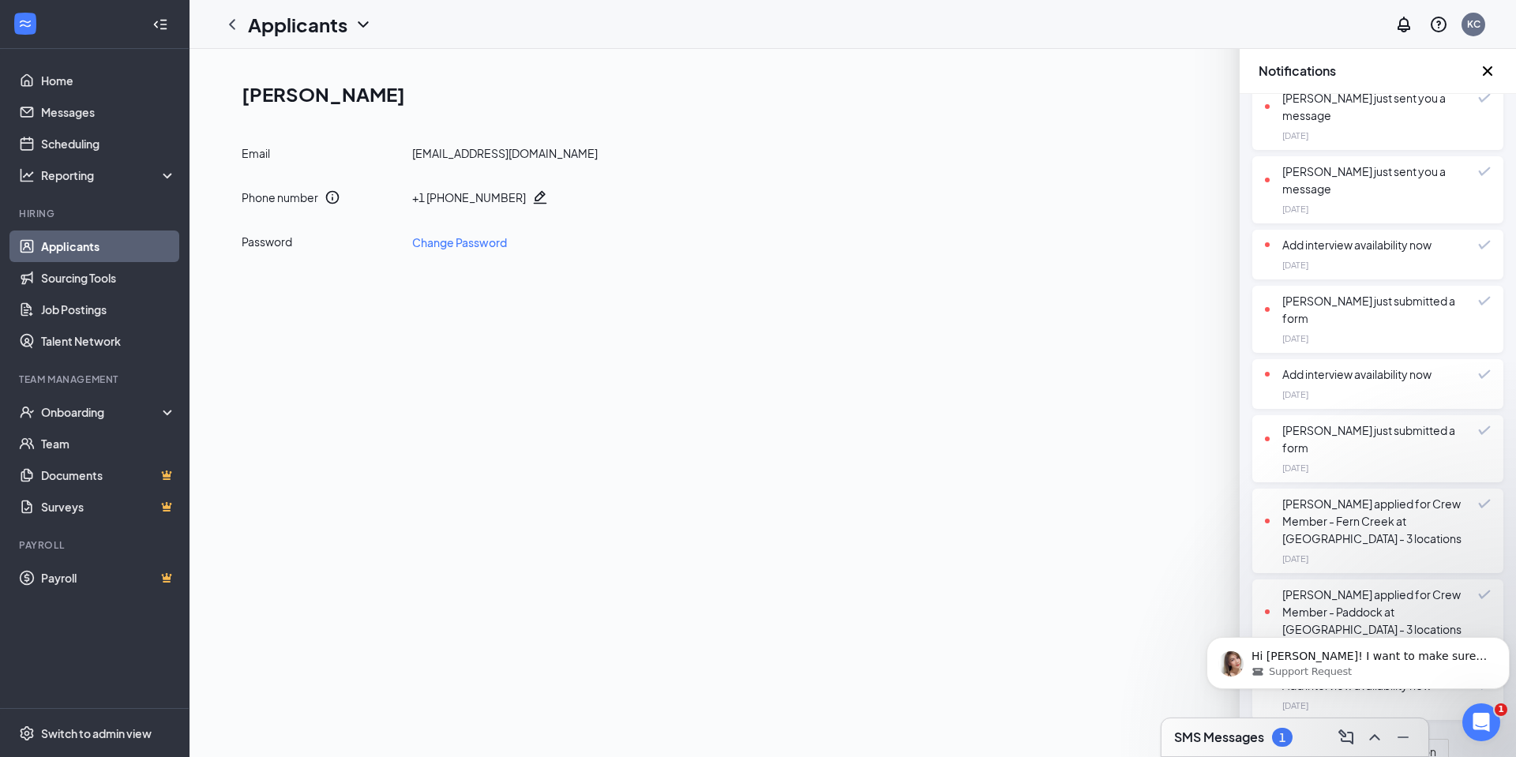
scroll to position [889, 0]
click at [1359, 584] on div "[PERSON_NAME] applied for Crew Member - Paddock at [GEOGRAPHIC_DATA] - 3 locati…" at bounding box center [1371, 610] width 213 height 52
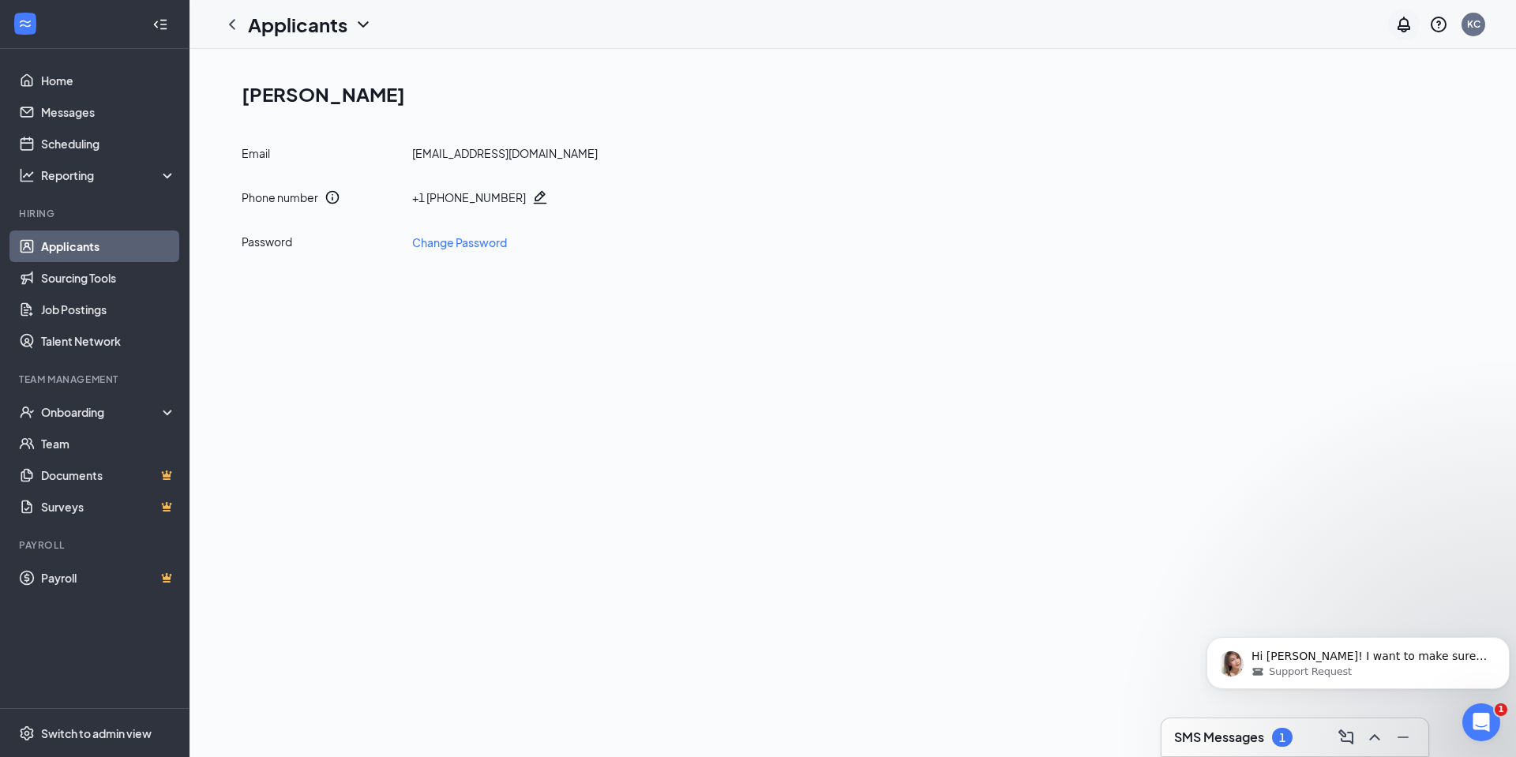
click at [1408, 22] on icon "Notifications" at bounding box center [1404, 24] width 19 height 19
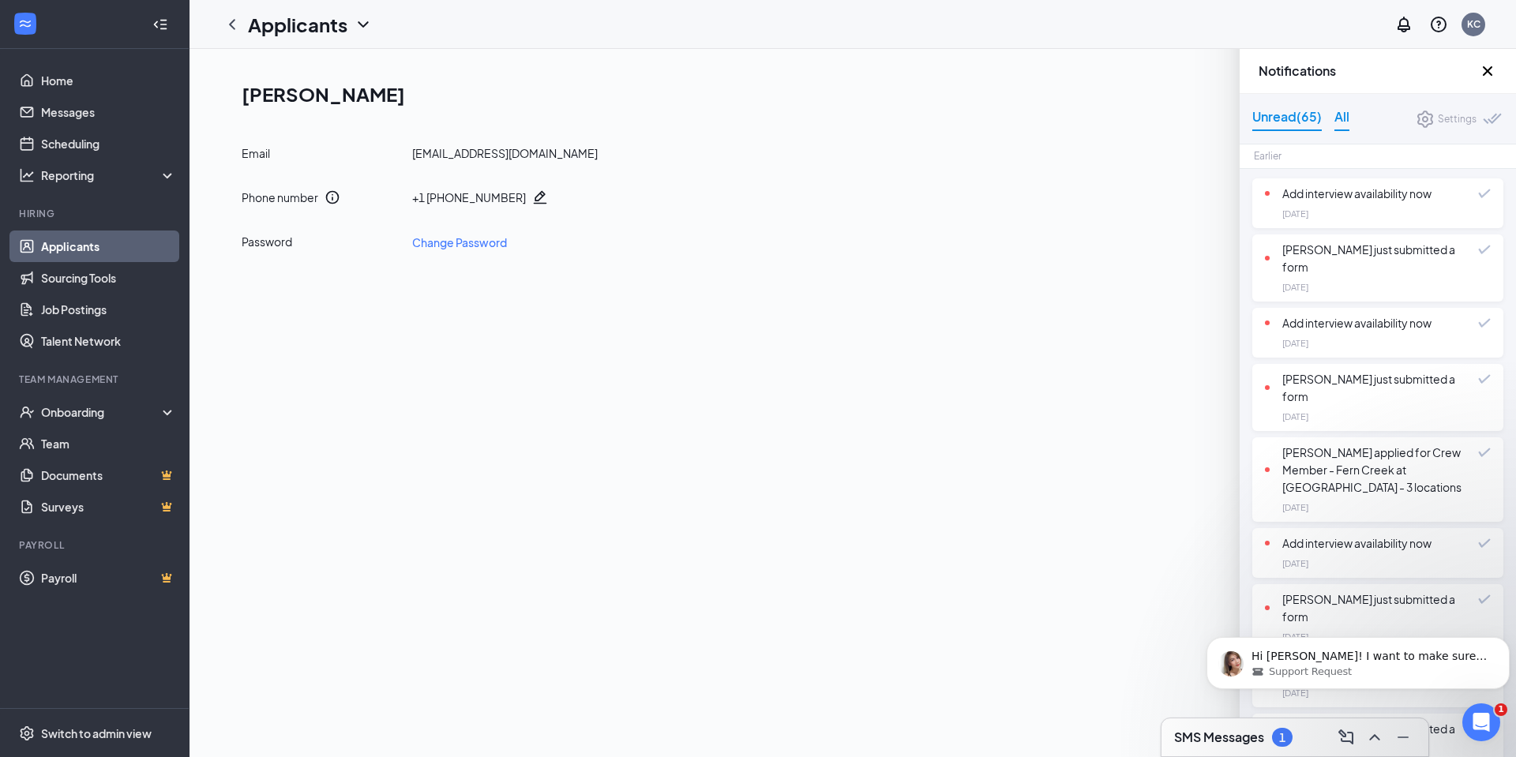
click at [1346, 117] on div "All" at bounding box center [1342, 119] width 15 height 24
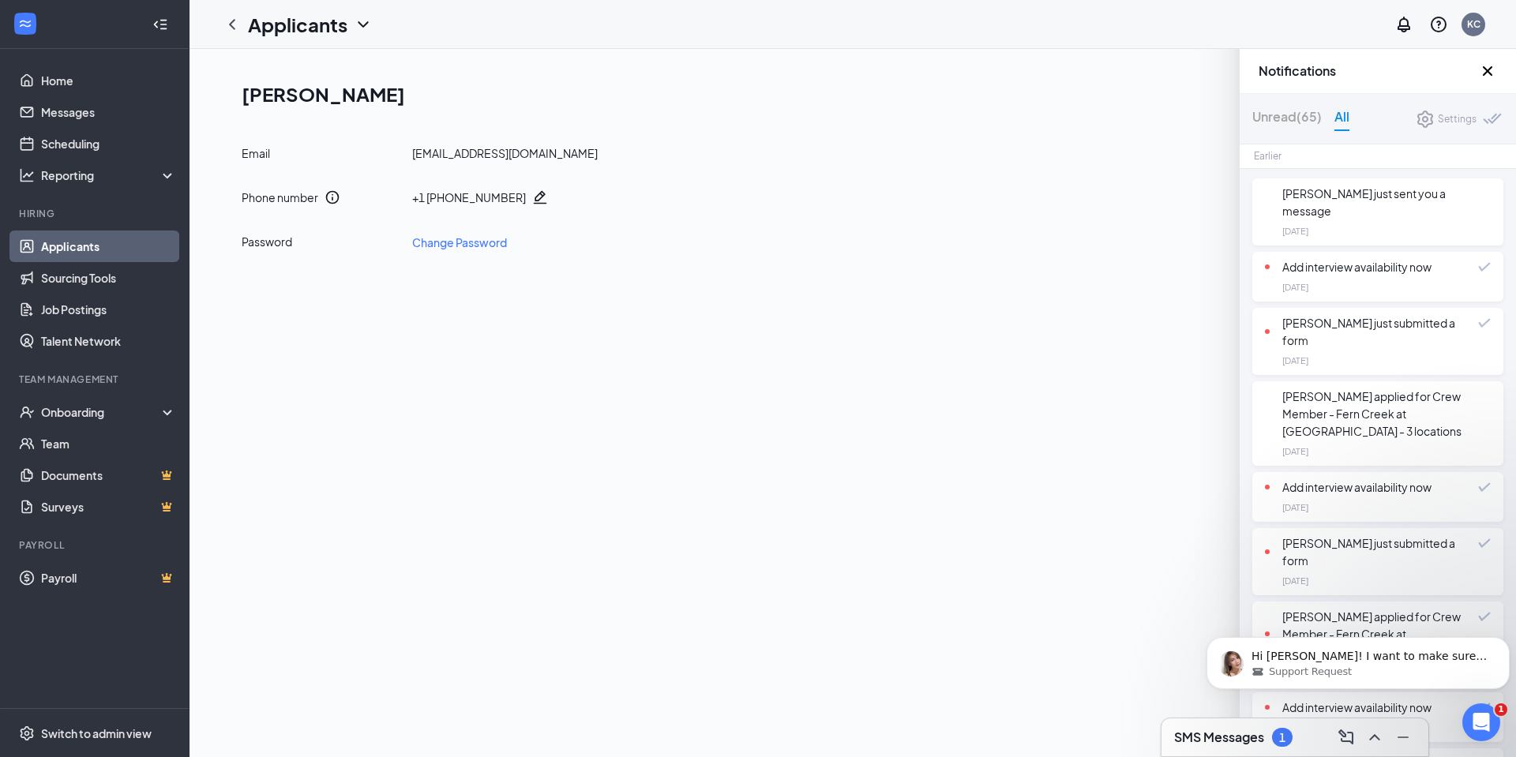
click at [1282, 261] on div "Add interview availability now [DATE]" at bounding box center [1378, 277] width 251 height 50
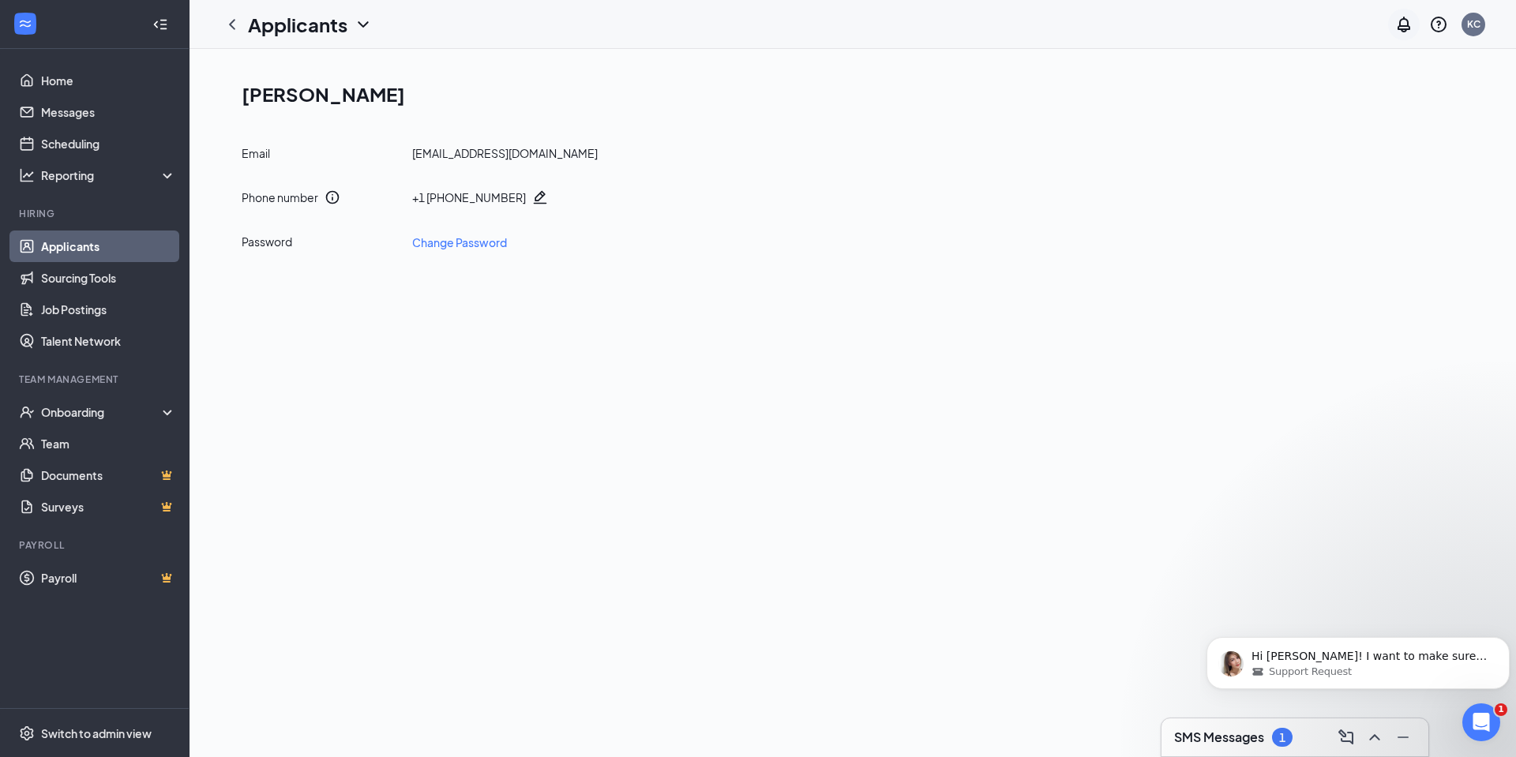
click at [1407, 30] on icon "Notifications" at bounding box center [1404, 25] width 13 height 16
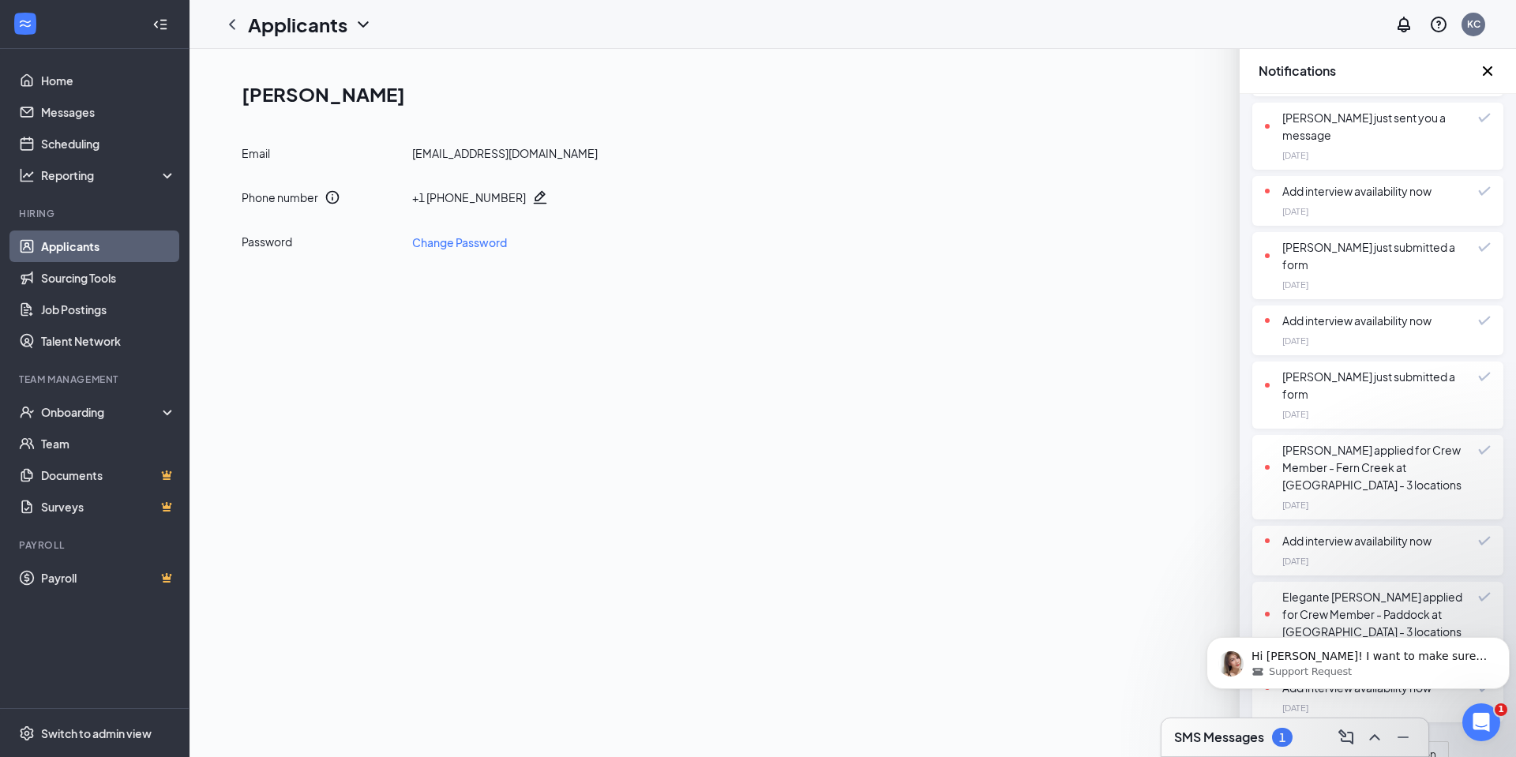
scroll to position [889, 0]
click at [1475, 712] on icon "Open Intercom Messenger" at bounding box center [1480, 721] width 26 height 26
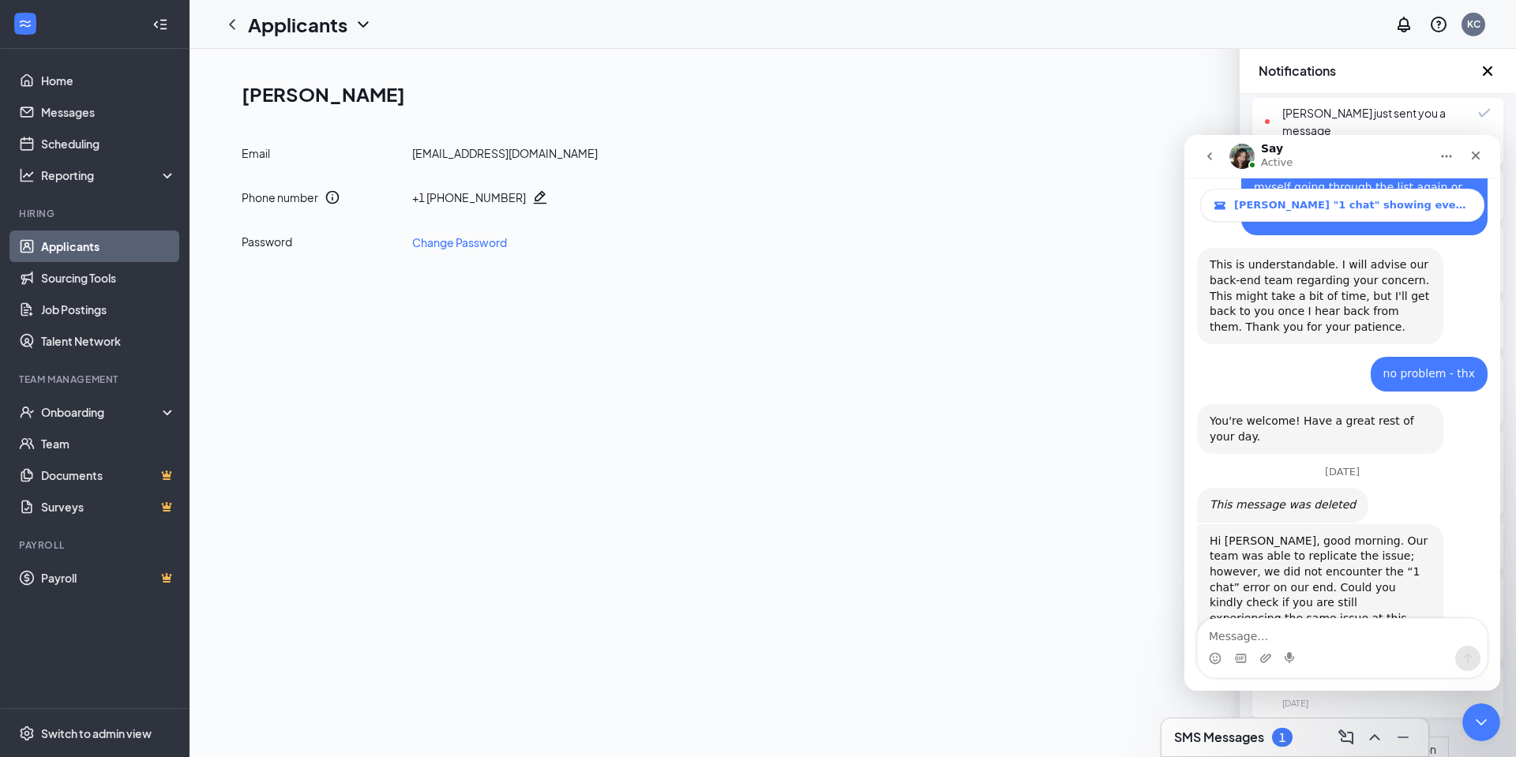
scroll to position [3284, 0]
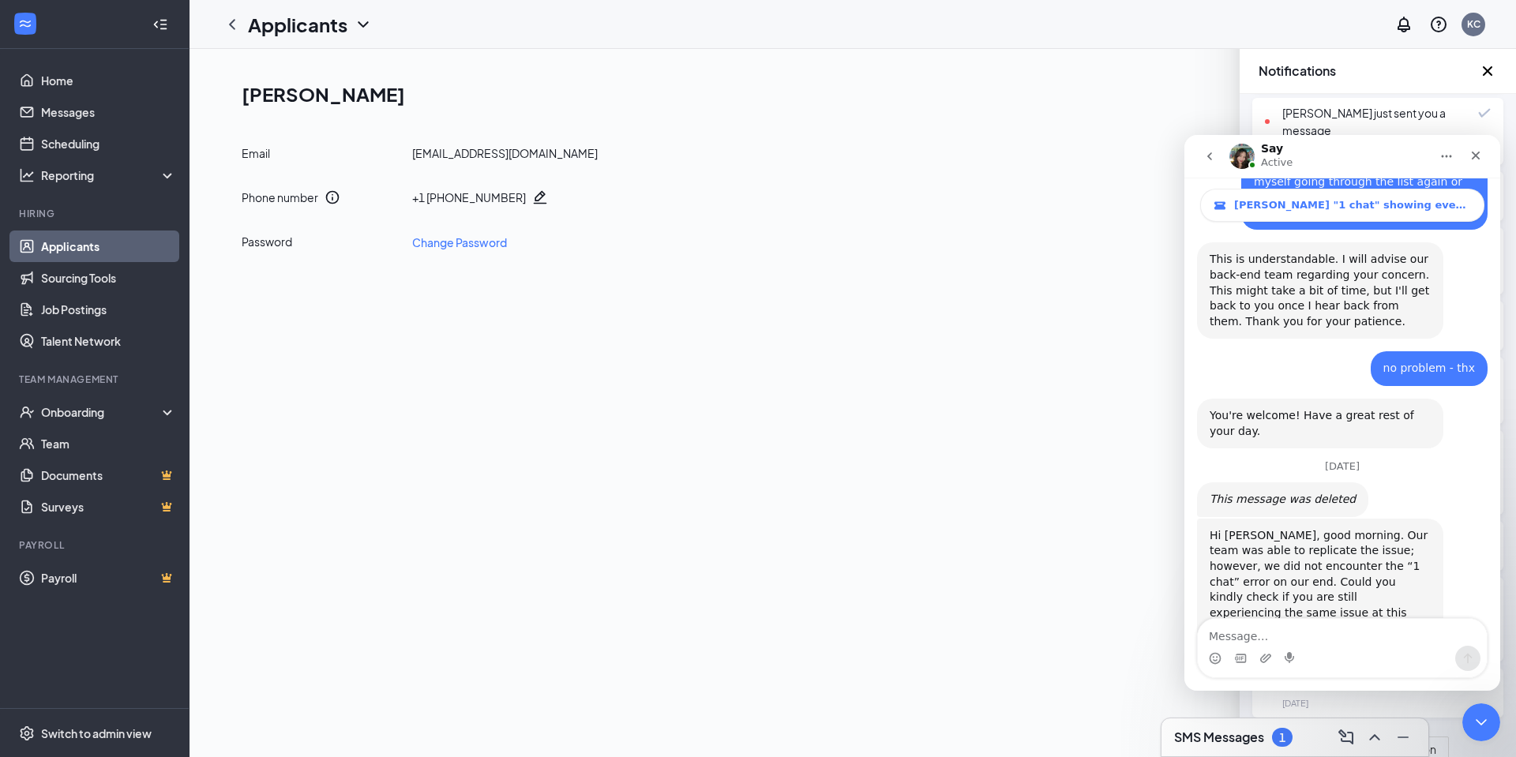
click at [1213, 159] on icon "go back" at bounding box center [1210, 156] width 13 height 13
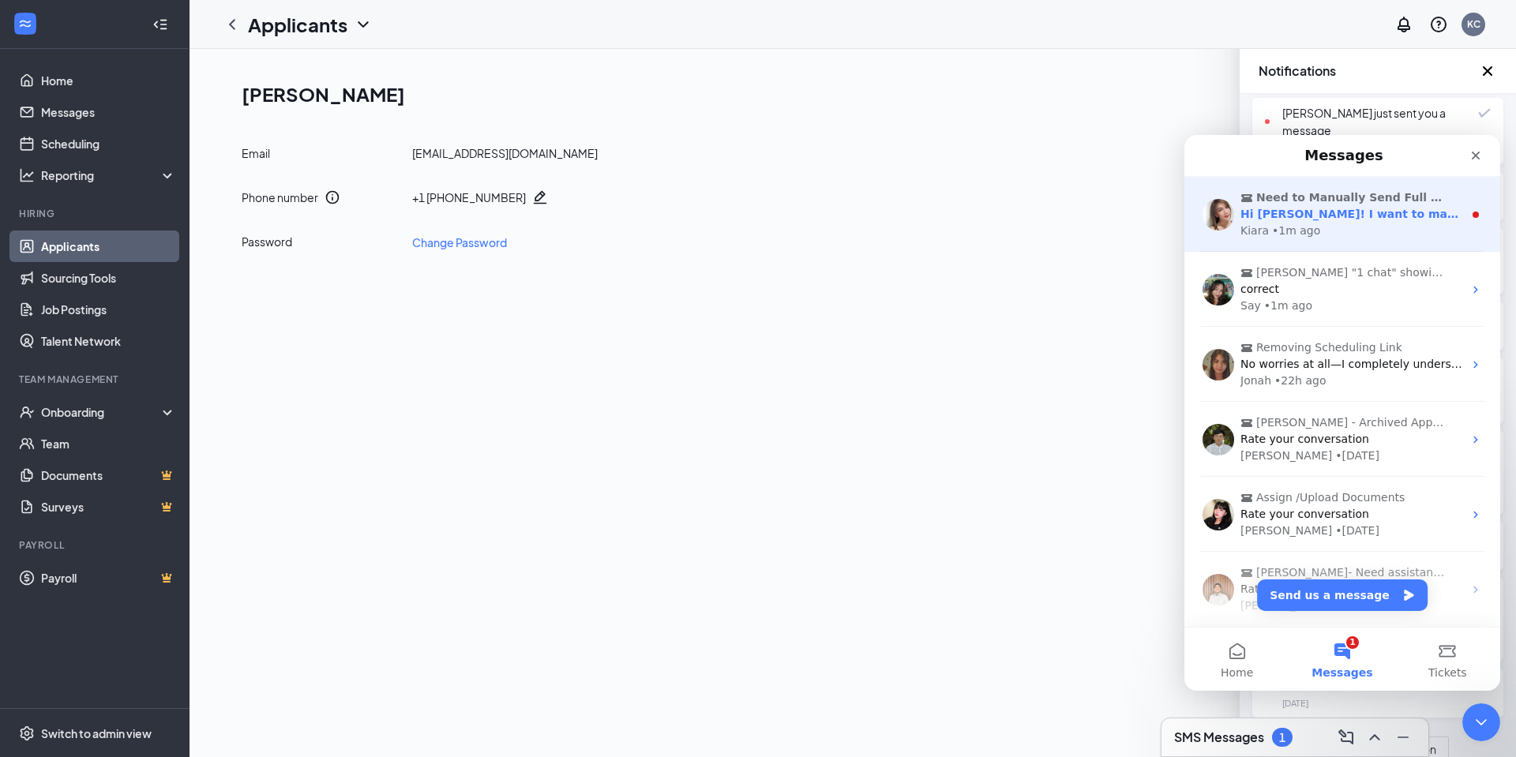
click at [1280, 237] on div "• 1m ago" at bounding box center [1296, 231] width 48 height 17
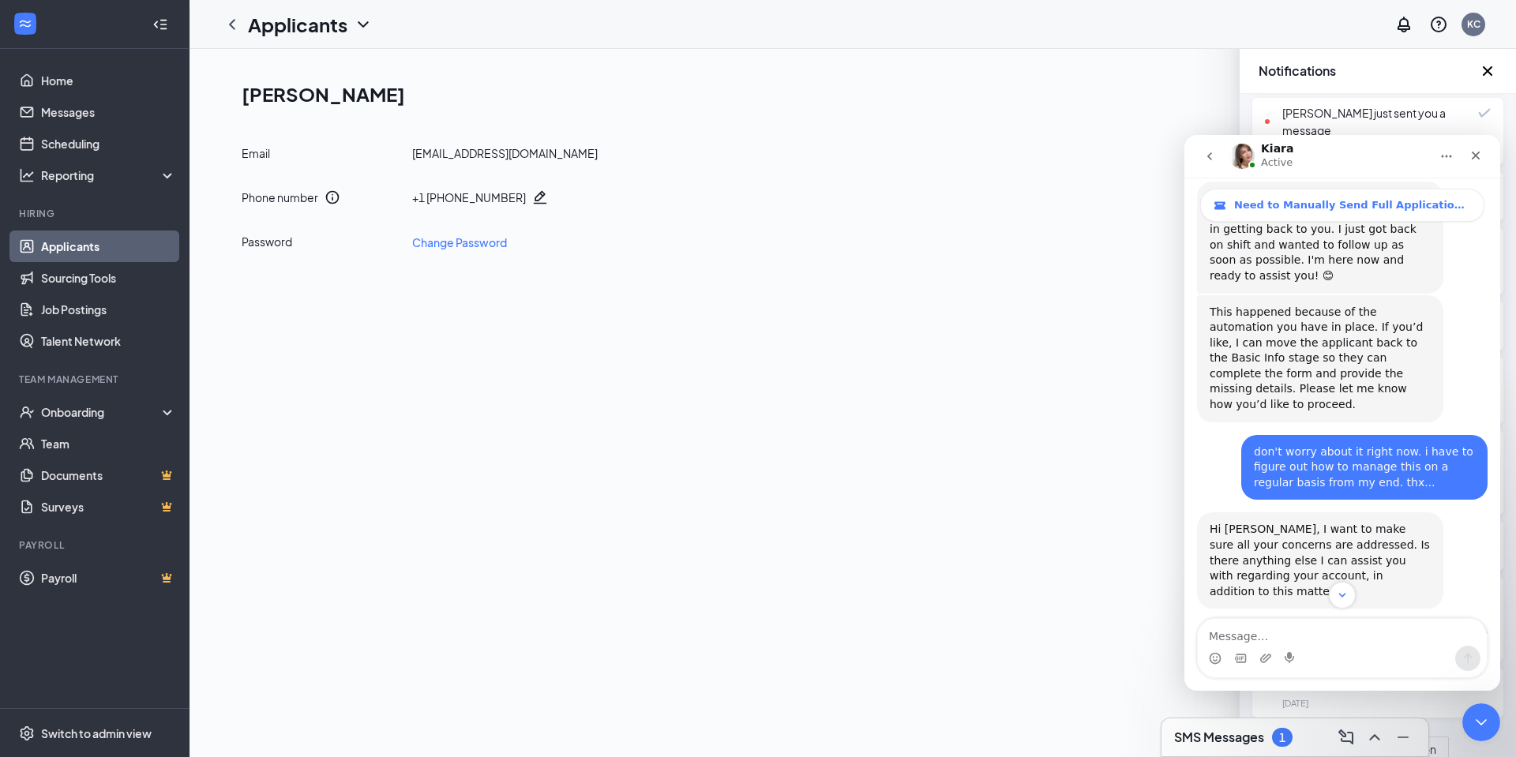
scroll to position [2779, 0]
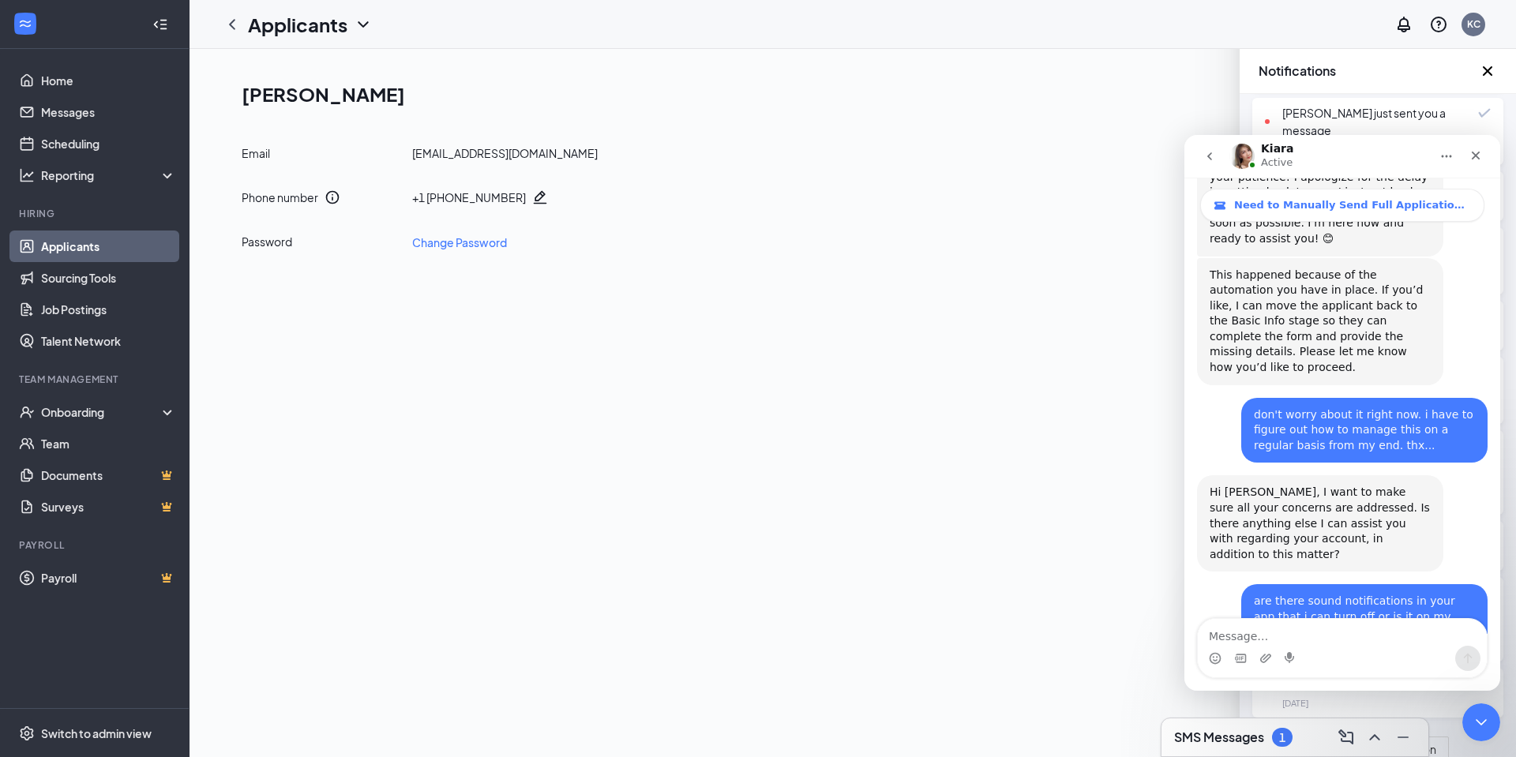
click at [1206, 156] on icon "go back" at bounding box center [1210, 156] width 13 height 13
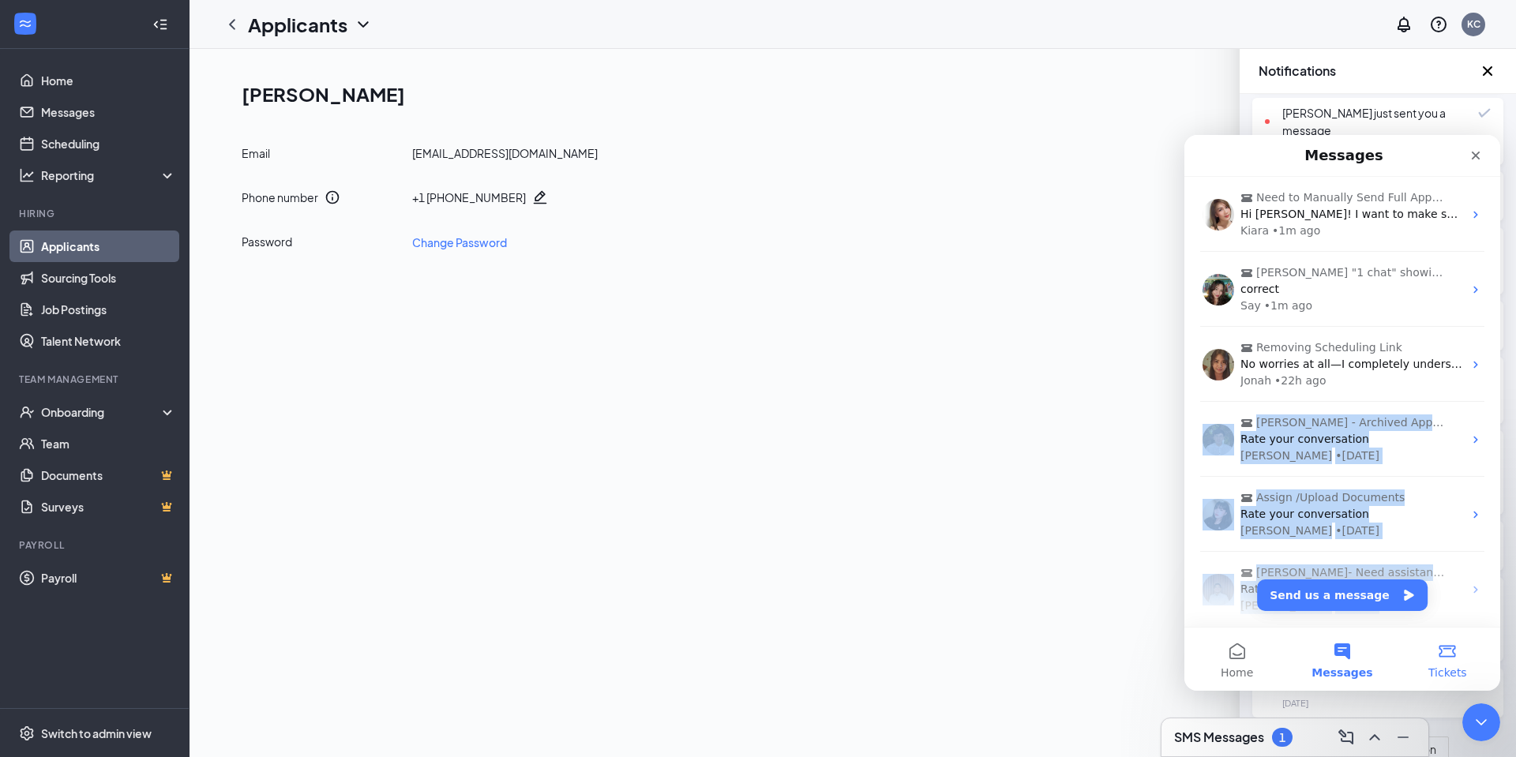
scroll to position [63, 0]
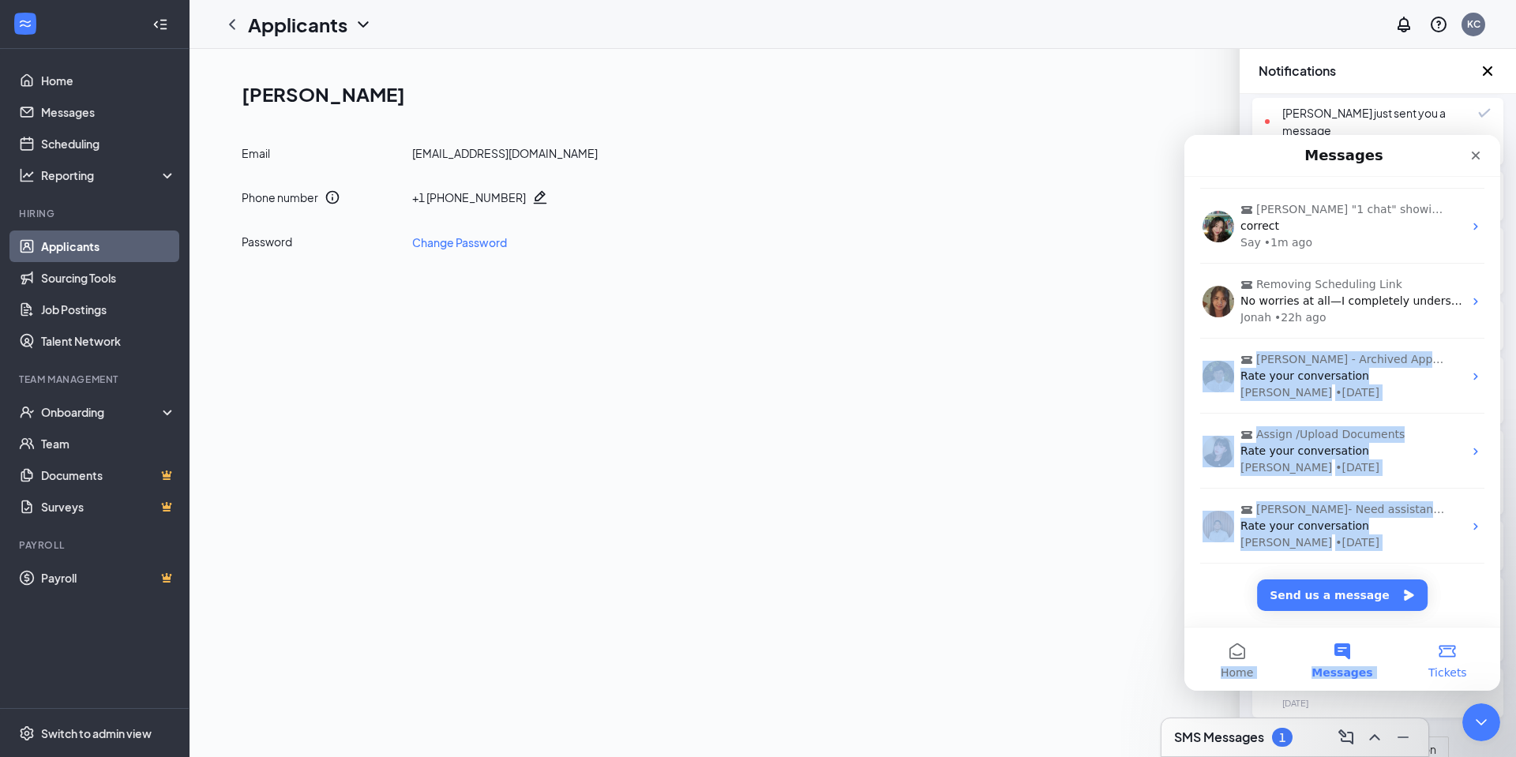
drag, startPoint x: 1366, startPoint y: 427, endPoint x: 1451, endPoint y: 630, distance: 220.2
click at [1451, 630] on div "Messages Need to Manually Send Full Application Form to Website Applicants Hi […" at bounding box center [1343, 413] width 316 height 556
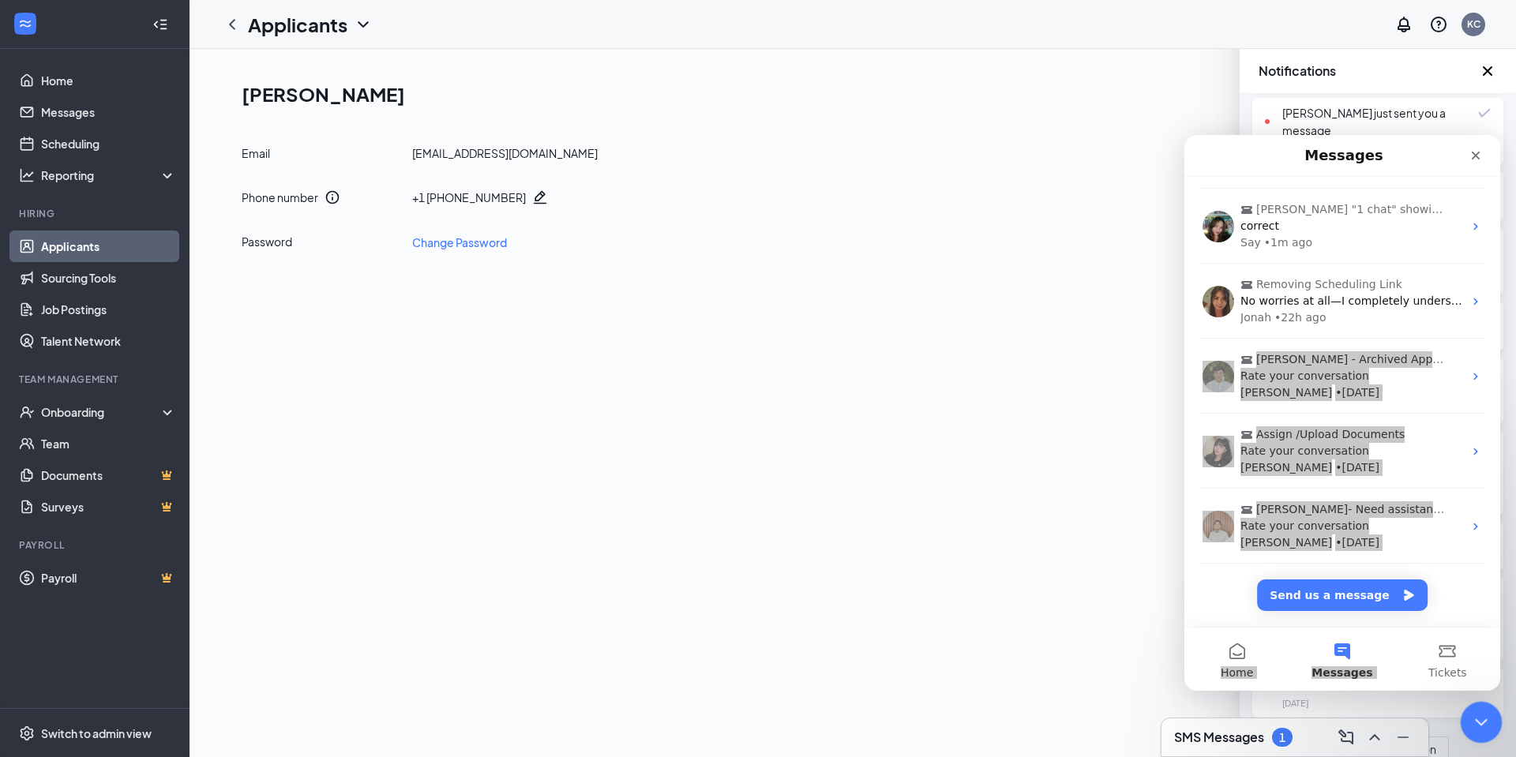
click at [1490, 712] on div "Close Intercom Messenger" at bounding box center [1479, 720] width 38 height 38
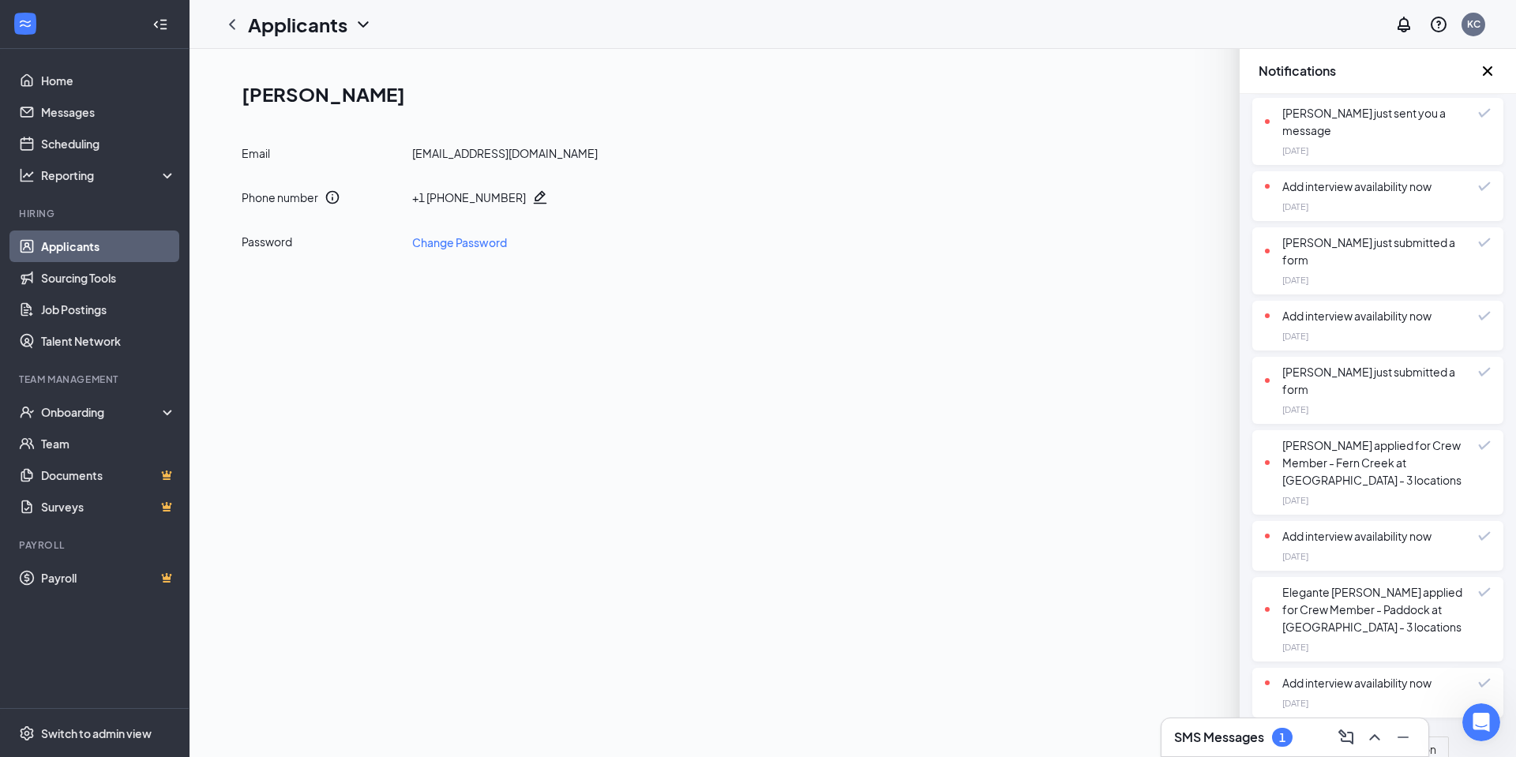
click at [1367, 675] on div "Add interview availability now" at bounding box center [1348, 683] width 167 height 17
